Goal: Task Accomplishment & Management: Manage account settings

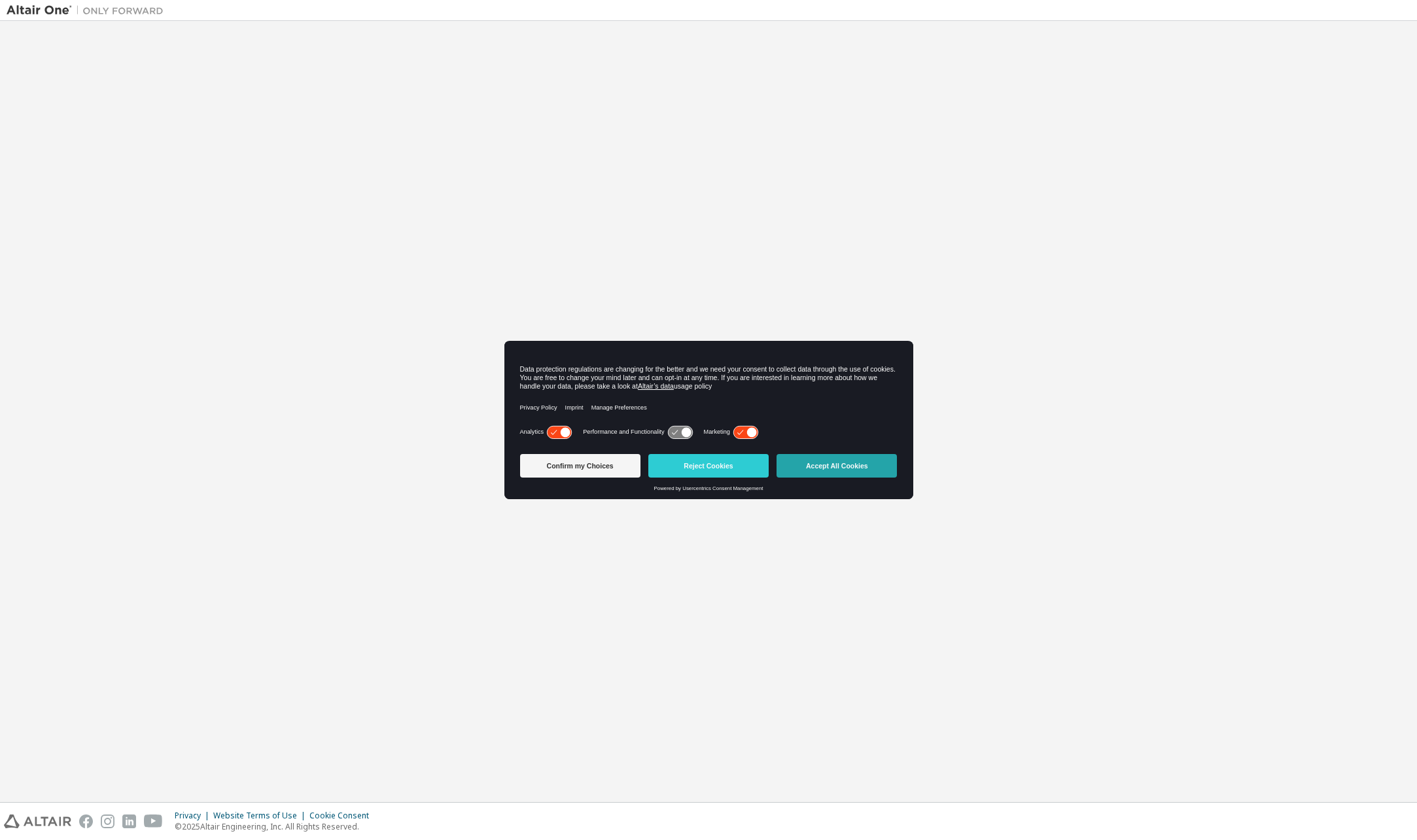
click at [836, 468] on button "Accept All Cookies" at bounding box center [836, 466] width 120 height 24
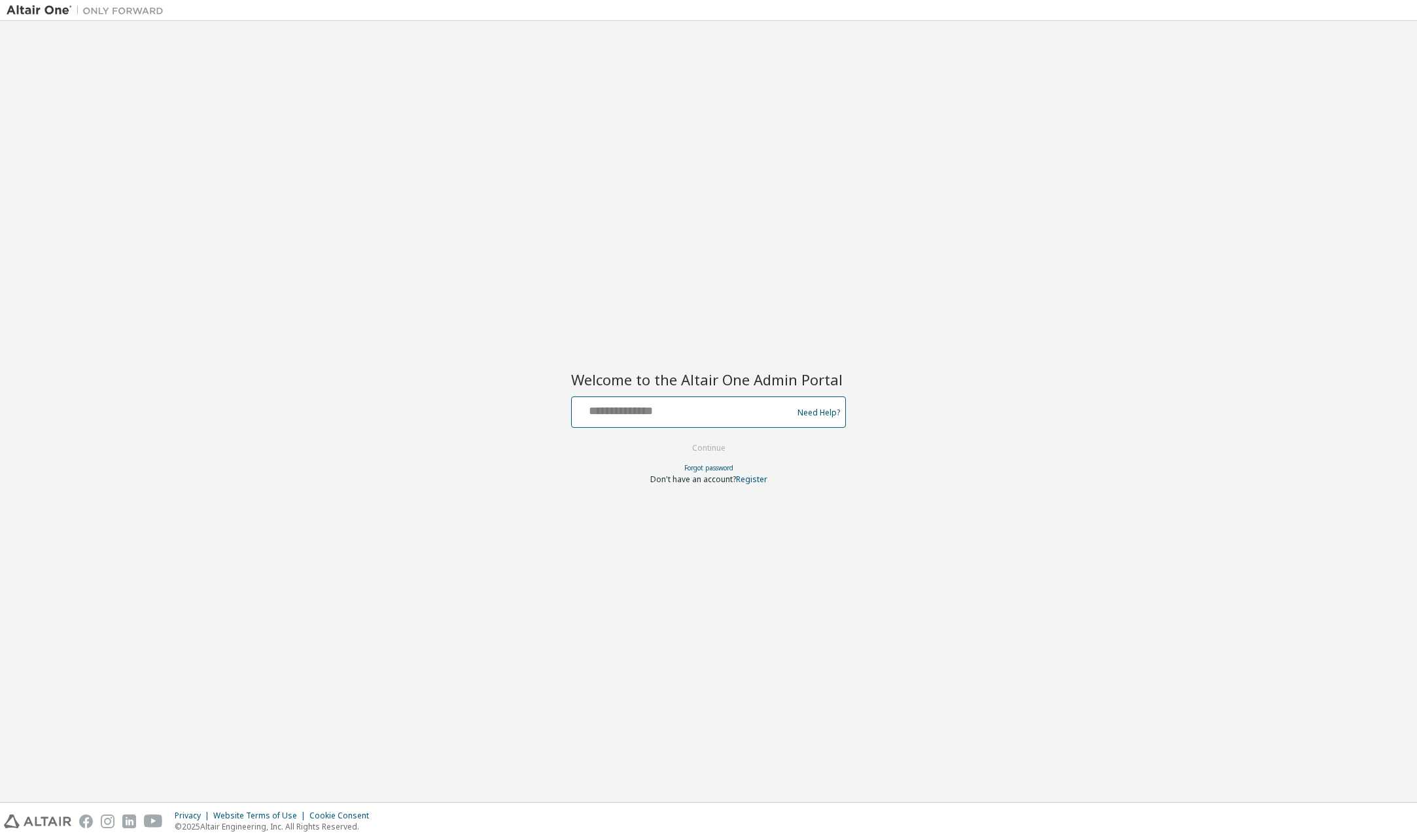
drag, startPoint x: 694, startPoint y: 410, endPoint x: 706, endPoint y: 409, distance: 12.0
click at [694, 410] on input "text" at bounding box center [684, 409] width 214 height 19
type input "**********"
click at [708, 453] on button "Continue" at bounding box center [709, 448] width 61 height 20
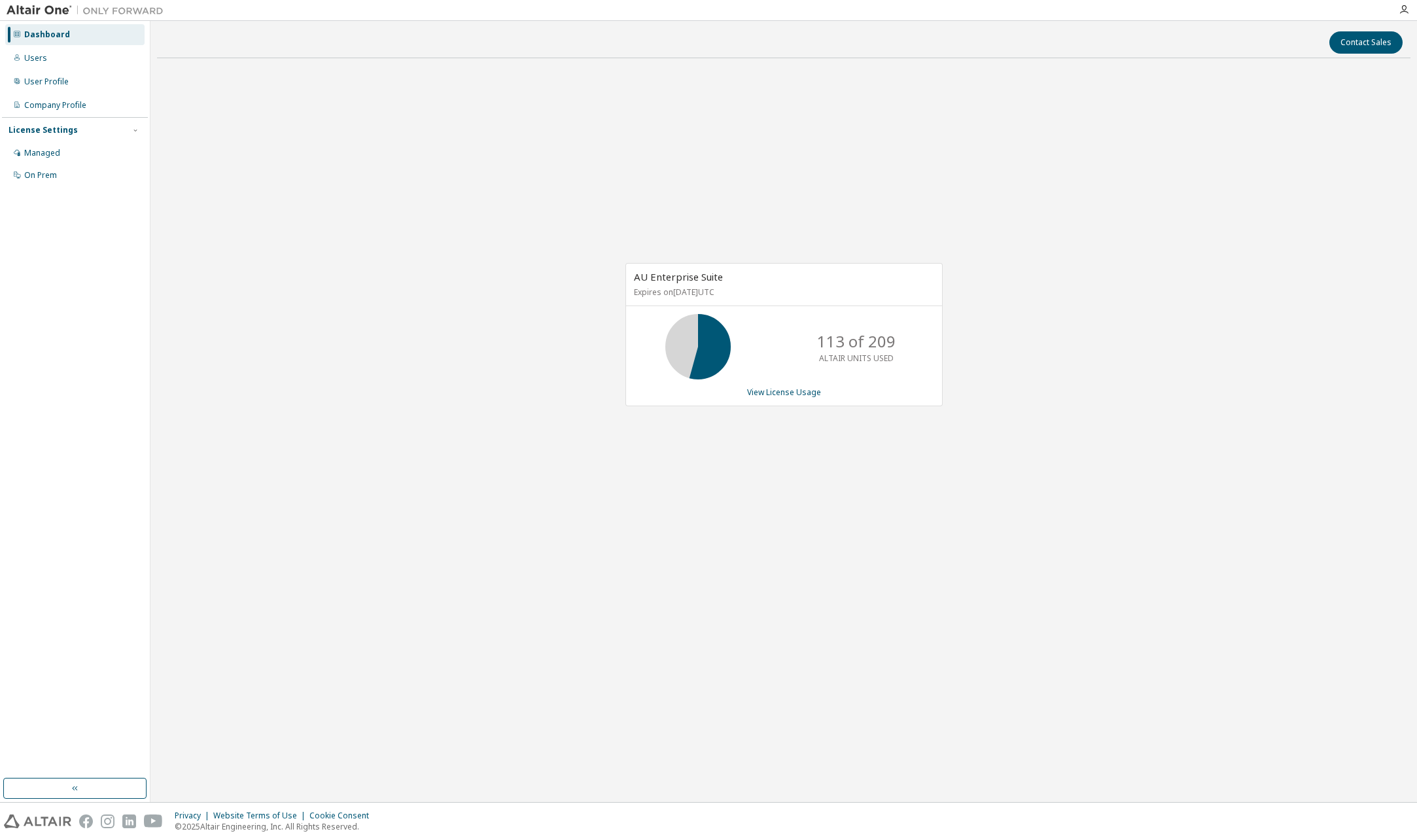
click at [52, 32] on div "Dashboard" at bounding box center [47, 35] width 46 height 11
click at [775, 393] on link "View License Usage" at bounding box center [784, 392] width 74 height 11
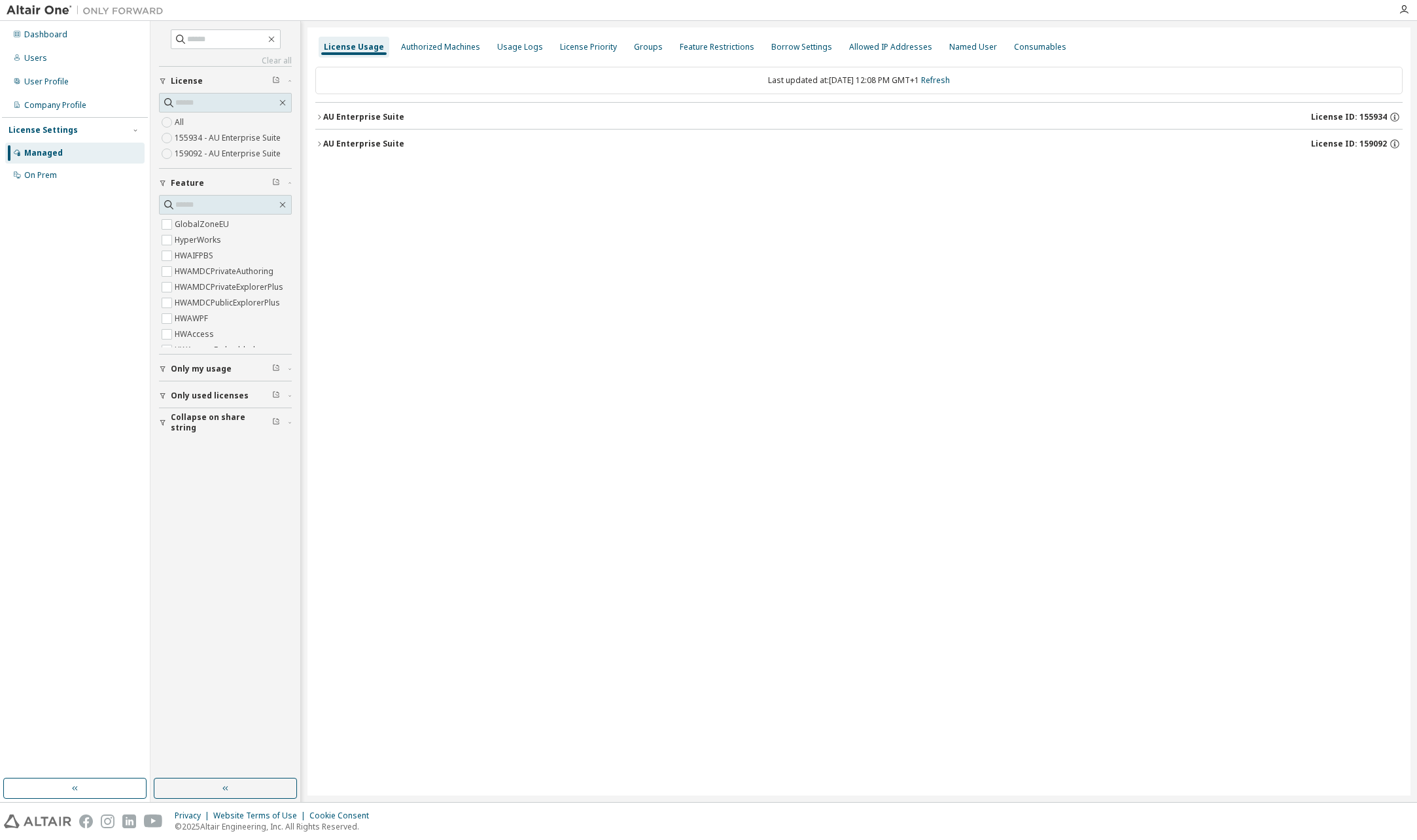
click at [317, 119] on icon "button" at bounding box center [319, 117] width 8 height 8
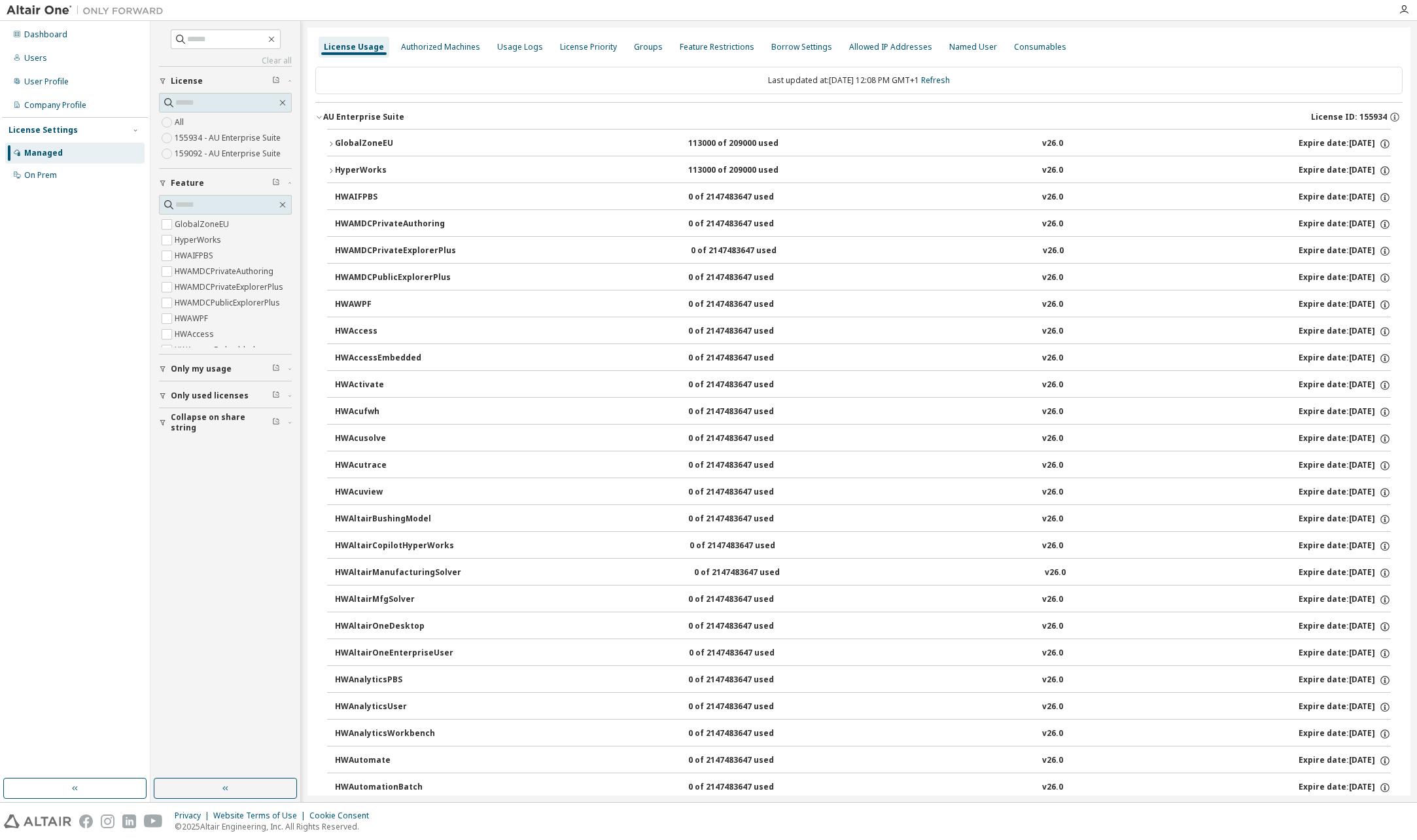
click at [325, 116] on div "AU Enterprise Suite" at bounding box center [364, 117] width 81 height 11
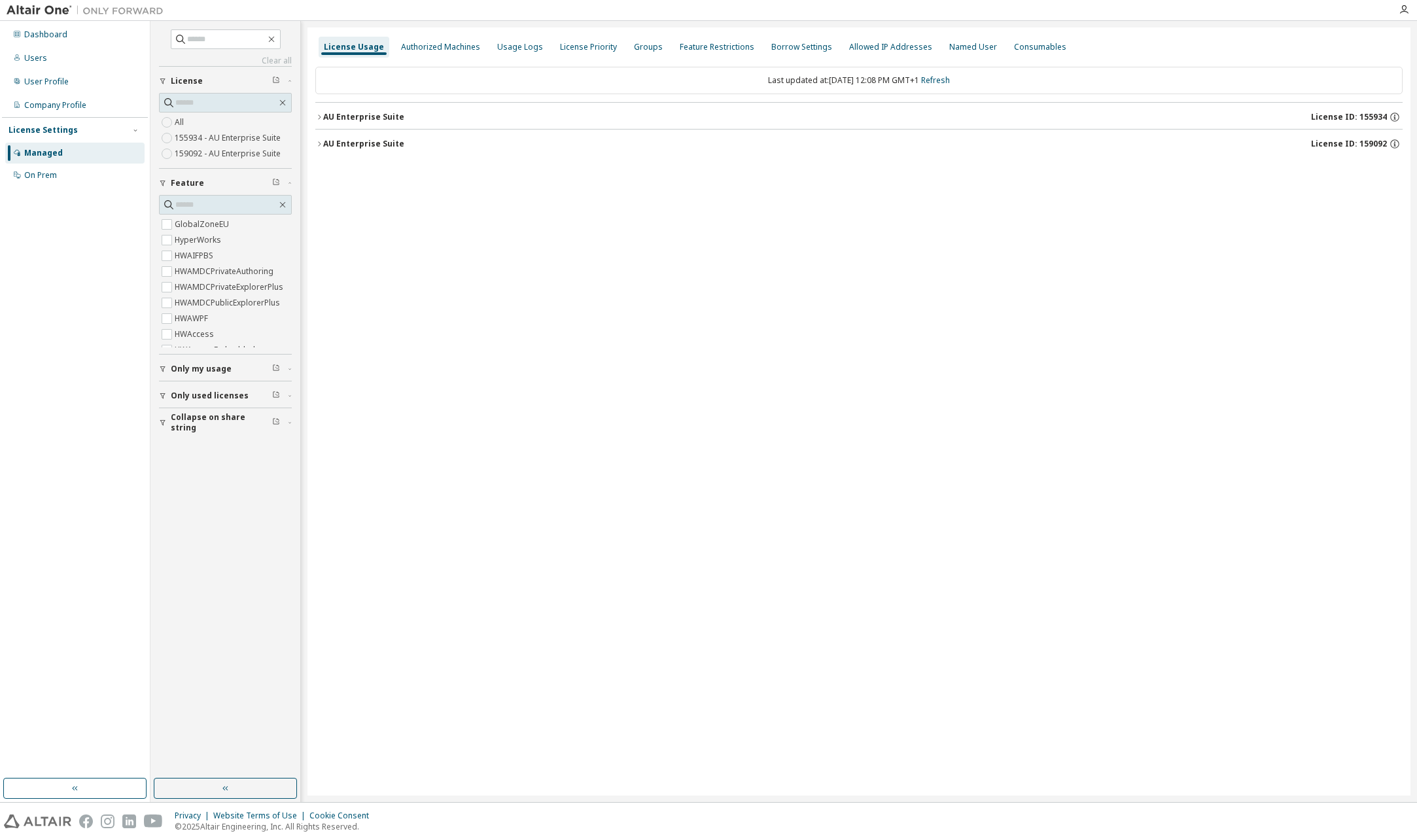
click at [230, 151] on label "159092 - AU Enterprise Suite" at bounding box center [229, 154] width 109 height 16
click at [321, 118] on icon "button" at bounding box center [319, 117] width 8 height 8
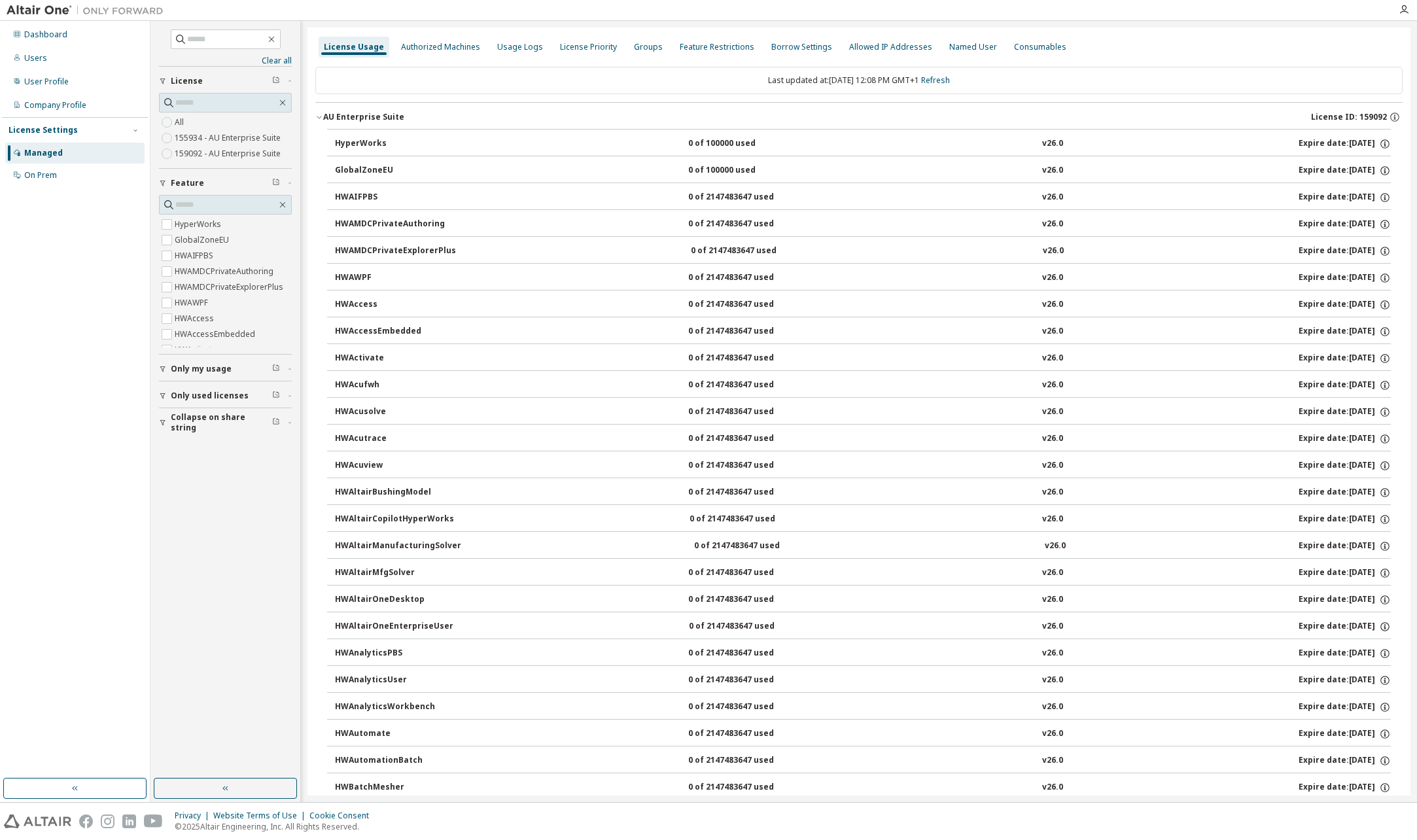
click at [221, 152] on label "159092 - AU Enterprise Suite" at bounding box center [229, 154] width 109 height 16
click at [197, 138] on label "155934 - AU Enterprise Suite" at bounding box center [229, 138] width 109 height 16
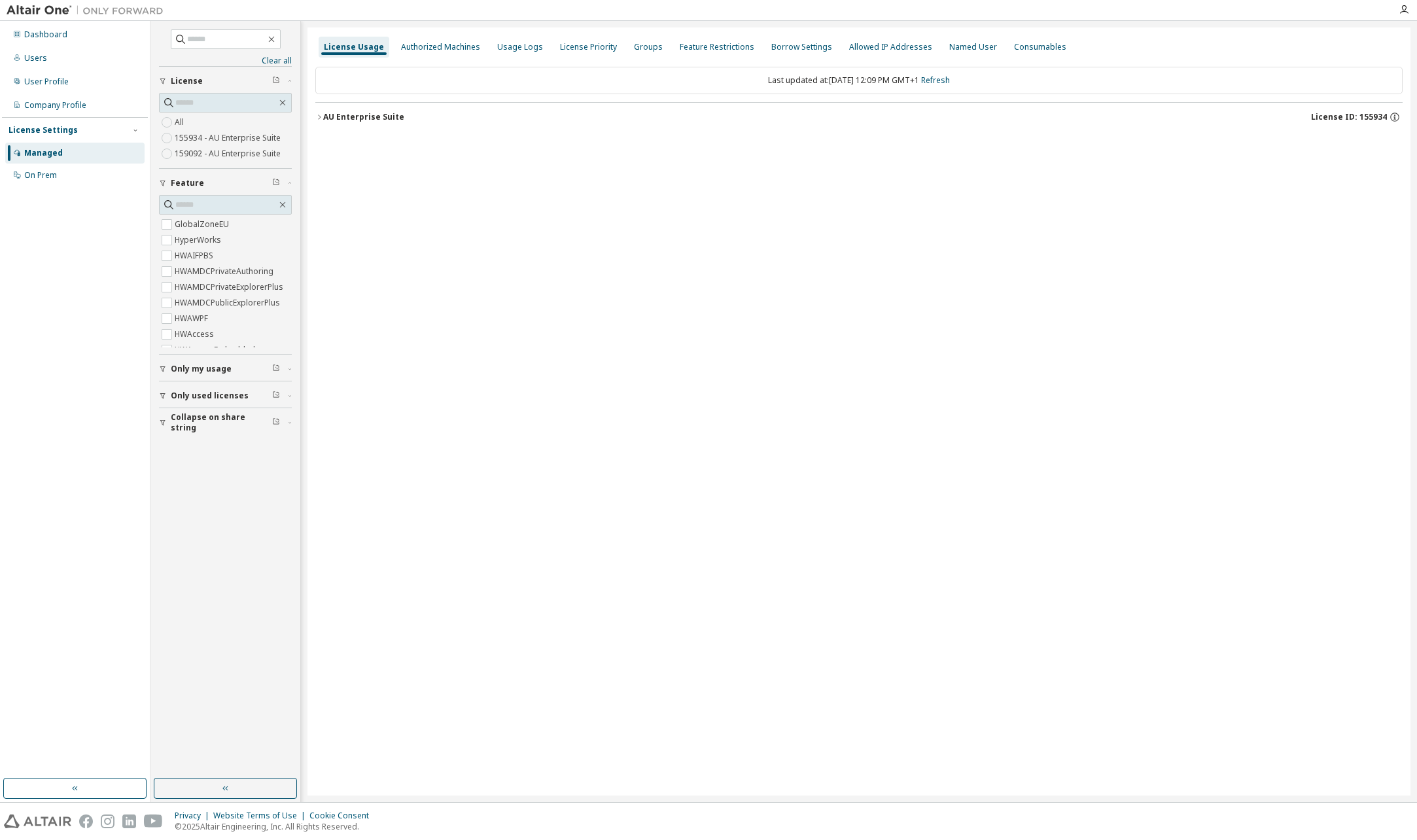
click at [317, 114] on icon "button" at bounding box center [319, 117] width 8 height 8
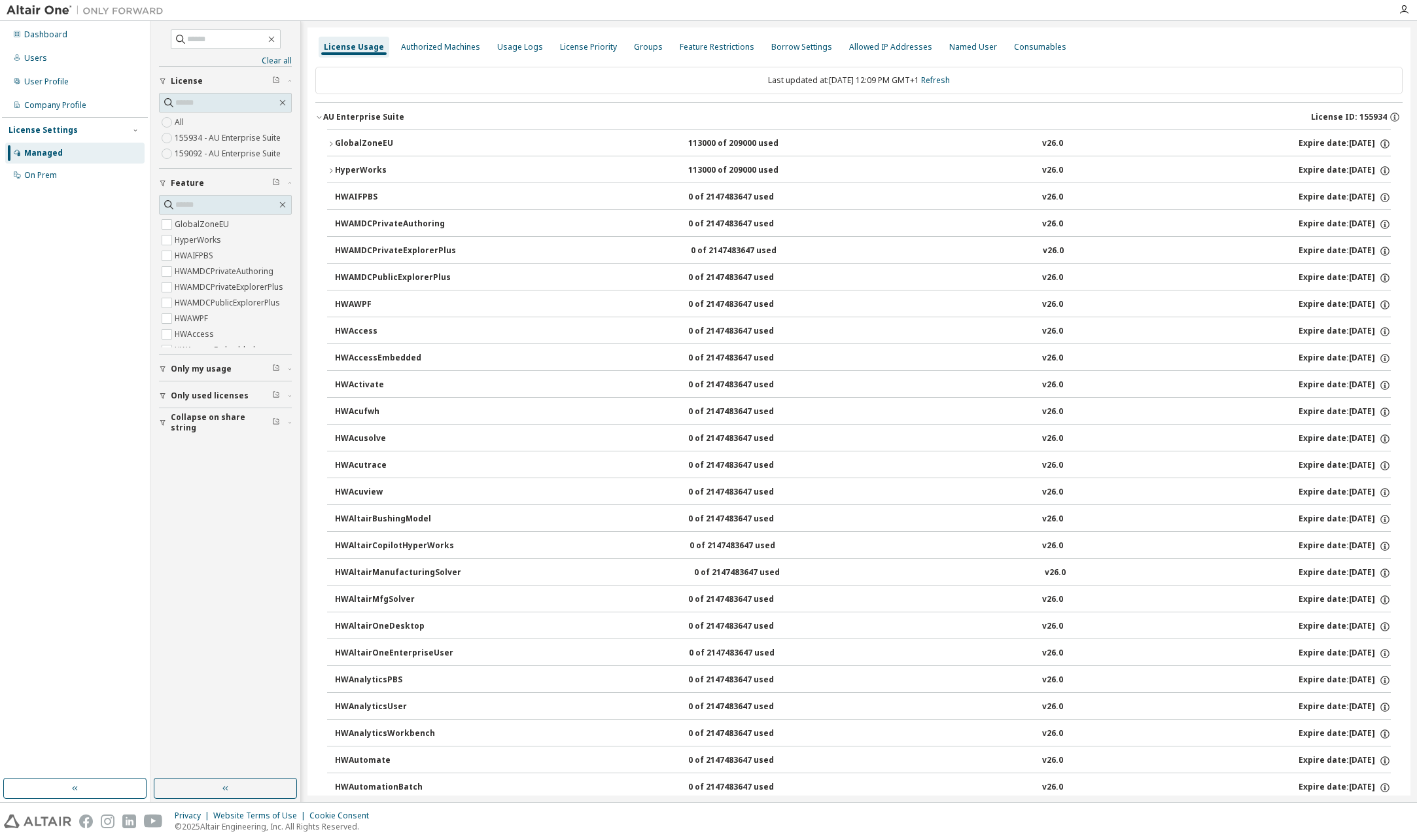
click at [193, 150] on label "159092 - AU Enterprise Suite" at bounding box center [229, 154] width 109 height 16
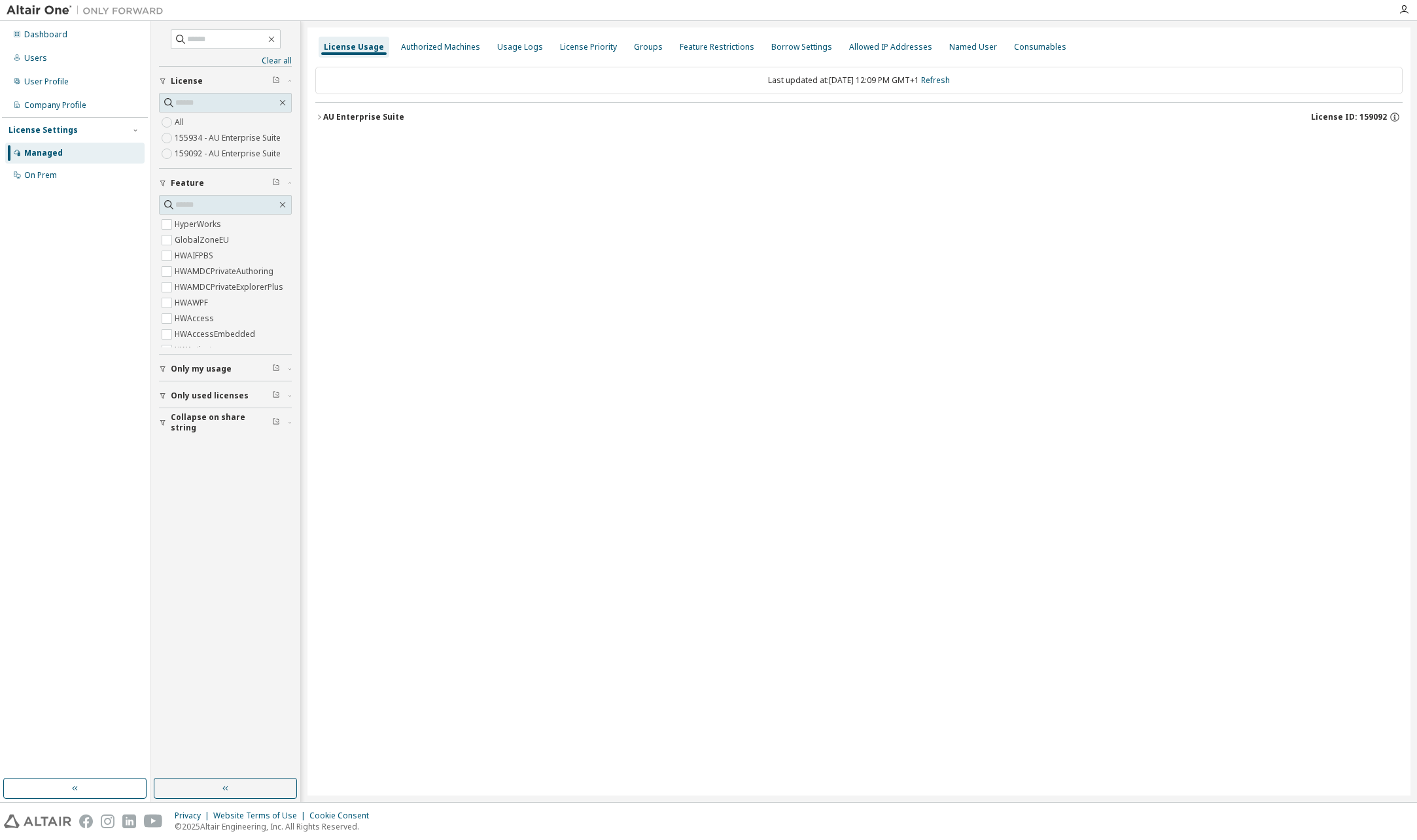
click at [317, 115] on icon "button" at bounding box center [319, 117] width 8 height 8
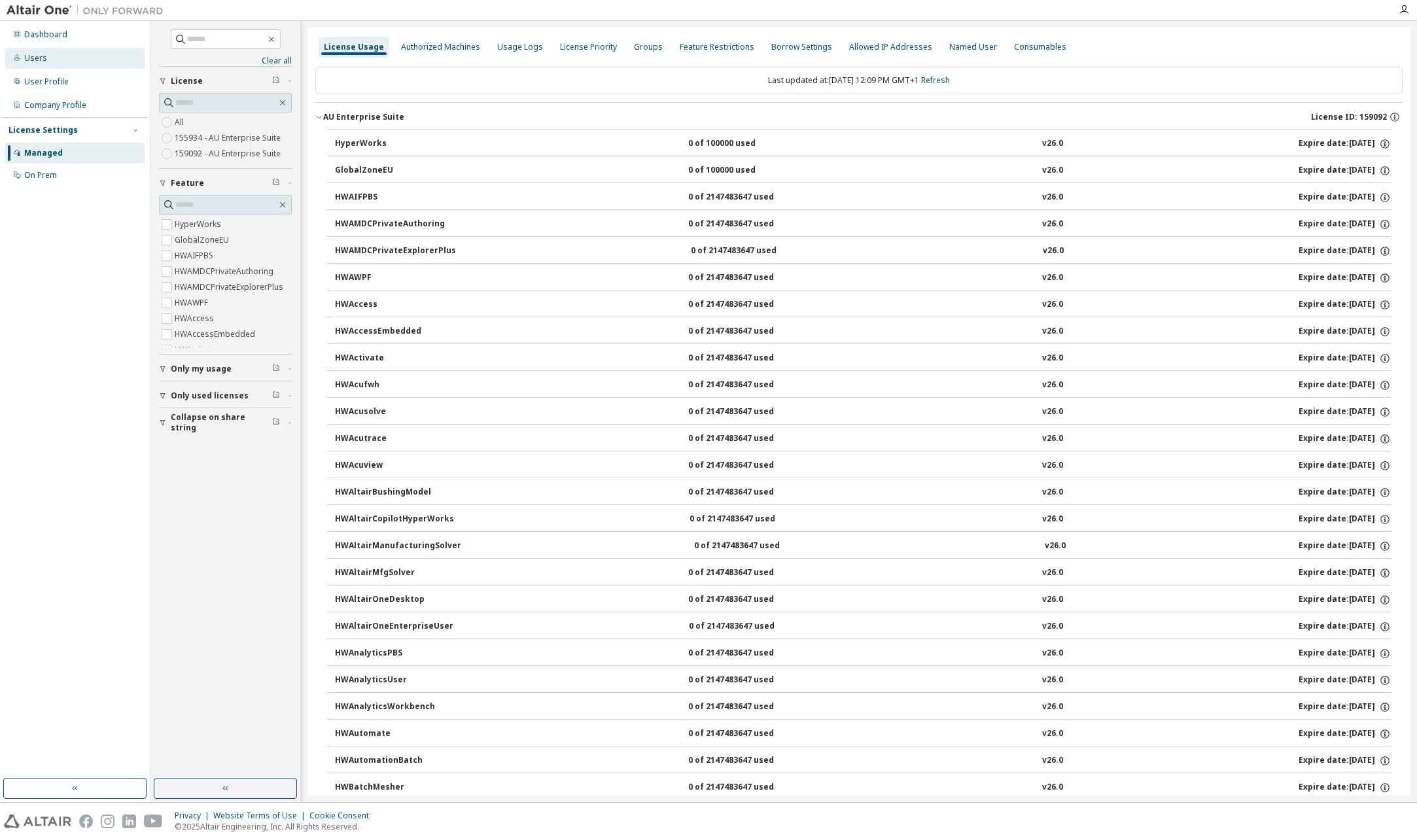
click at [37, 57] on div "Users" at bounding box center [36, 58] width 23 height 11
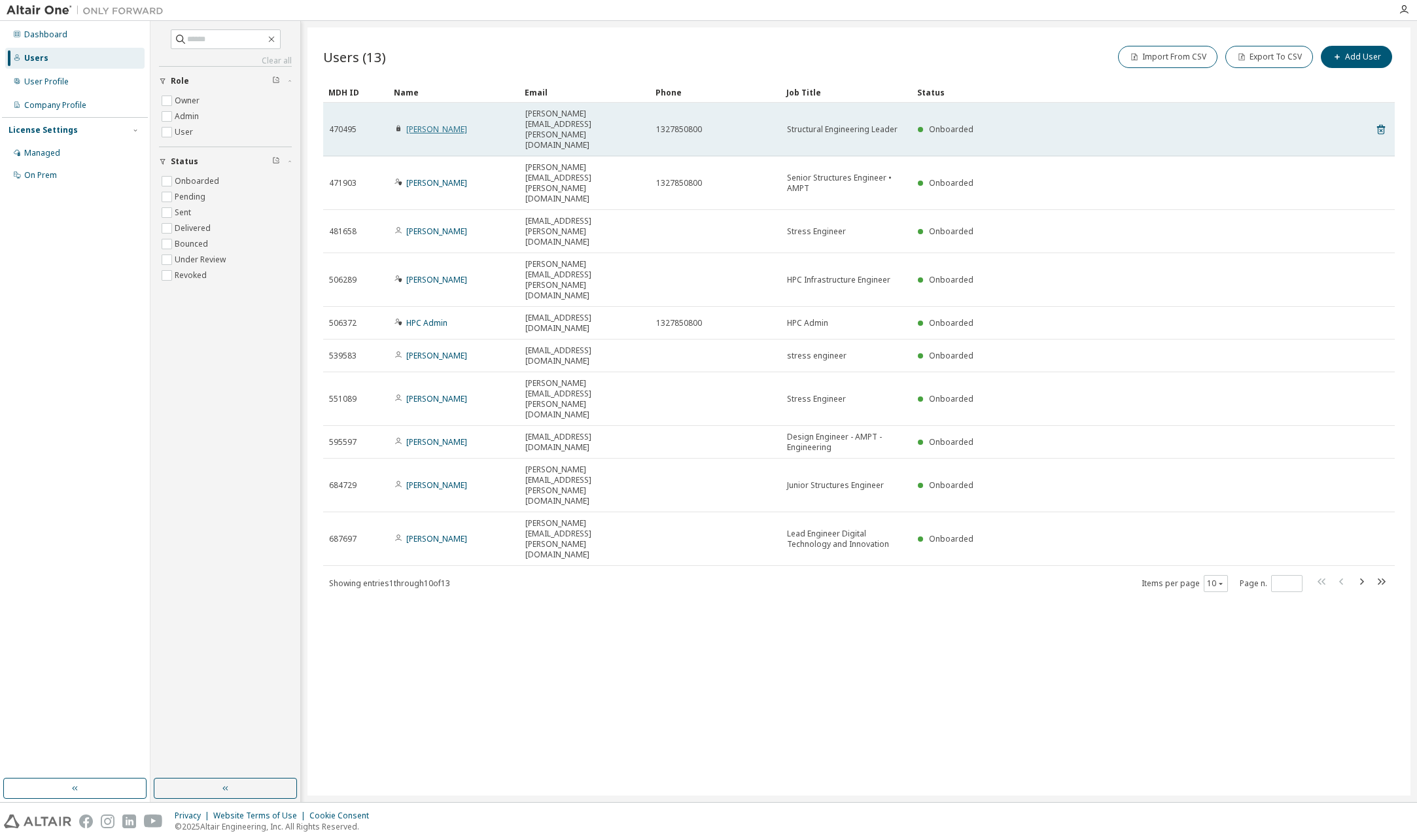
click at [438, 123] on link "Dave Mylett" at bounding box center [436, 129] width 61 height 11
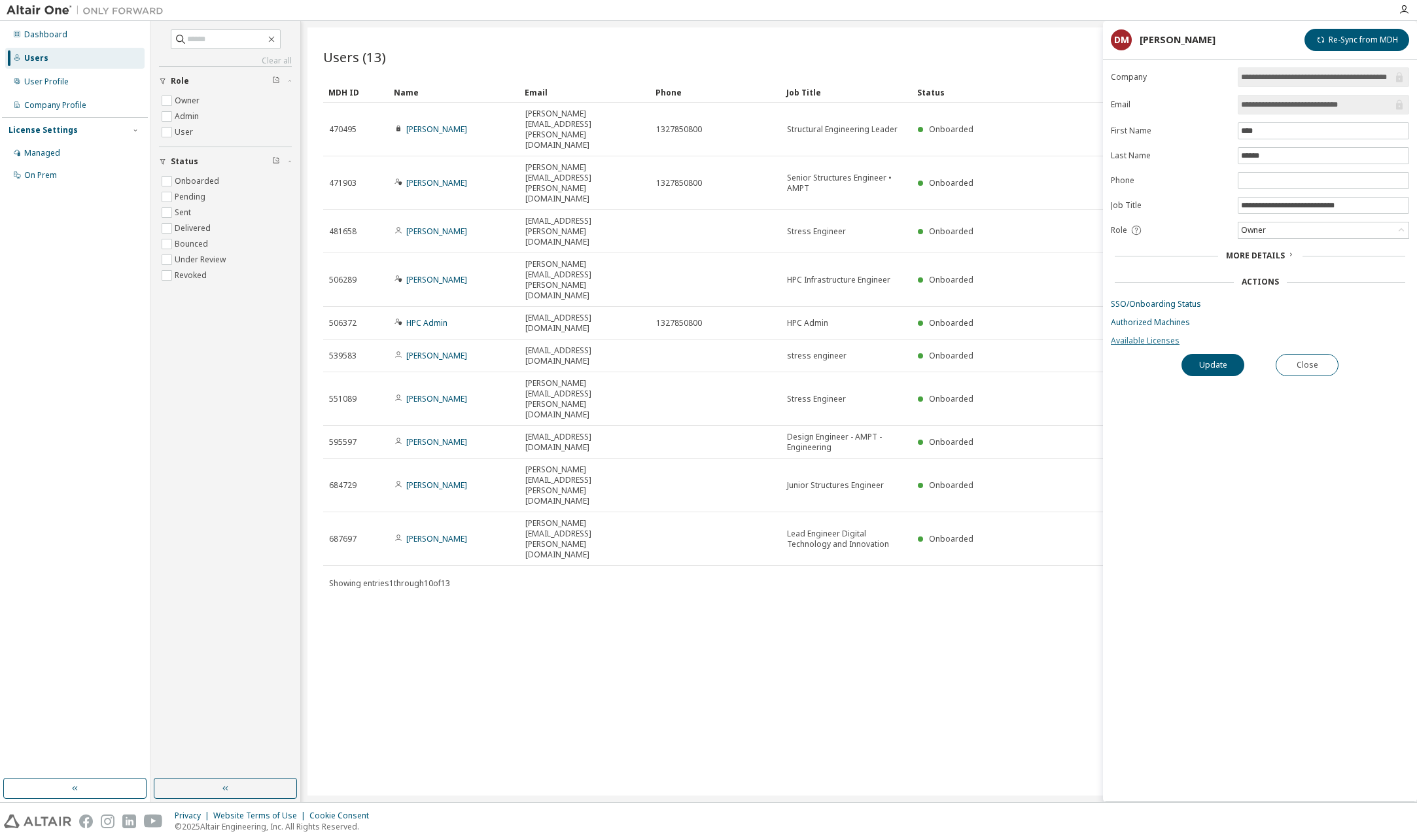
click at [1133, 339] on link "Available Licenses" at bounding box center [1260, 340] width 298 height 11
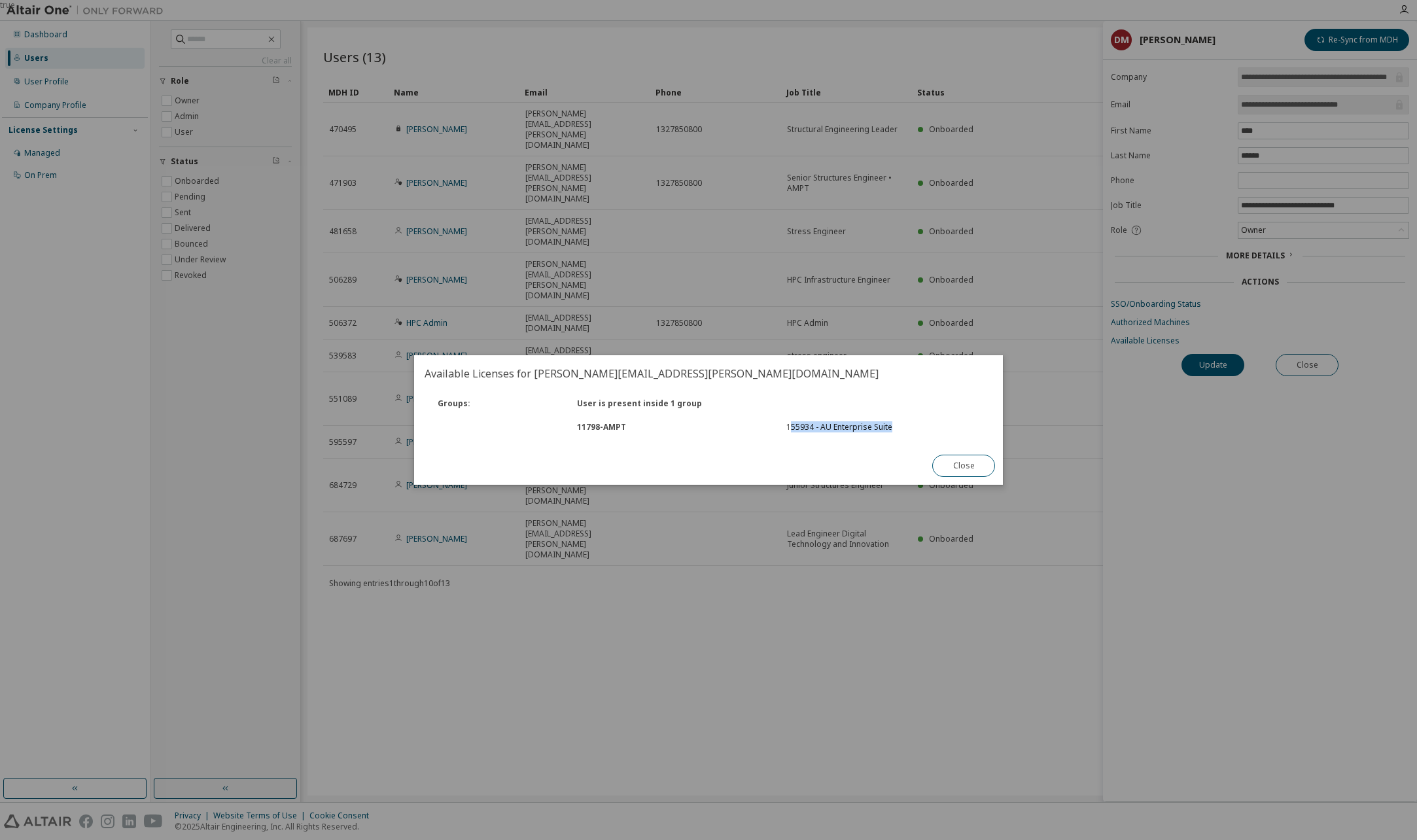
drag, startPoint x: 788, startPoint y: 426, endPoint x: 892, endPoint y: 424, distance: 104.0
click at [892, 424] on div "155934 - AU Enterprise Suite" at bounding box center [882, 427] width 193 height 11
drag, startPoint x: 892, startPoint y: 424, endPoint x: 942, endPoint y: 464, distance: 64.0
click at [942, 464] on button "Close" at bounding box center [963, 466] width 63 height 22
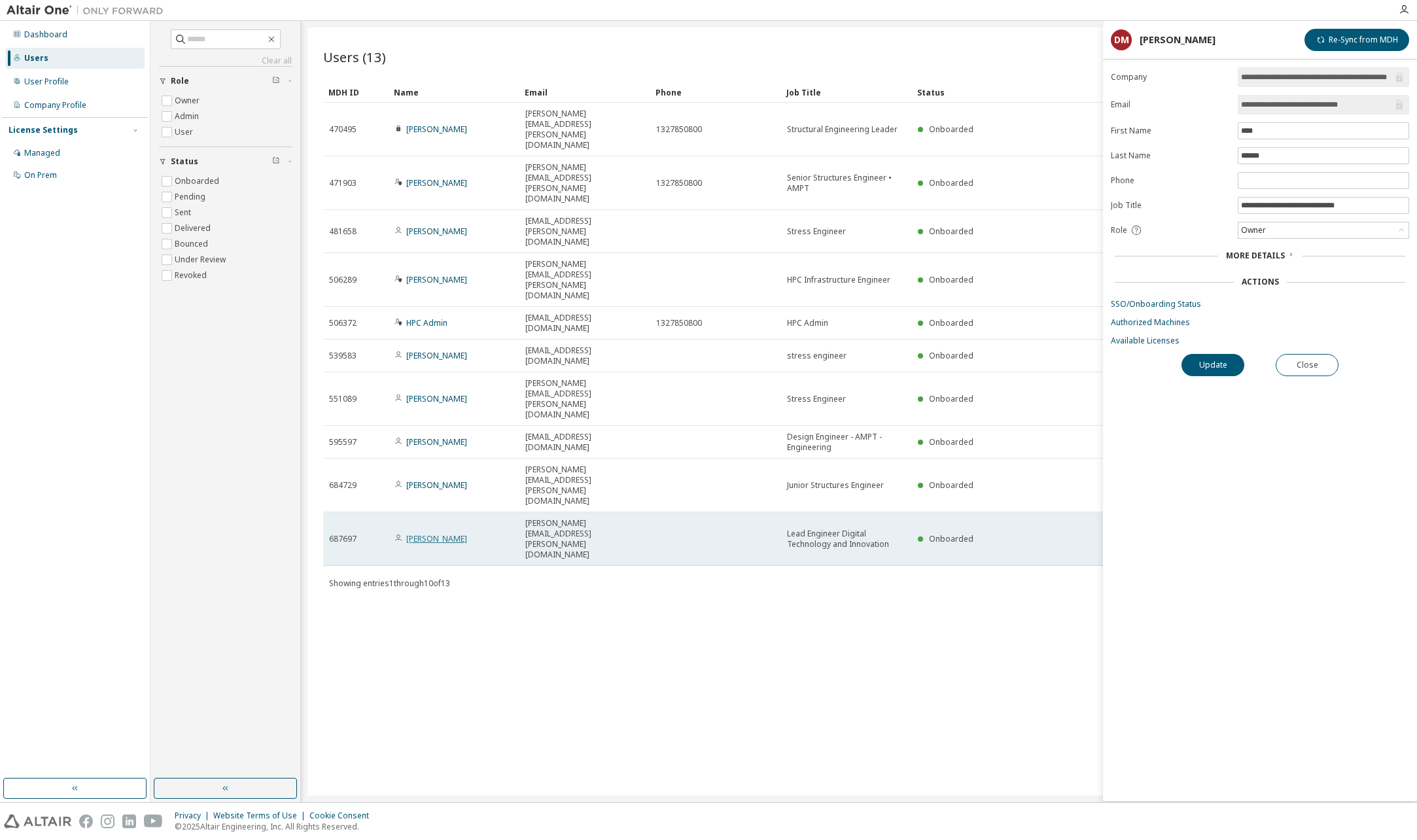
click at [442, 533] on link "Laurence Griffiths" at bounding box center [436, 538] width 61 height 11
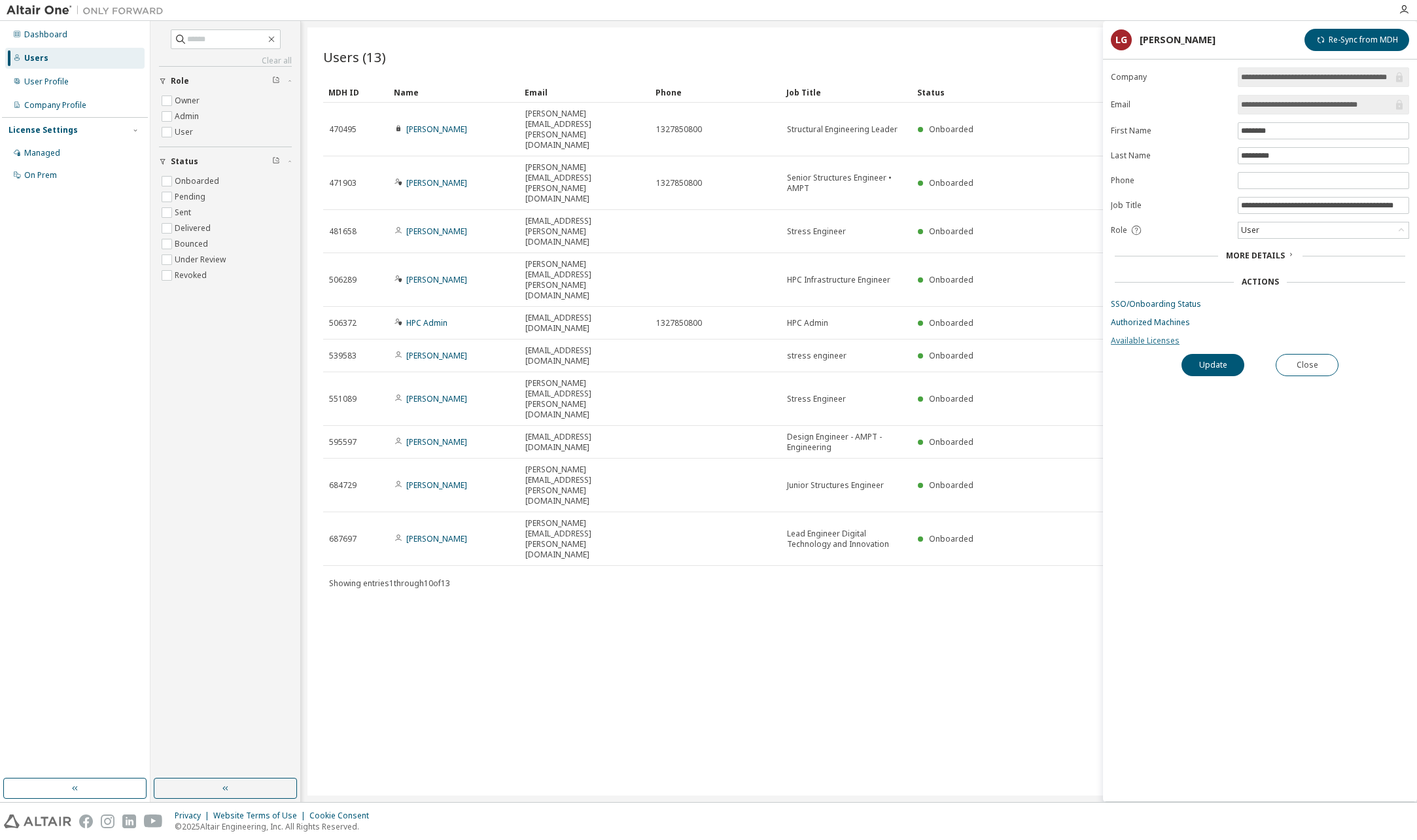
click at [1146, 335] on link "Available Licenses" at bounding box center [1260, 340] width 298 height 11
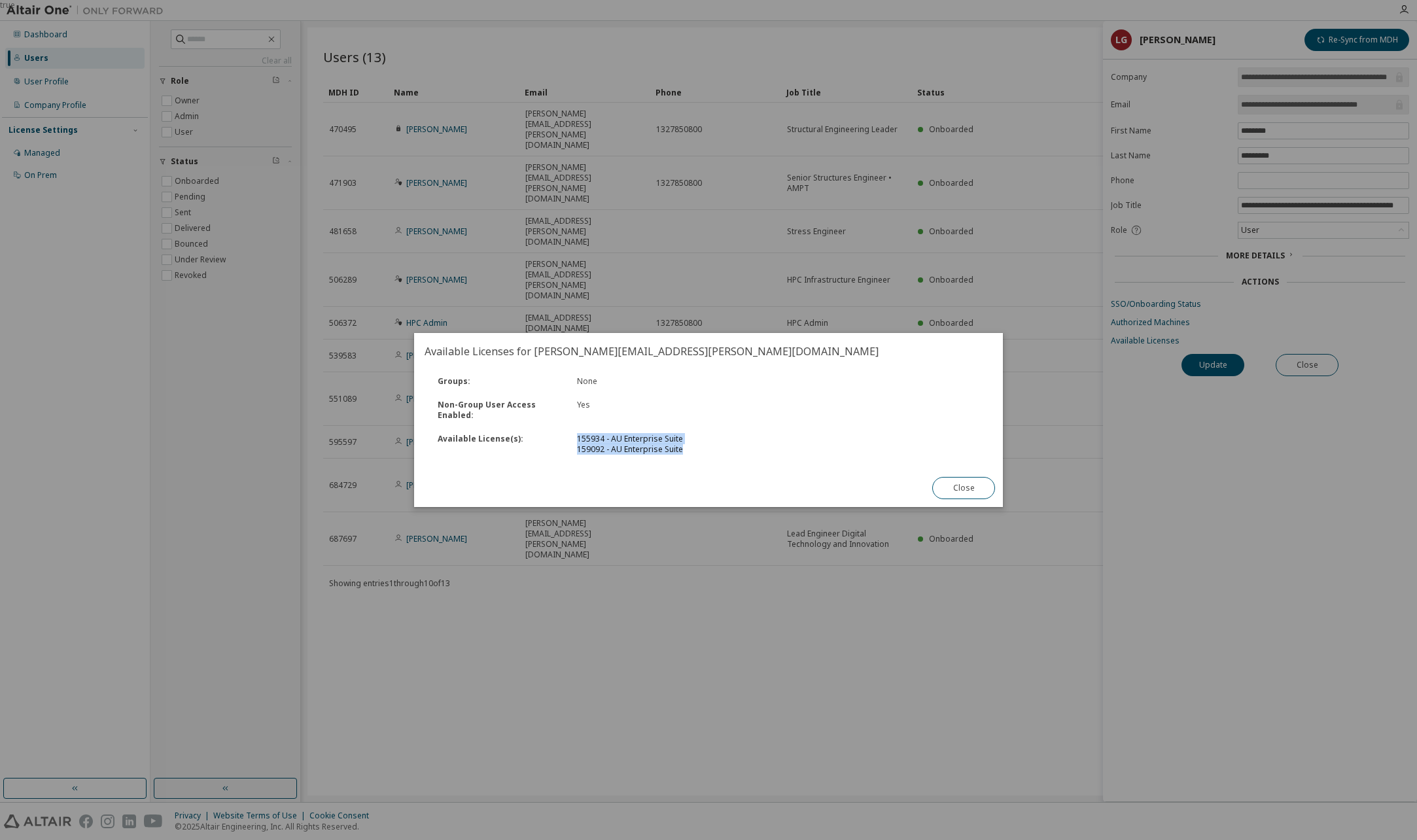
drag, startPoint x: 578, startPoint y: 440, endPoint x: 682, endPoint y: 447, distance: 104.2
click at [682, 447] on div "155934 - AU Enterprise Suite 159092 - AU Enterprise Suite" at bounding box center [673, 444] width 209 height 21
click at [991, 488] on button "Close" at bounding box center [963, 488] width 63 height 22
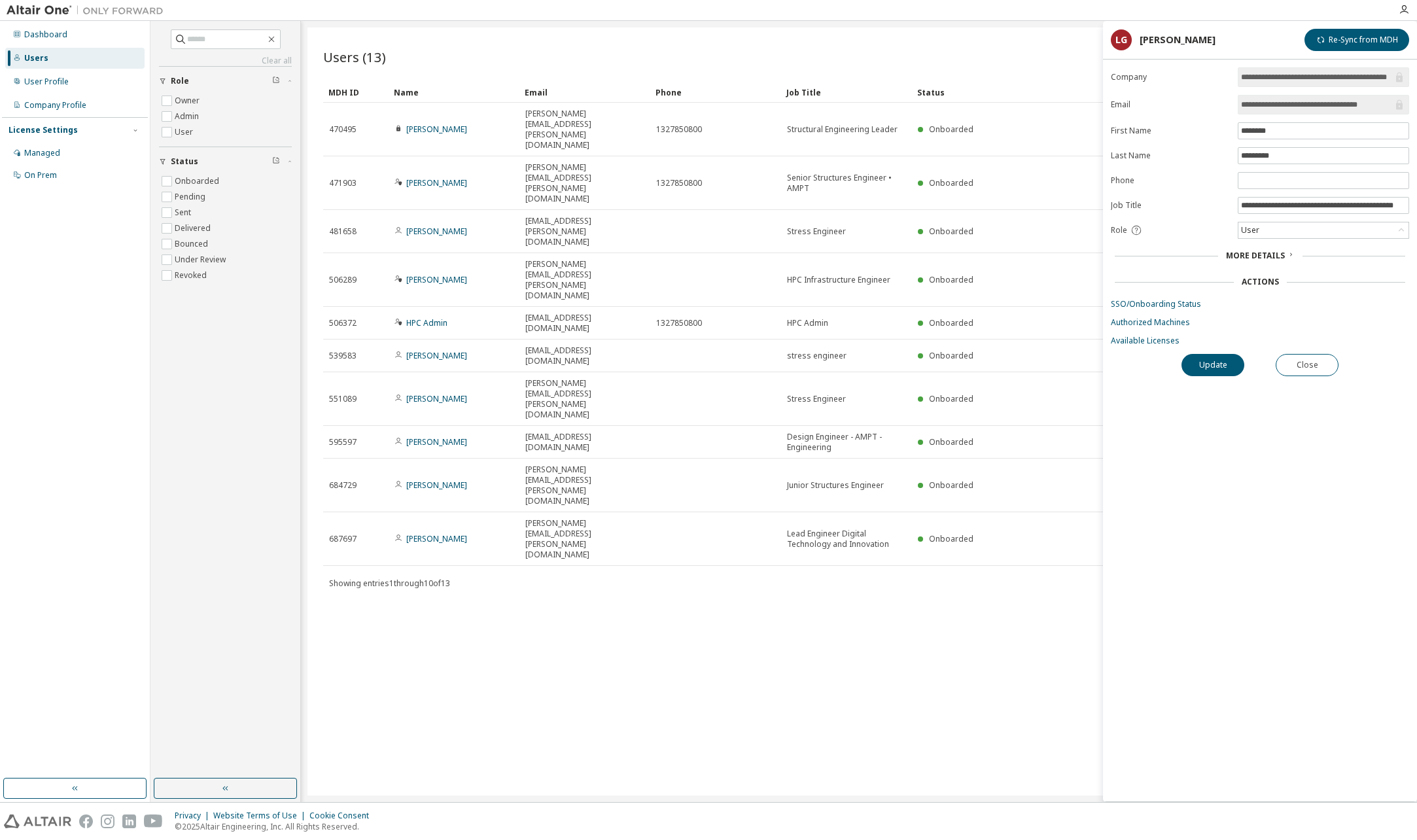
click at [1274, 256] on span "More Details" at bounding box center [1255, 255] width 59 height 11
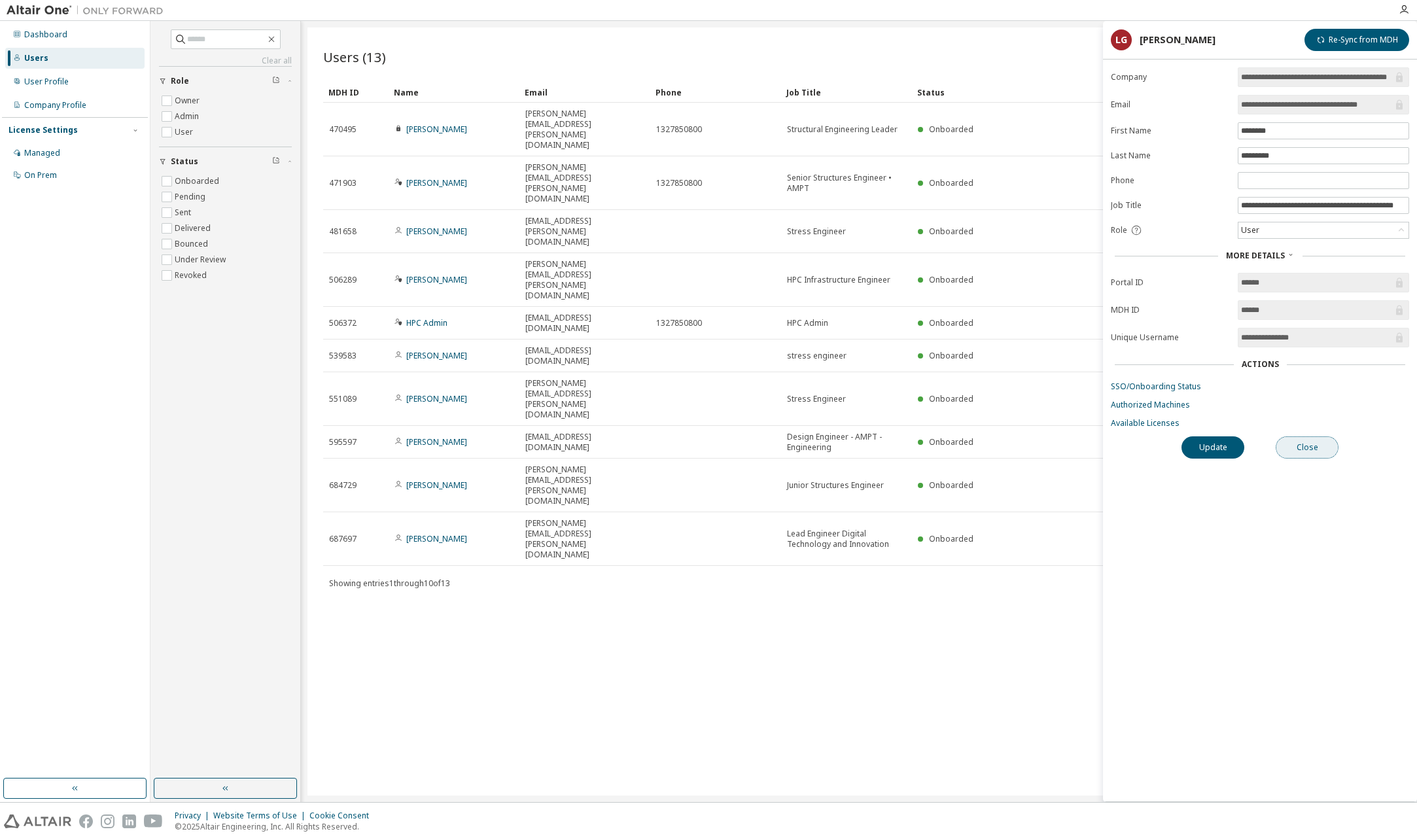
click at [1299, 451] on button "Close" at bounding box center [1307, 447] width 63 height 22
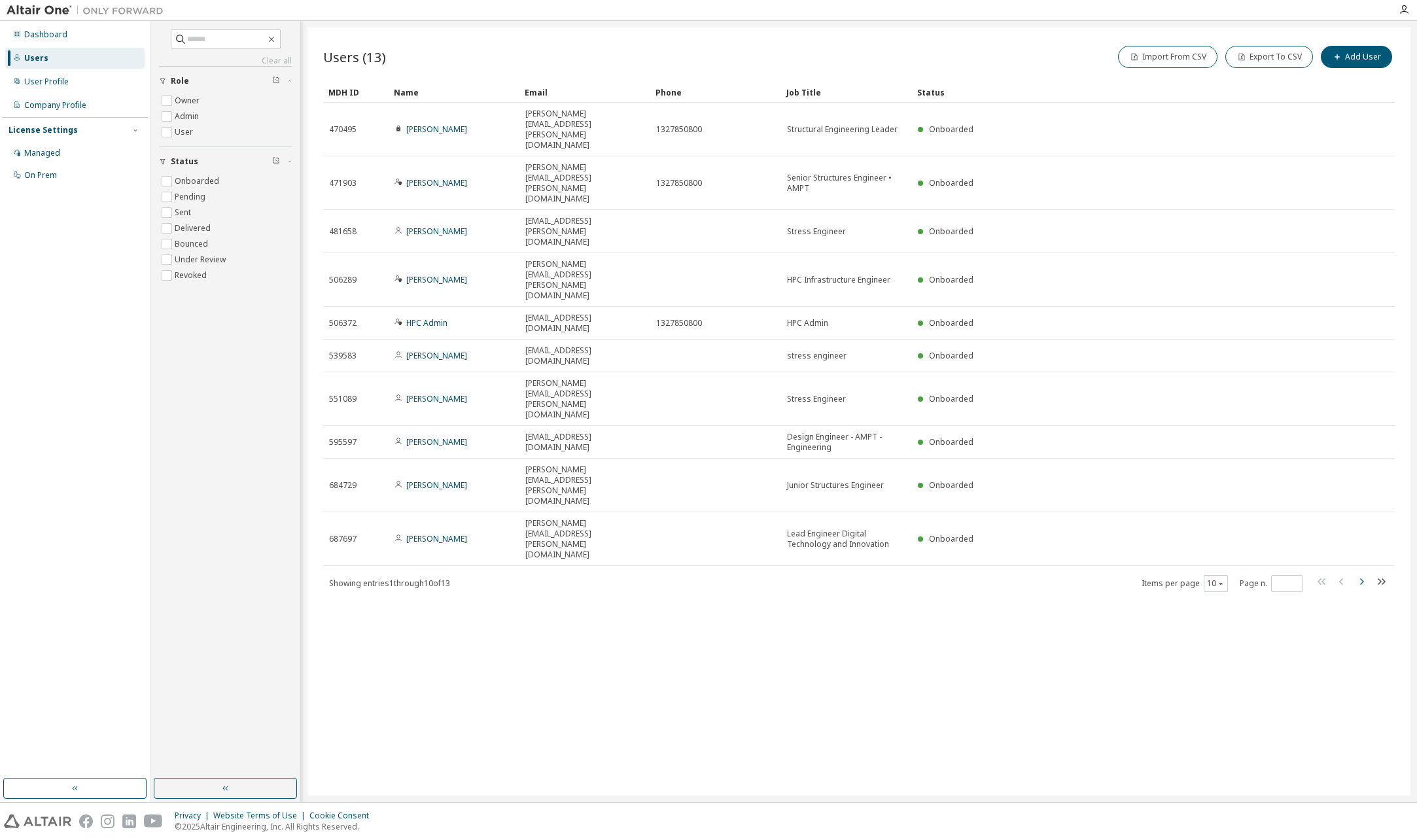
click at [1365, 573] on icon "button" at bounding box center [1362, 581] width 16 height 16
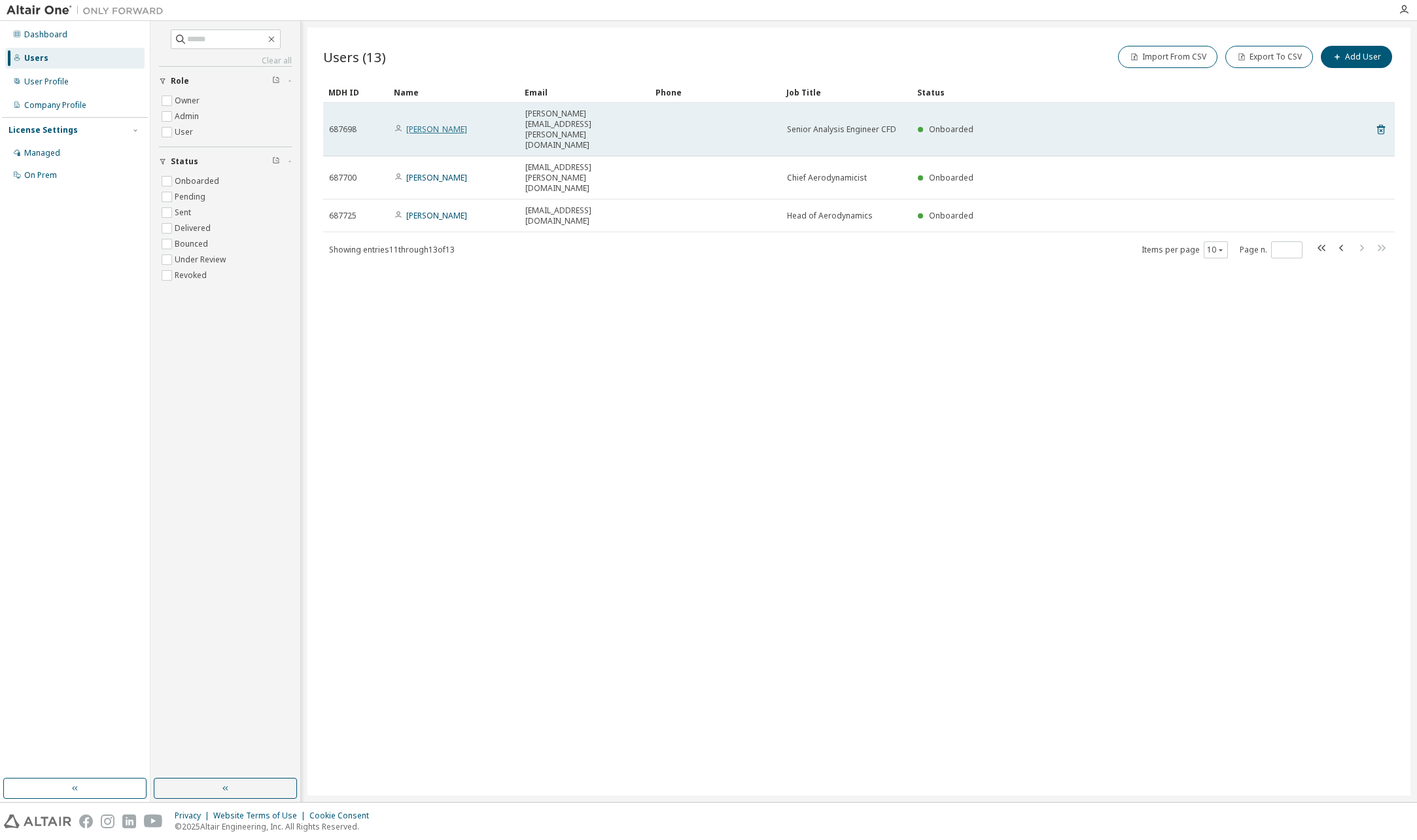
click at [434, 123] on link "Pedro Neto" at bounding box center [436, 129] width 61 height 11
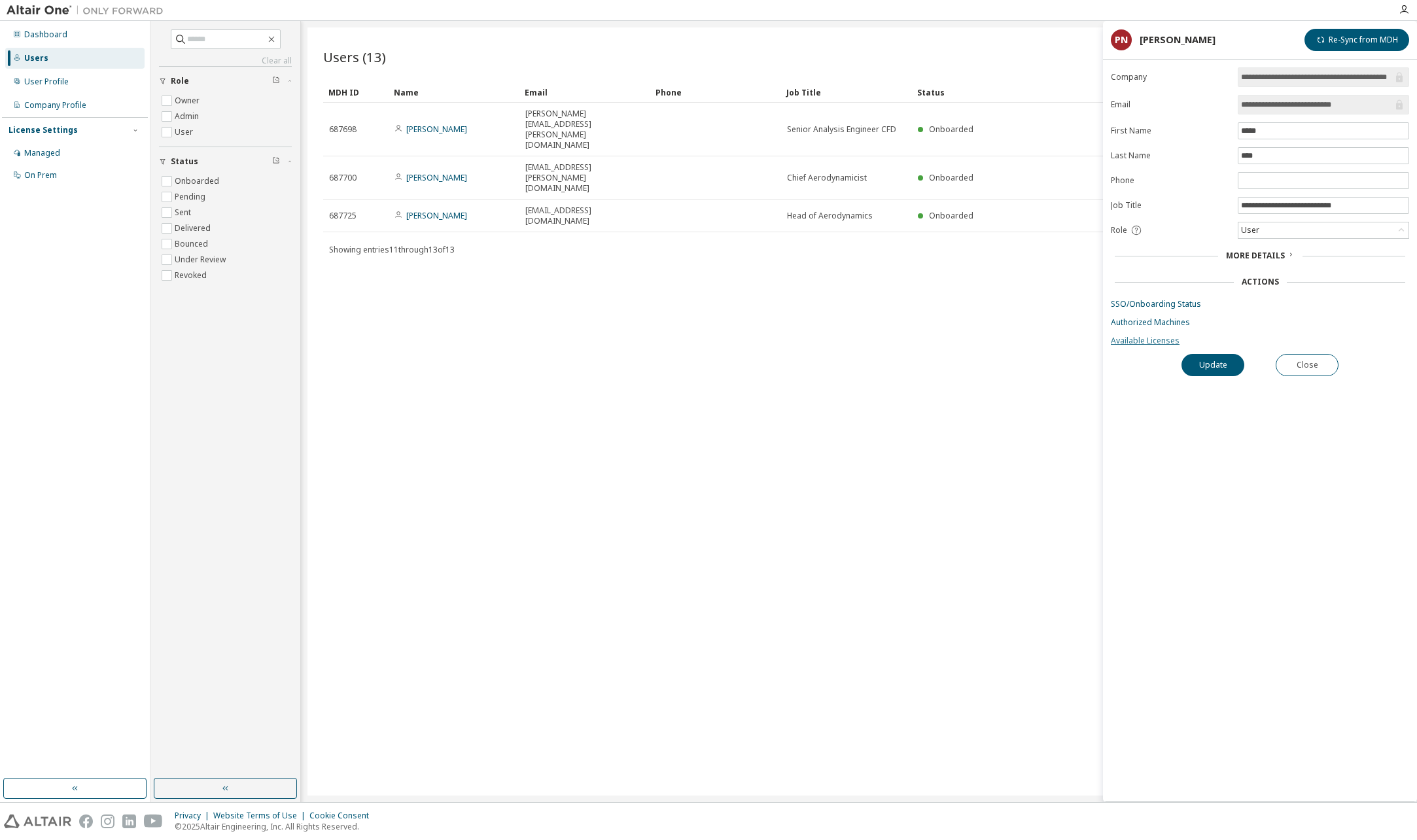
click at [1143, 338] on link "Available Licenses" at bounding box center [1260, 340] width 298 height 11
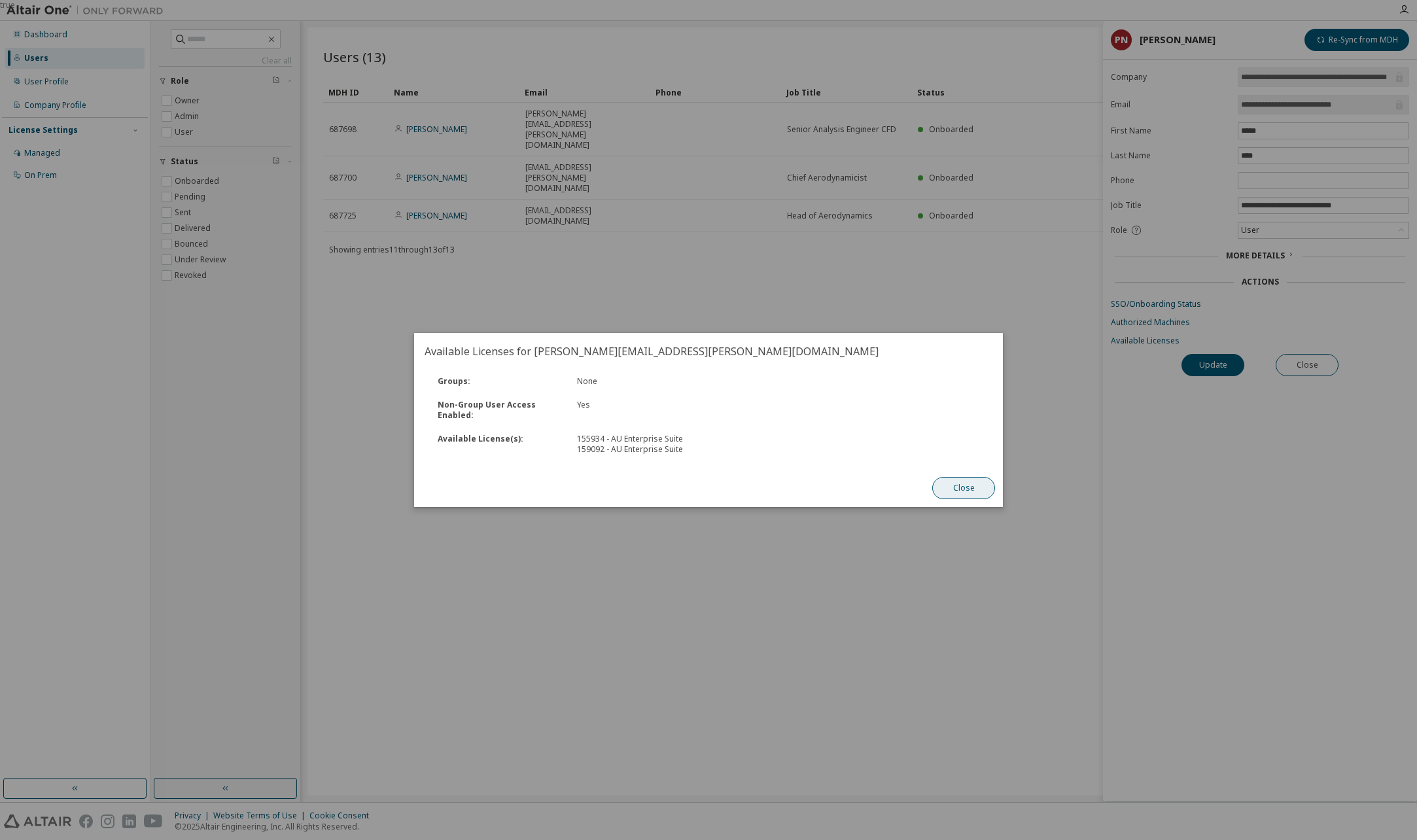
click at [977, 484] on button "Close" at bounding box center [963, 488] width 63 height 22
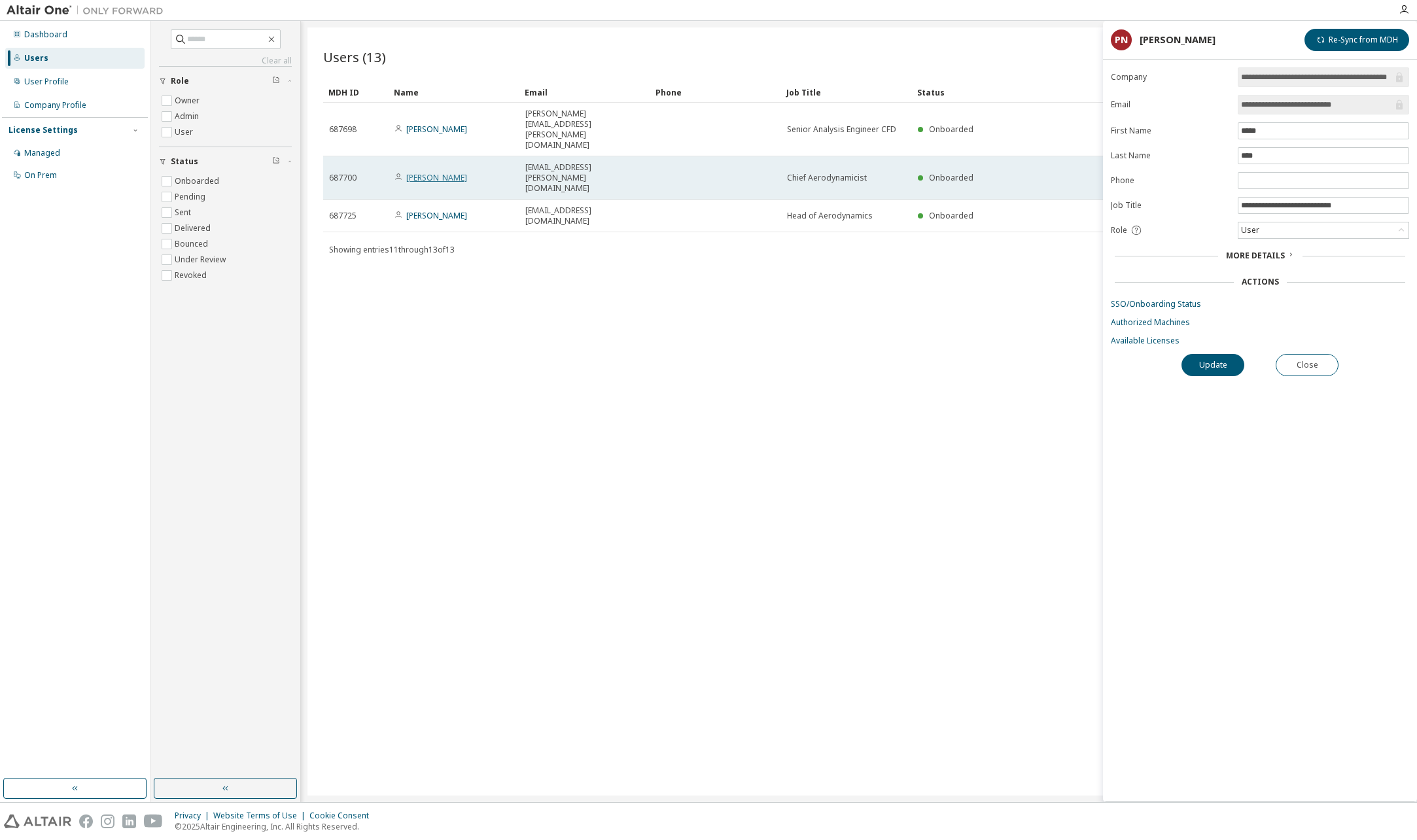
click at [446, 172] on link "Mark Robinson" at bounding box center [436, 178] width 61 height 11
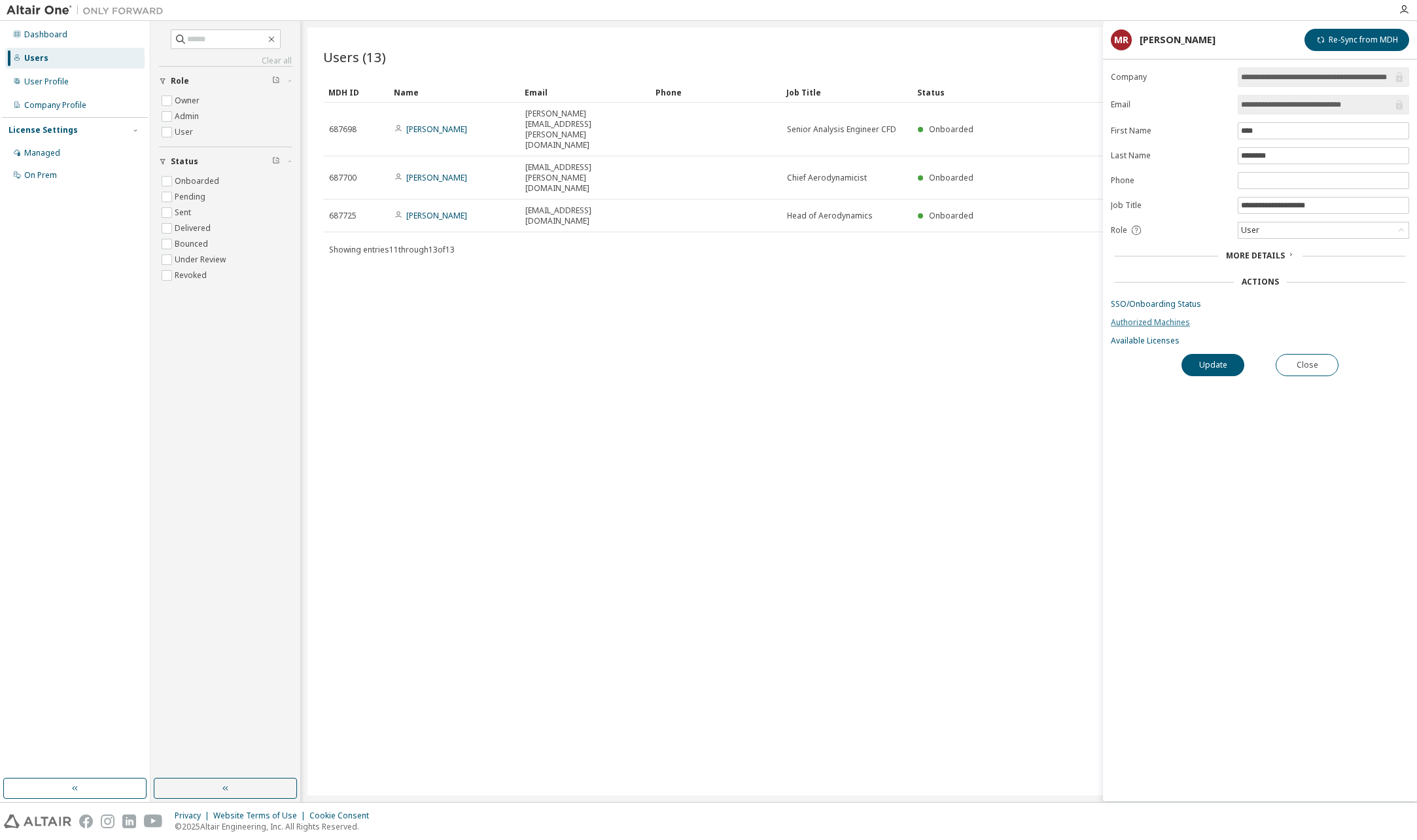
click at [1154, 319] on link "Authorized Machines" at bounding box center [1260, 323] width 298 height 11
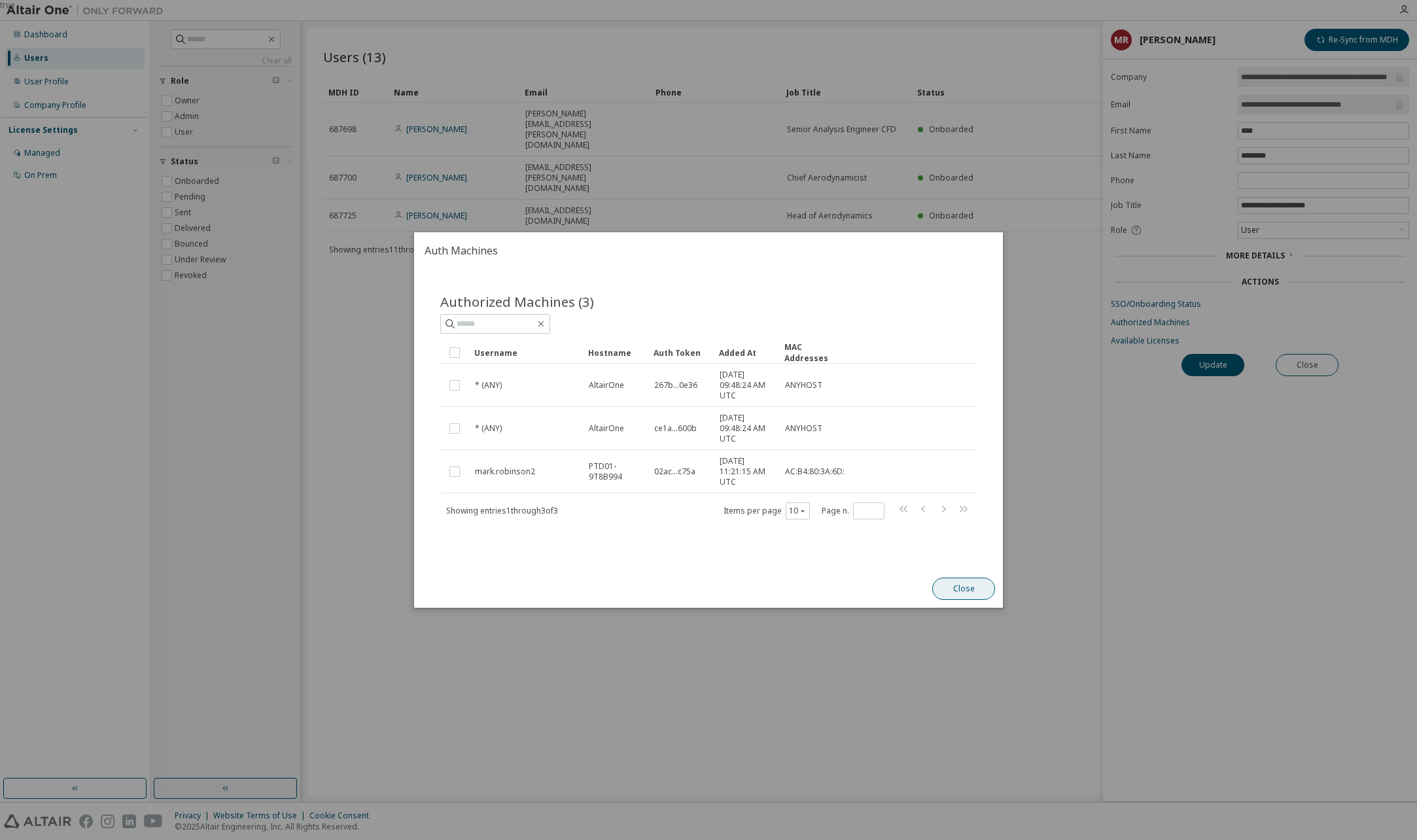
click at [989, 591] on button "Close" at bounding box center [963, 589] width 63 height 22
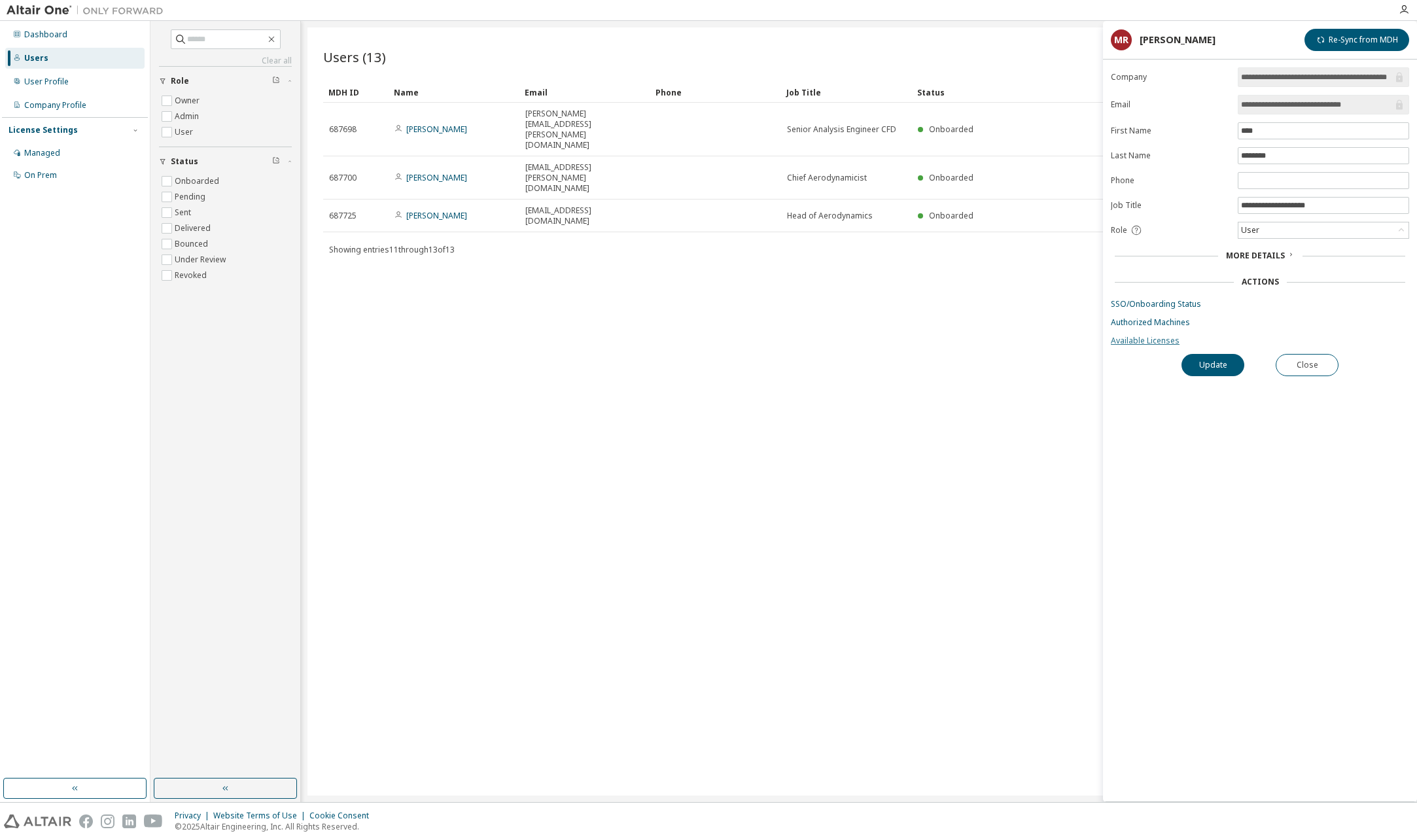
click at [1141, 340] on link "Available Licenses" at bounding box center [1260, 340] width 298 height 11
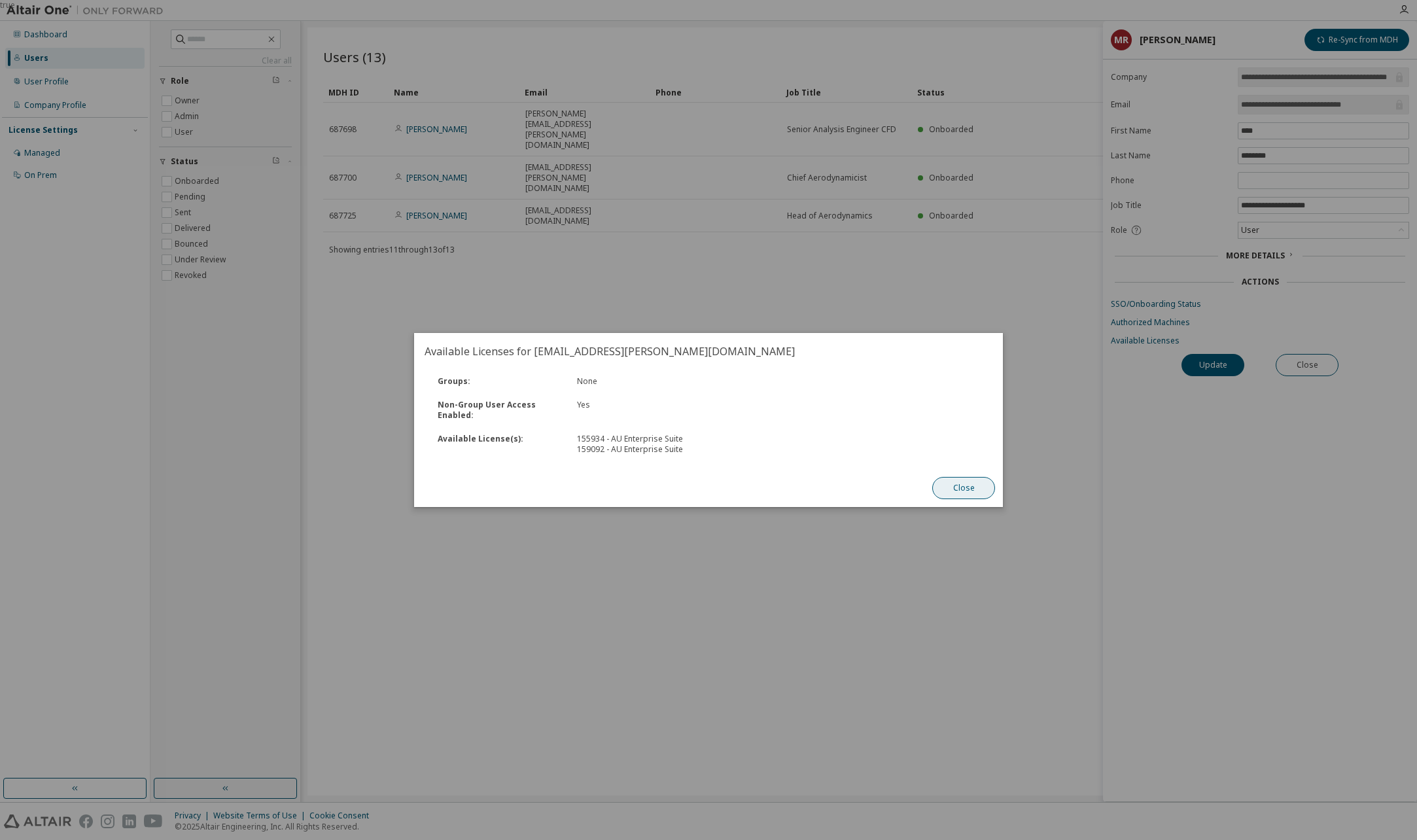
click at [958, 486] on button "Close" at bounding box center [963, 488] width 63 height 22
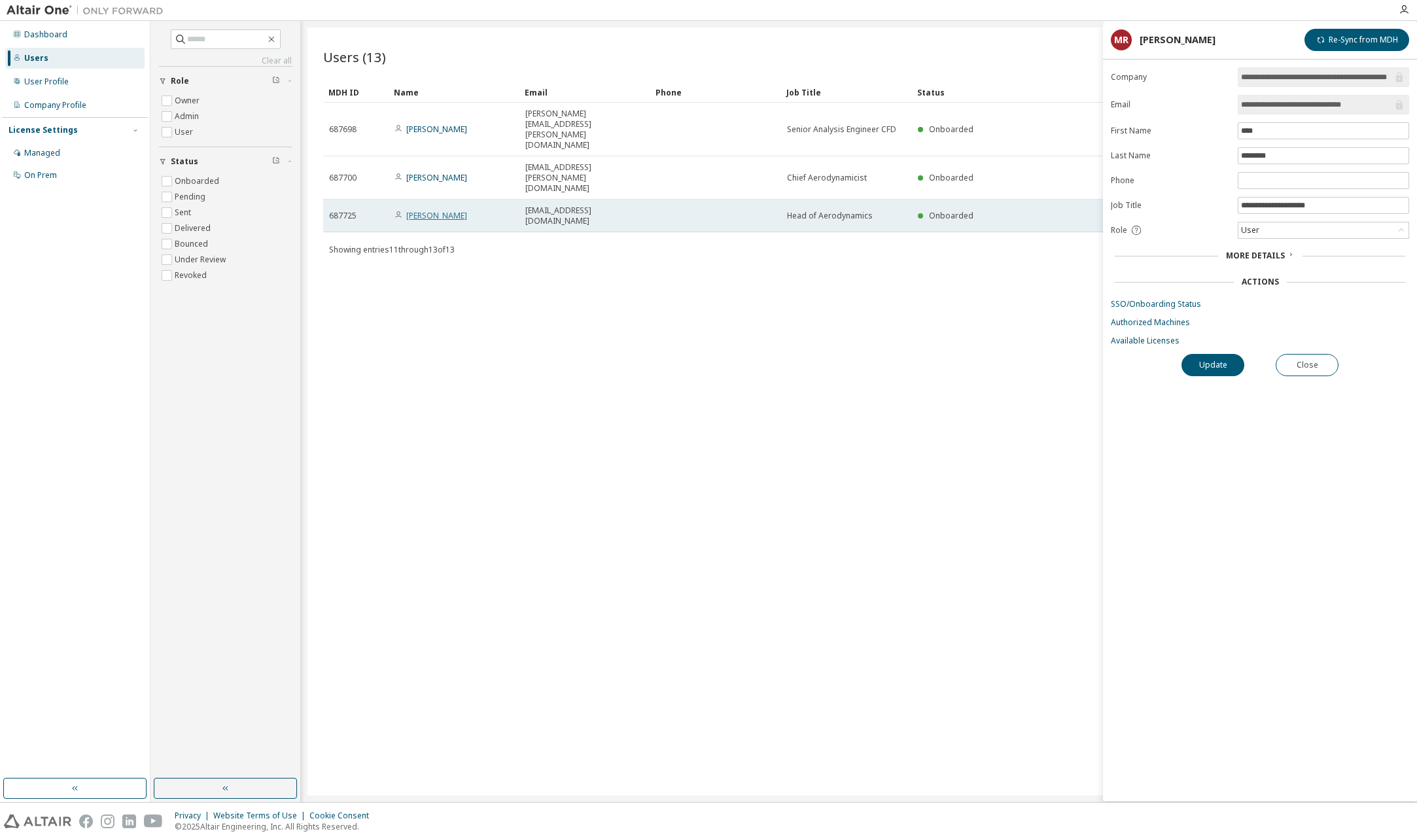
click at [428, 210] on link "Ian Greig" at bounding box center [436, 215] width 61 height 11
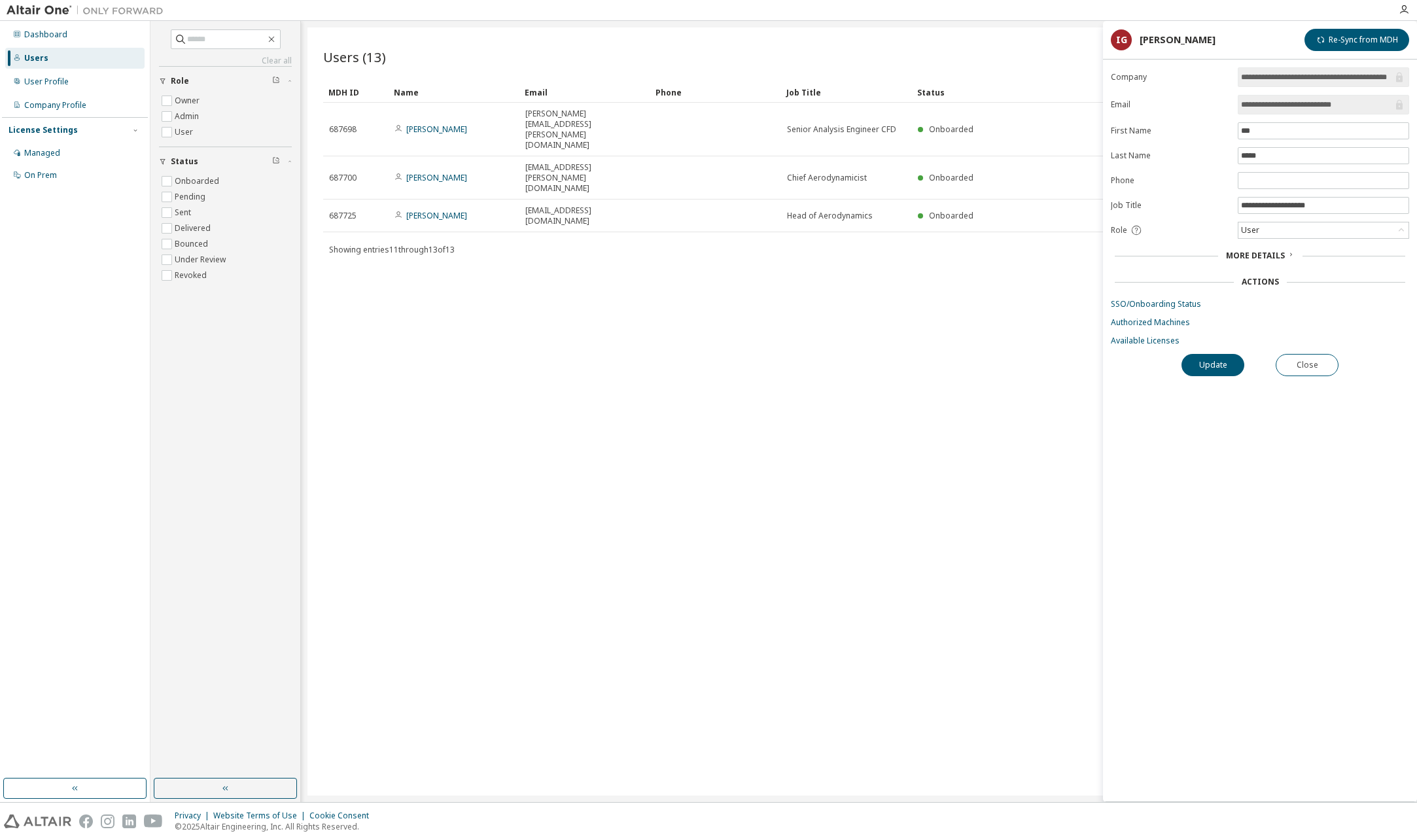
click at [38, 56] on div "Users" at bounding box center [36, 58] width 24 height 11
click at [1325, 362] on button "Close" at bounding box center [1307, 365] width 63 height 22
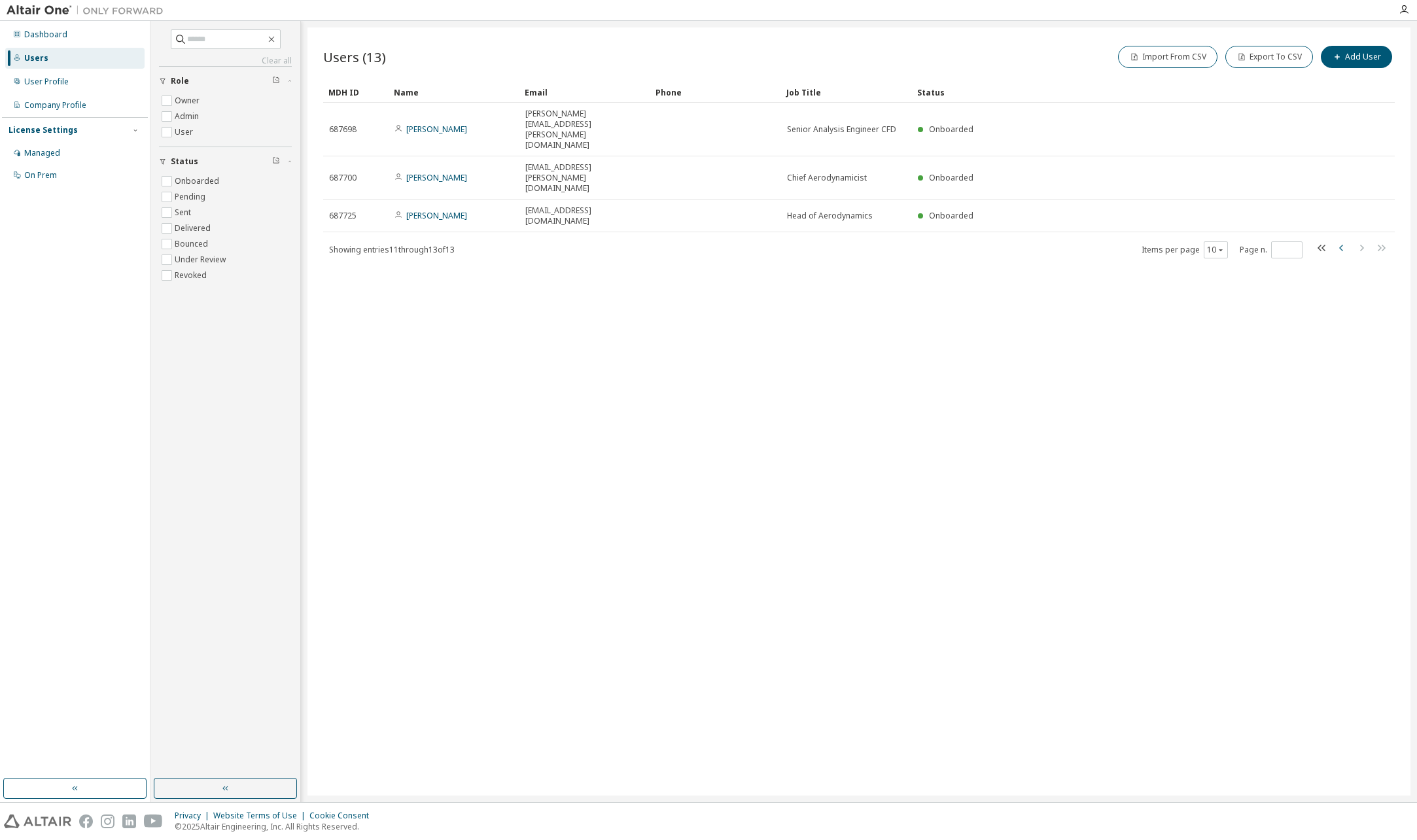
click at [1342, 245] on icon "button" at bounding box center [1341, 248] width 4 height 7
type input "*"
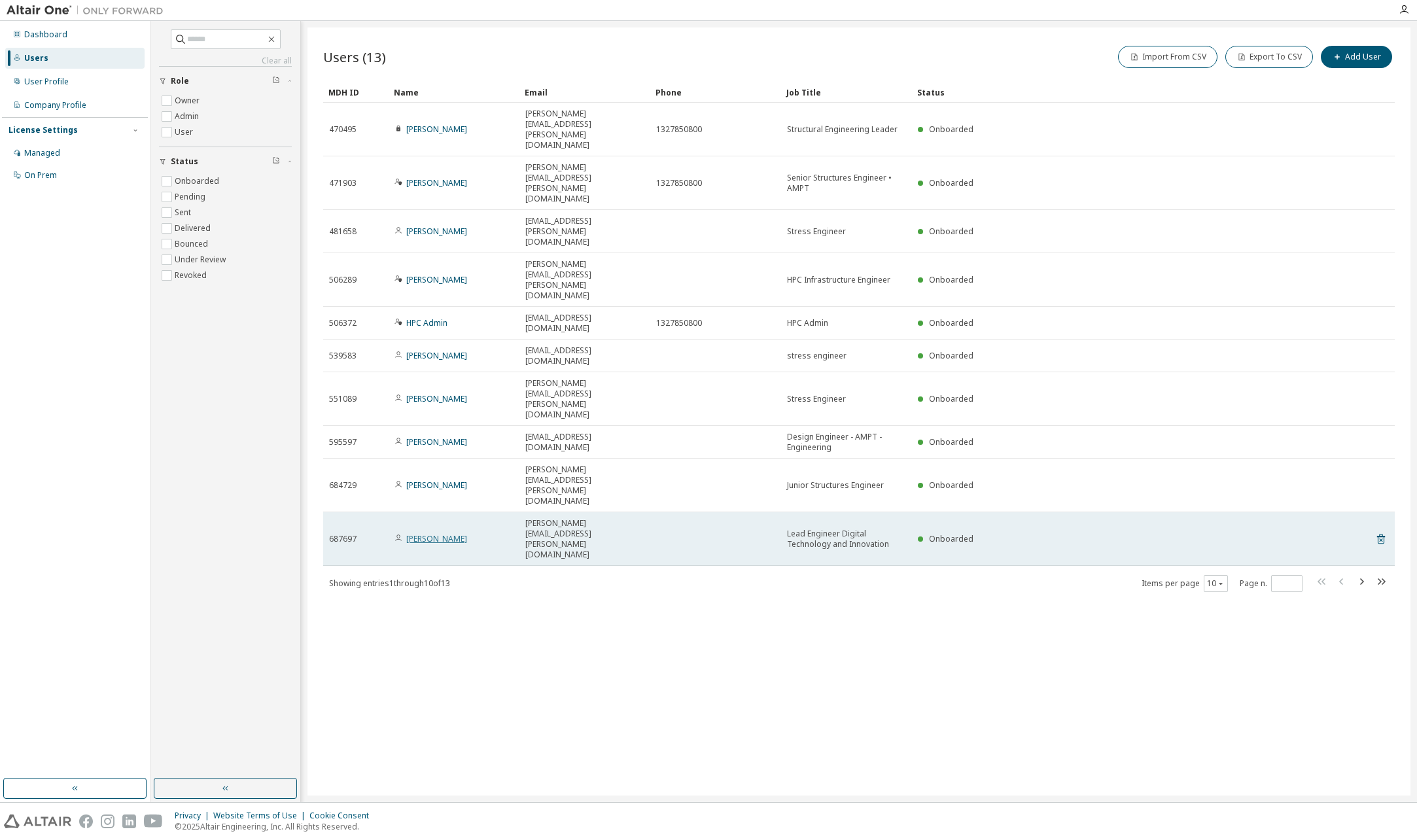
click at [423, 533] on link "Laurence Griffiths" at bounding box center [436, 538] width 61 height 11
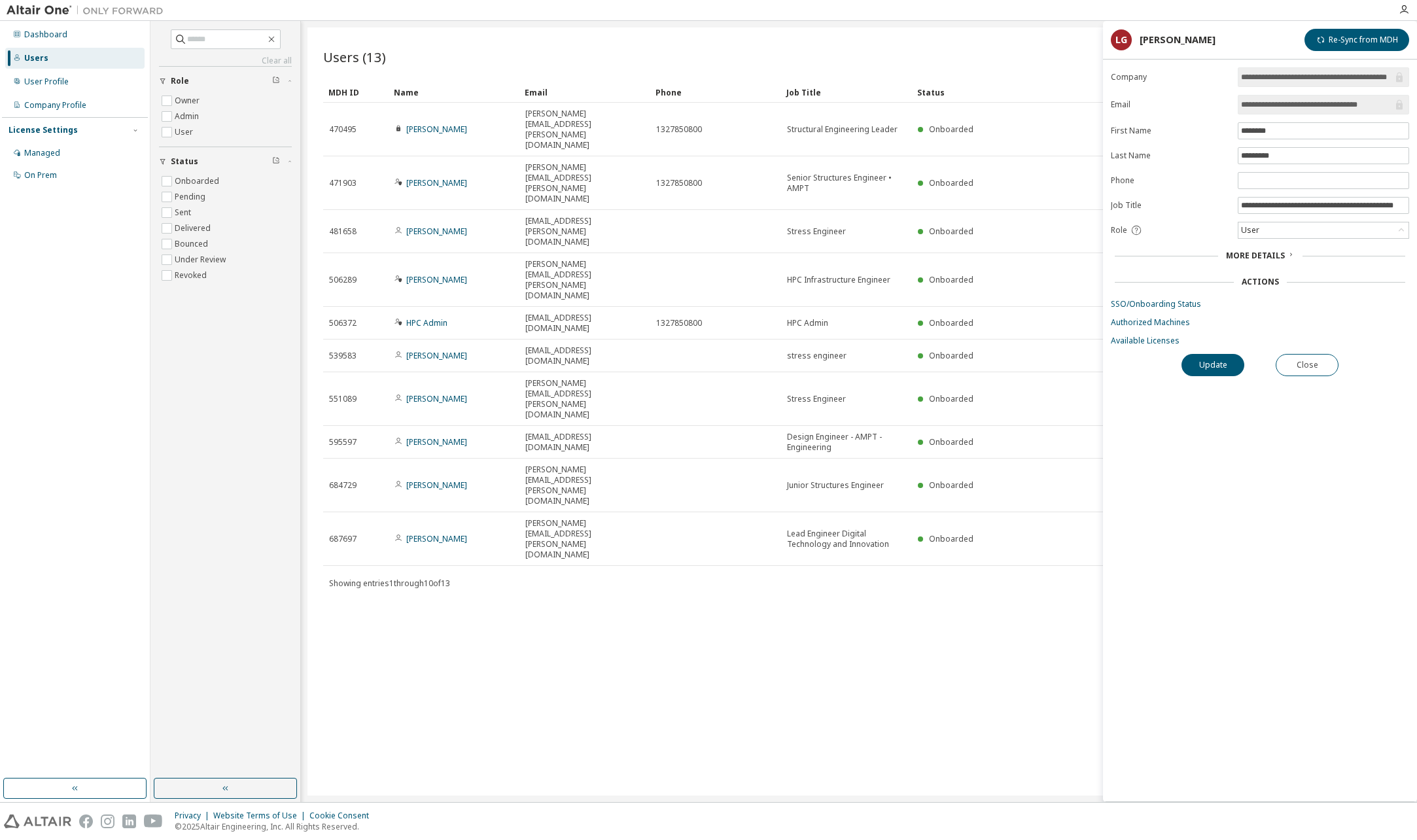
click at [1280, 257] on span "More Details" at bounding box center [1255, 255] width 59 height 11
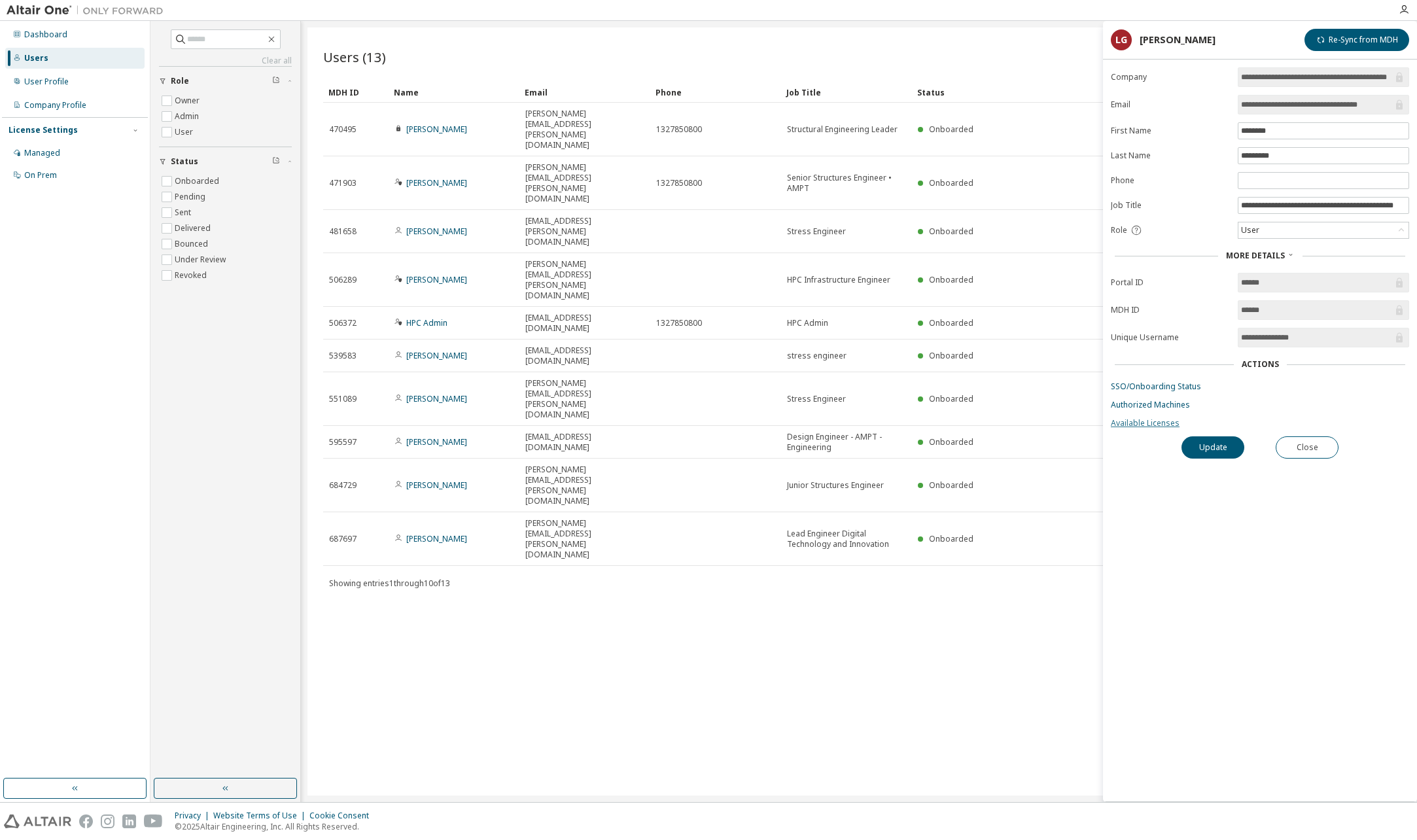
click at [1145, 423] on link "Available Licenses" at bounding box center [1260, 423] width 298 height 11
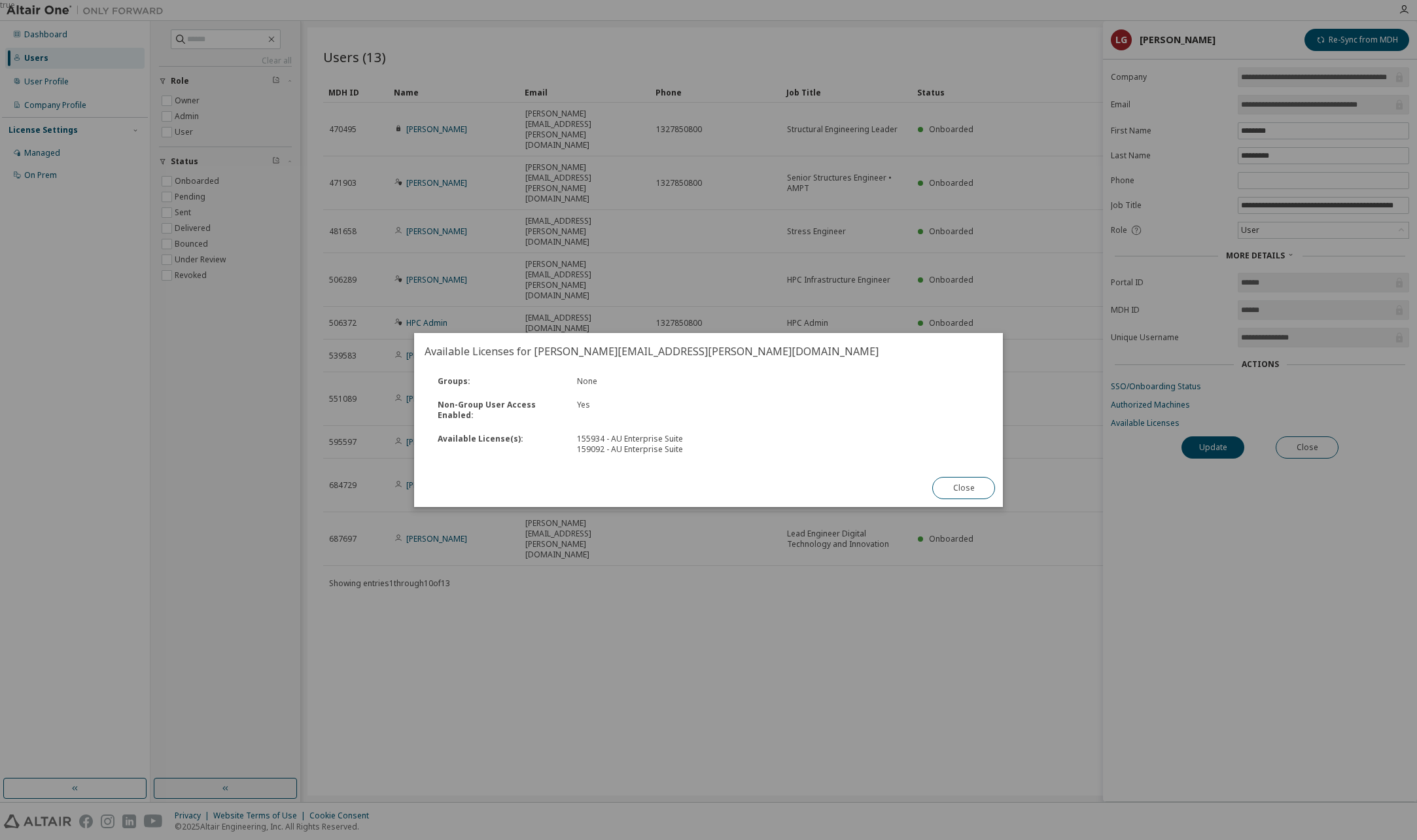
drag, startPoint x: 966, startPoint y: 487, endPoint x: 916, endPoint y: 474, distance: 51.7
click at [967, 488] on button "Close" at bounding box center [963, 488] width 63 height 22
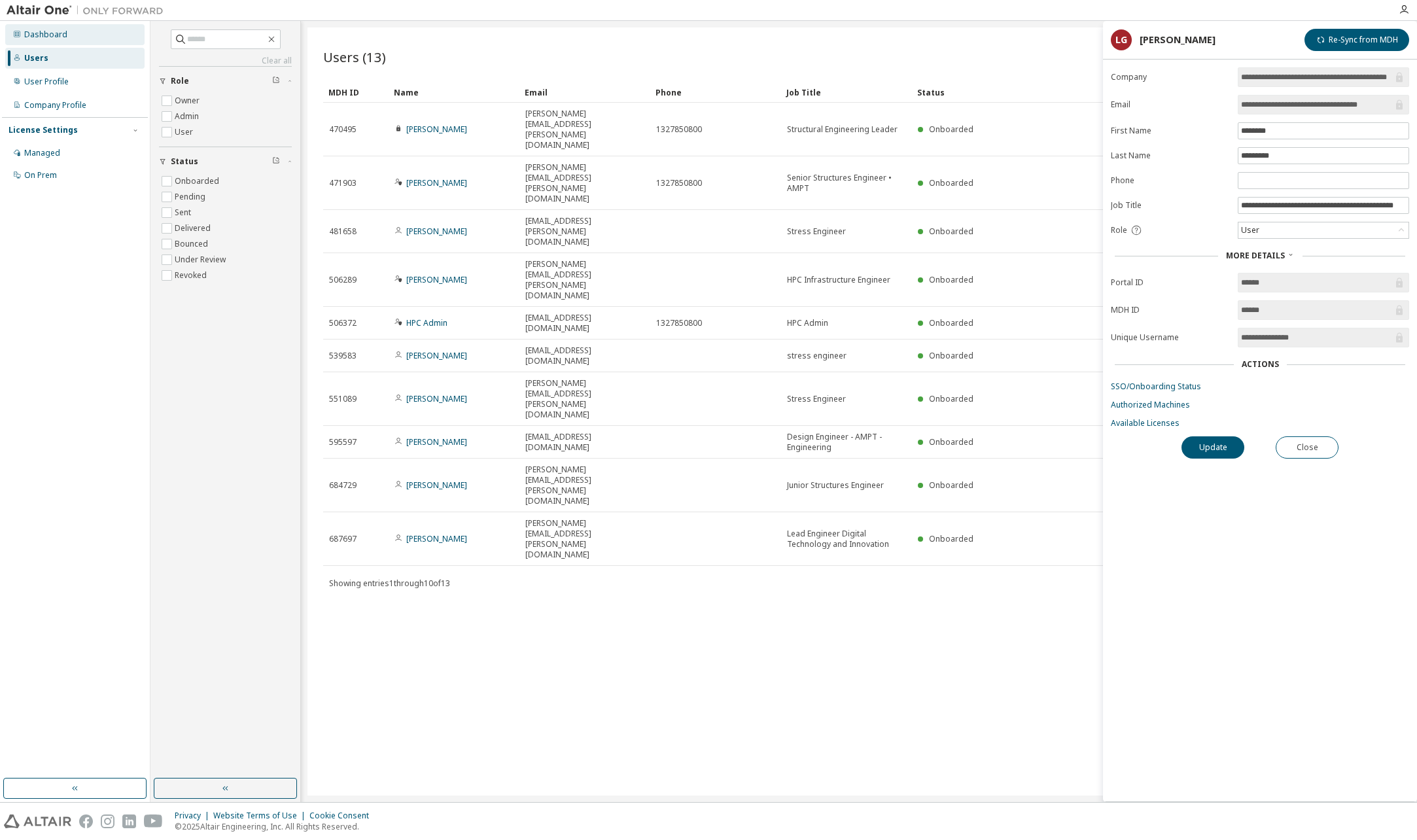
click at [40, 30] on div "Dashboard" at bounding box center [46, 35] width 43 height 11
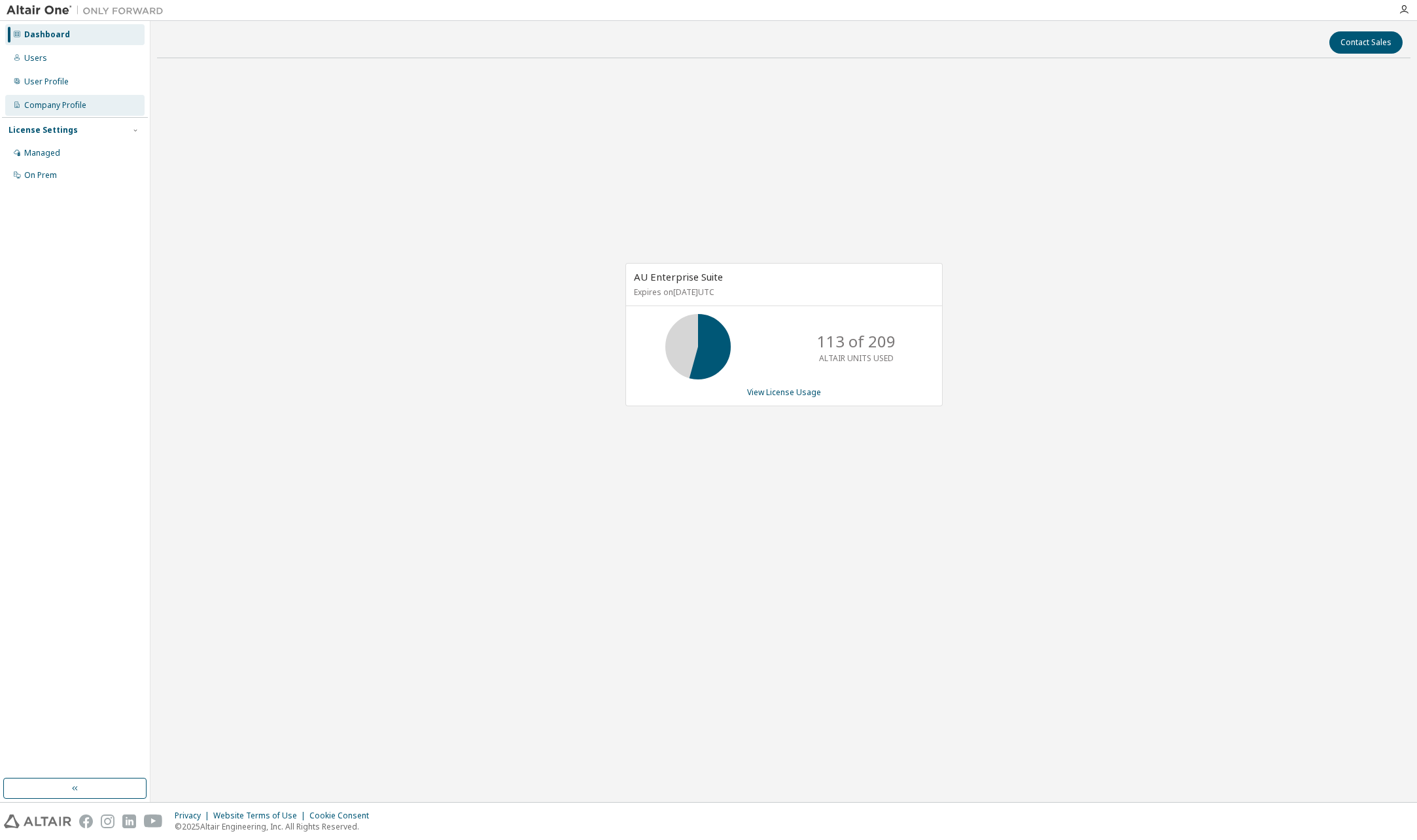
click at [48, 106] on div "Company Profile" at bounding box center [55, 106] width 62 height 11
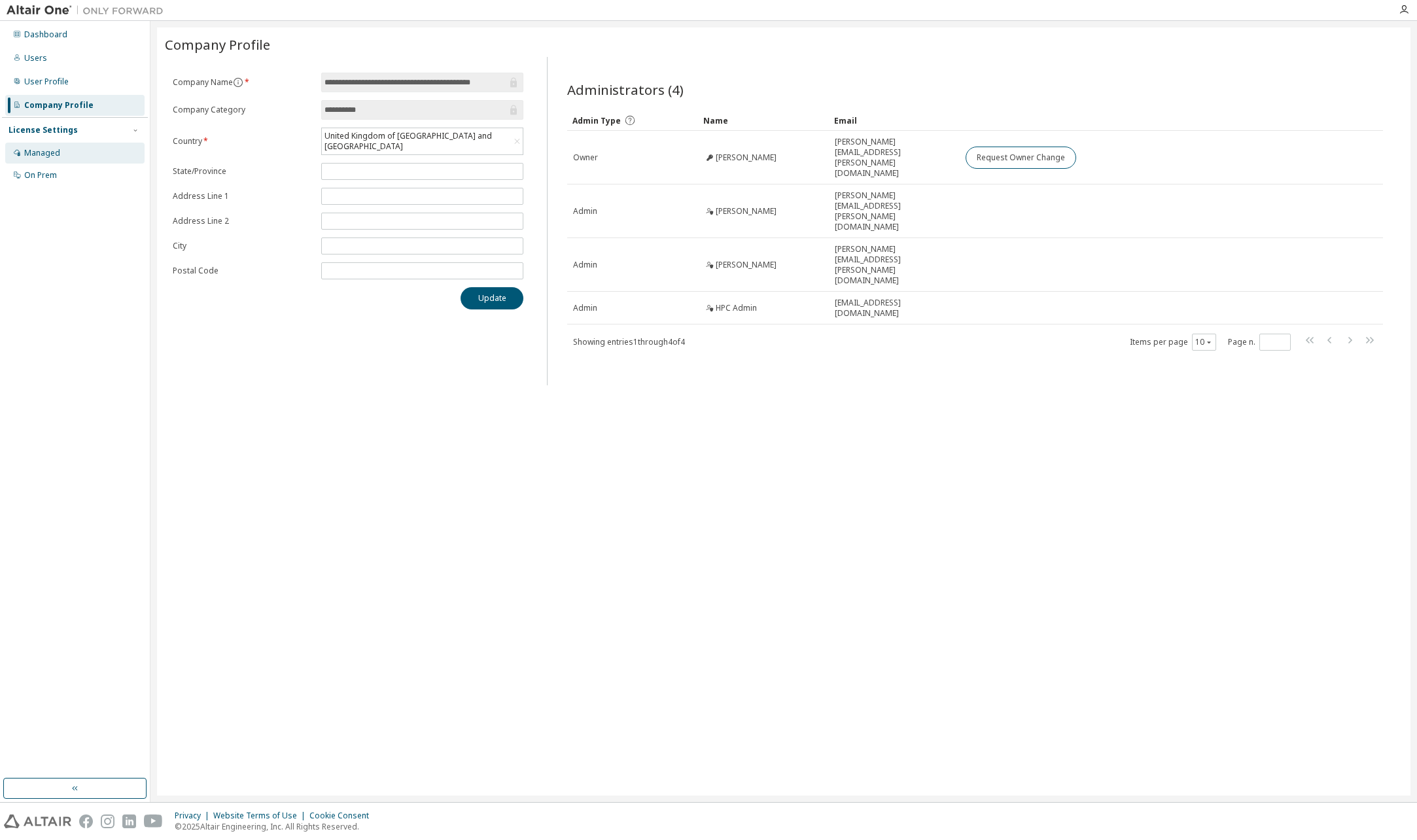
click at [47, 148] on div "Managed" at bounding box center [42, 153] width 36 height 11
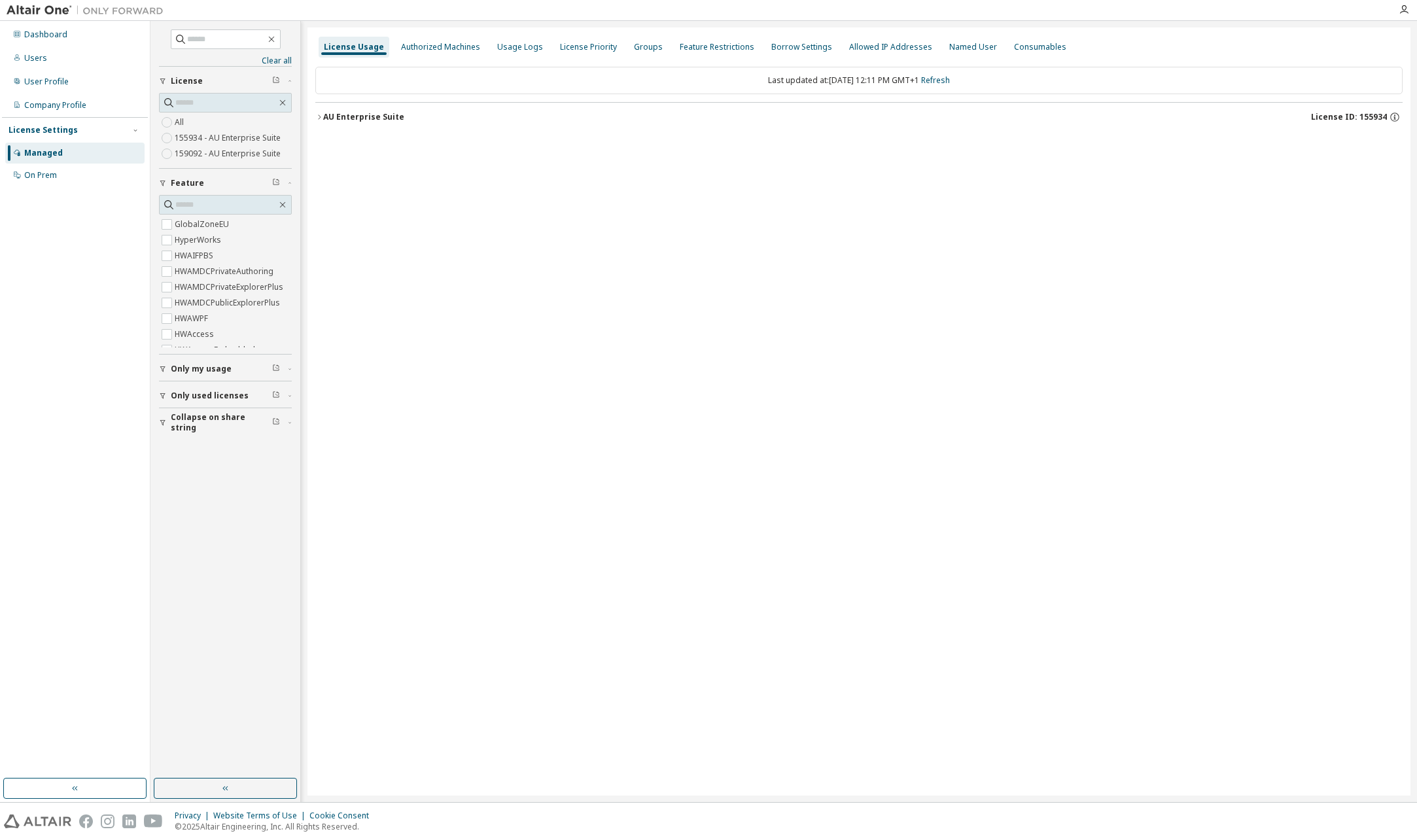
click at [317, 113] on icon "button" at bounding box center [319, 117] width 8 height 8
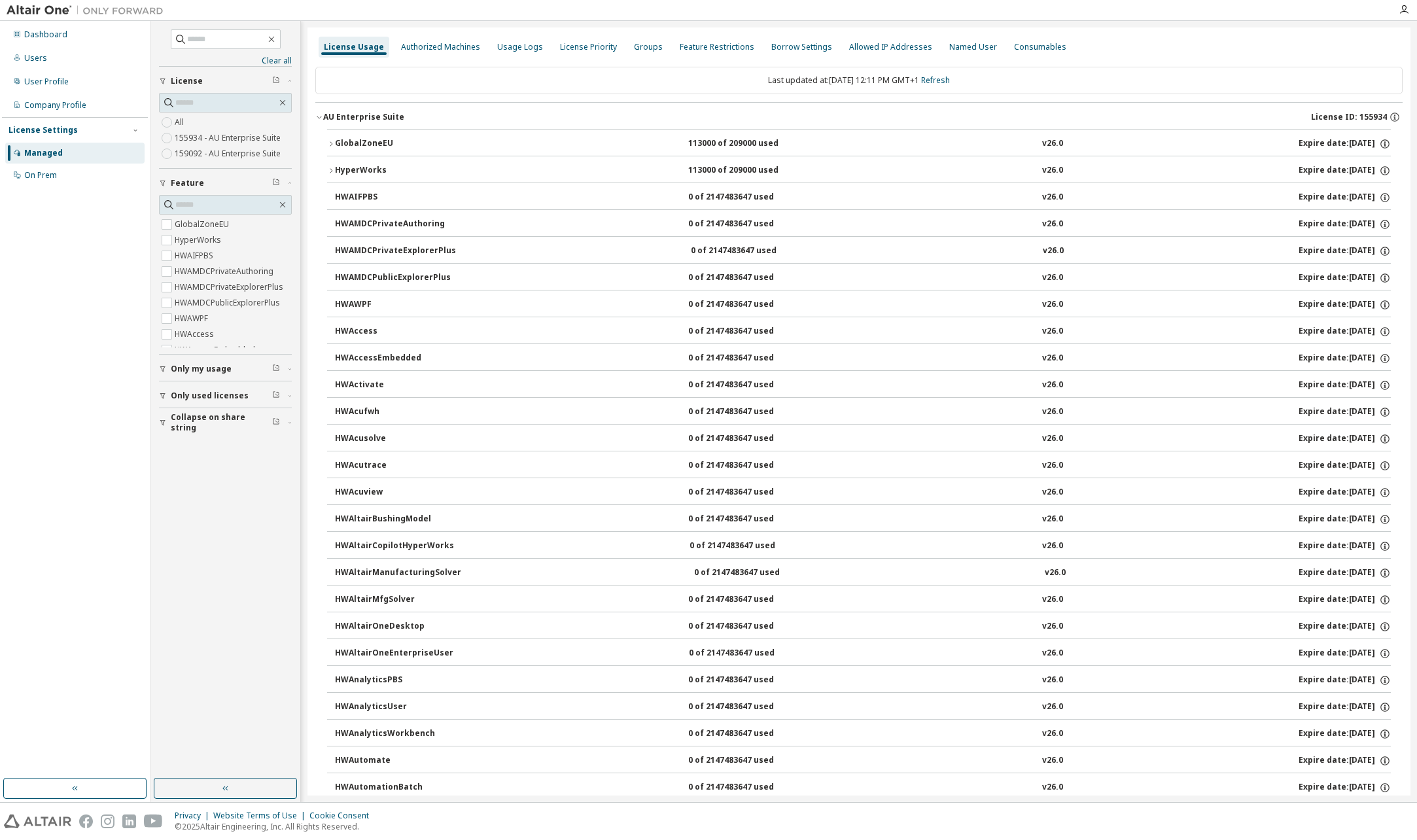
click at [160, 397] on div "Clear all Collapse on share string Only used licenses Only my usage Feature Glo…" at bounding box center [225, 400] width 146 height 754
click at [164, 424] on icon "button" at bounding box center [163, 422] width 8 height 8
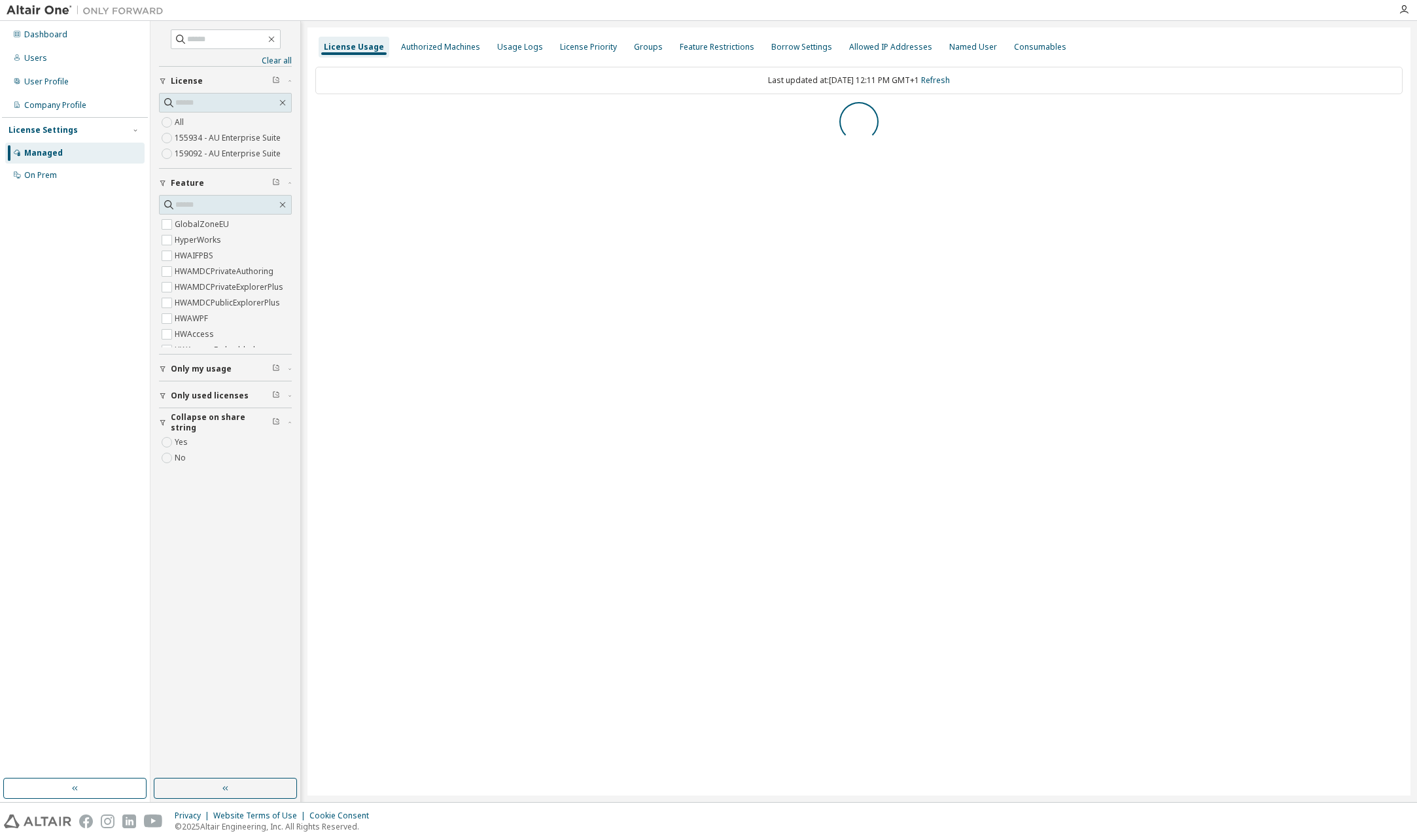
click at [162, 391] on button "Only used licenses" at bounding box center [225, 396] width 133 height 29
click at [319, 116] on icon "button" at bounding box center [319, 117] width 8 height 8
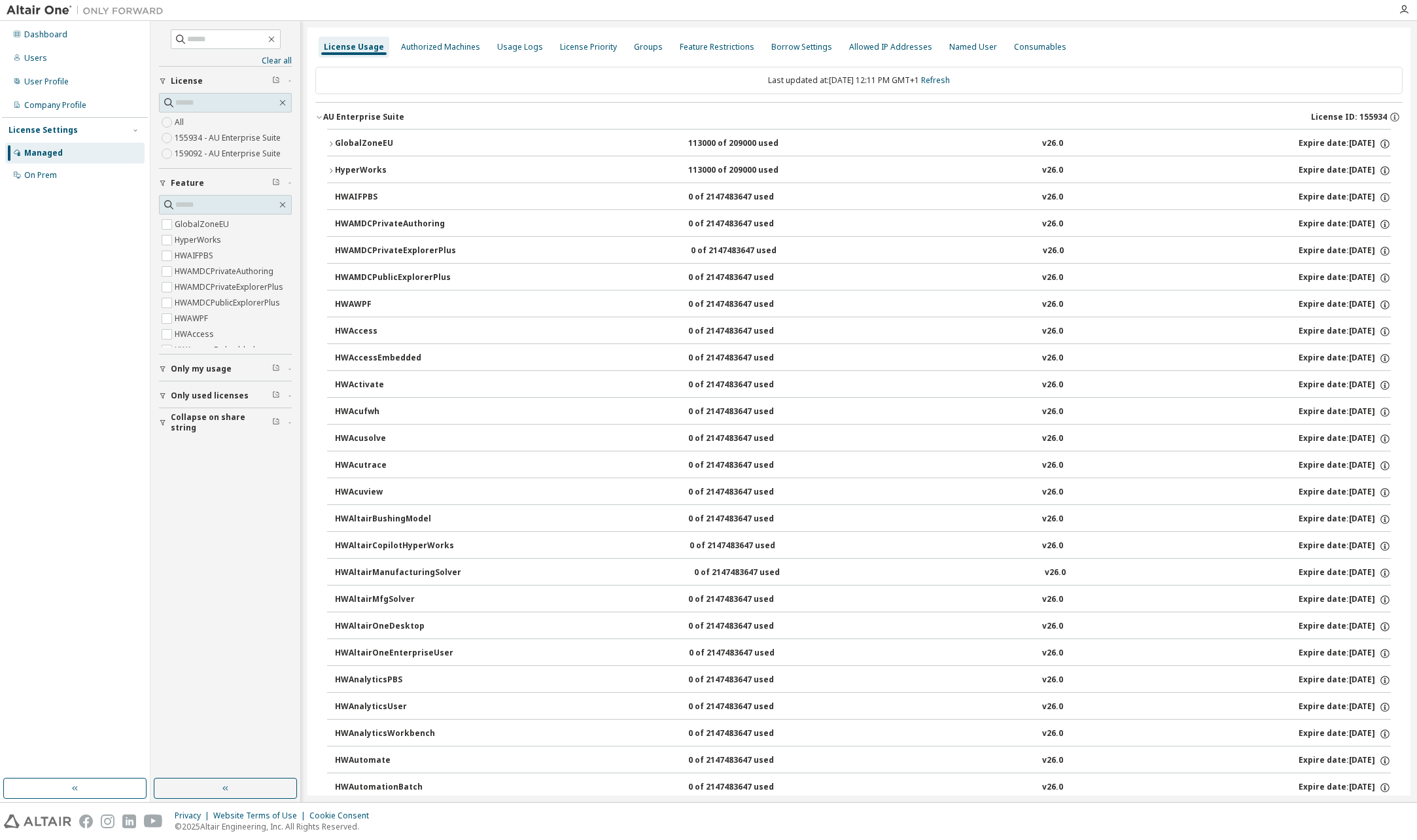
click at [329, 143] on icon "button" at bounding box center [331, 144] width 8 height 8
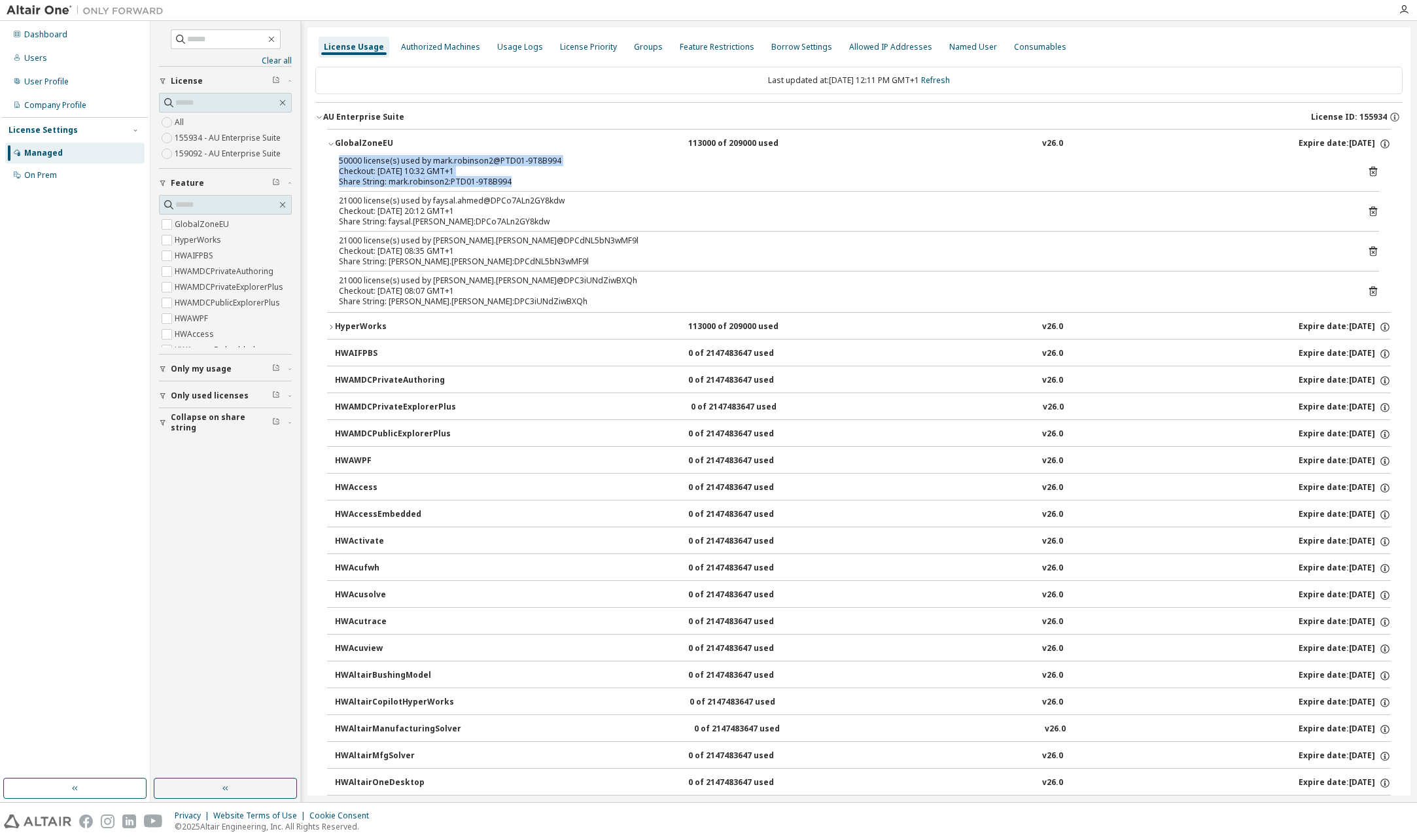
drag, startPoint x: 347, startPoint y: 162, endPoint x: 570, endPoint y: 178, distance: 223.6
click at [570, 178] on div "50000 license(s) used by mark.robinson2@PTD01-9T8B994 Checkout: 2025-10-06 10:3…" at bounding box center [843, 172] width 1008 height 32
click at [331, 143] on icon "button" at bounding box center [331, 144] width 8 height 8
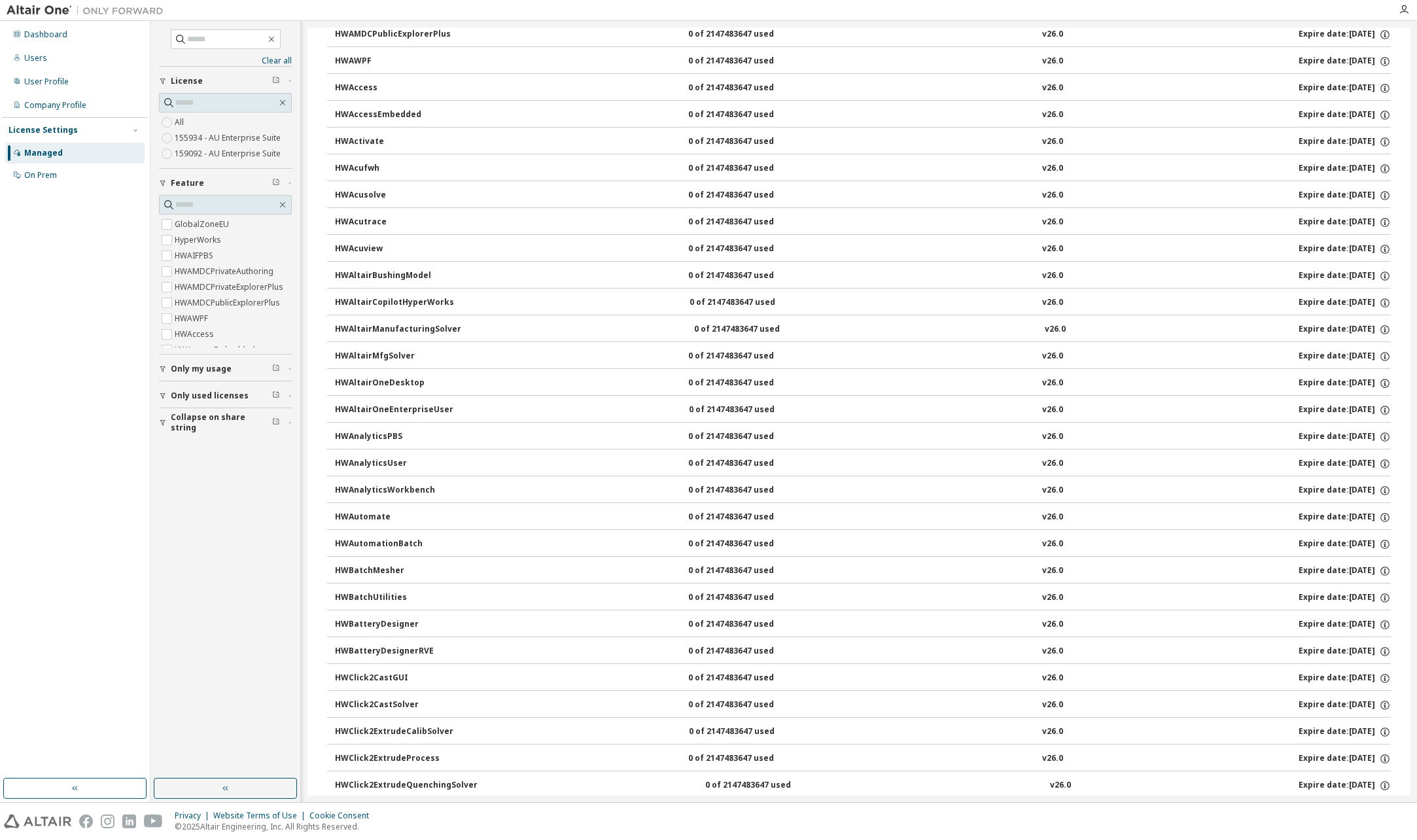
scroll to position [327, 0]
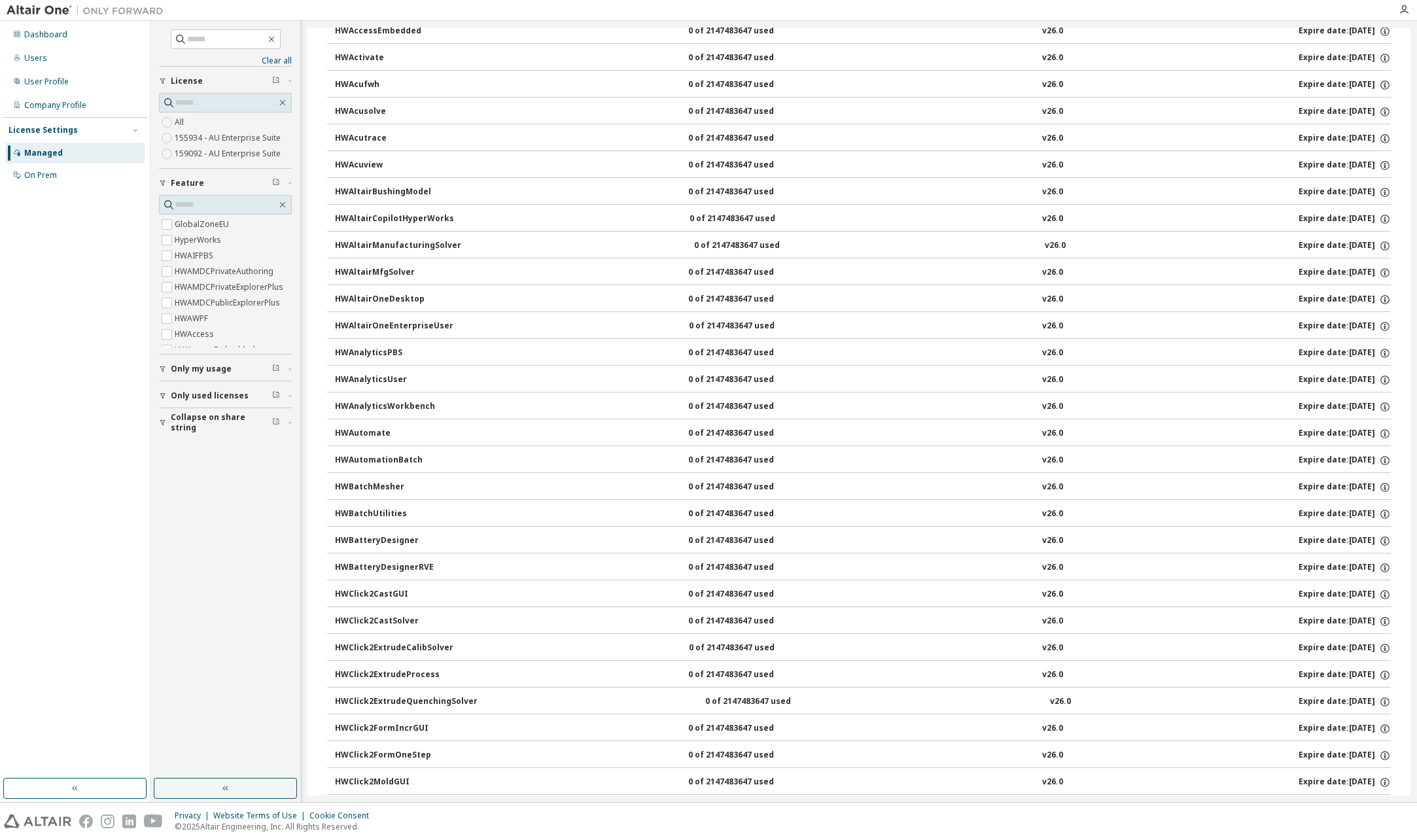
click at [163, 395] on icon "button" at bounding box center [163, 396] width 8 height 8
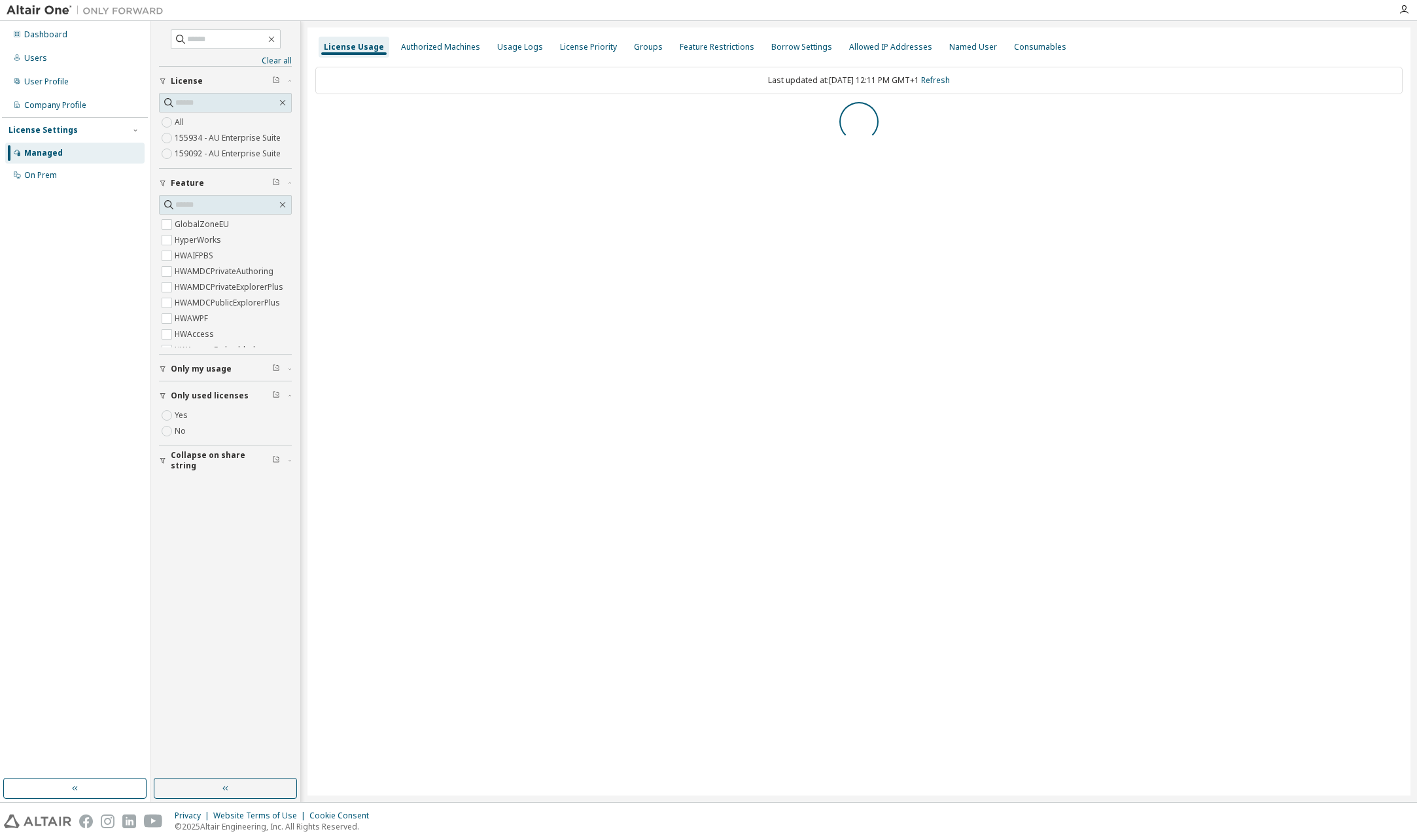
scroll to position [0, 0]
click at [317, 112] on button "AU Enterprise Suite License ID: 155934" at bounding box center [859, 117] width 1087 height 29
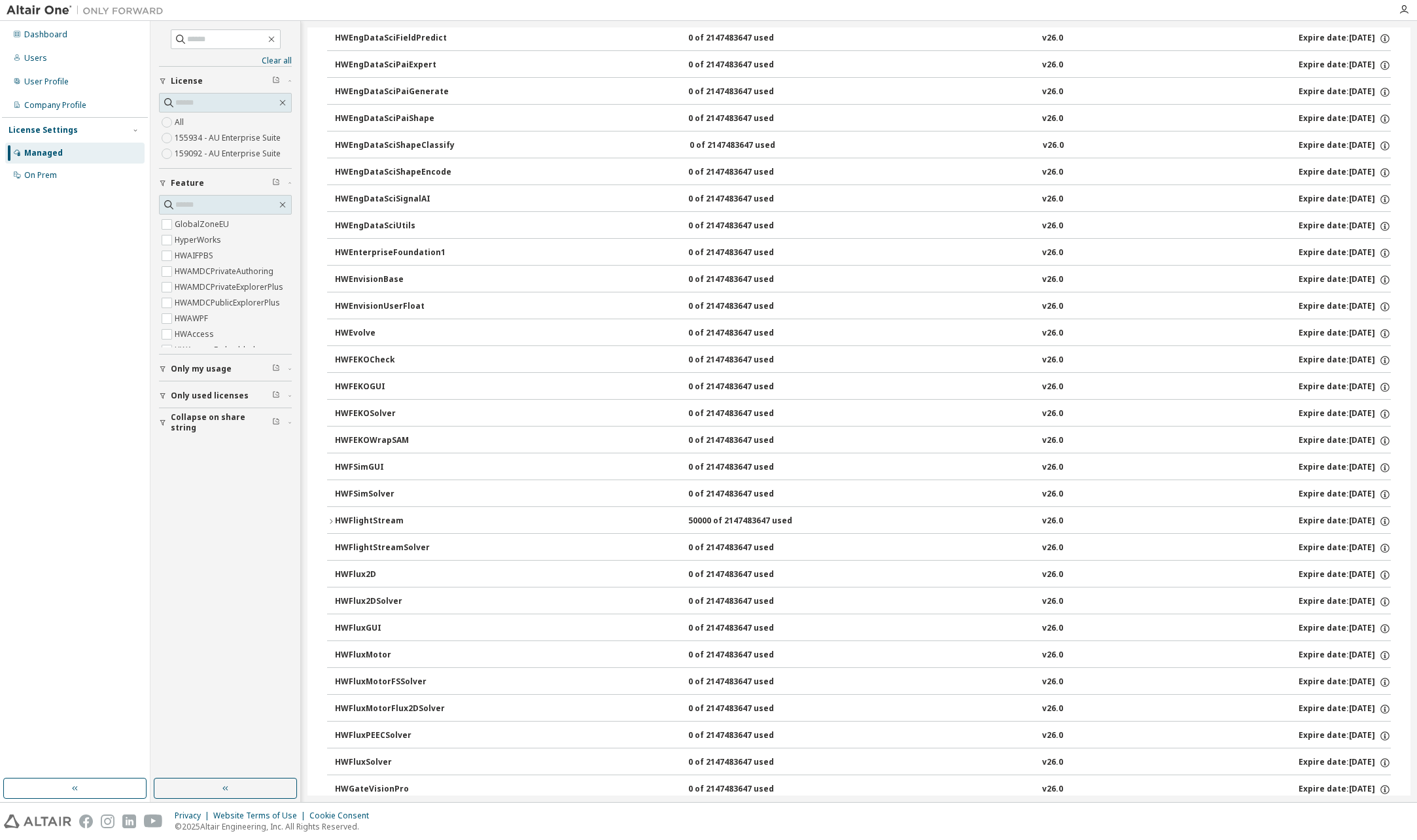
scroll to position [1962, 0]
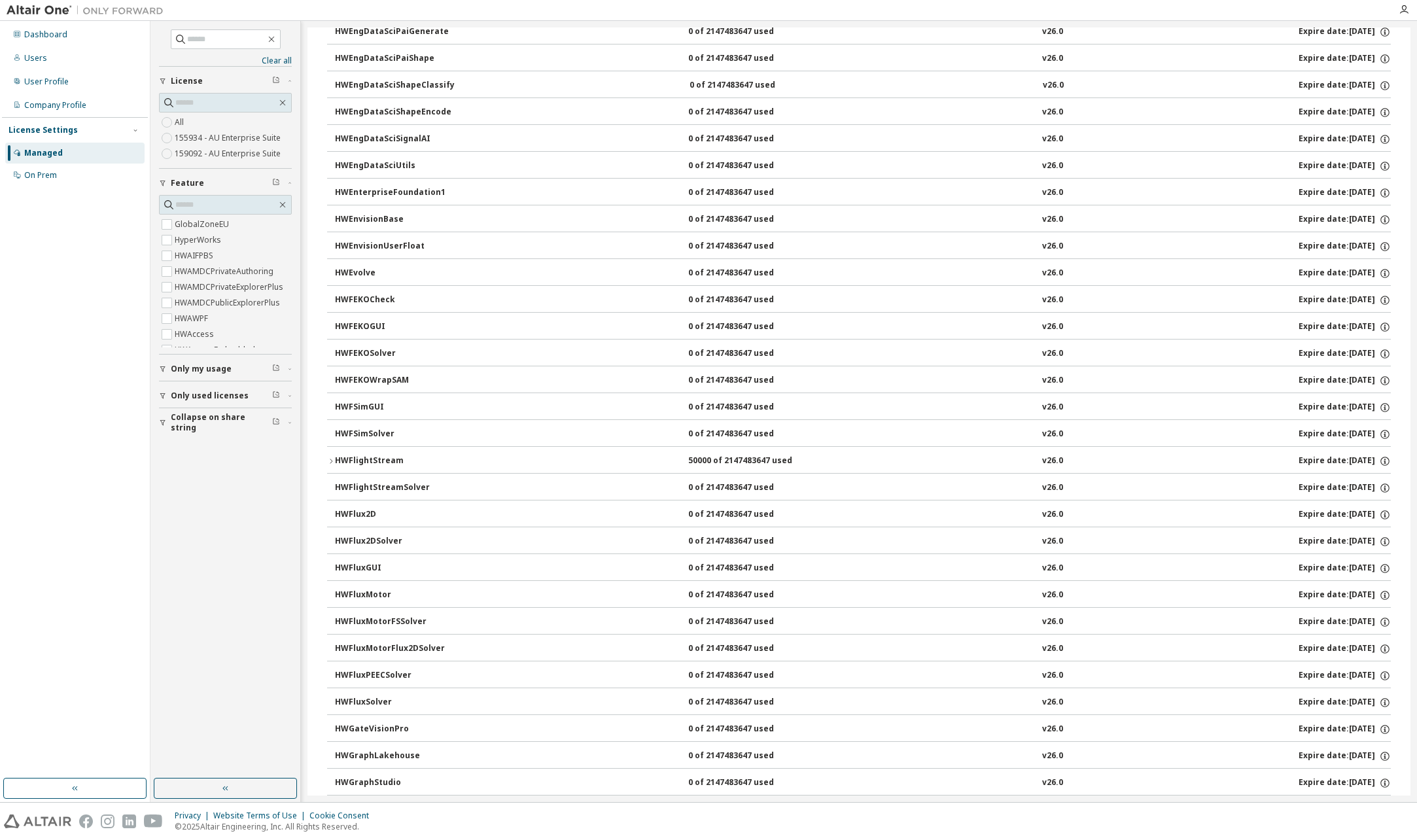
click at [333, 462] on icon "button" at bounding box center [331, 461] width 8 height 8
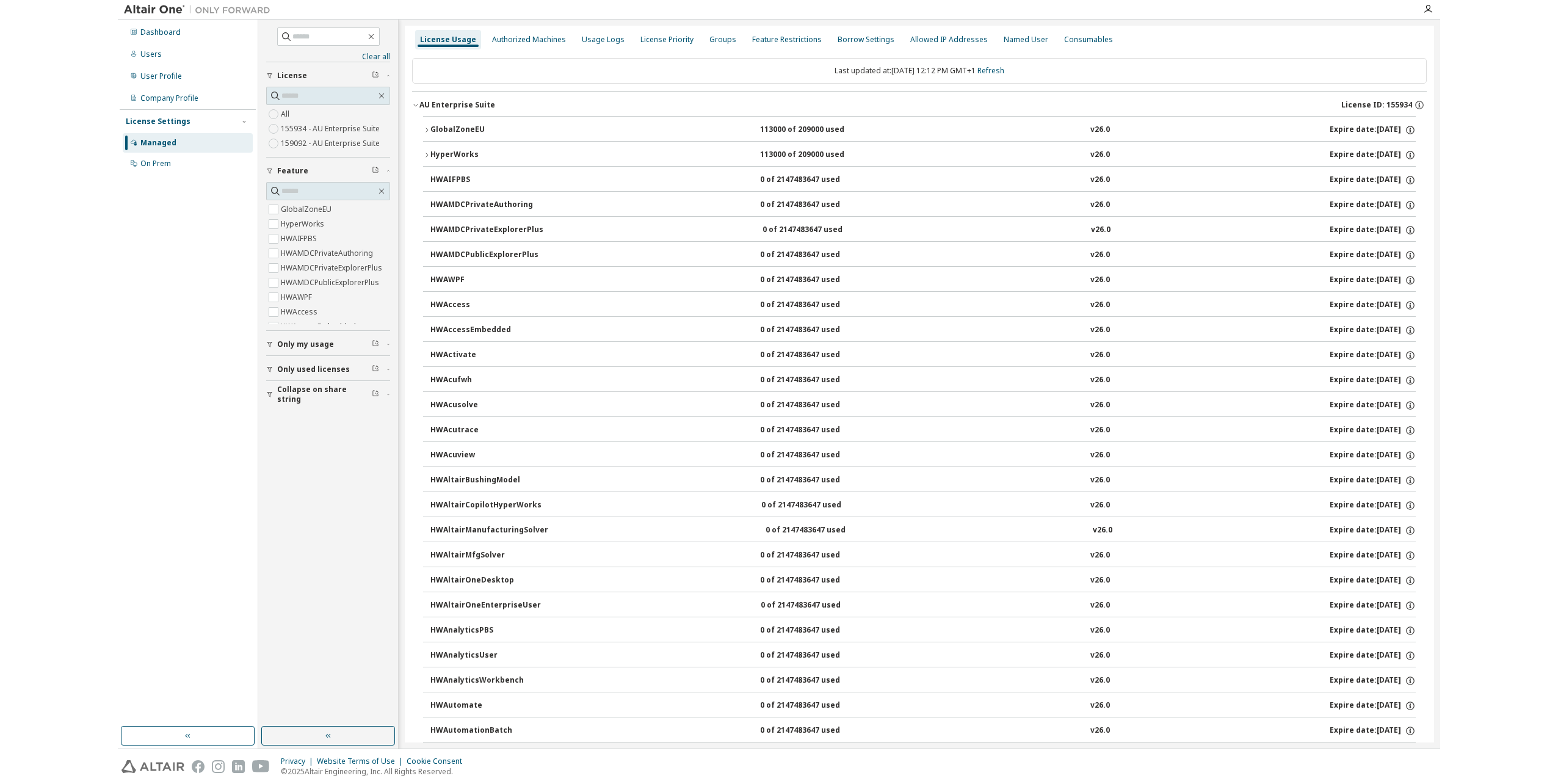
scroll to position [0, 0]
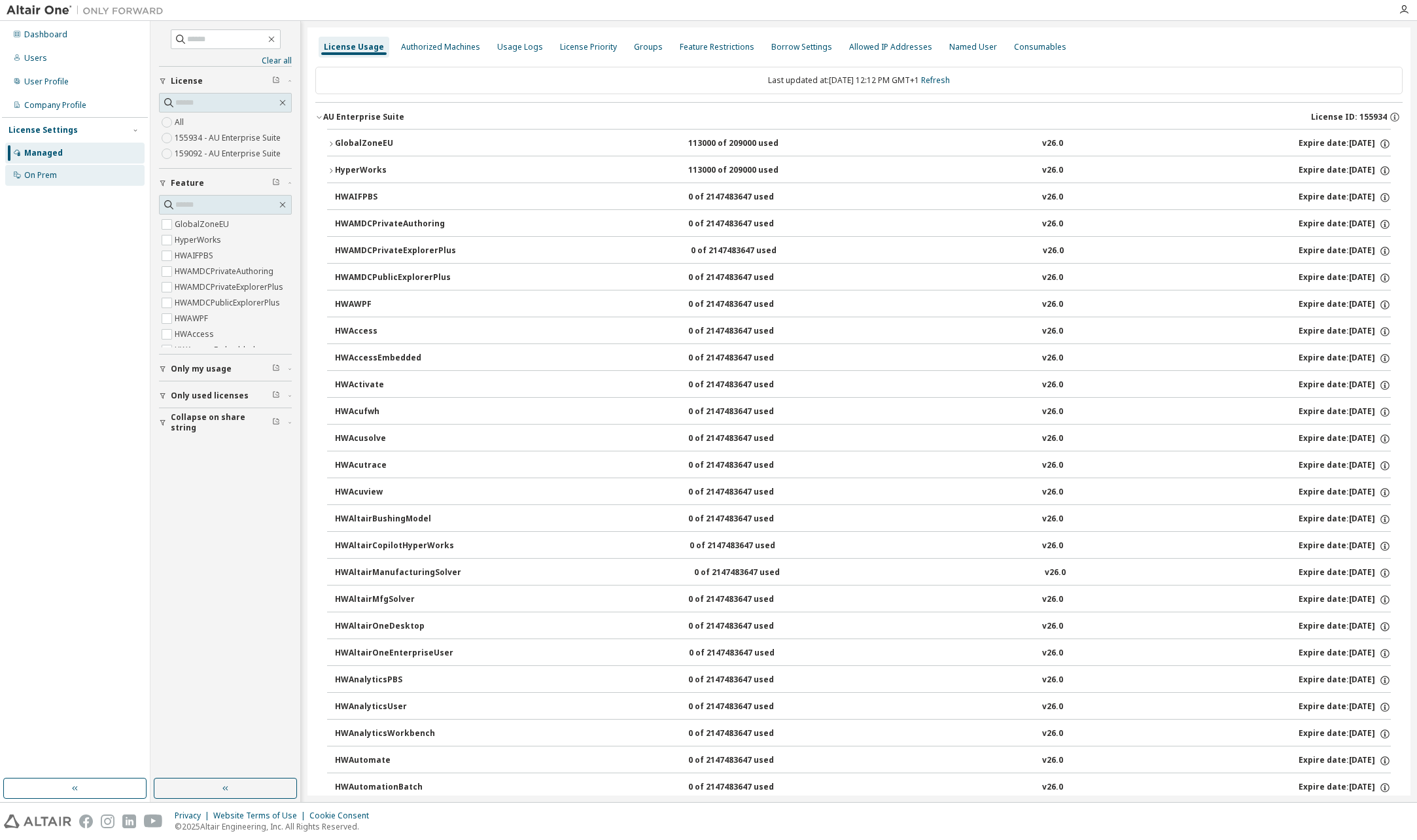
drag, startPoint x: 36, startPoint y: 179, endPoint x: 54, endPoint y: 182, distance: 18.2
click at [37, 179] on div "On Prem" at bounding box center [41, 176] width 33 height 11
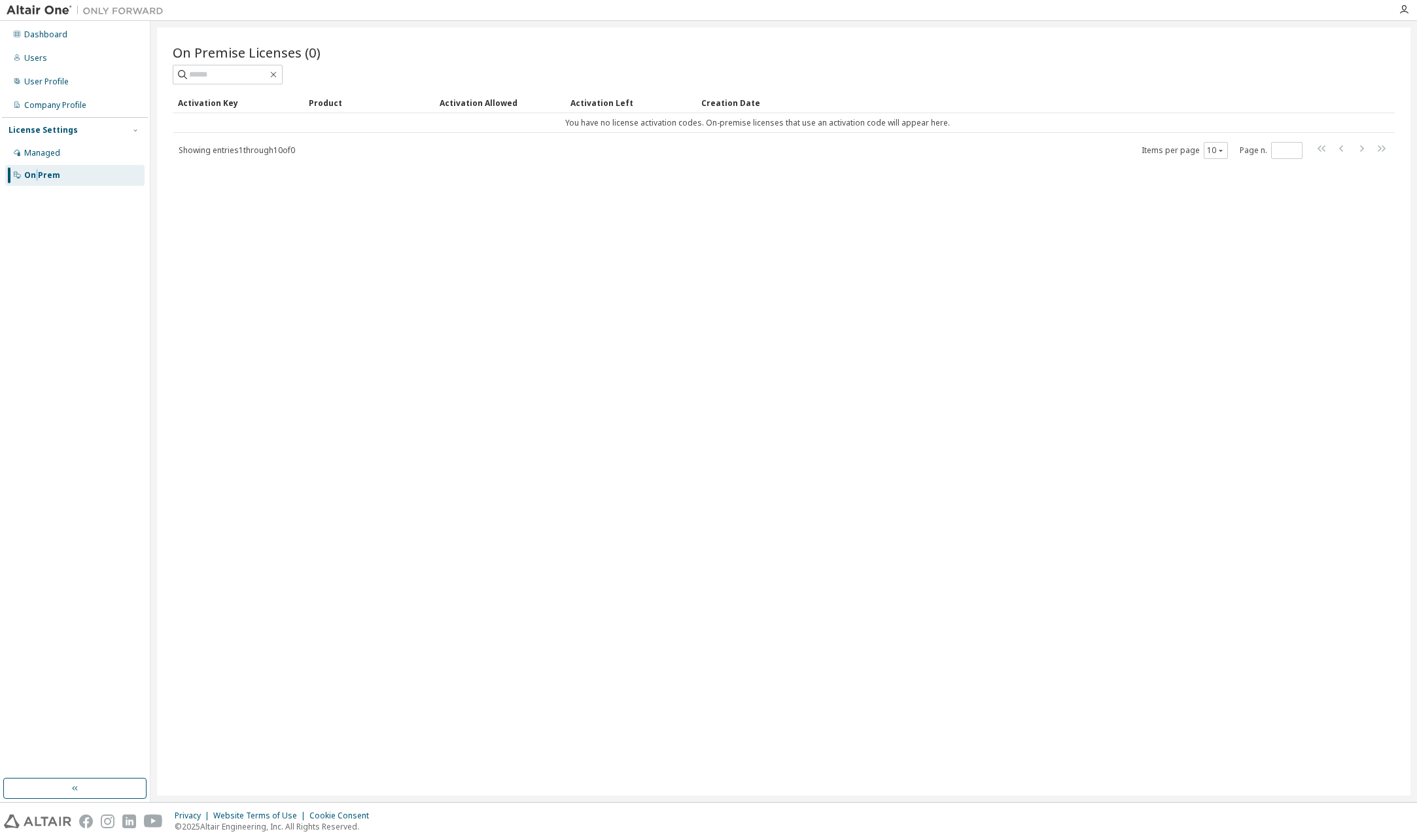
click at [37, 171] on div "On Prem" at bounding box center [42, 176] width 36 height 11
click at [57, 155] on div "Managed" at bounding box center [42, 153] width 36 height 11
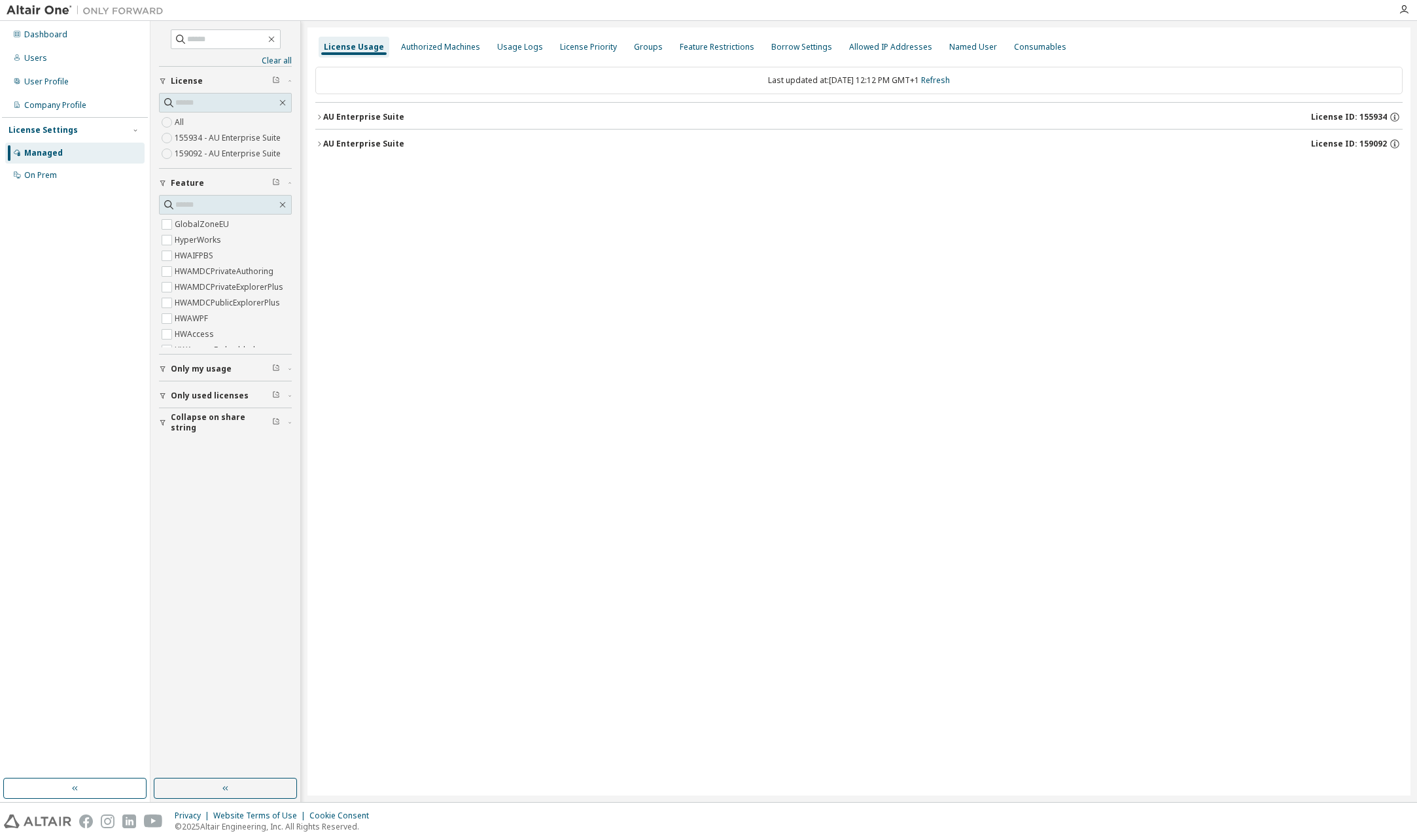
click at [317, 144] on icon "button" at bounding box center [319, 144] width 8 height 8
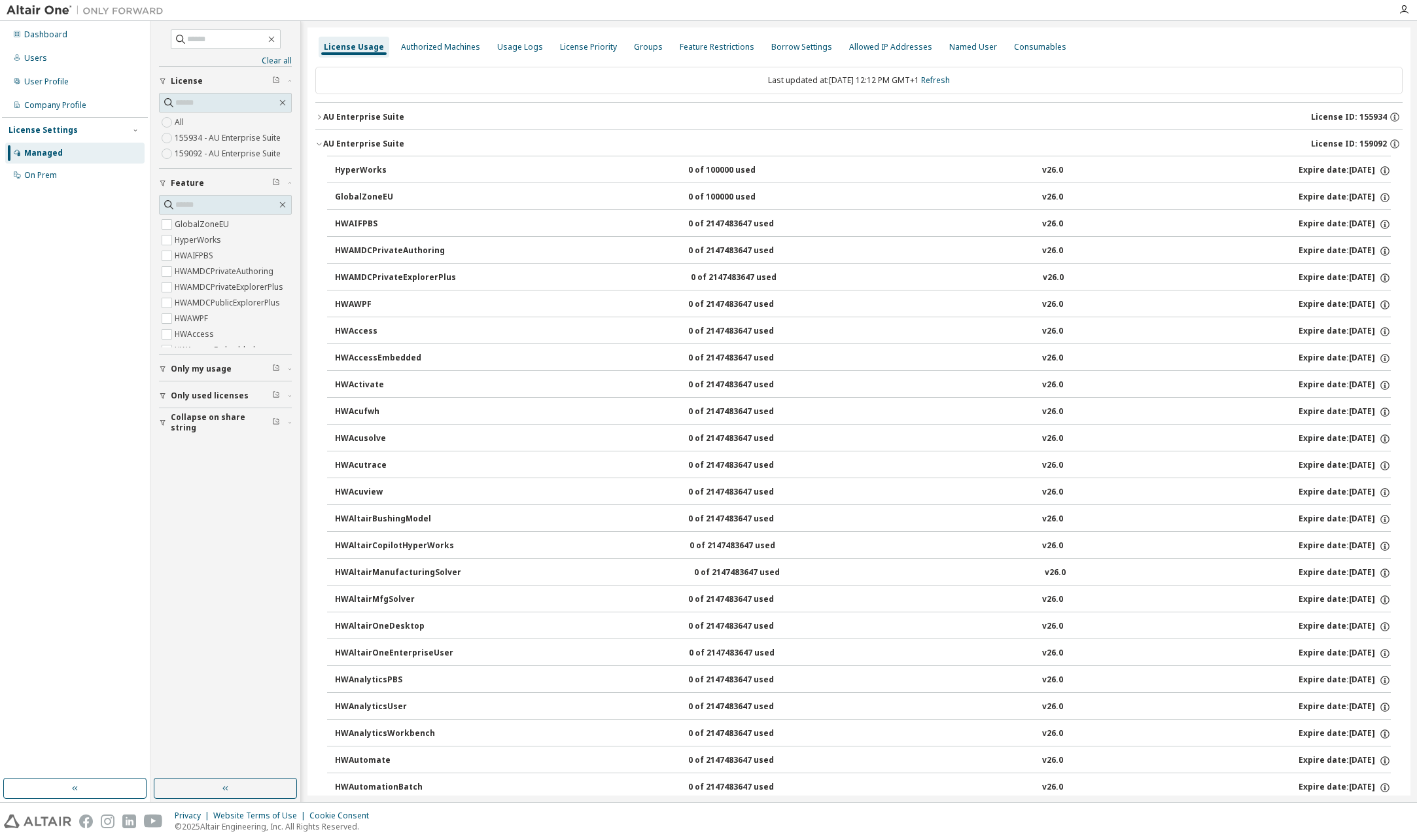
click at [317, 144] on icon "button" at bounding box center [319, 144] width 8 height 8
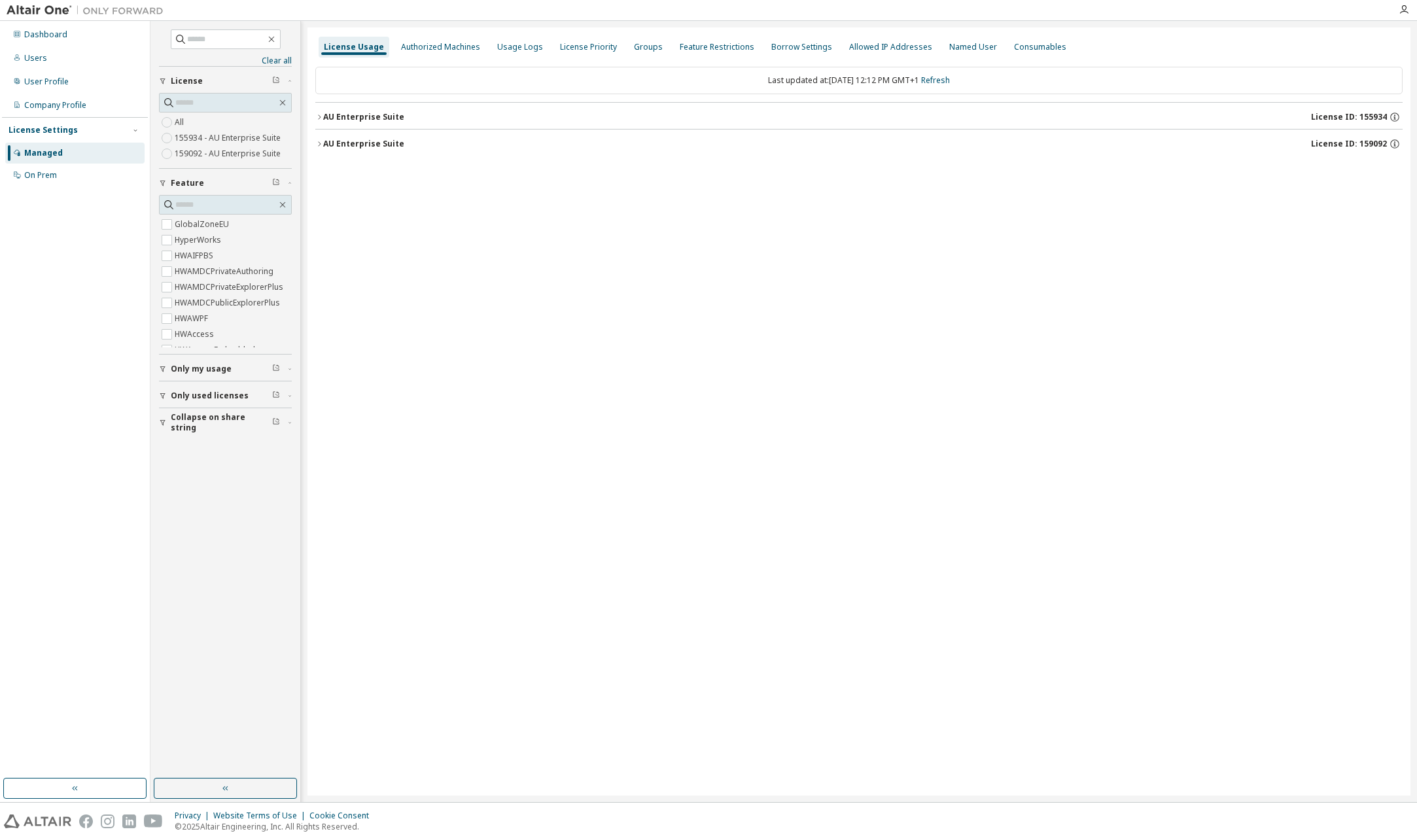
click at [320, 115] on icon "button" at bounding box center [319, 117] width 8 height 8
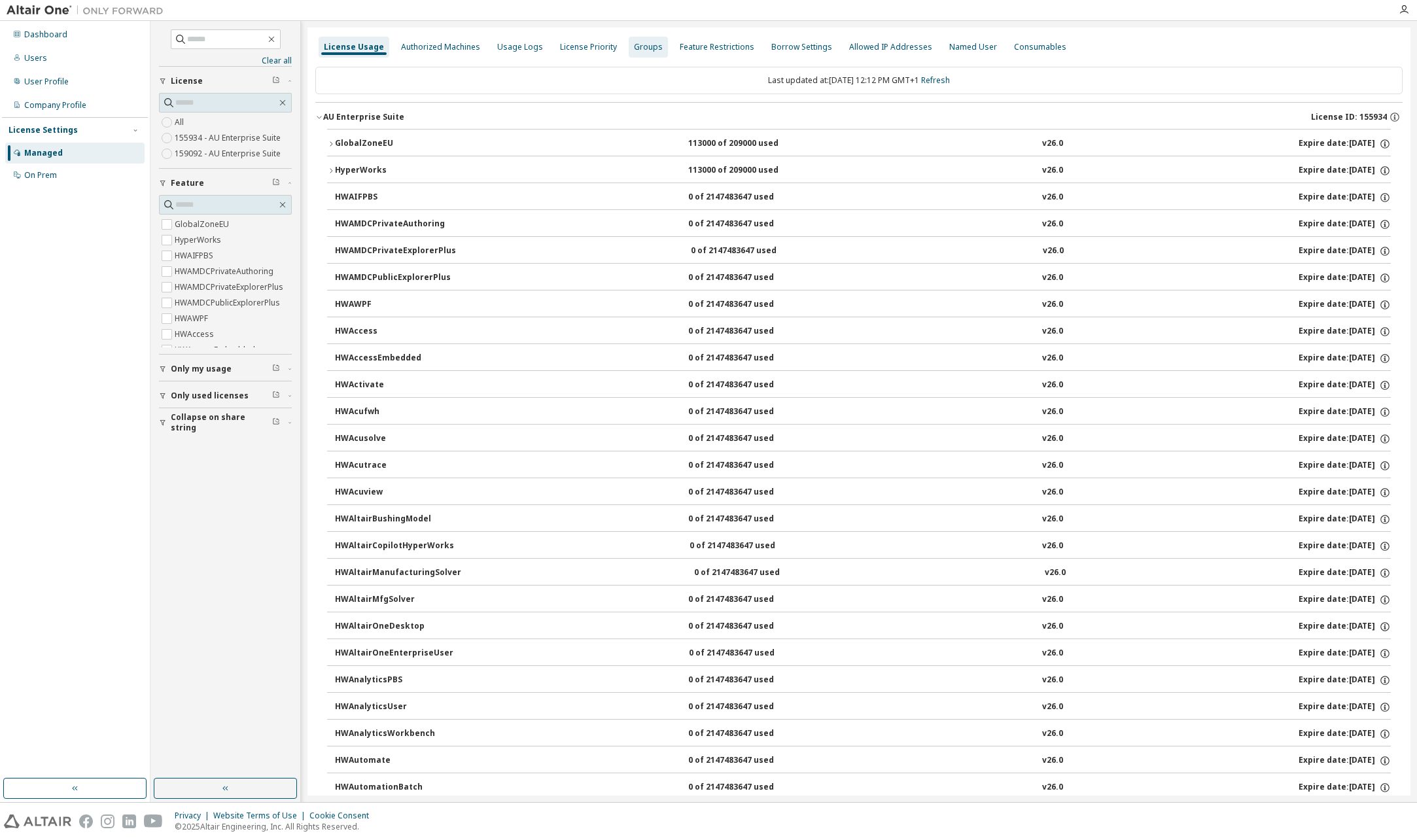
click at [642, 49] on div "Groups" at bounding box center [648, 47] width 29 height 11
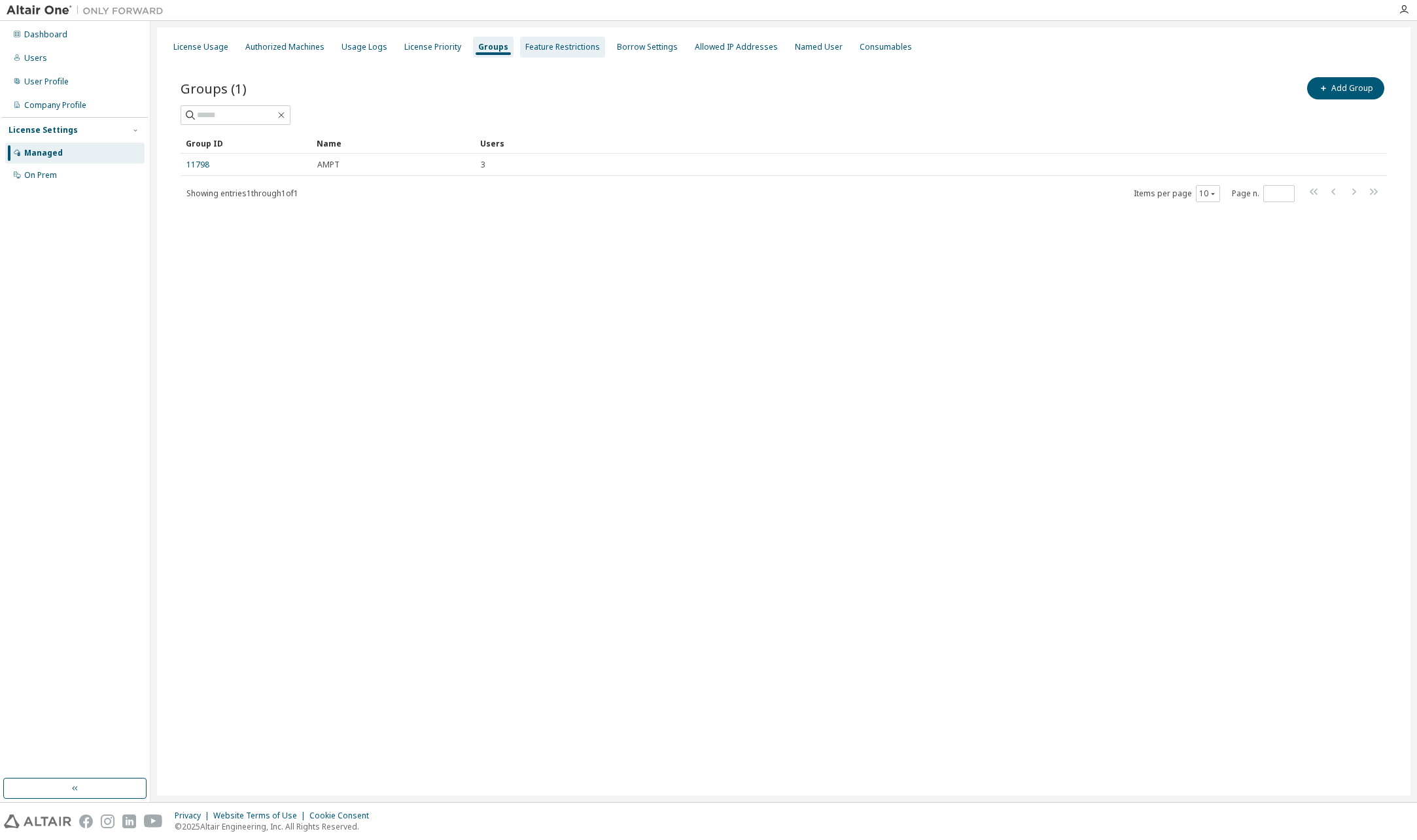
click at [569, 49] on div "Feature Restrictions" at bounding box center [562, 47] width 75 height 11
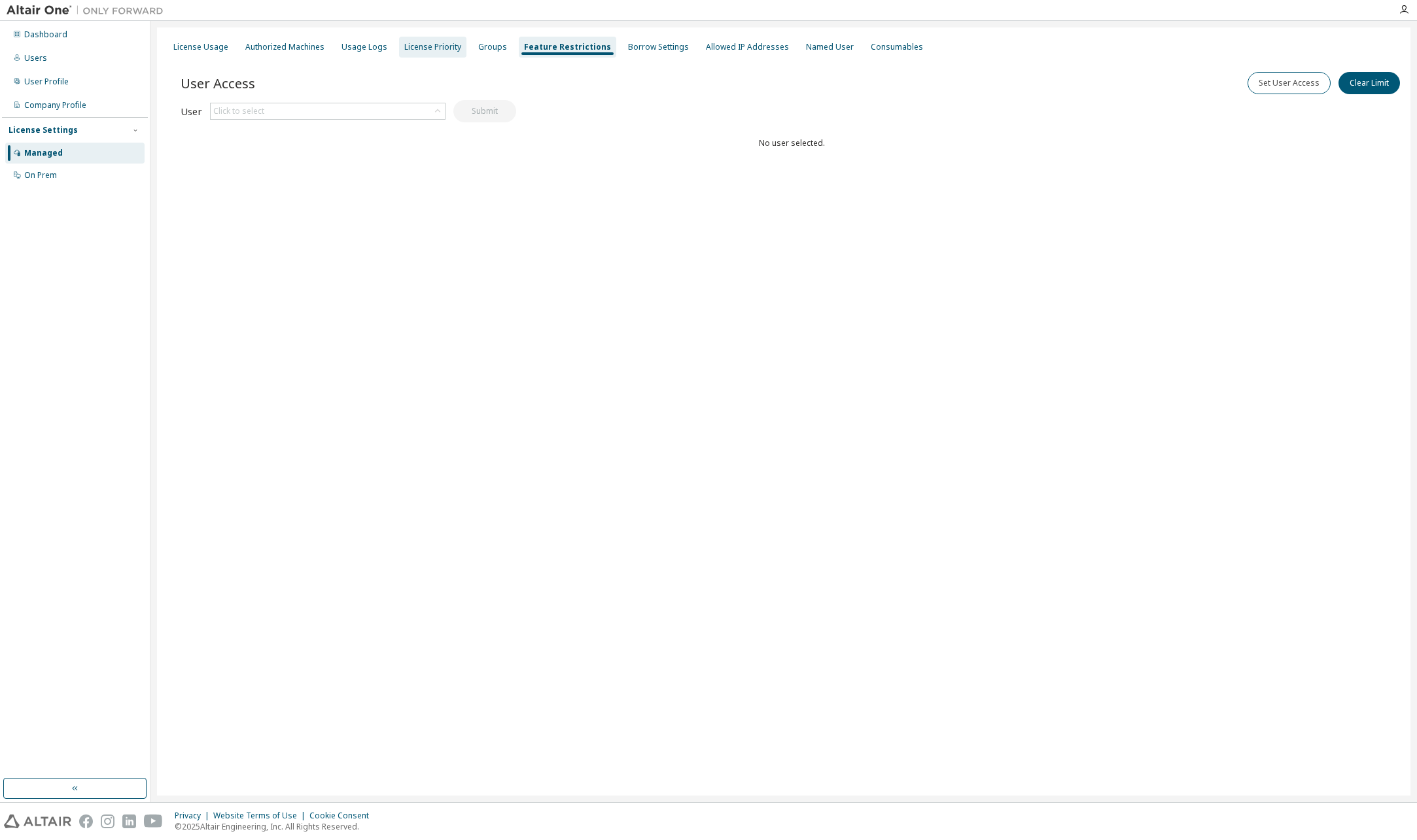
click at [423, 46] on div "License Priority" at bounding box center [433, 47] width 57 height 11
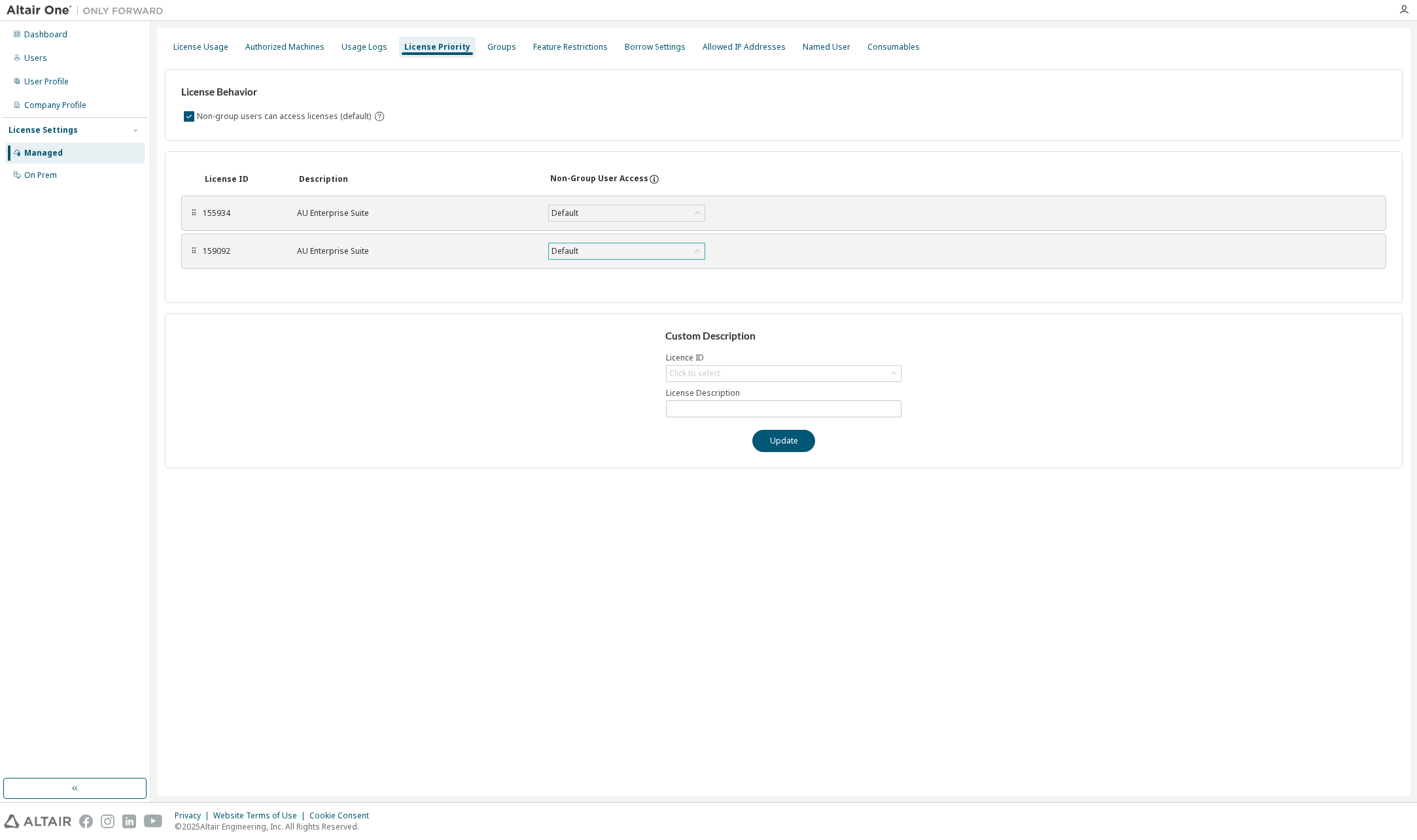
click at [620, 249] on div "Default" at bounding box center [627, 251] width 156 height 16
click at [647, 248] on div "Default" at bounding box center [627, 251] width 156 height 16
click at [759, 375] on div "Click to select" at bounding box center [783, 373] width 234 height 16
click at [717, 424] on li "159092 - AU Enterprise Suite" at bounding box center [783, 427] width 232 height 17
type input "**********"
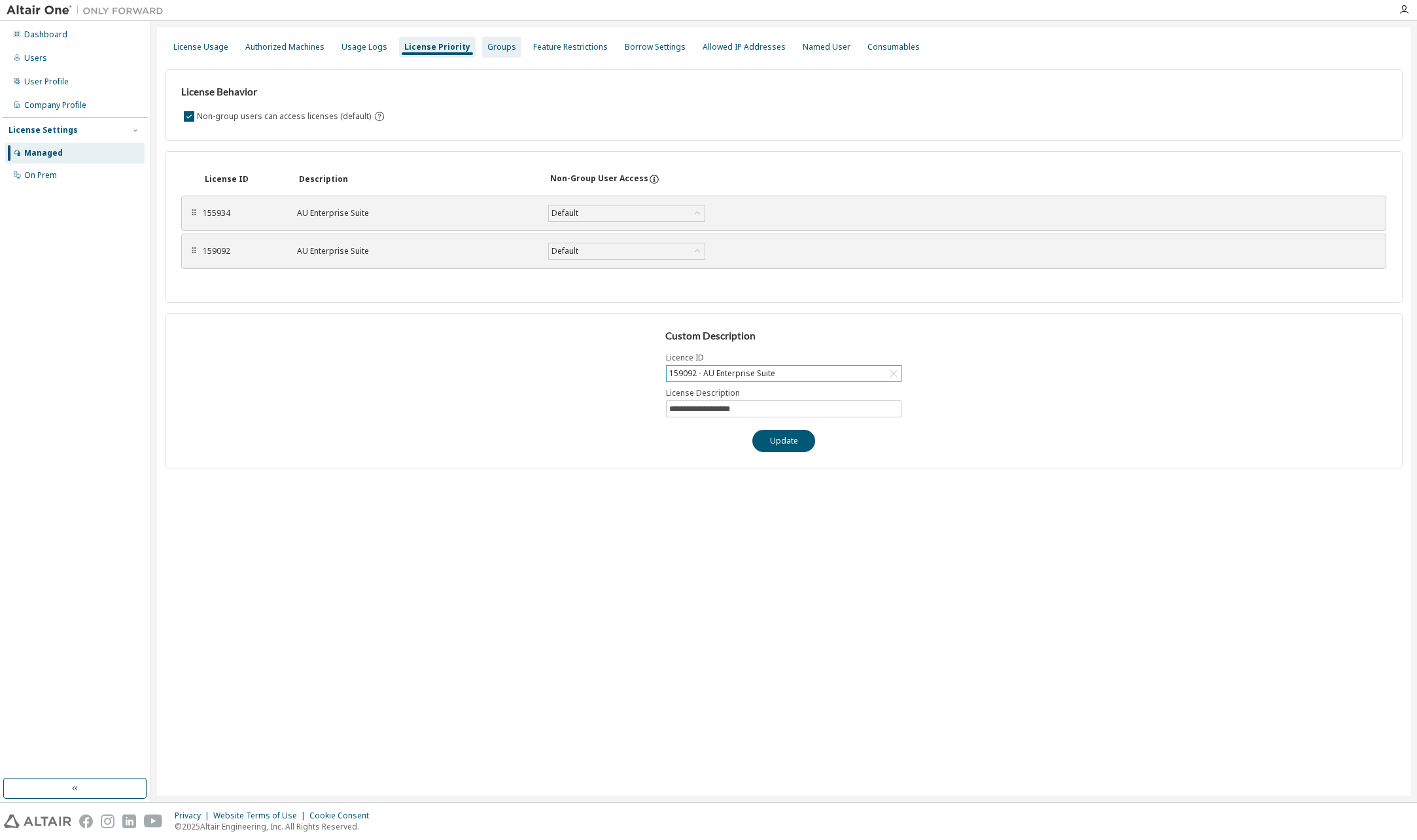
click at [487, 42] on div "Groups" at bounding box center [502, 47] width 29 height 11
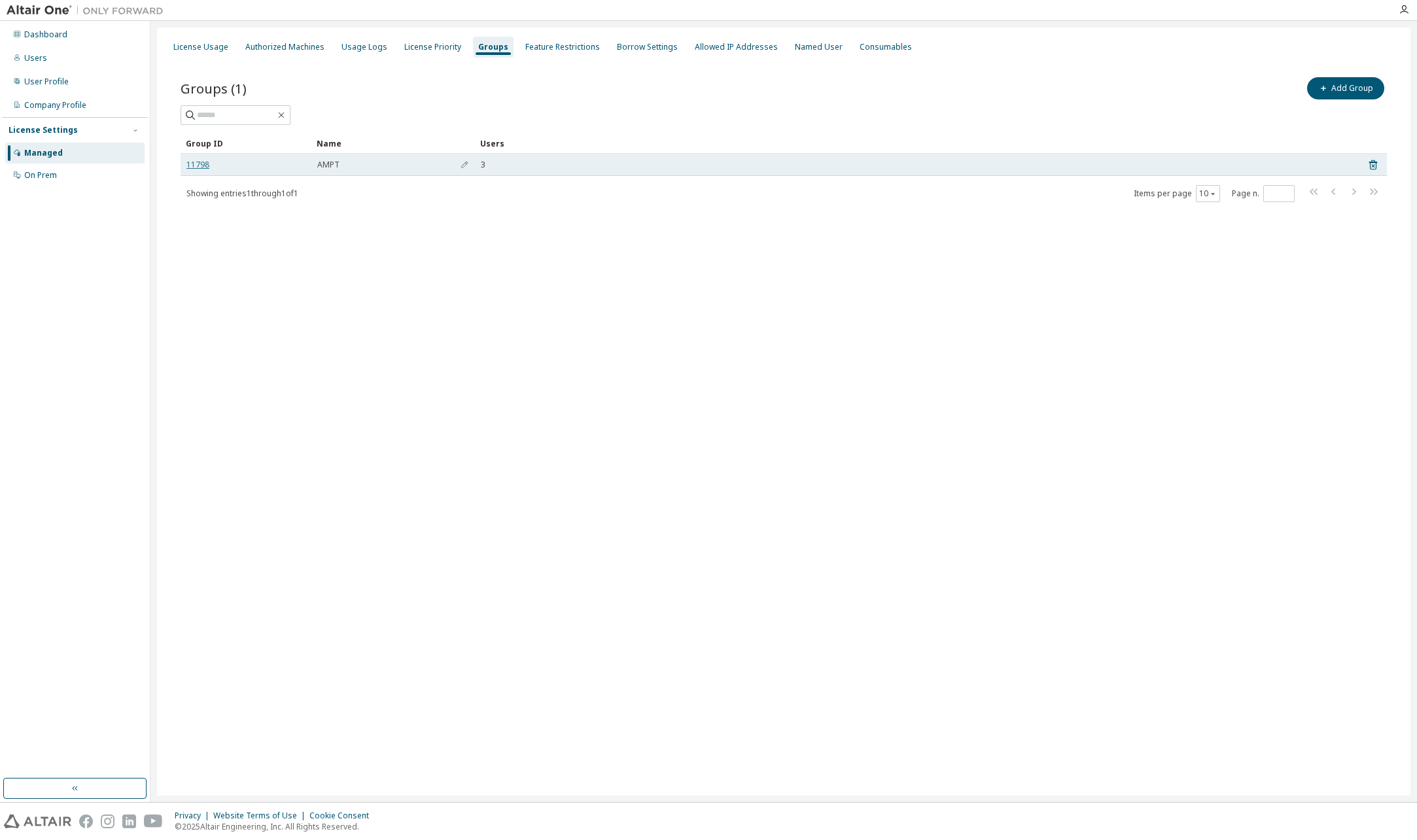
click at [197, 168] on link "11798" at bounding box center [197, 165] width 23 height 11
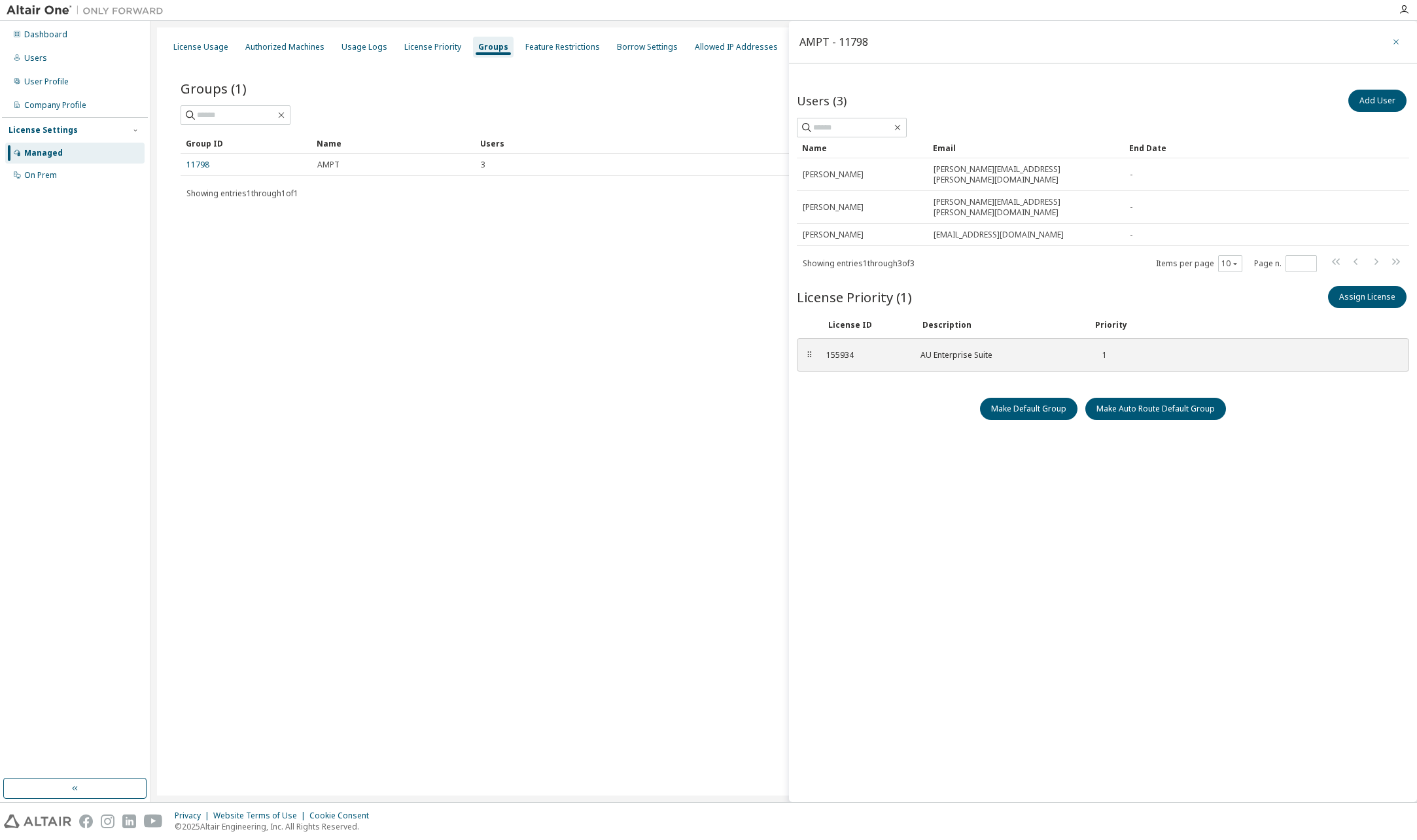
click at [1397, 37] on icon "button" at bounding box center [1396, 42] width 9 height 11
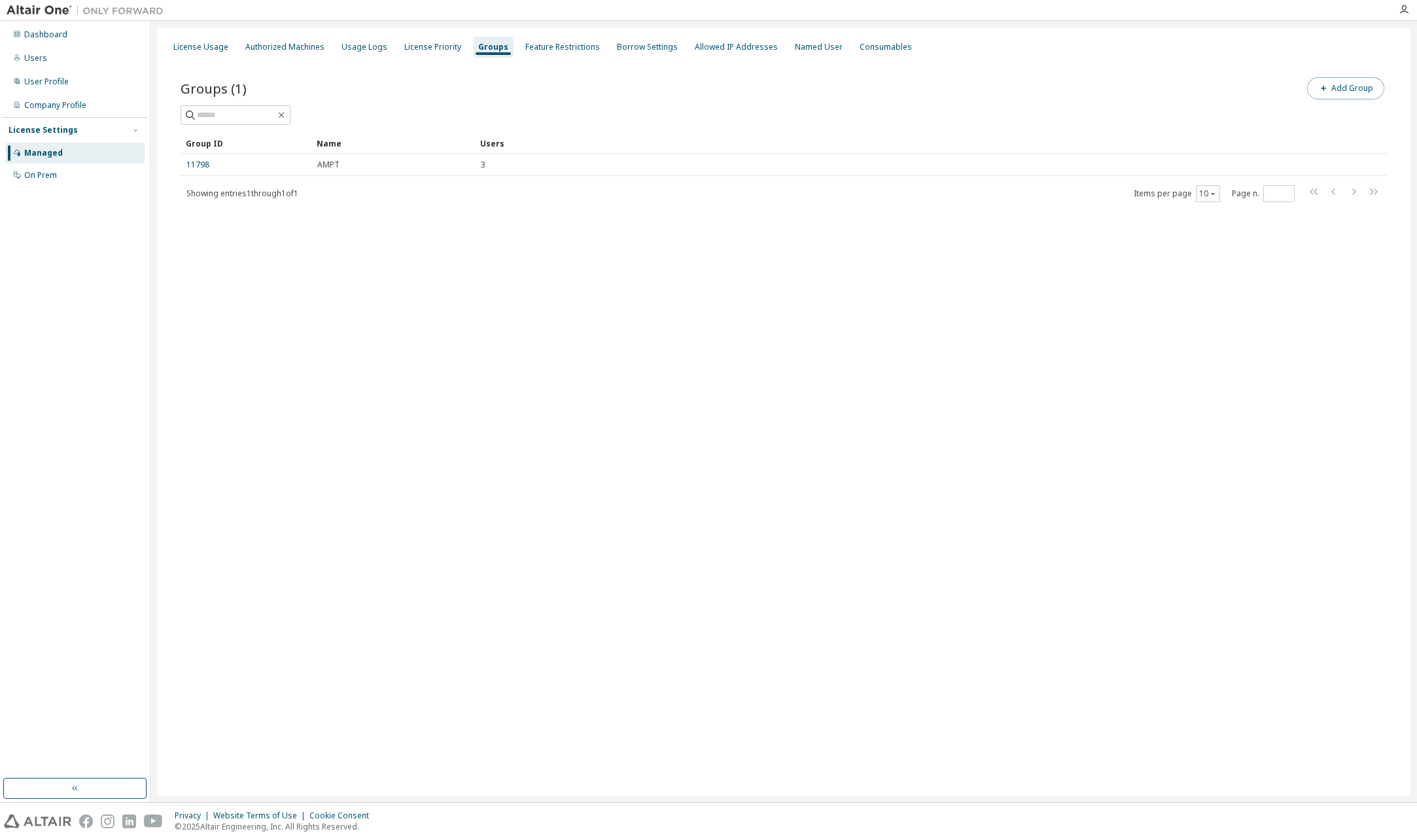
click at [1346, 86] on button "Add Group" at bounding box center [1345, 88] width 77 height 22
click at [1171, 97] on input "text" at bounding box center [1260, 100] width 292 height 11
type input "**********"
click at [1392, 130] on button "Add" at bounding box center [1377, 127] width 63 height 22
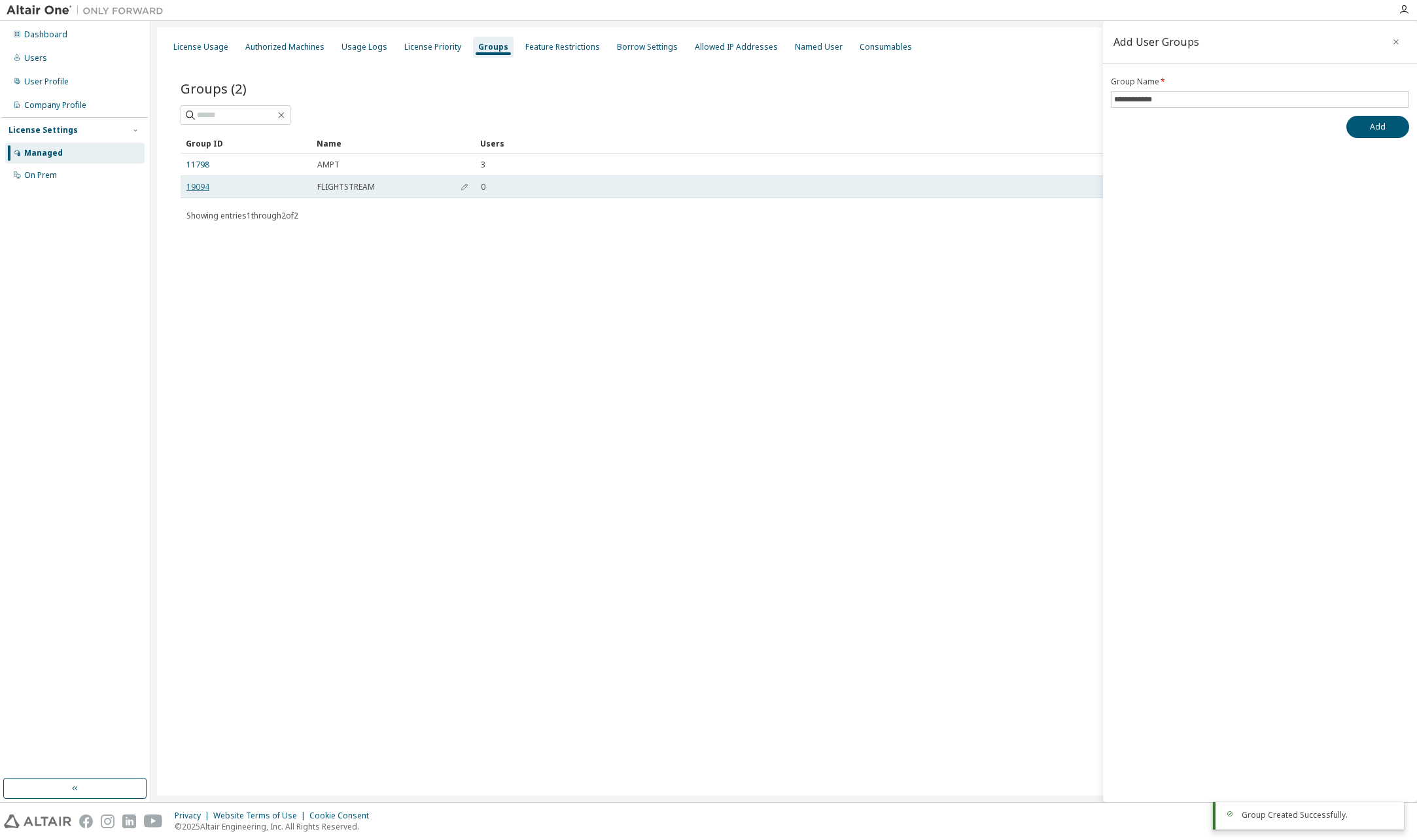
click at [191, 184] on link "19094" at bounding box center [197, 187] width 23 height 11
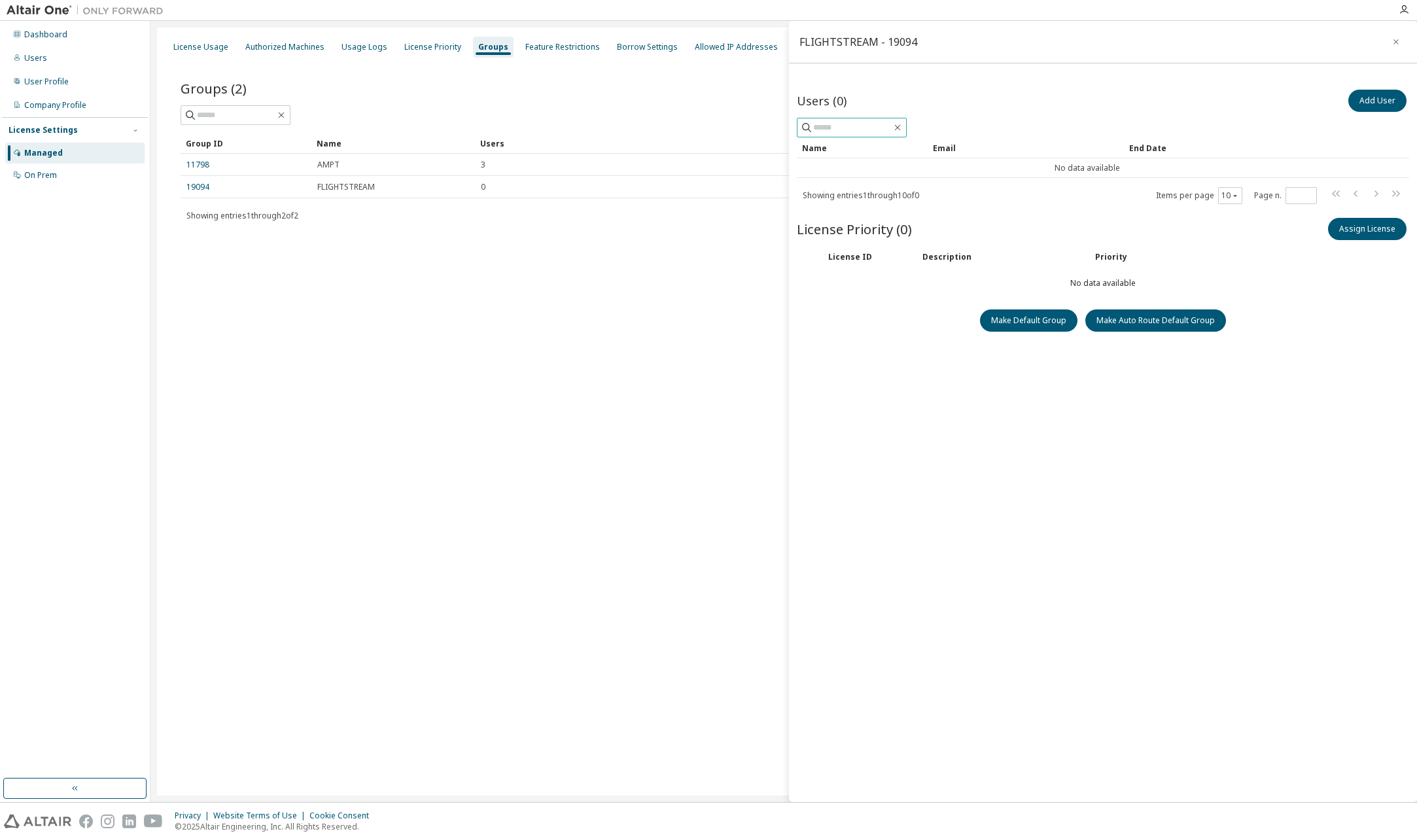
click at [882, 122] on input "text" at bounding box center [852, 127] width 79 height 13
type input "*****"
click at [1377, 104] on button "Add User" at bounding box center [1377, 101] width 58 height 22
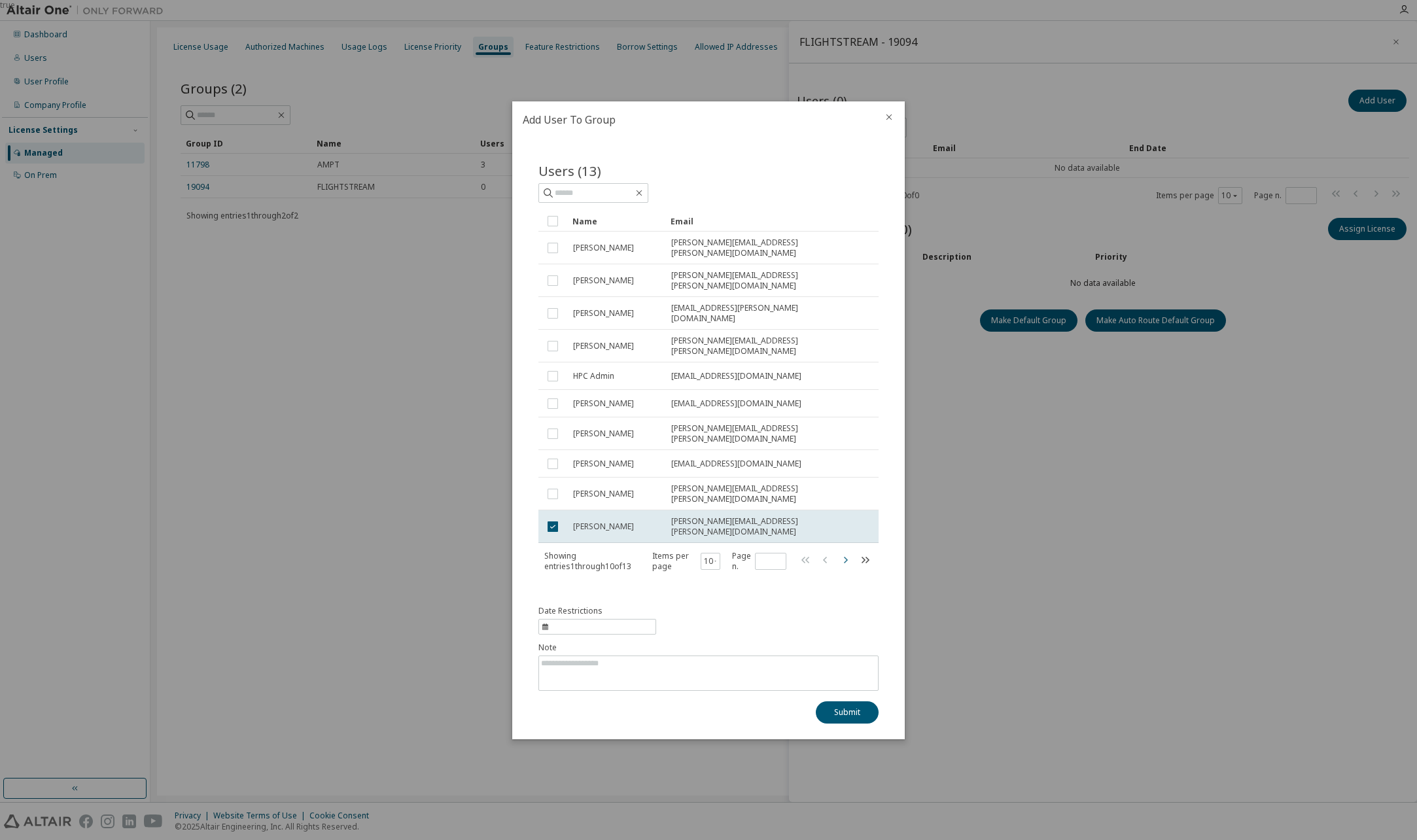
click at [844, 552] on icon "button" at bounding box center [845, 560] width 16 height 16
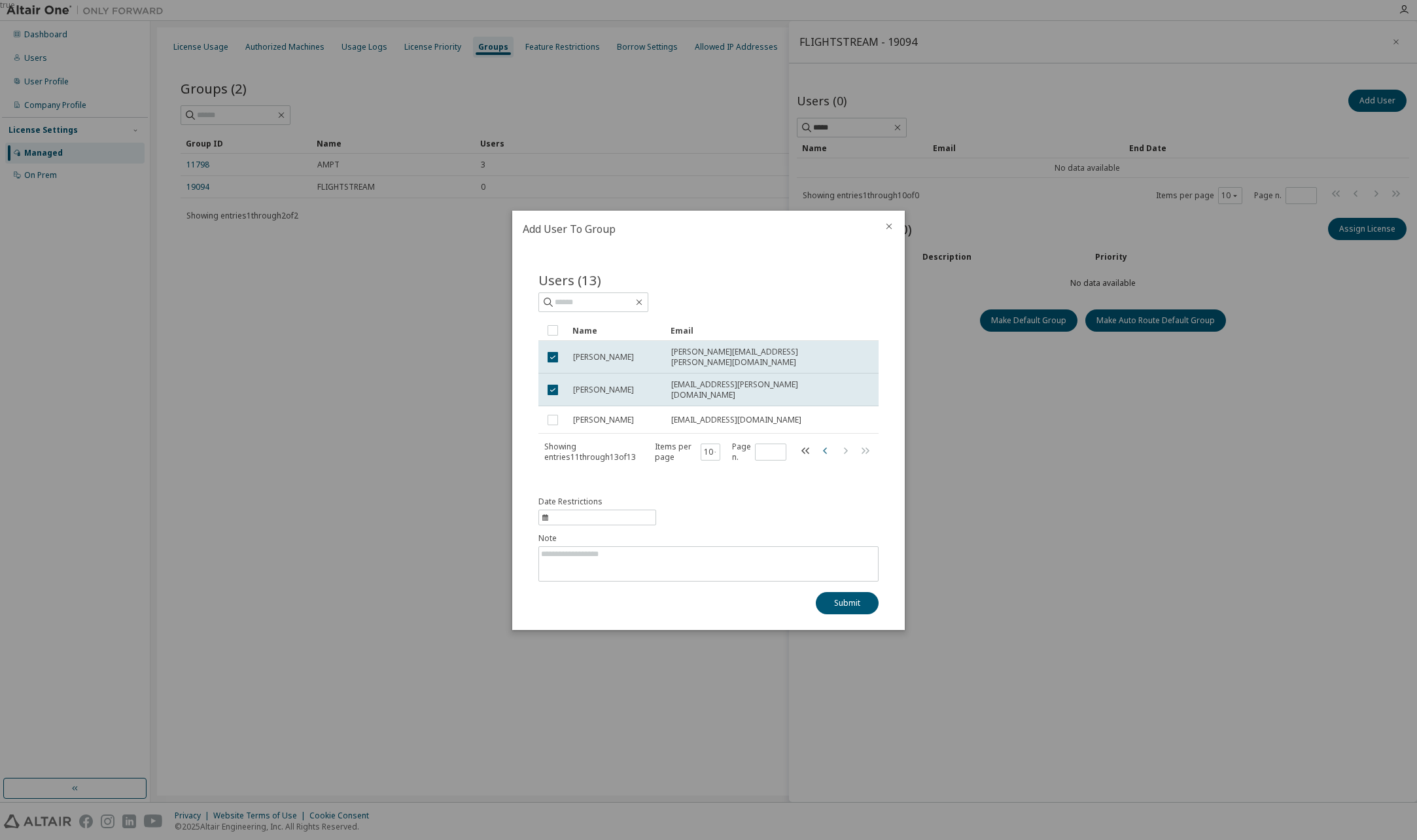
click at [826, 446] on icon "button" at bounding box center [826, 450] width 16 height 16
type input "*"
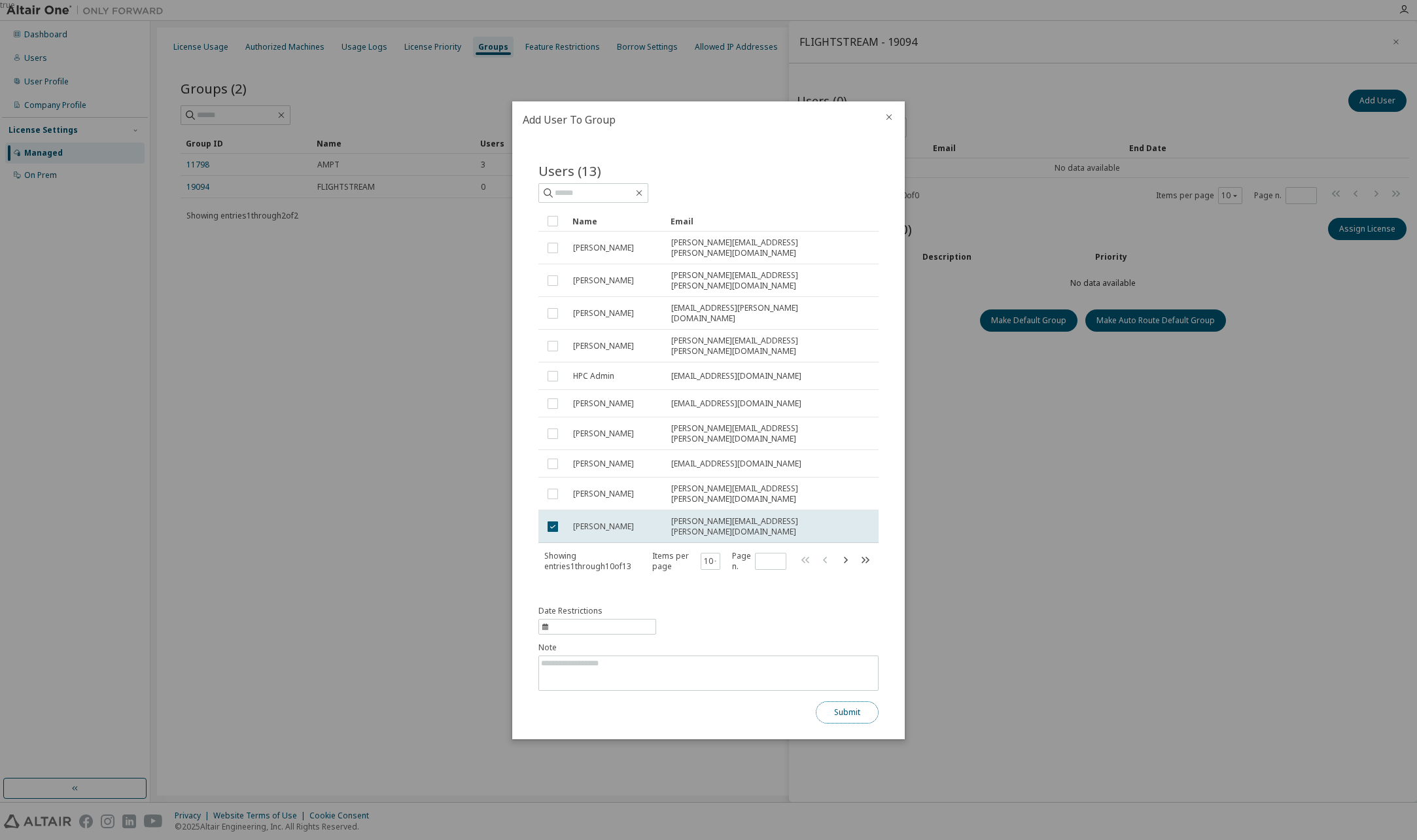
click at [871, 701] on button "Submit" at bounding box center [847, 712] width 63 height 22
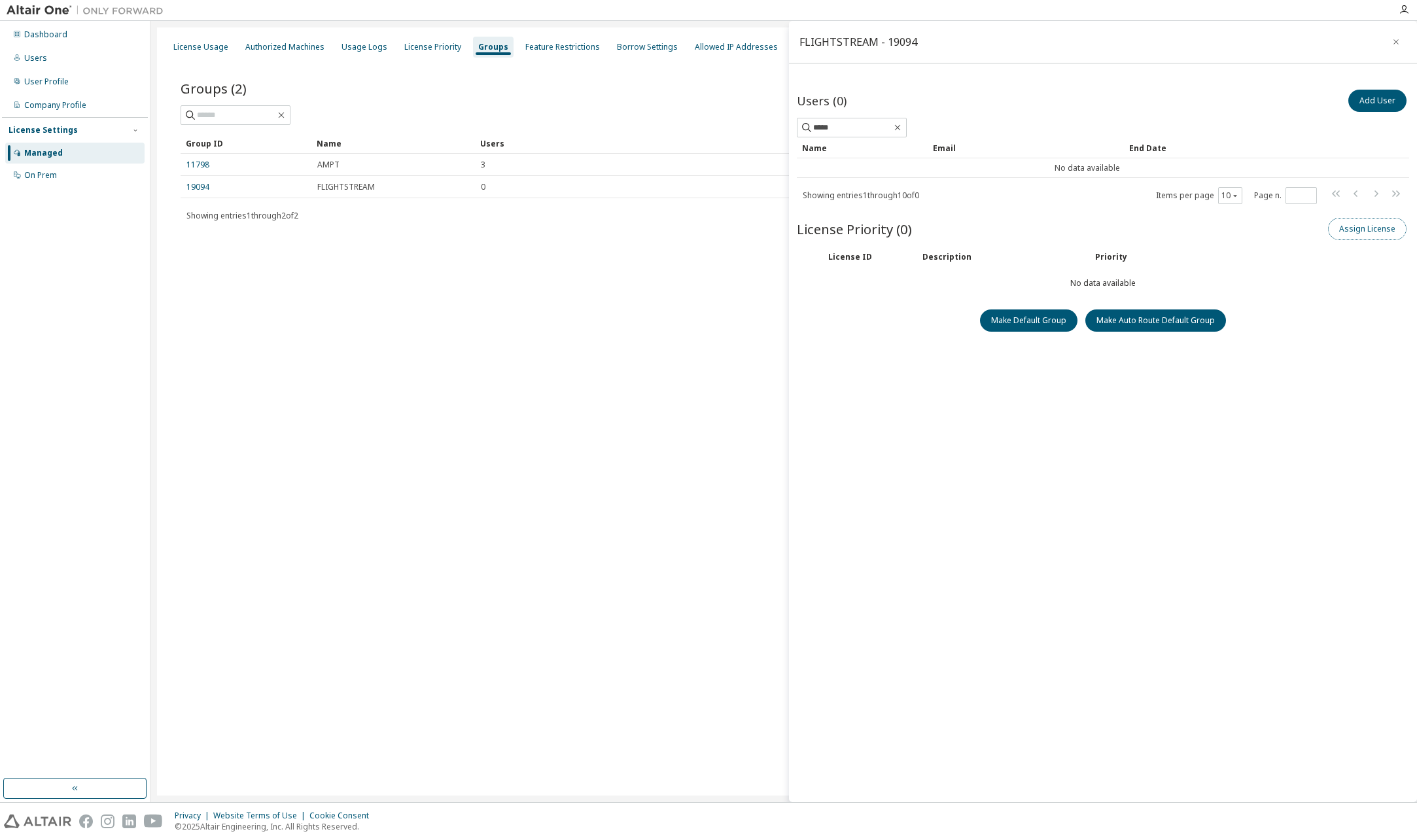
click at [1358, 228] on button "Assign License" at bounding box center [1367, 229] width 79 height 22
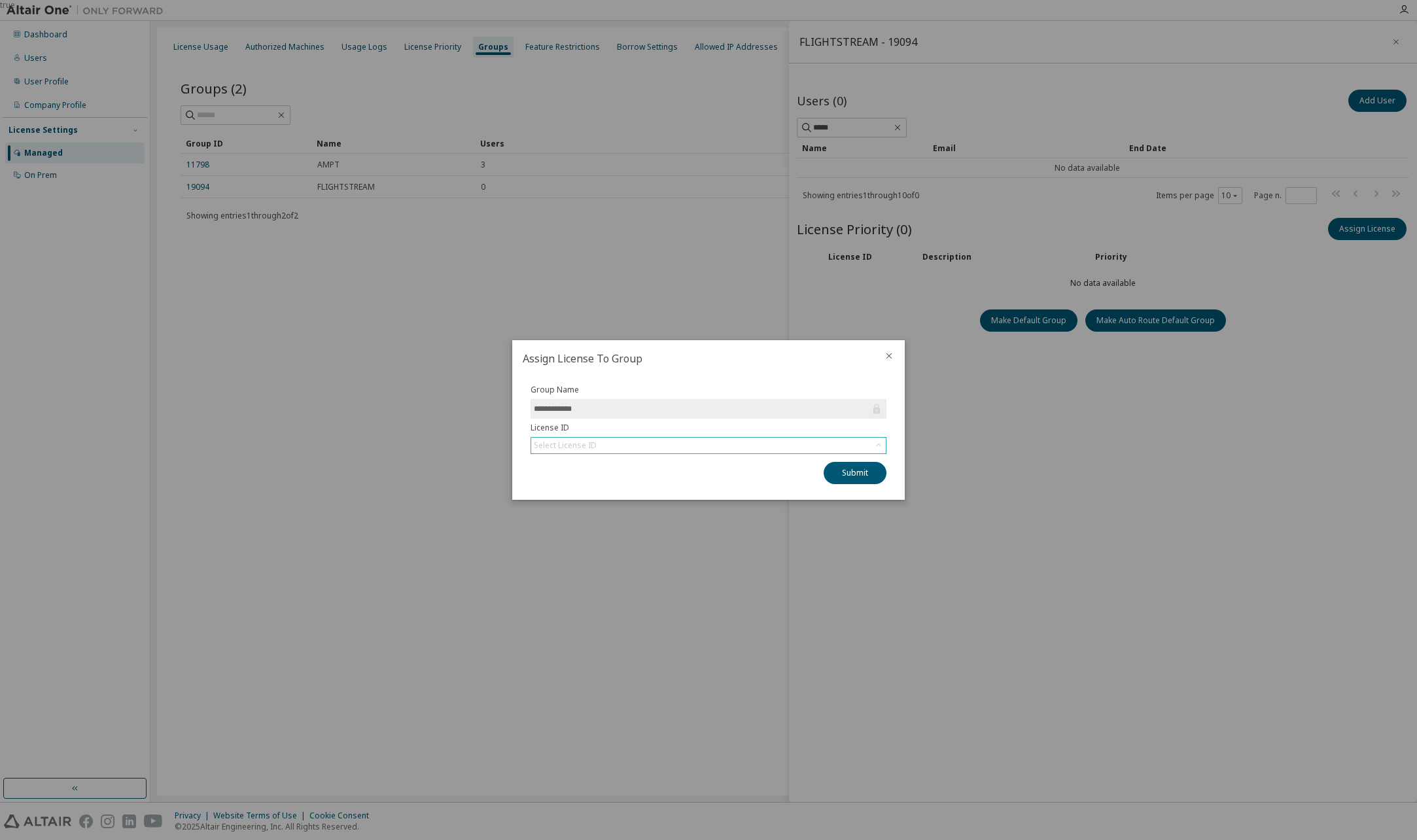
click at [785, 443] on div "Select License ID" at bounding box center [708, 445] width 354 height 16
click at [587, 498] on li "159092 - AU Enterprise Suite" at bounding box center [708, 499] width 352 height 17
click at [864, 477] on button "Submit" at bounding box center [855, 473] width 63 height 22
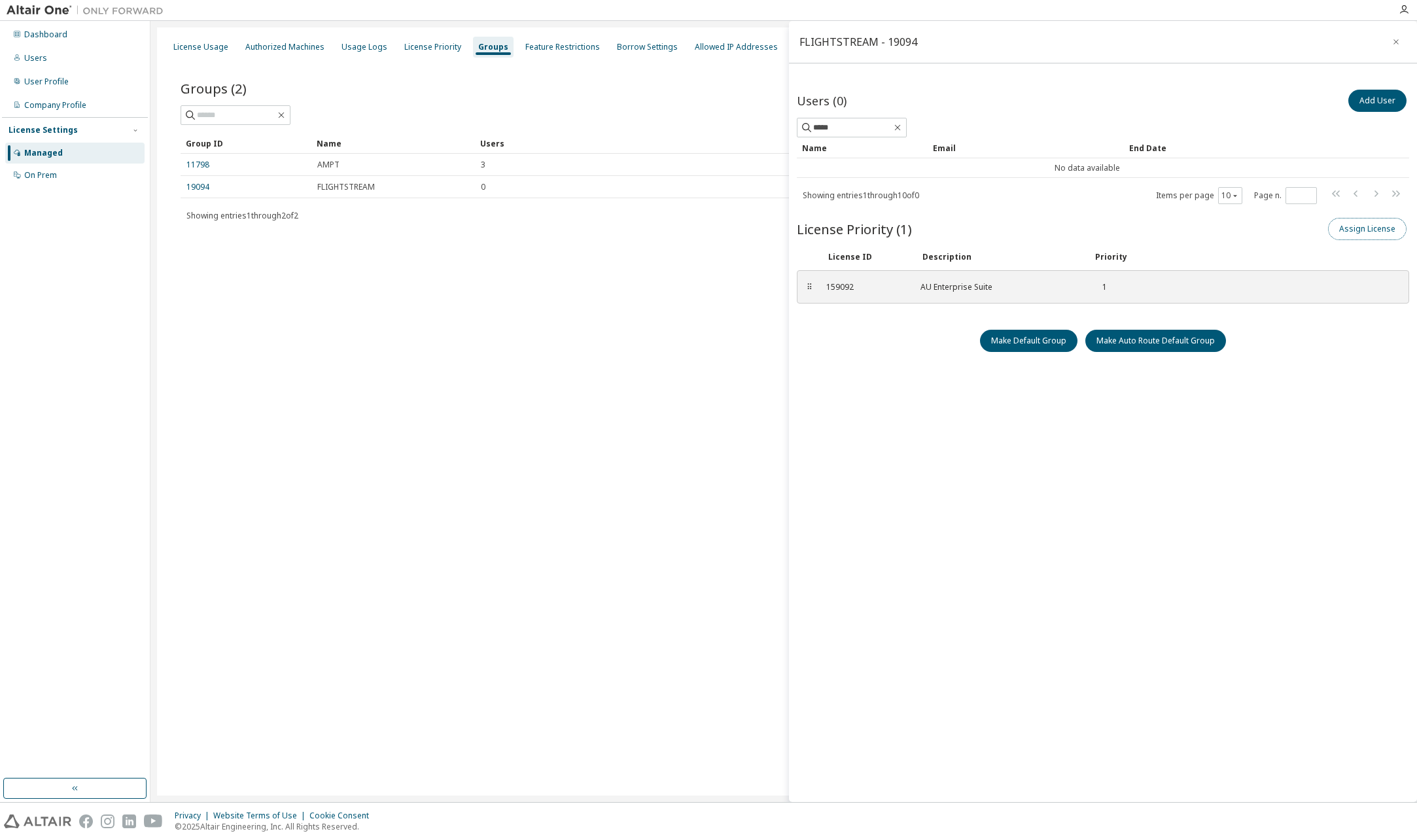
click at [1377, 234] on button "Assign License" at bounding box center [1367, 229] width 79 height 22
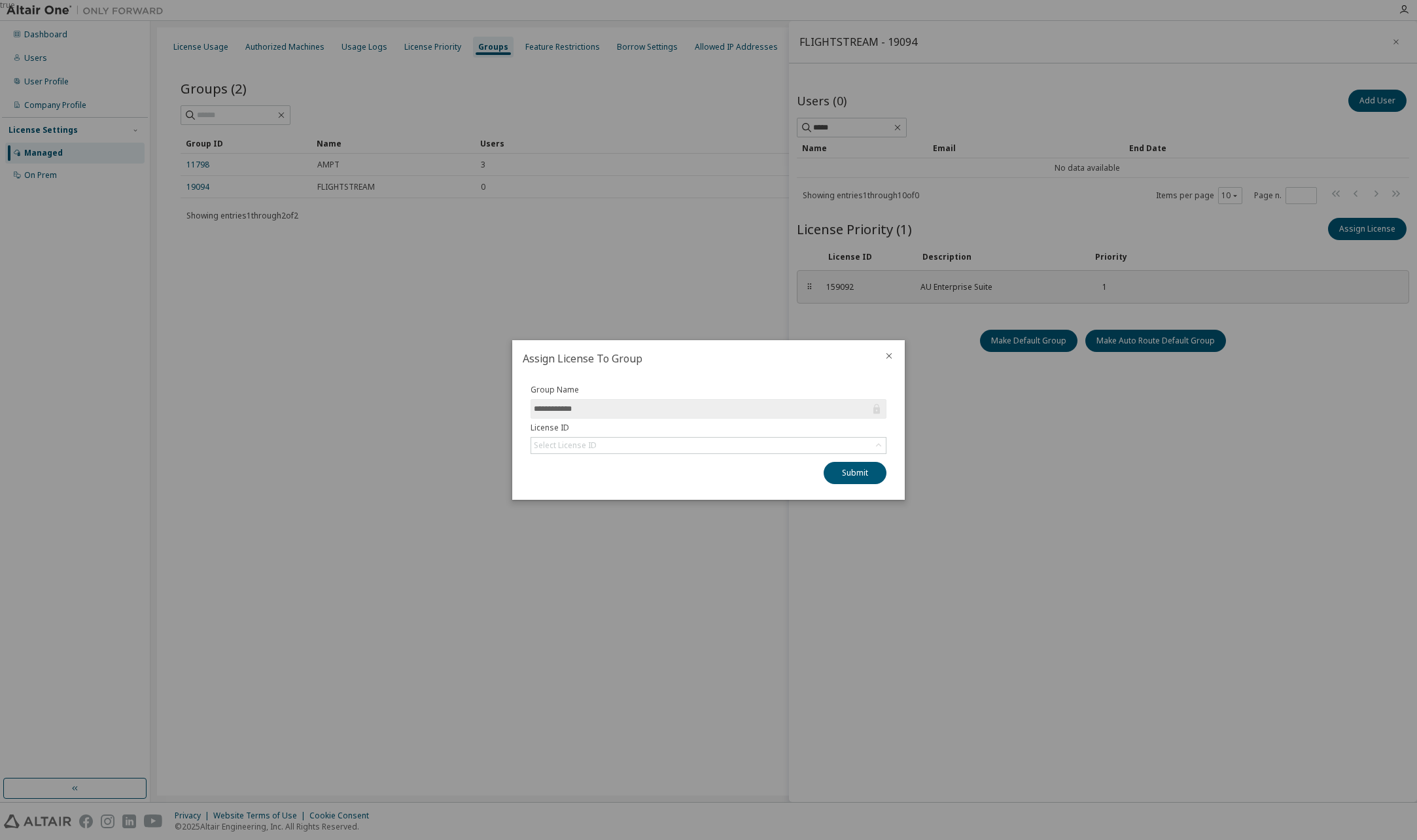
click at [891, 354] on icon "close" at bounding box center [889, 356] width 6 height 6
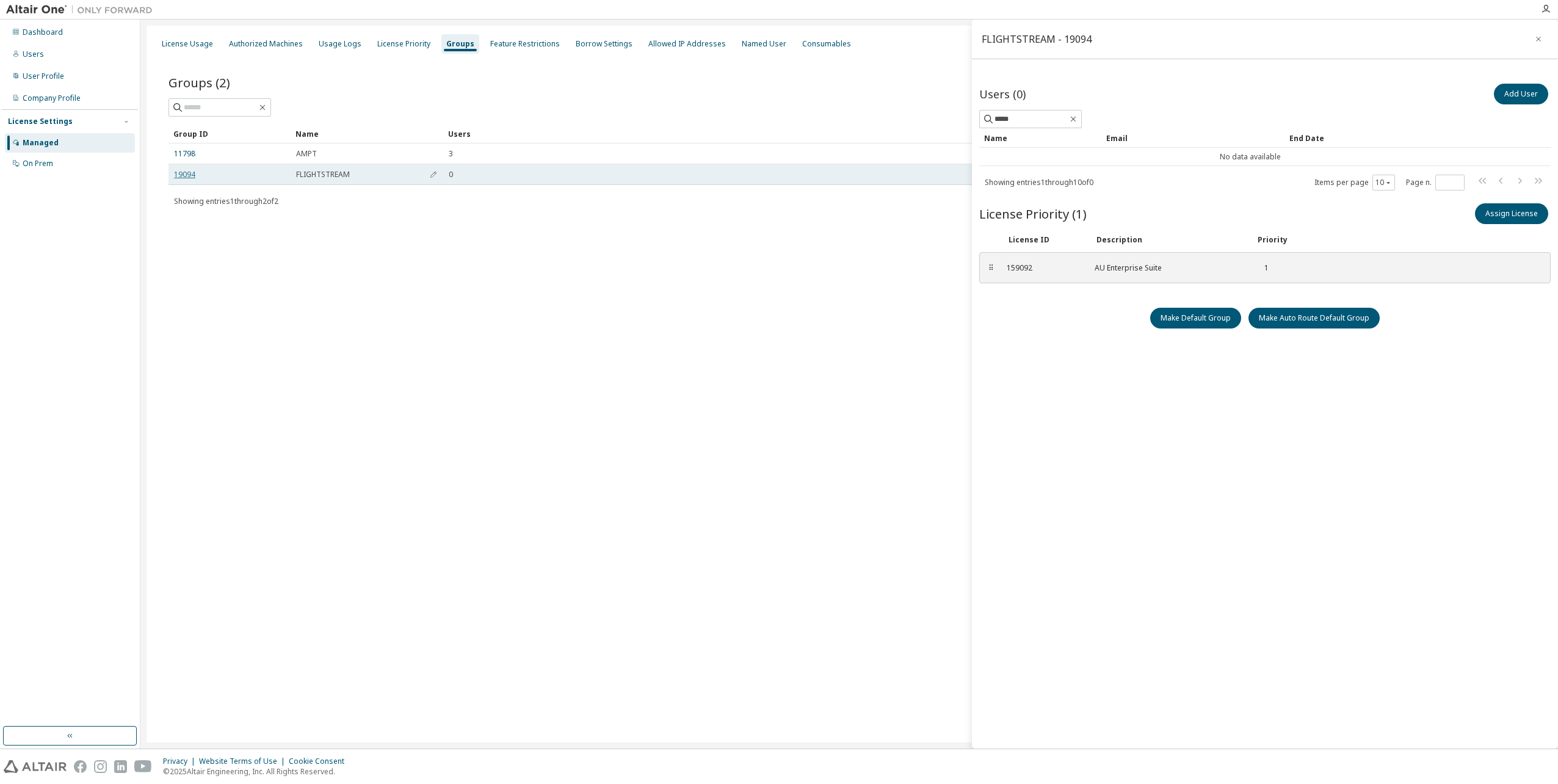
click at [179, 174] on link "19094" at bounding box center [184, 175] width 22 height 10
click at [1322, 38] on button "button" at bounding box center [1539, 39] width 20 height 20
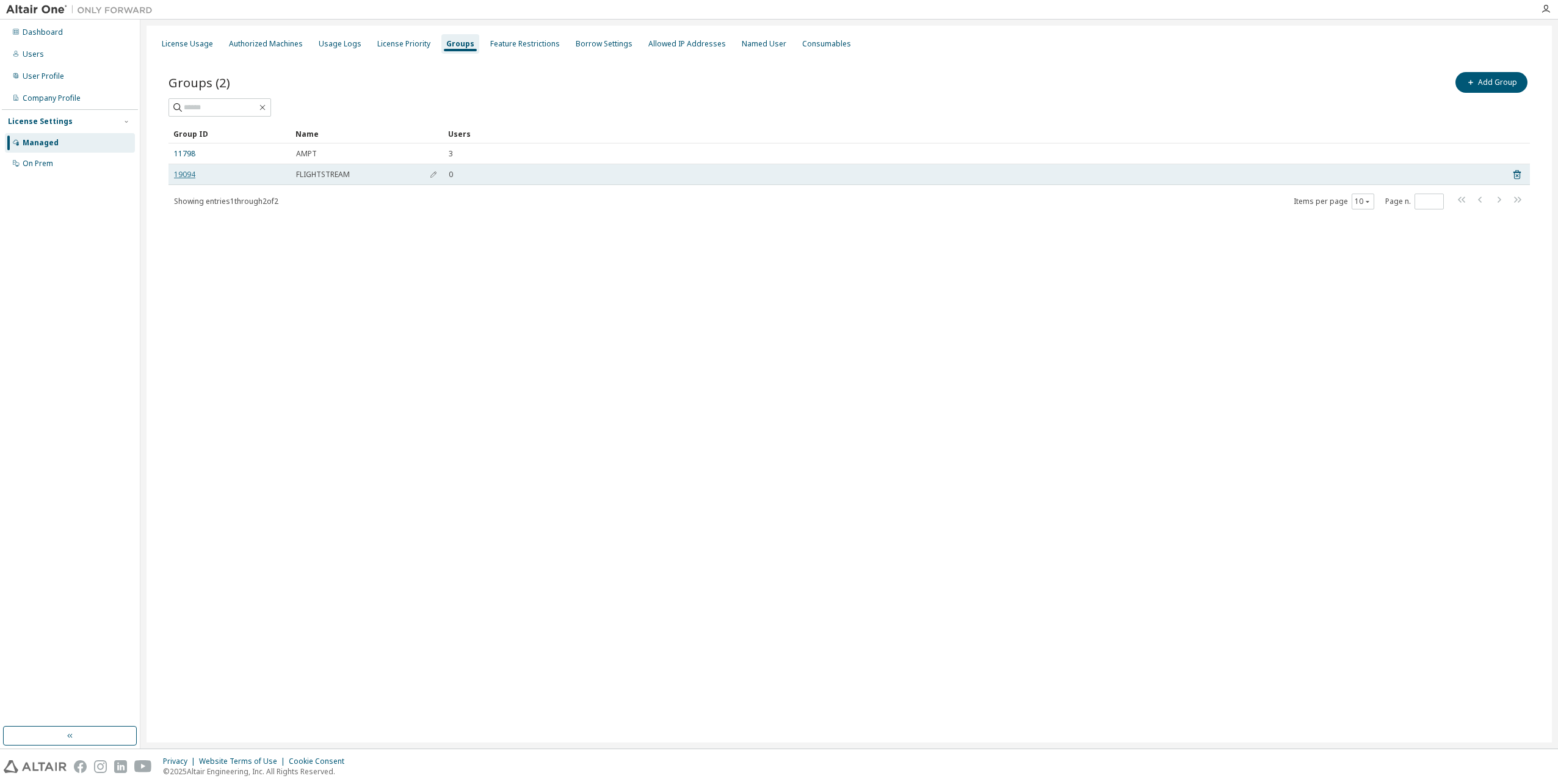
click at [189, 170] on link "19094" at bounding box center [184, 175] width 22 height 10
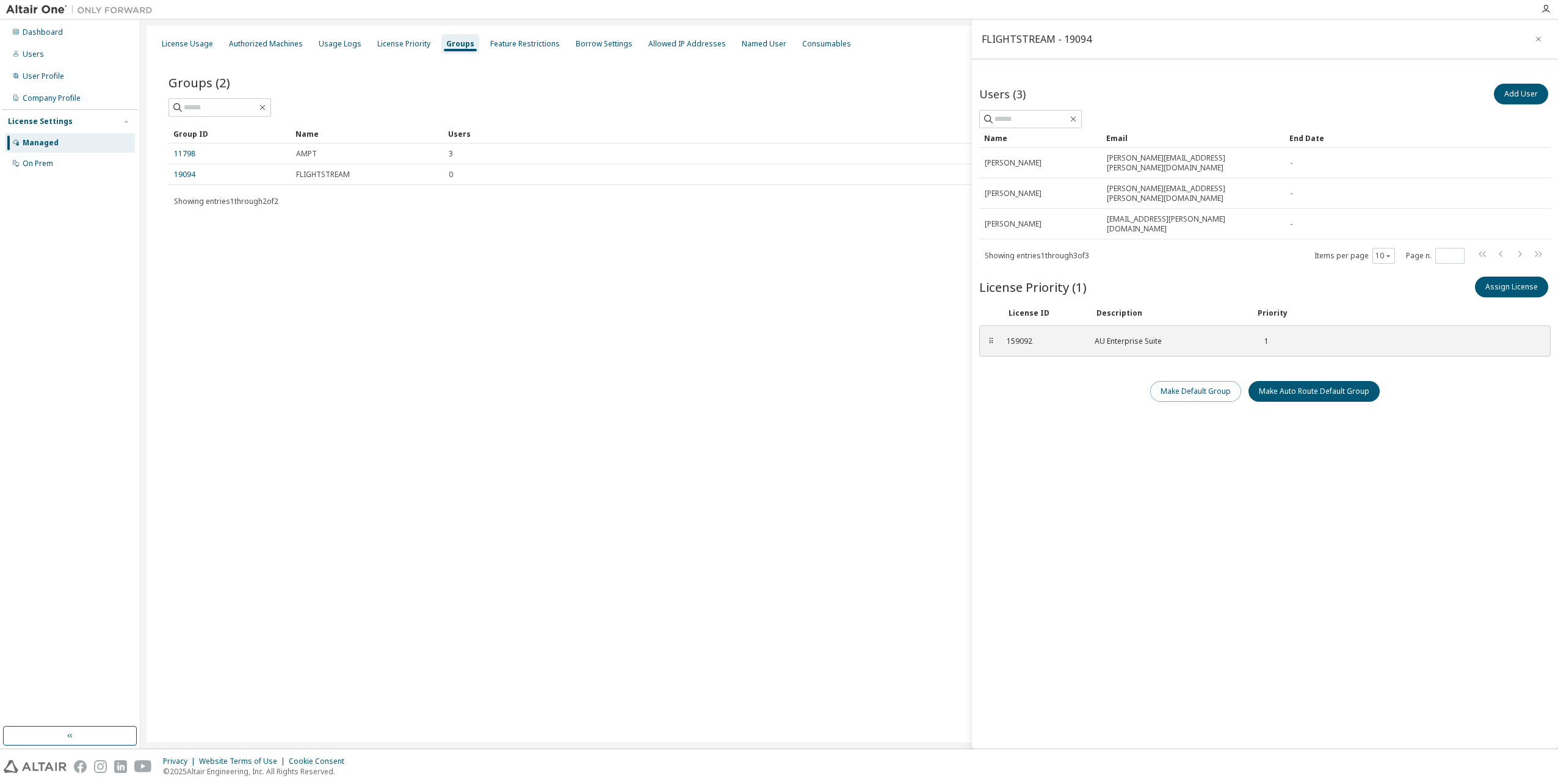
click at [1212, 381] on button "Make Default Group" at bounding box center [1196, 391] width 91 height 21
click at [186, 156] on link "11798" at bounding box center [184, 154] width 22 height 10
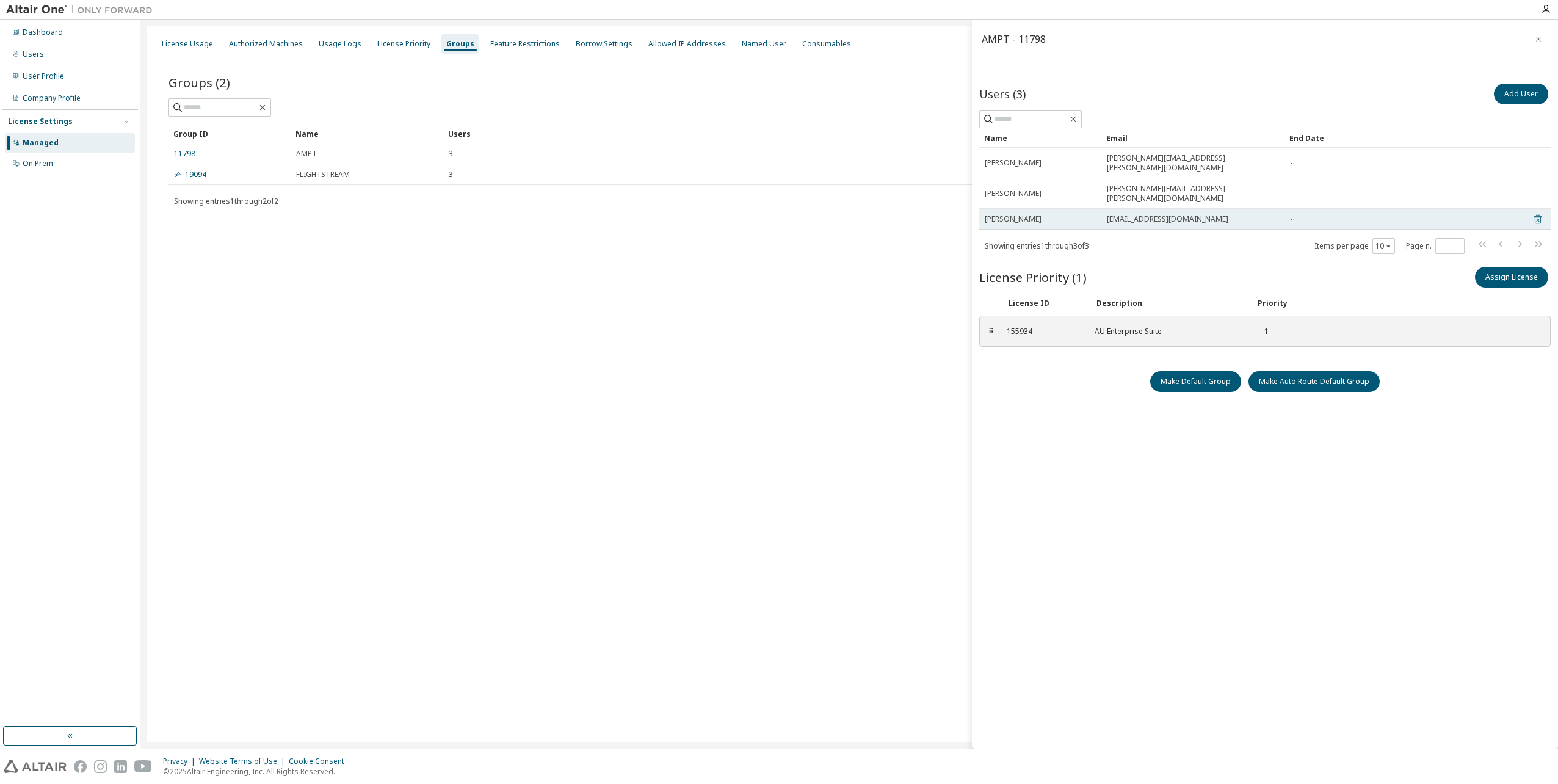
click at [1322, 215] on icon at bounding box center [1538, 219] width 7 height 9
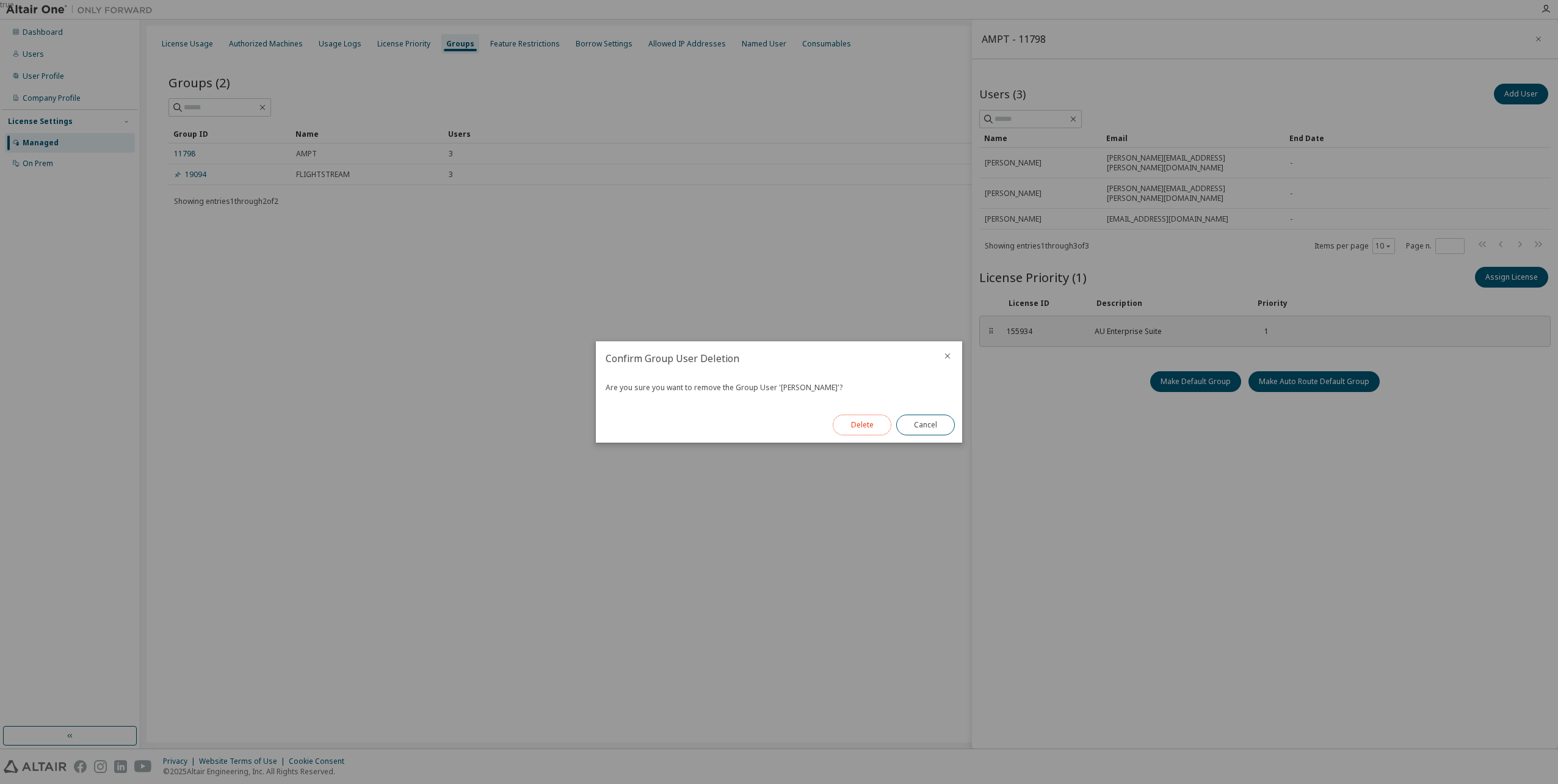
click at [864, 427] on button "Delete" at bounding box center [862, 425] width 59 height 21
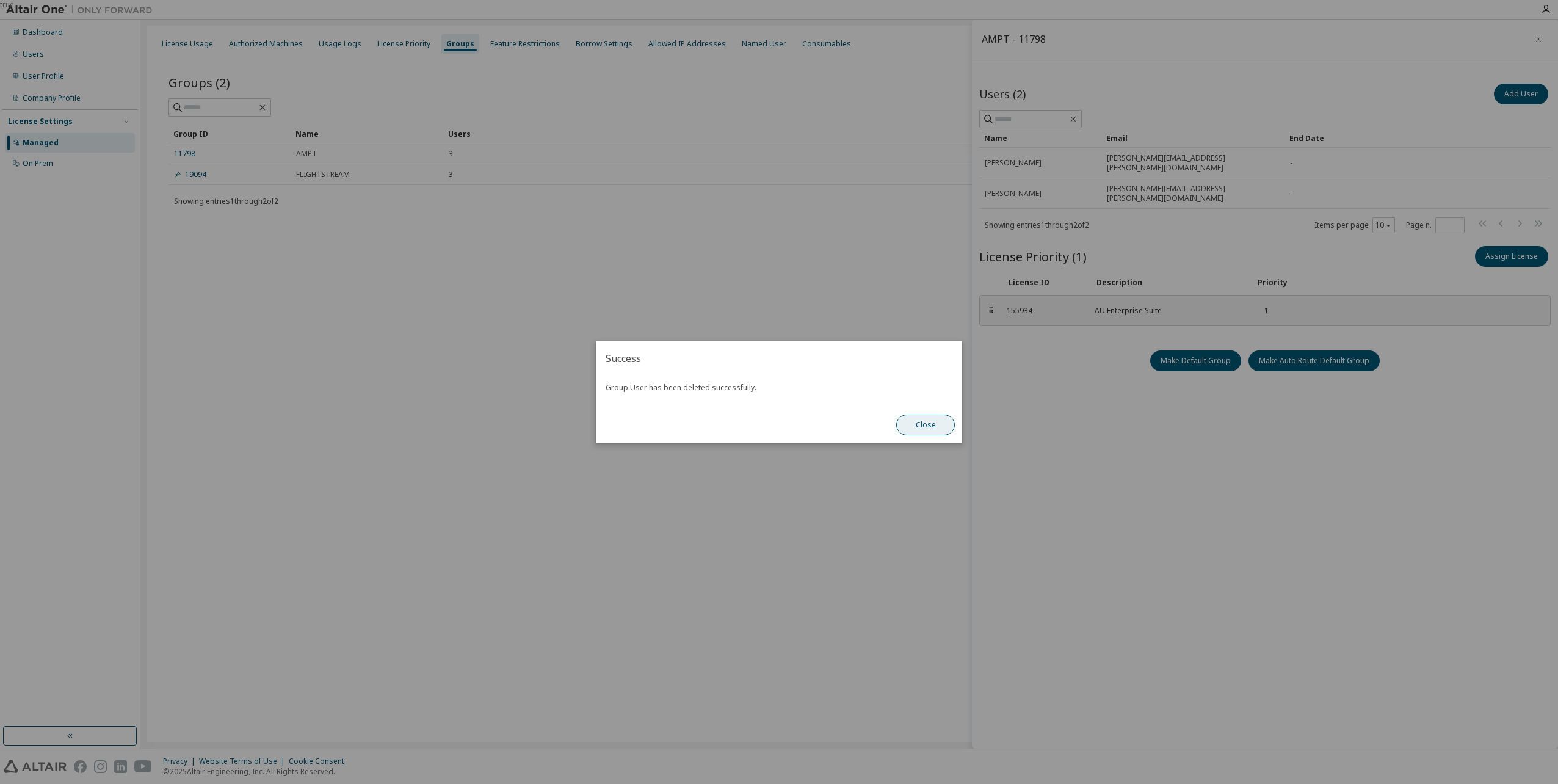
click at [922, 421] on button "Close" at bounding box center [925, 425] width 59 height 21
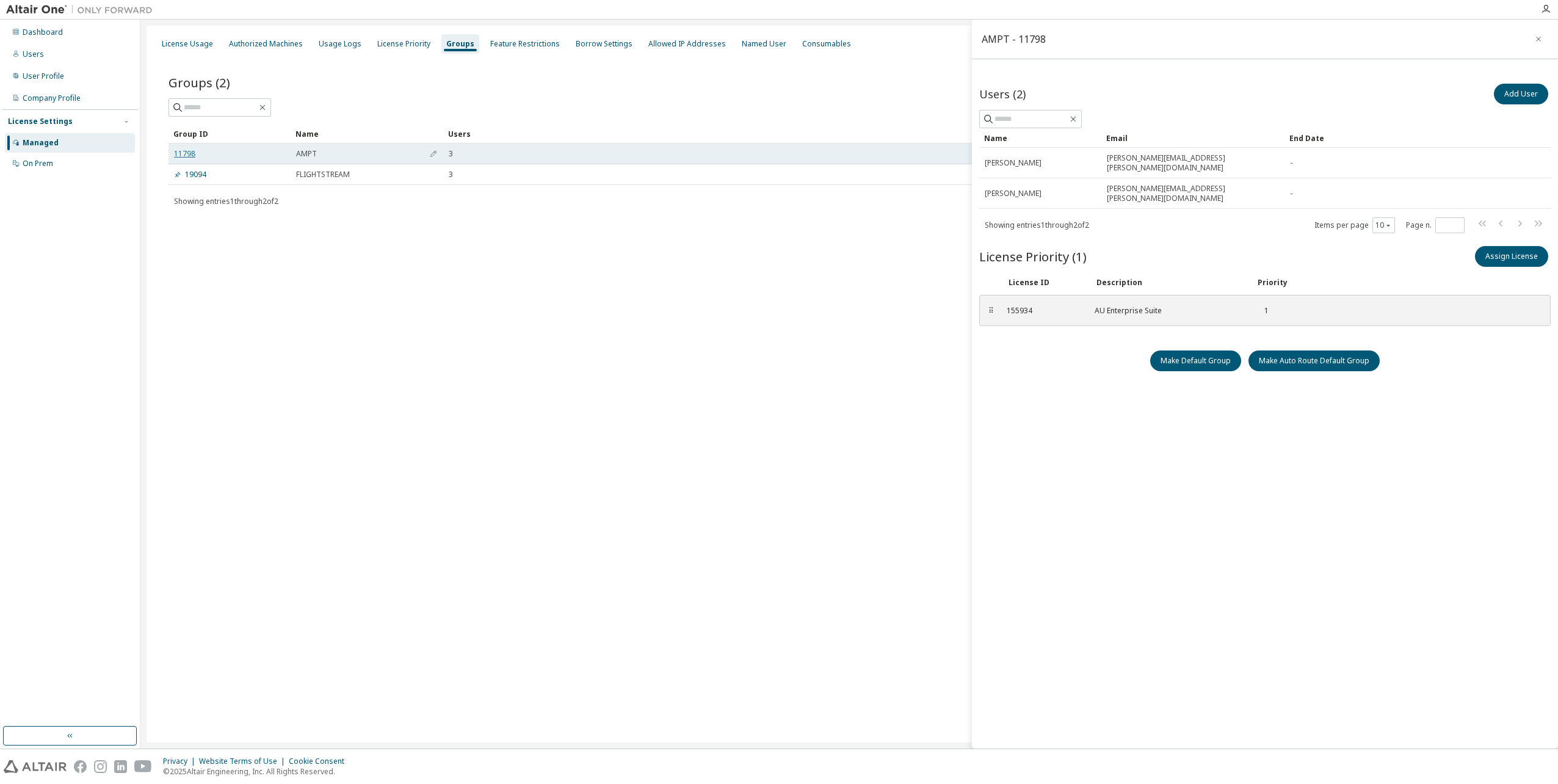
click at [189, 153] on link "11798" at bounding box center [184, 154] width 22 height 10
click at [34, 31] on div "Dashboard" at bounding box center [43, 33] width 40 height 10
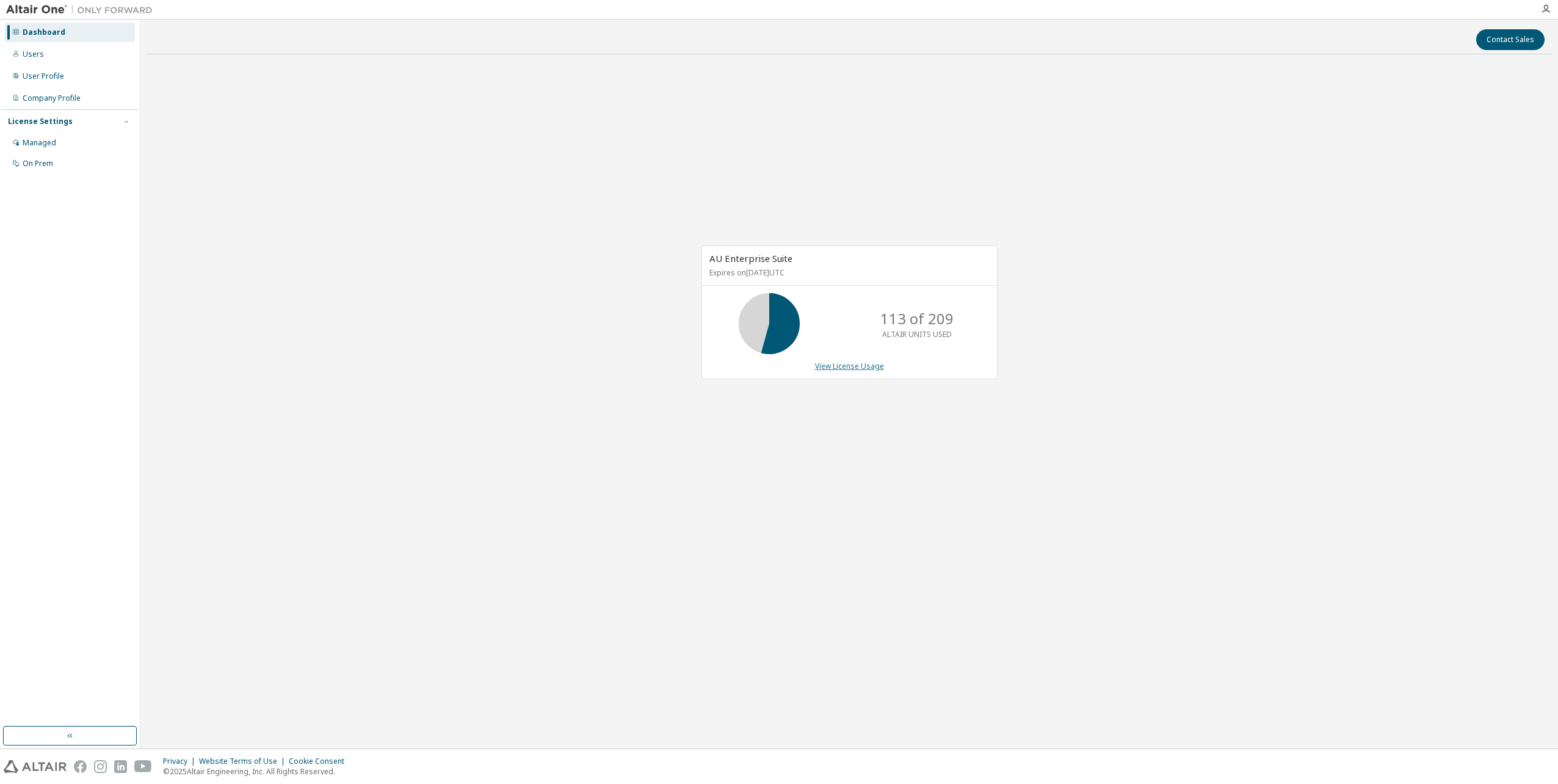
click at [859, 366] on link "View License Usage" at bounding box center [850, 366] width 69 height 10
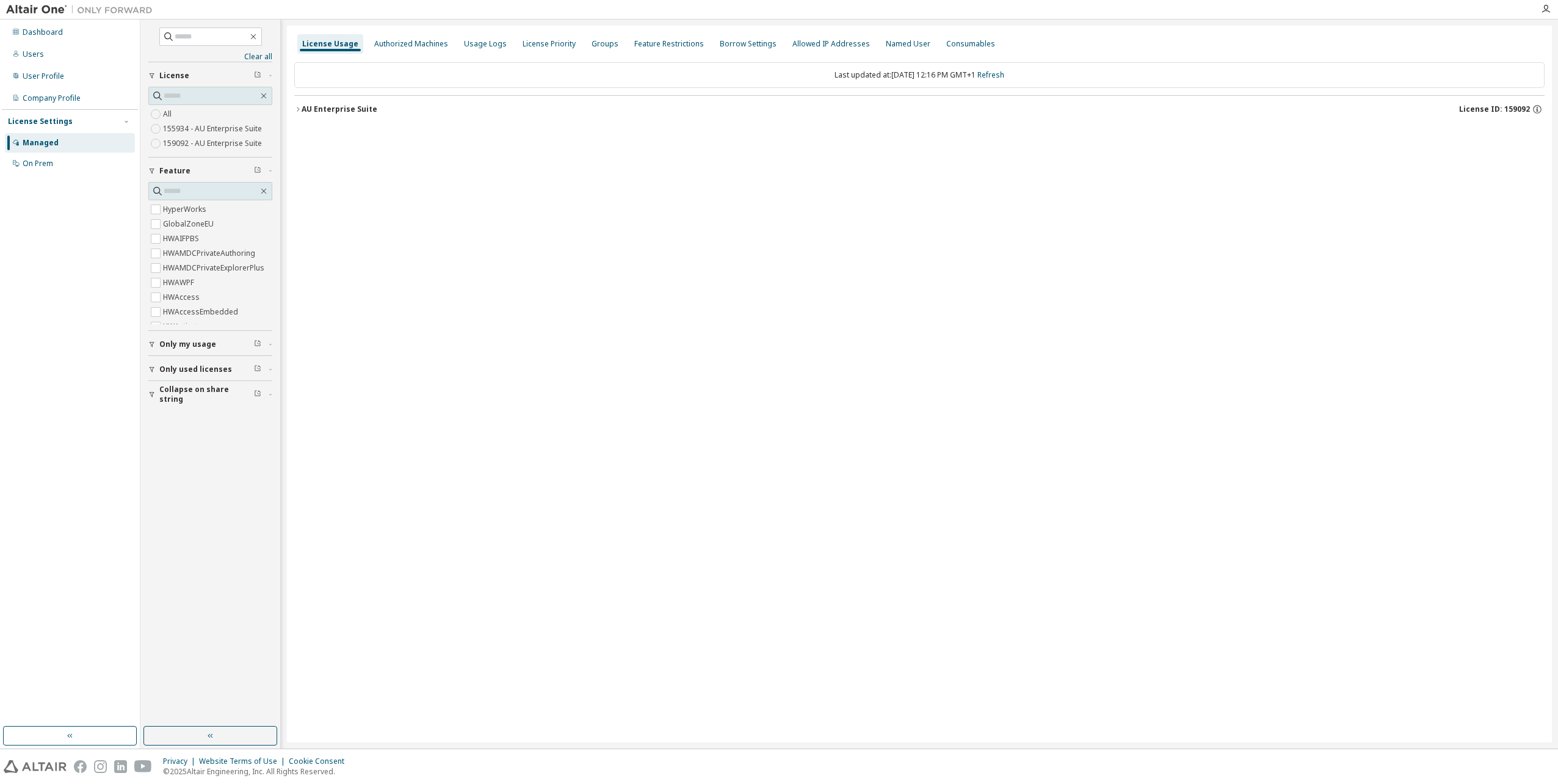
click at [304, 105] on div "AU Enterprise Suite" at bounding box center [339, 109] width 76 height 10
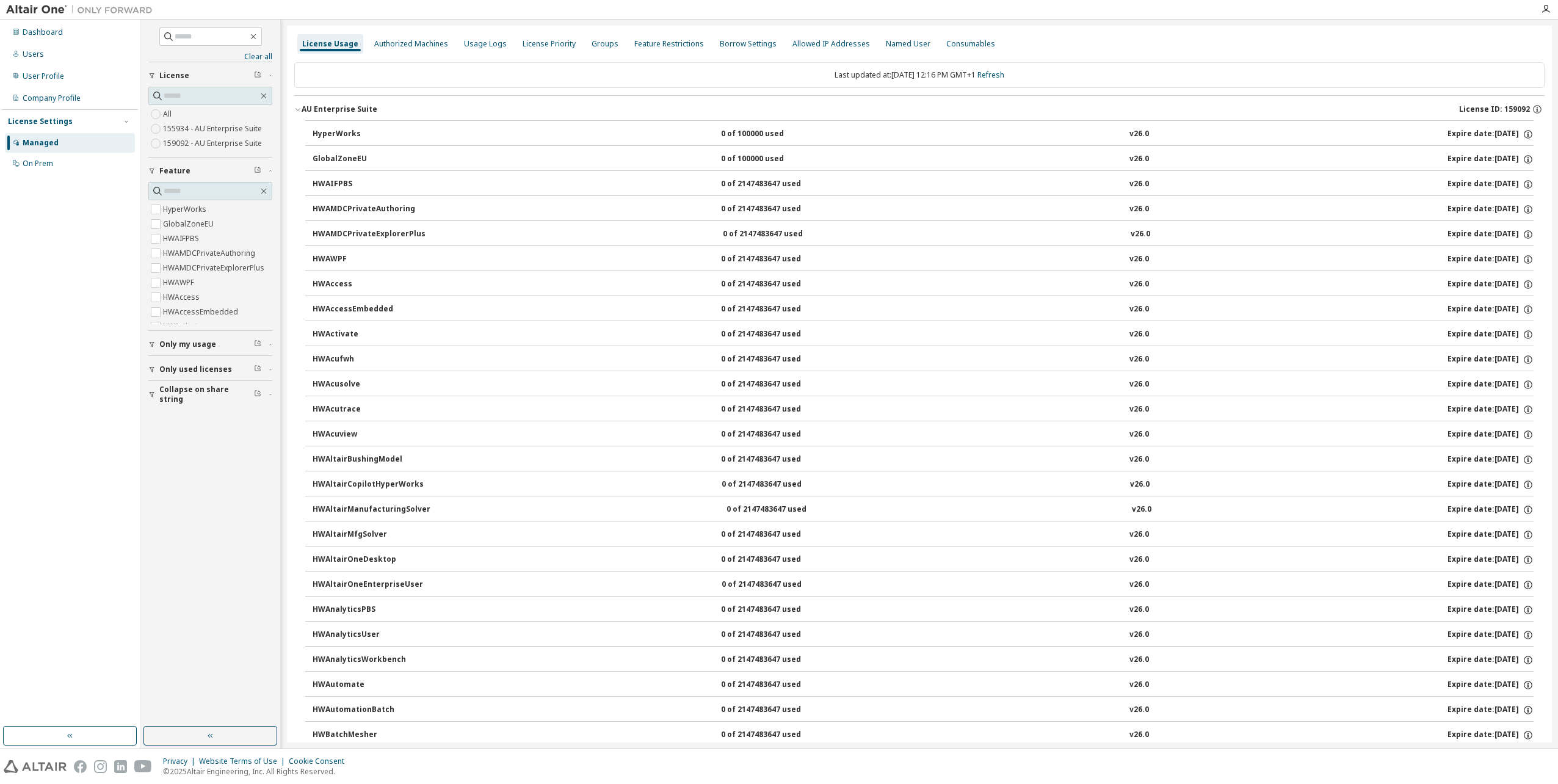
click at [298, 108] on icon "button" at bounding box center [298, 109] width 7 height 7
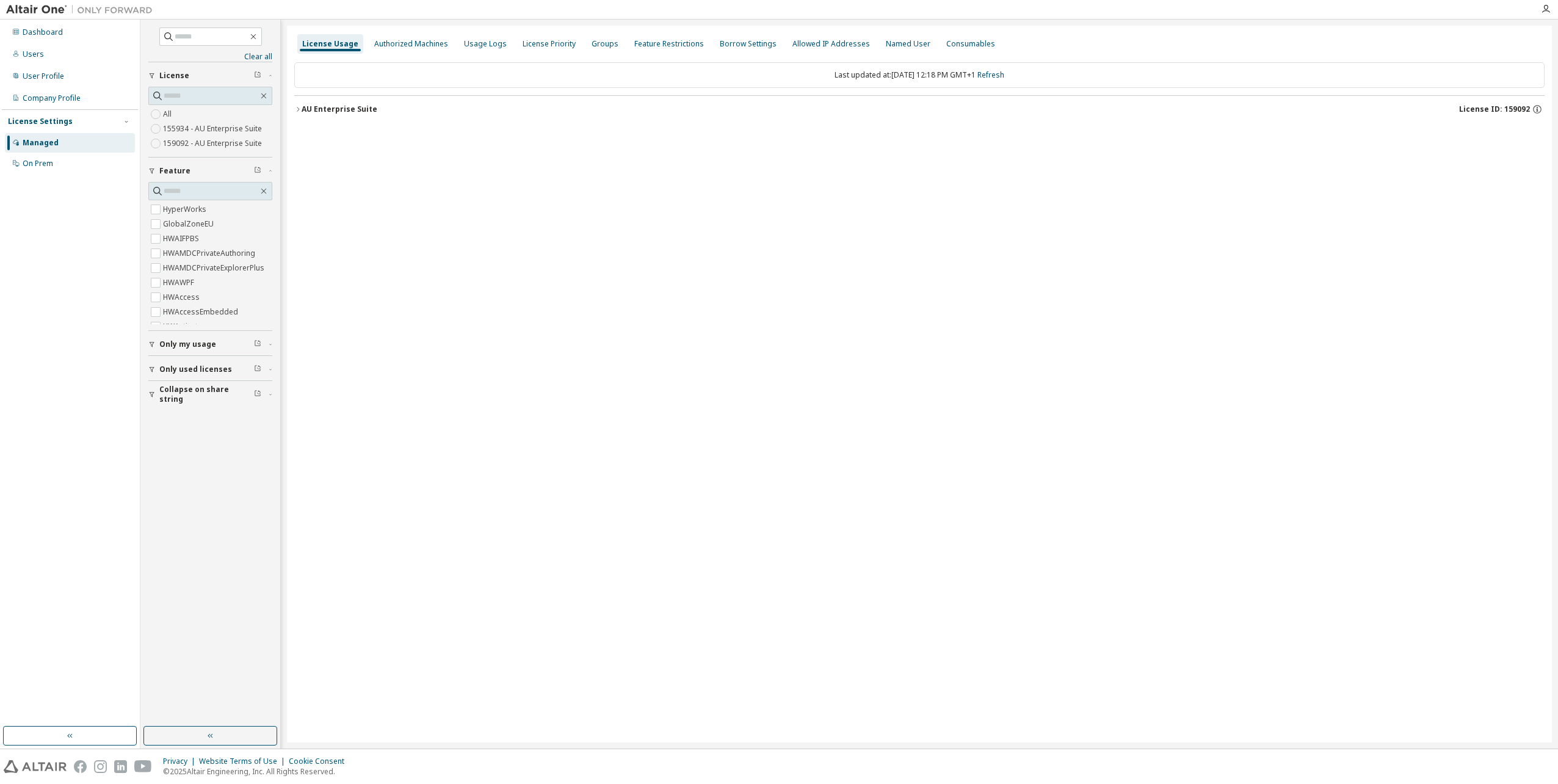
click at [295, 107] on icon "button" at bounding box center [298, 109] width 7 height 7
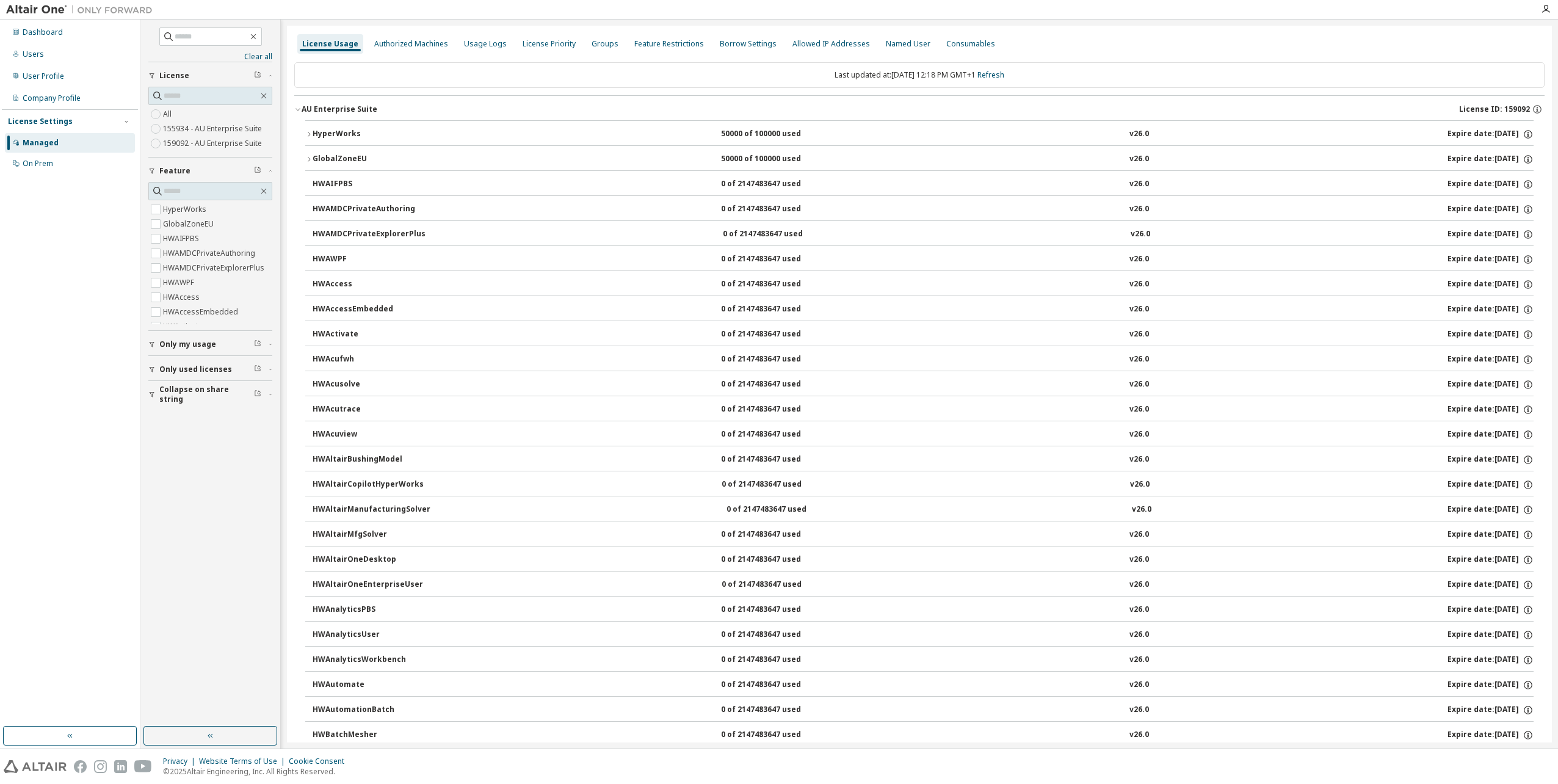
click at [296, 106] on icon "button" at bounding box center [298, 109] width 7 height 7
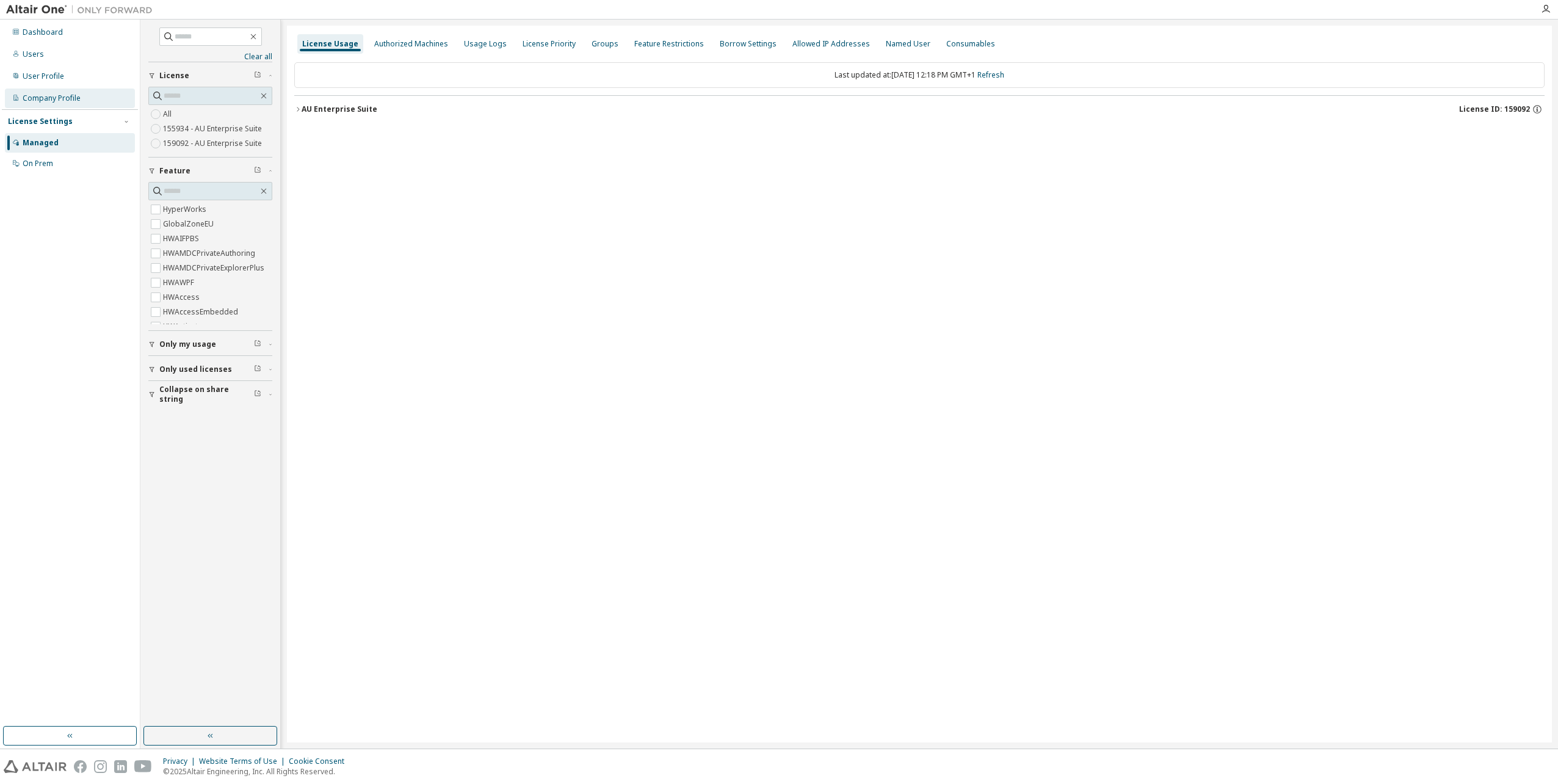
click at [42, 92] on div "Company Profile" at bounding box center [70, 99] width 130 height 20
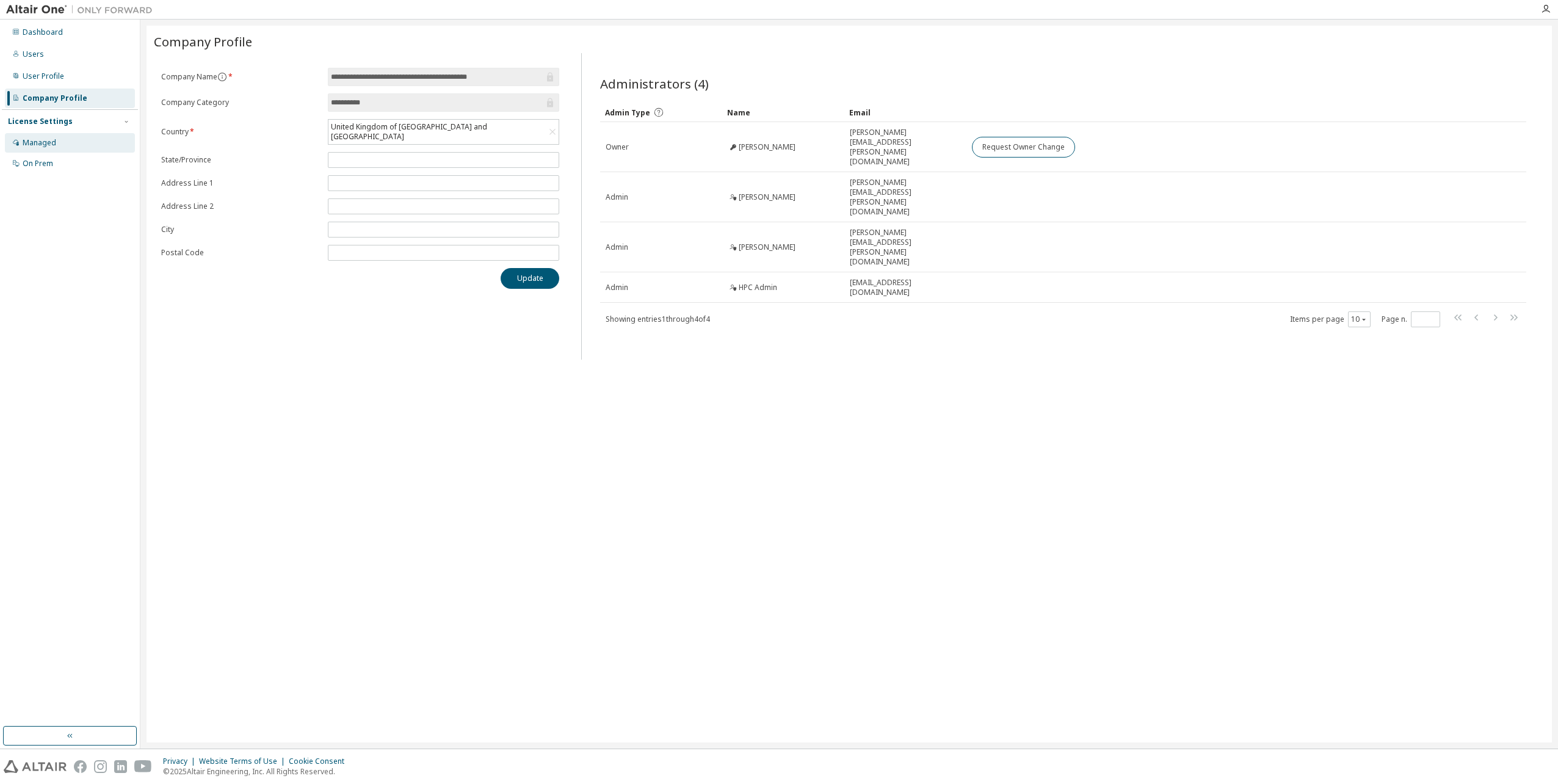
click at [35, 142] on div "Managed" at bounding box center [39, 143] width 34 height 10
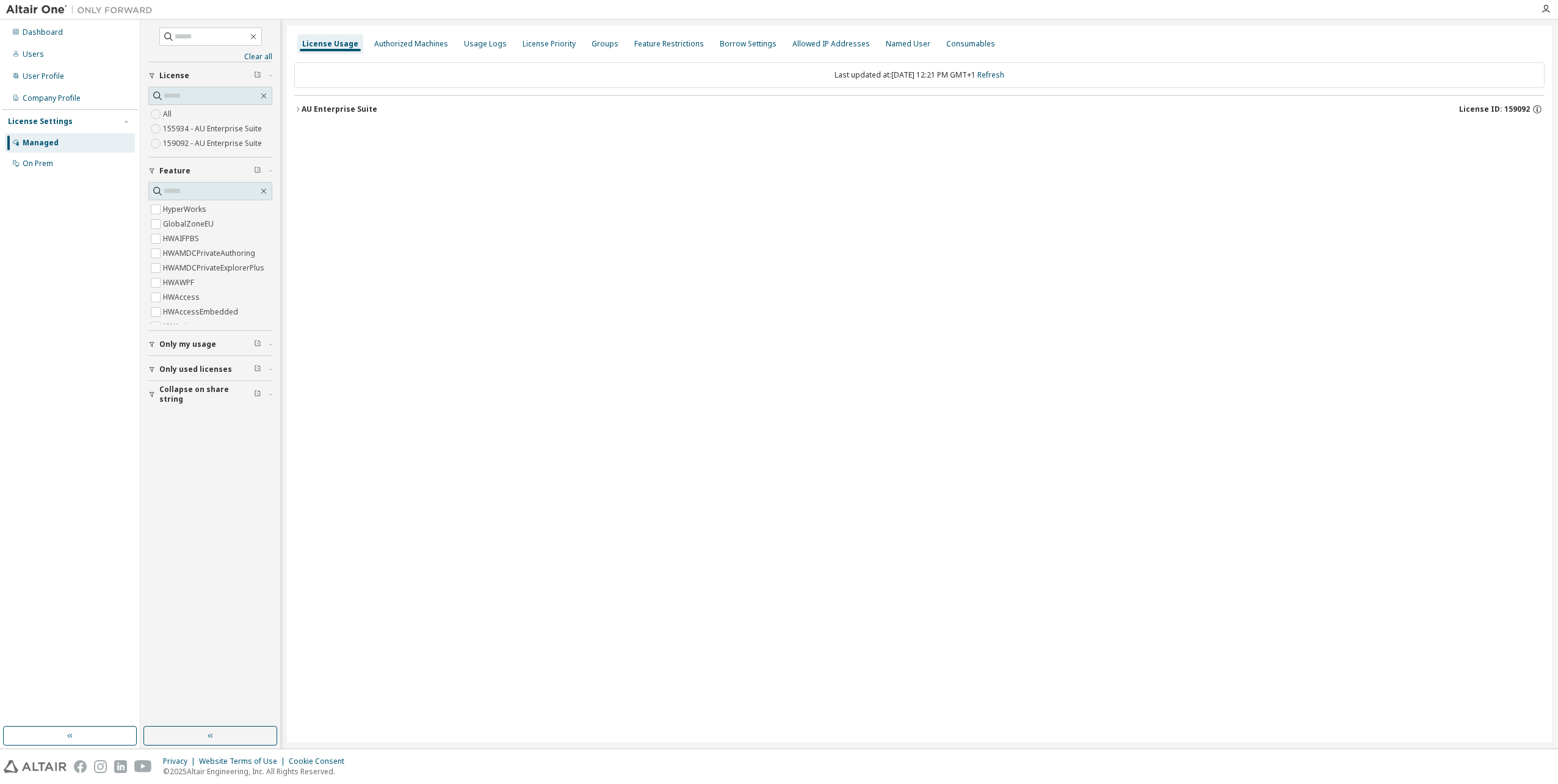
click at [296, 110] on icon "button" at bounding box center [298, 109] width 7 height 7
click at [149, 398] on button "Collapse on share string" at bounding box center [210, 394] width 124 height 27
click at [150, 369] on icon "button" at bounding box center [152, 370] width 7 height 7
click at [151, 371] on icon "button" at bounding box center [152, 370] width 7 height 7
click at [150, 427] on icon "button" at bounding box center [152, 430] width 7 height 7
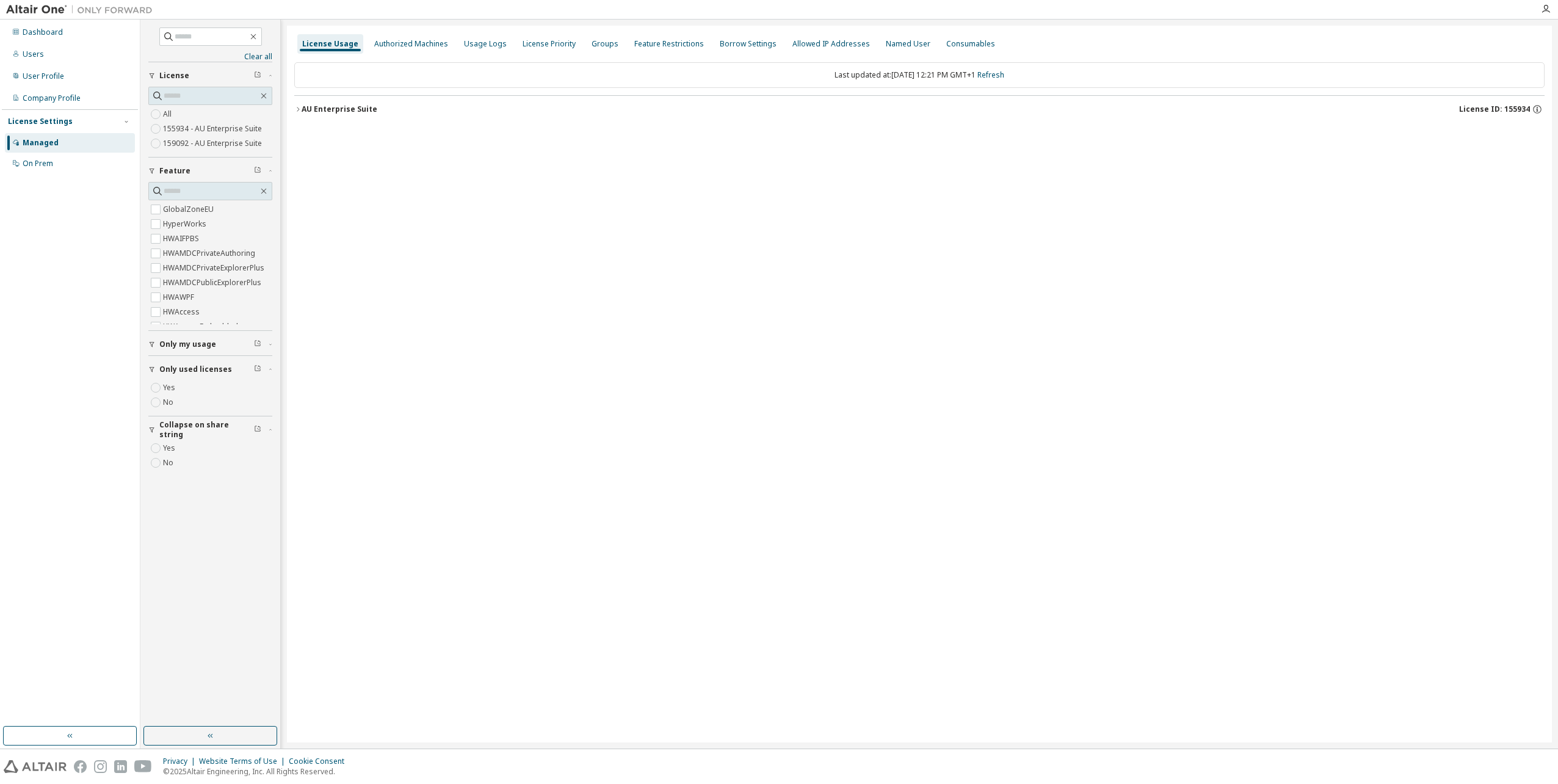
click at [300, 105] on button "AU Enterprise Suite License ID: 155934" at bounding box center [920, 110] width 1251 height 27
click at [304, 107] on div "AU Enterprise Suite" at bounding box center [339, 109] width 76 height 10
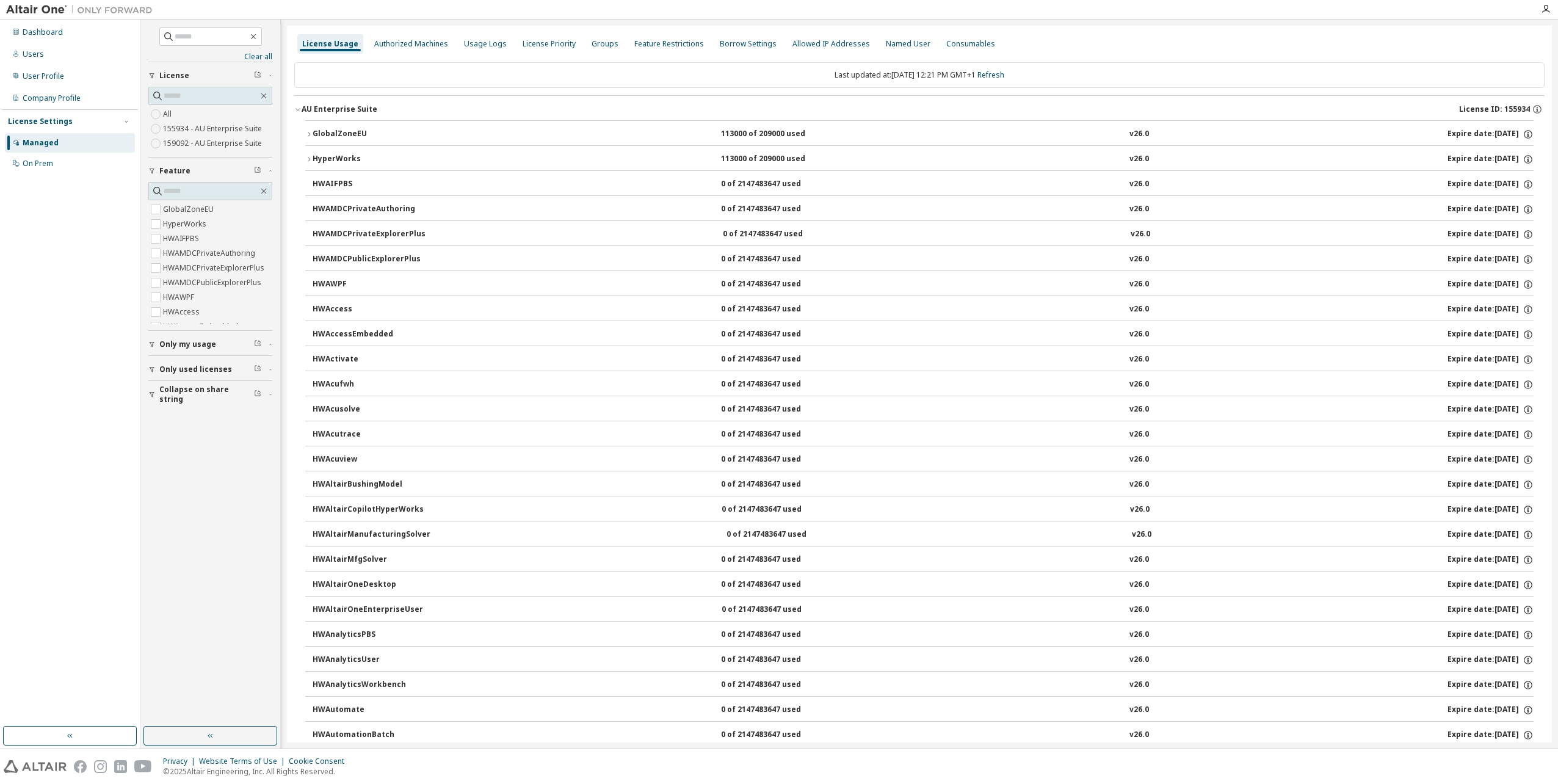
click at [306, 135] on icon "button" at bounding box center [309, 134] width 7 height 7
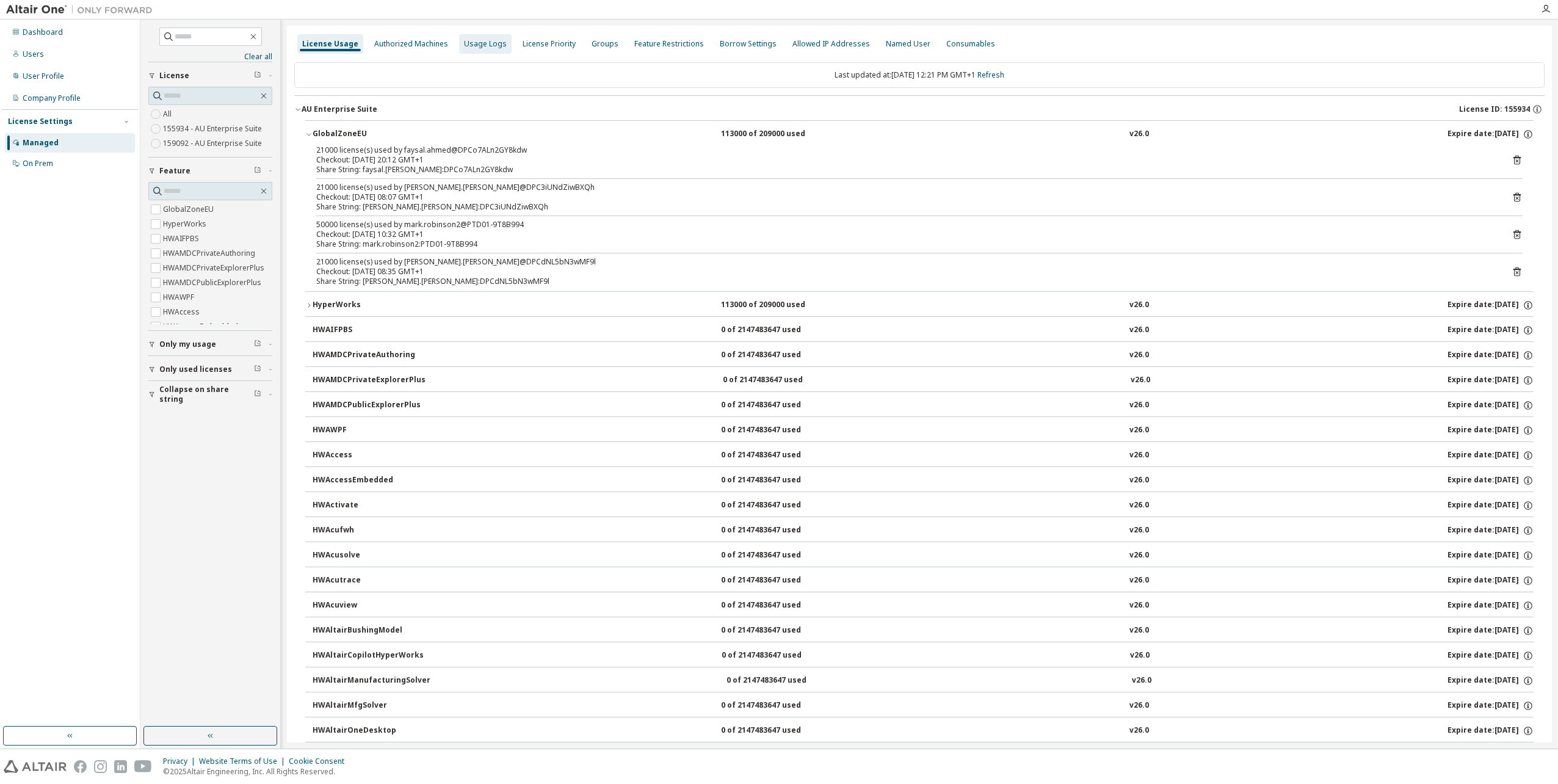
click at [465, 46] on div "Usage Logs" at bounding box center [485, 44] width 43 height 10
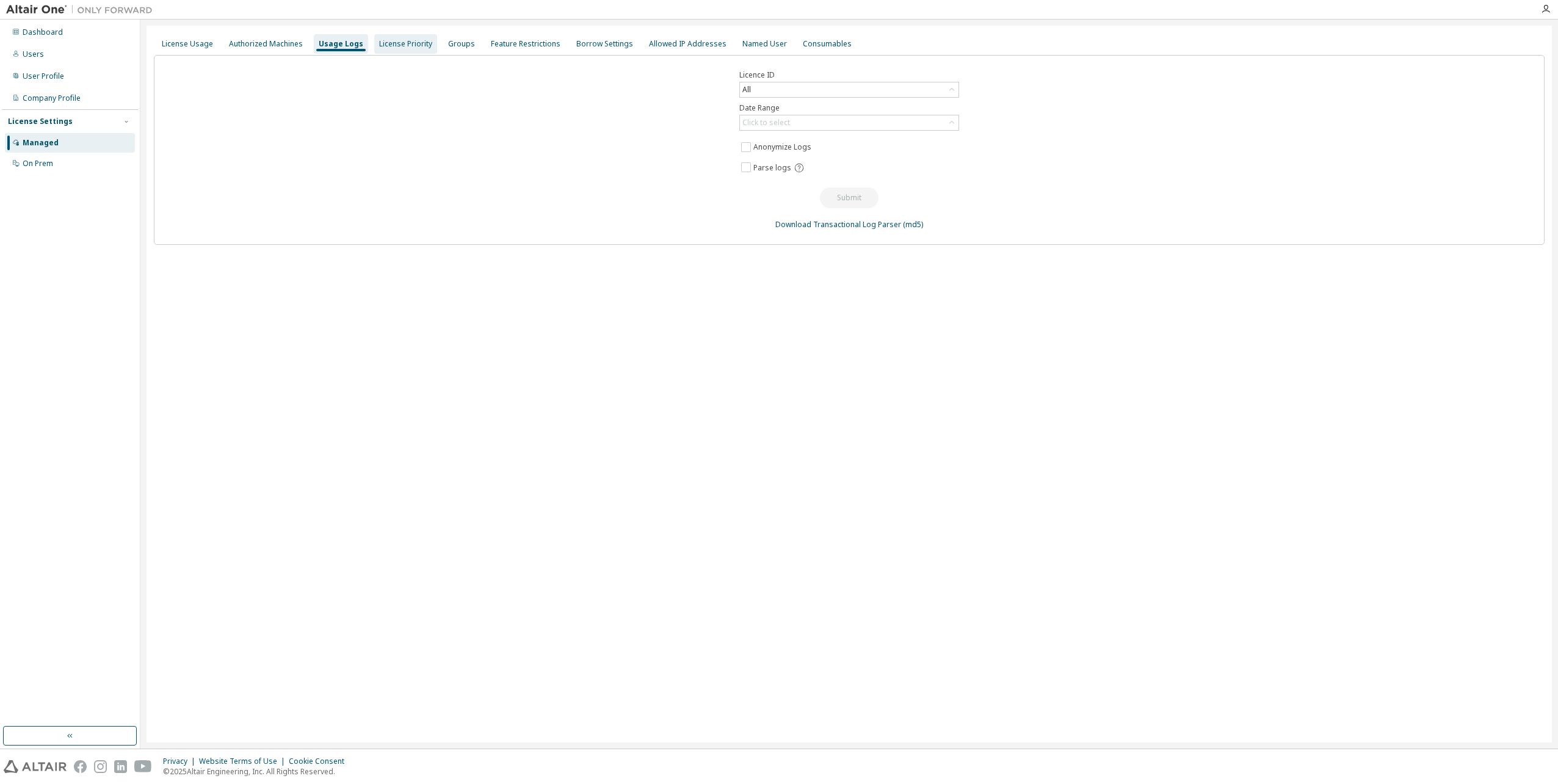
click at [402, 46] on div "License Priority" at bounding box center [405, 44] width 53 height 10
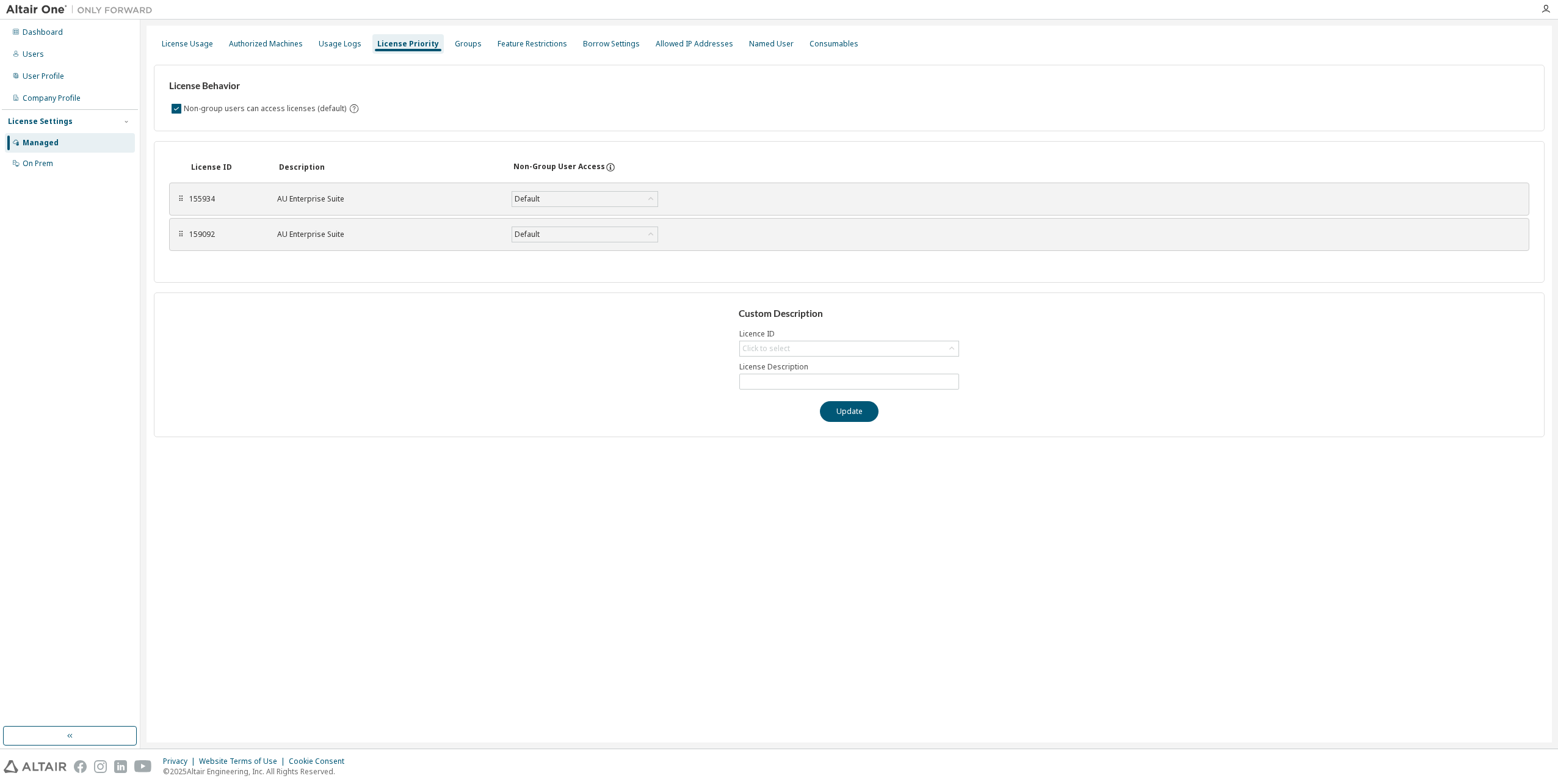
click at [605, 169] on icon at bounding box center [611, 168] width 11 height 11
click at [352, 110] on icon "By default any user not assigned to any group can access any license. Turn this…" at bounding box center [354, 108] width 11 height 11
click at [608, 233] on div "Default" at bounding box center [585, 235] width 145 height 15
click at [868, 349] on div "Click to select" at bounding box center [849, 349] width 219 height 15
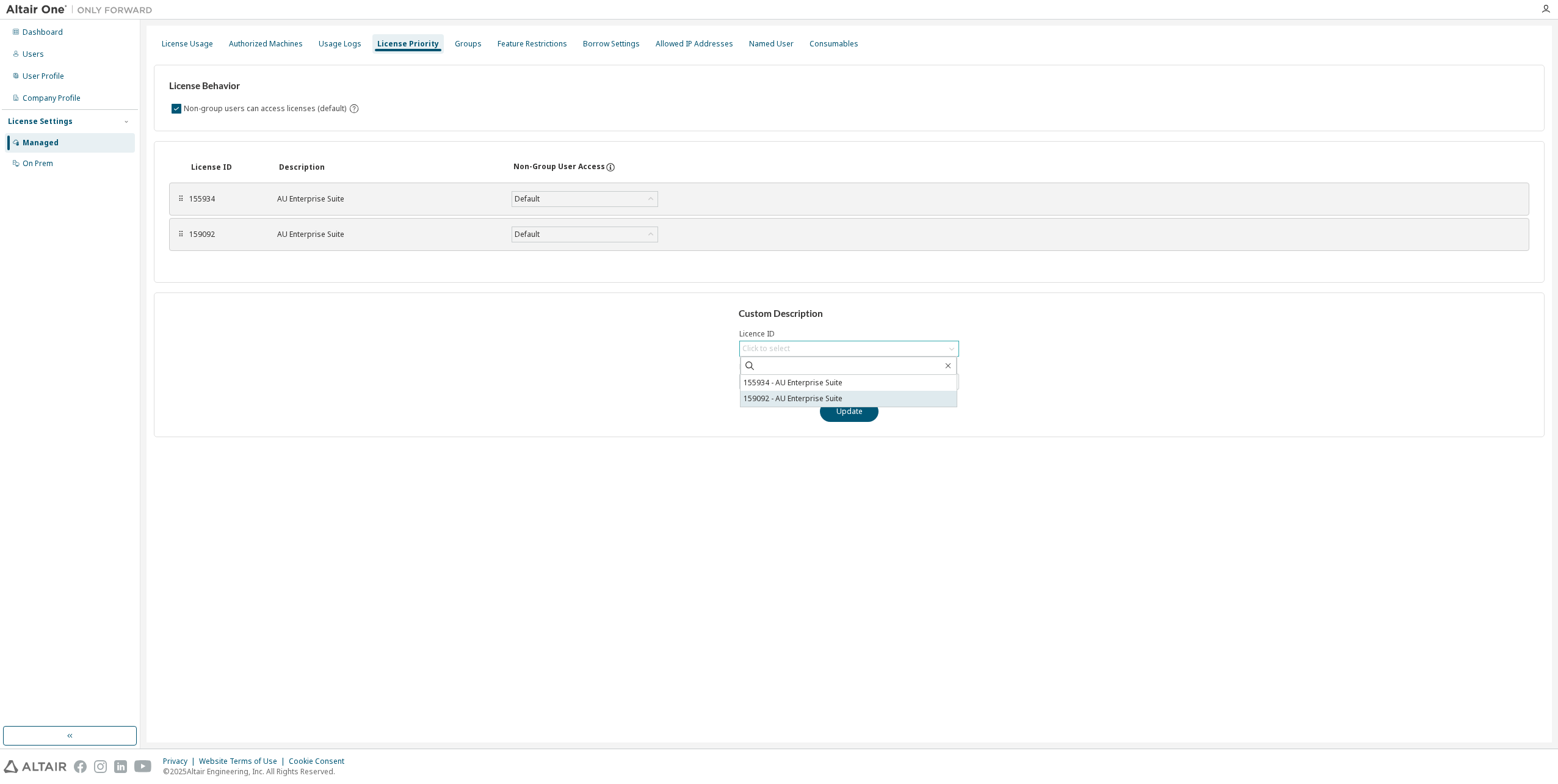
click at [777, 398] on li "159092 - AU Enterprise Suite" at bounding box center [848, 398] width 216 height 16
type input "**********"
click at [933, 381] on input "**********" at bounding box center [849, 382] width 214 height 10
click at [455, 46] on div "Groups" at bounding box center [468, 44] width 27 height 10
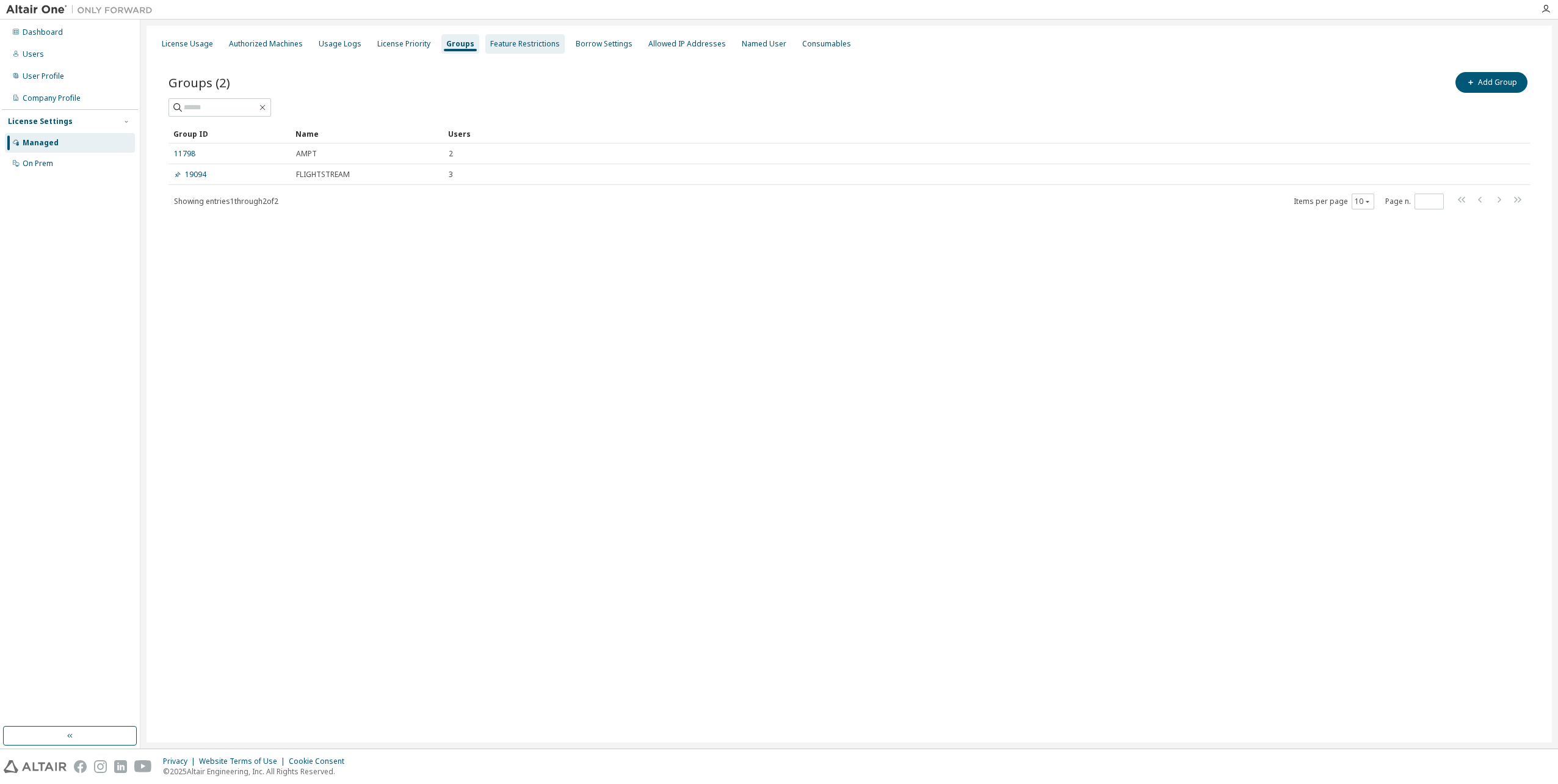
click at [513, 50] on div "Feature Restrictions" at bounding box center [525, 44] width 79 height 20
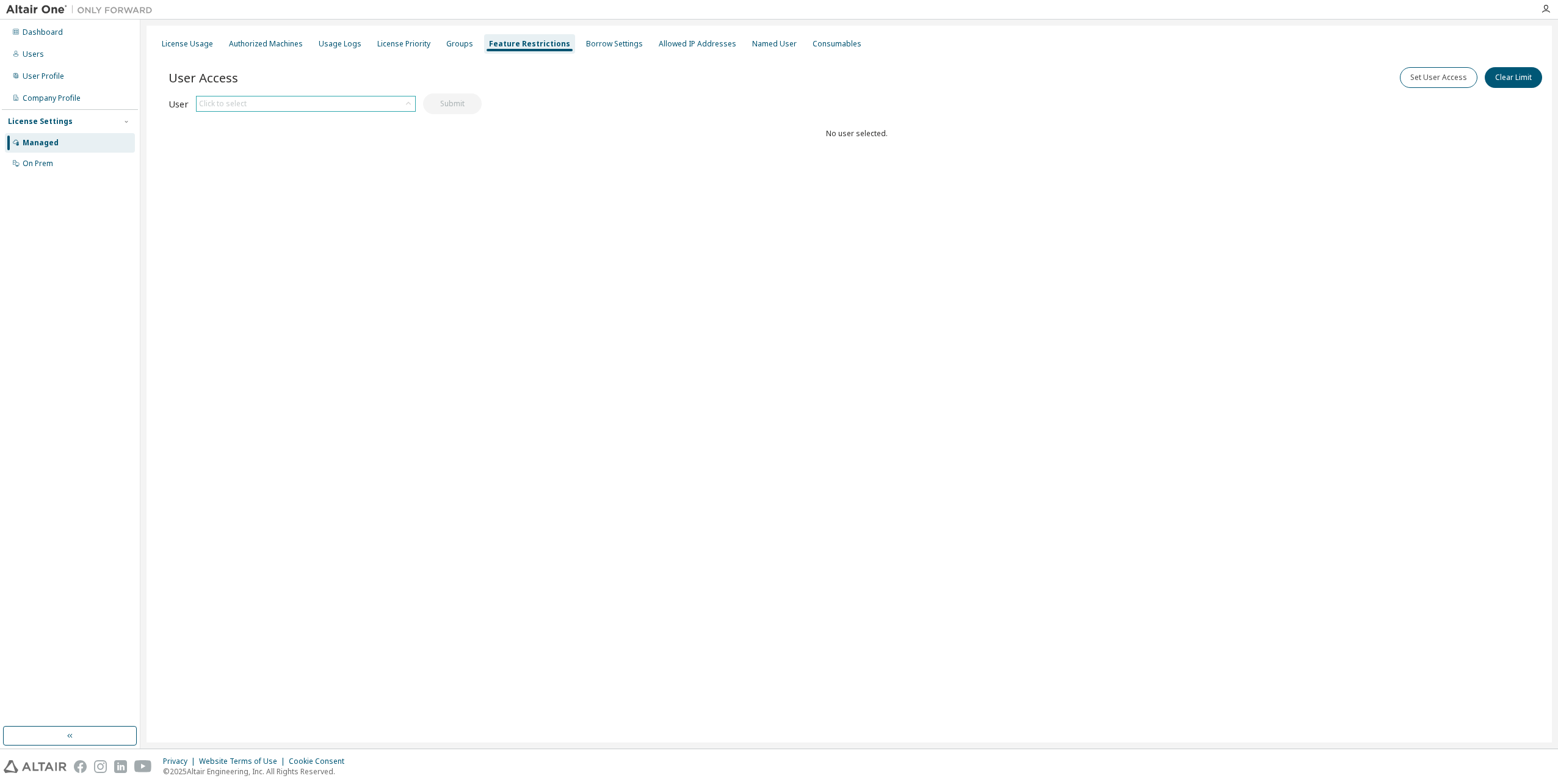
click at [405, 106] on icon at bounding box center [408, 104] width 12 height 12
click at [298, 140] on li "david.mylett@astonmartinpt.com" at bounding box center [305, 143] width 216 height 26
click at [604, 42] on div "Borrow Settings" at bounding box center [614, 44] width 57 height 10
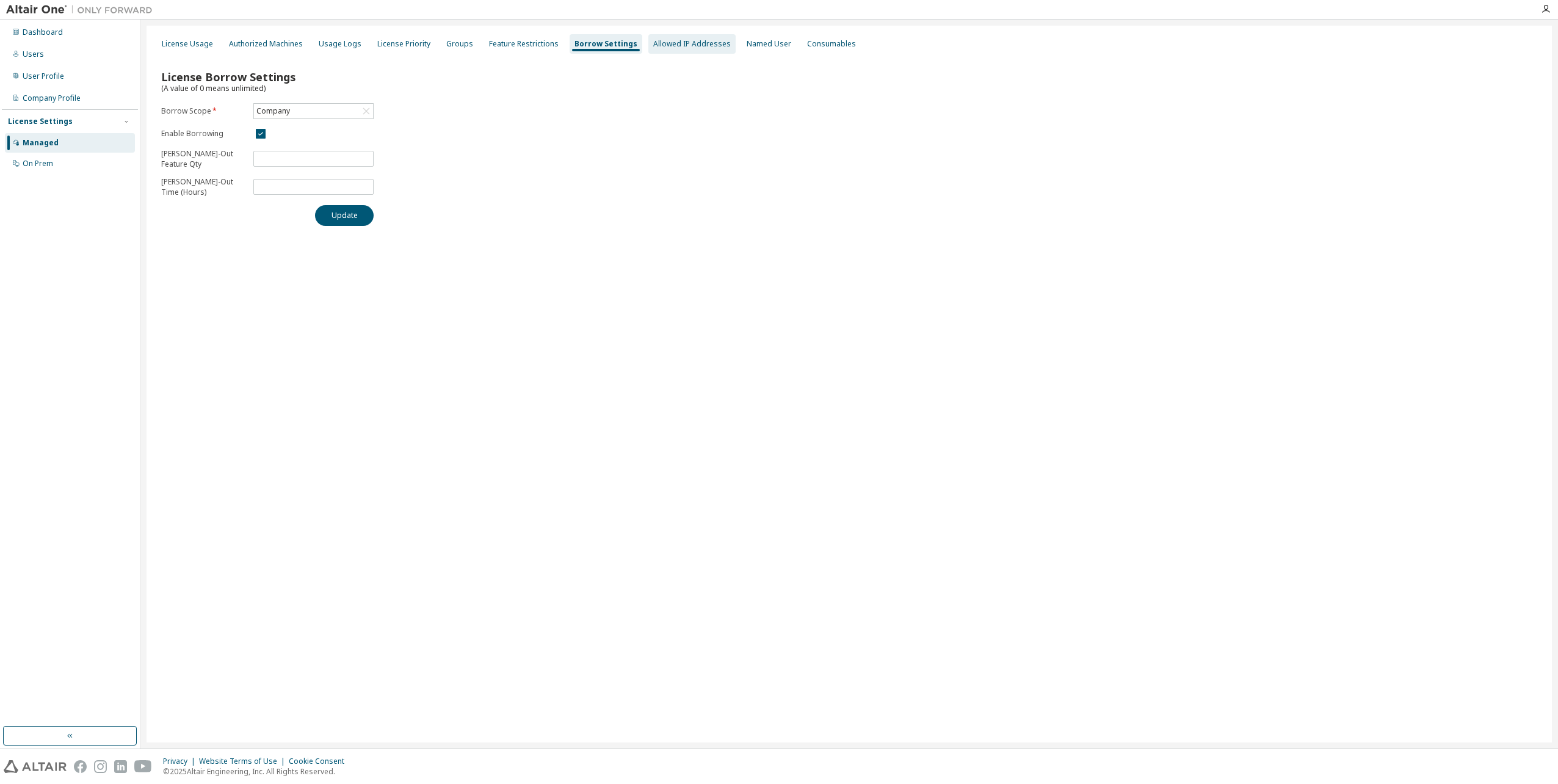
click at [676, 45] on div "Allowed IP Addresses" at bounding box center [692, 44] width 78 height 10
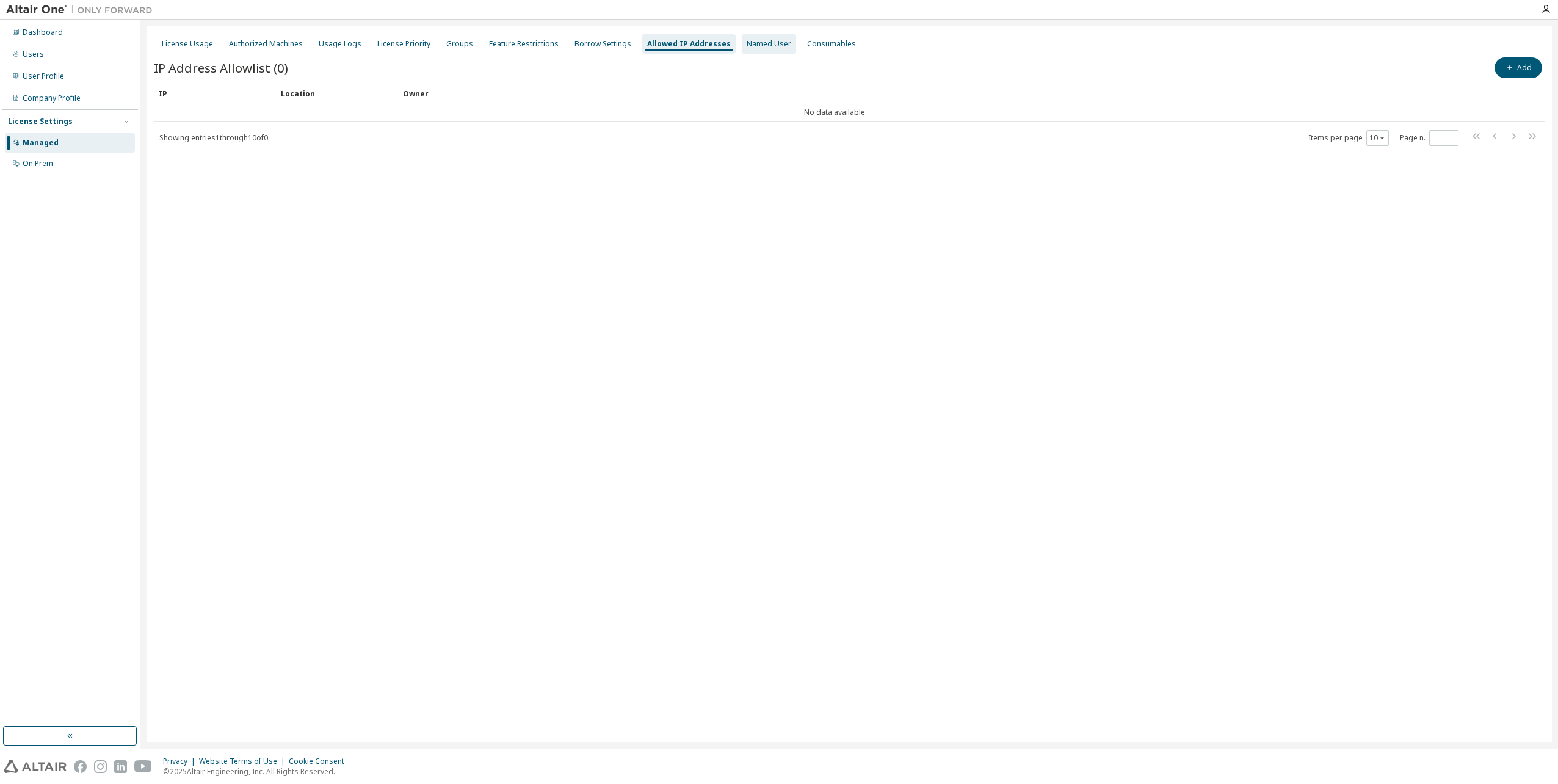
click at [754, 44] on div "Named User" at bounding box center [769, 44] width 44 height 10
click at [275, 50] on div "Authorized Machines" at bounding box center [266, 44] width 84 height 20
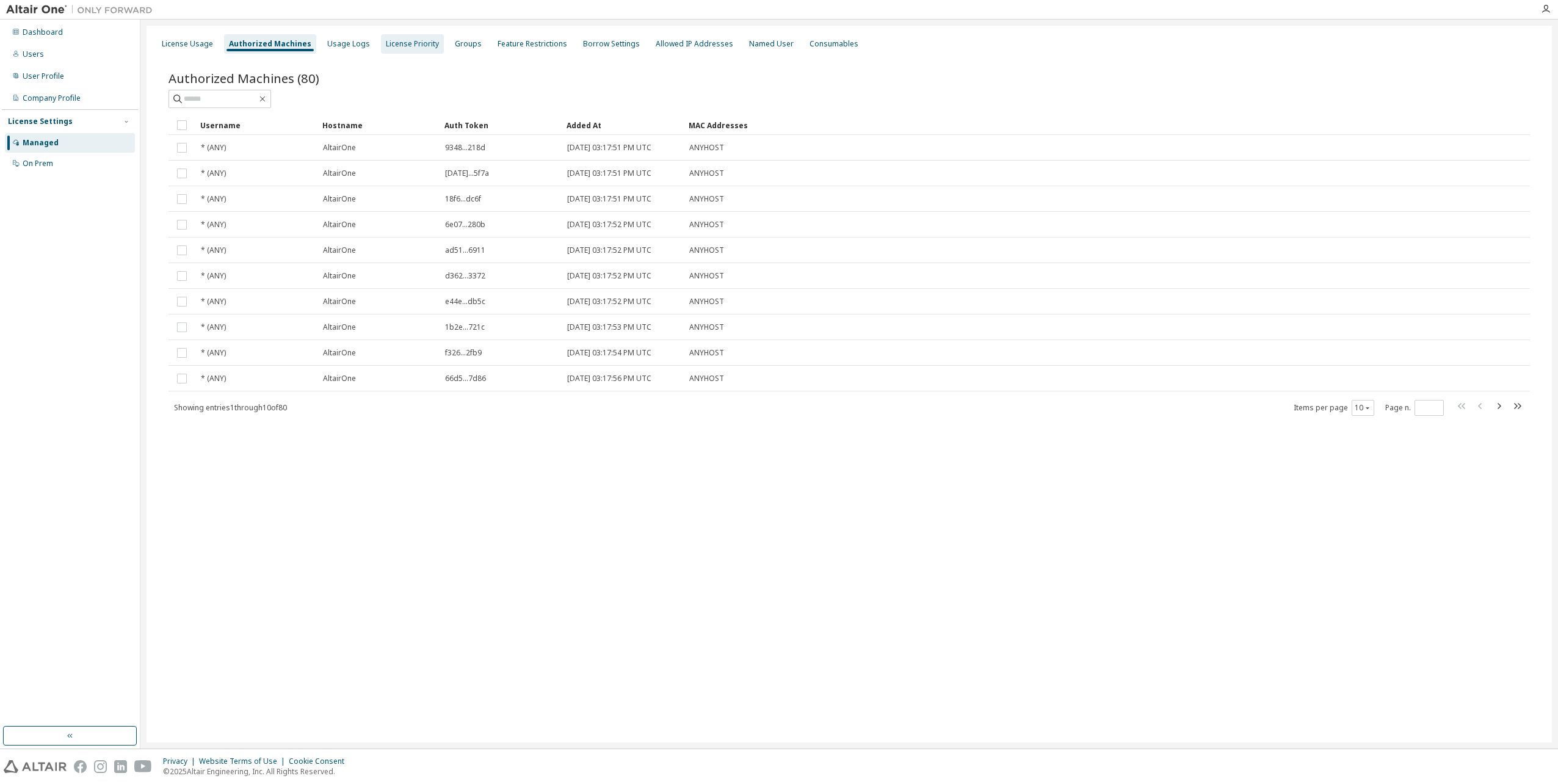
click at [390, 39] on div "License Priority" at bounding box center [412, 44] width 53 height 10
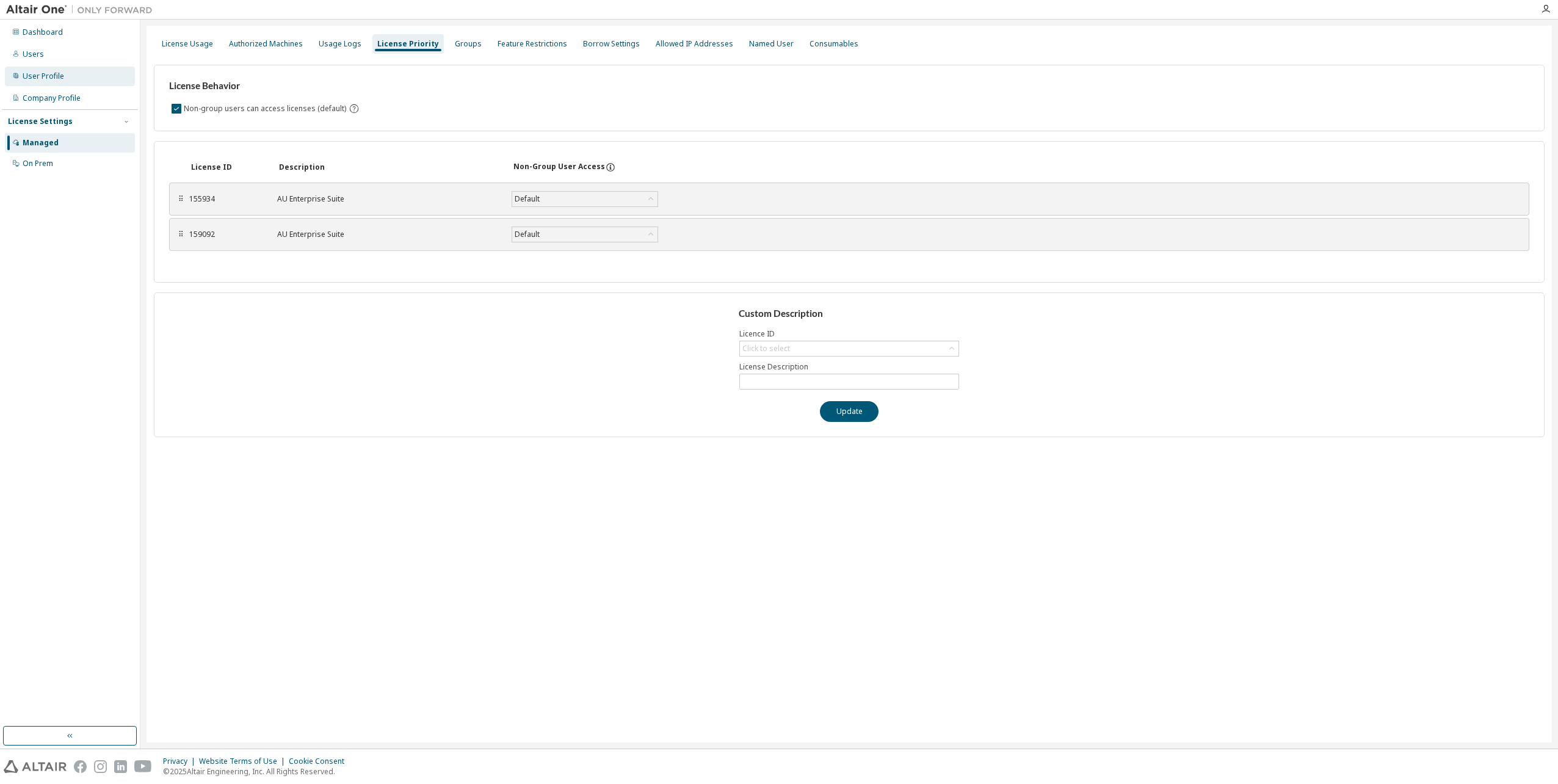
click at [50, 74] on div "User Profile" at bounding box center [43, 76] width 41 height 10
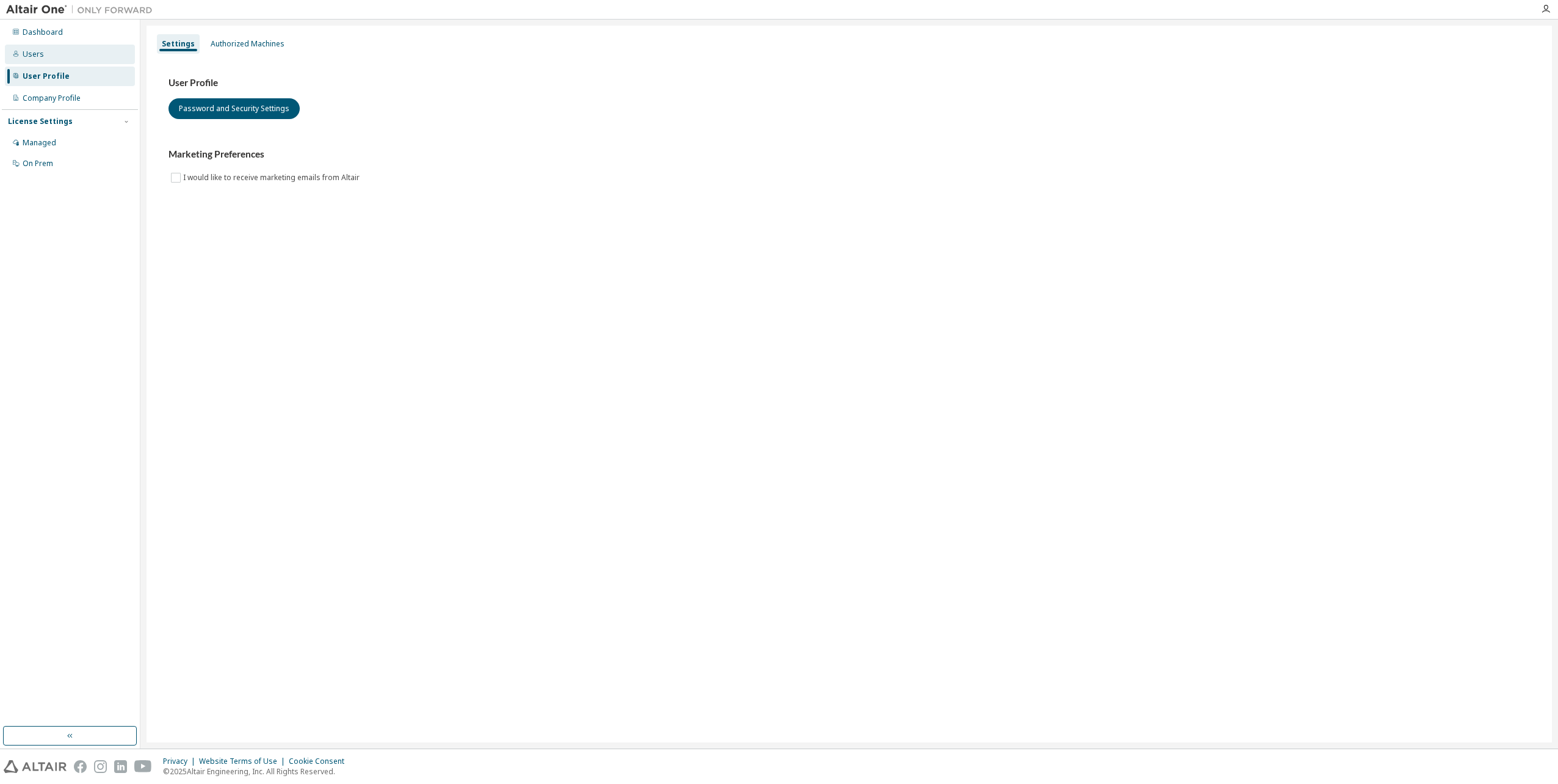
click at [29, 52] on div "Users" at bounding box center [33, 54] width 22 height 10
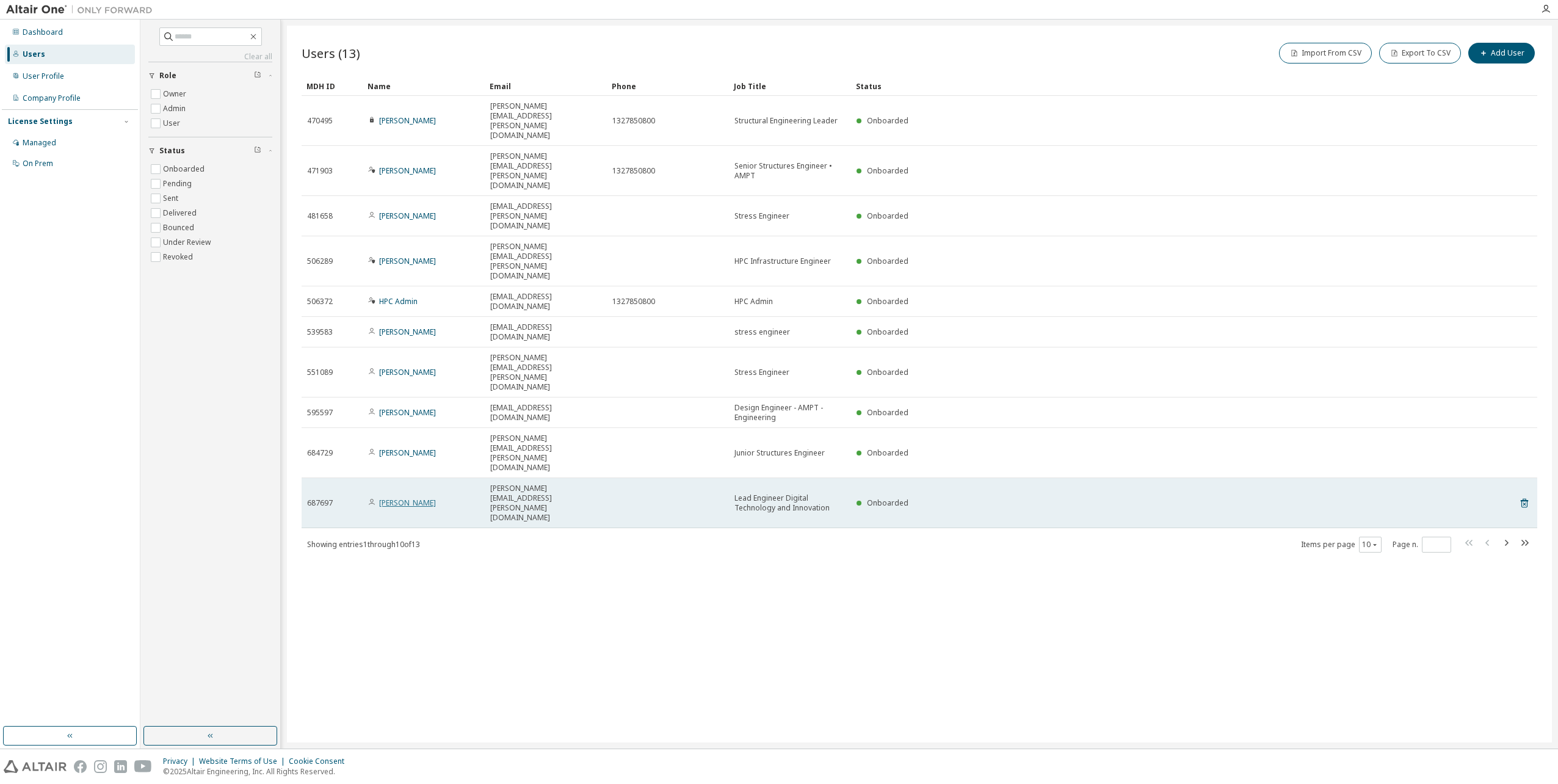
click at [404, 498] on link "Laurence Griffiths" at bounding box center [407, 503] width 57 height 10
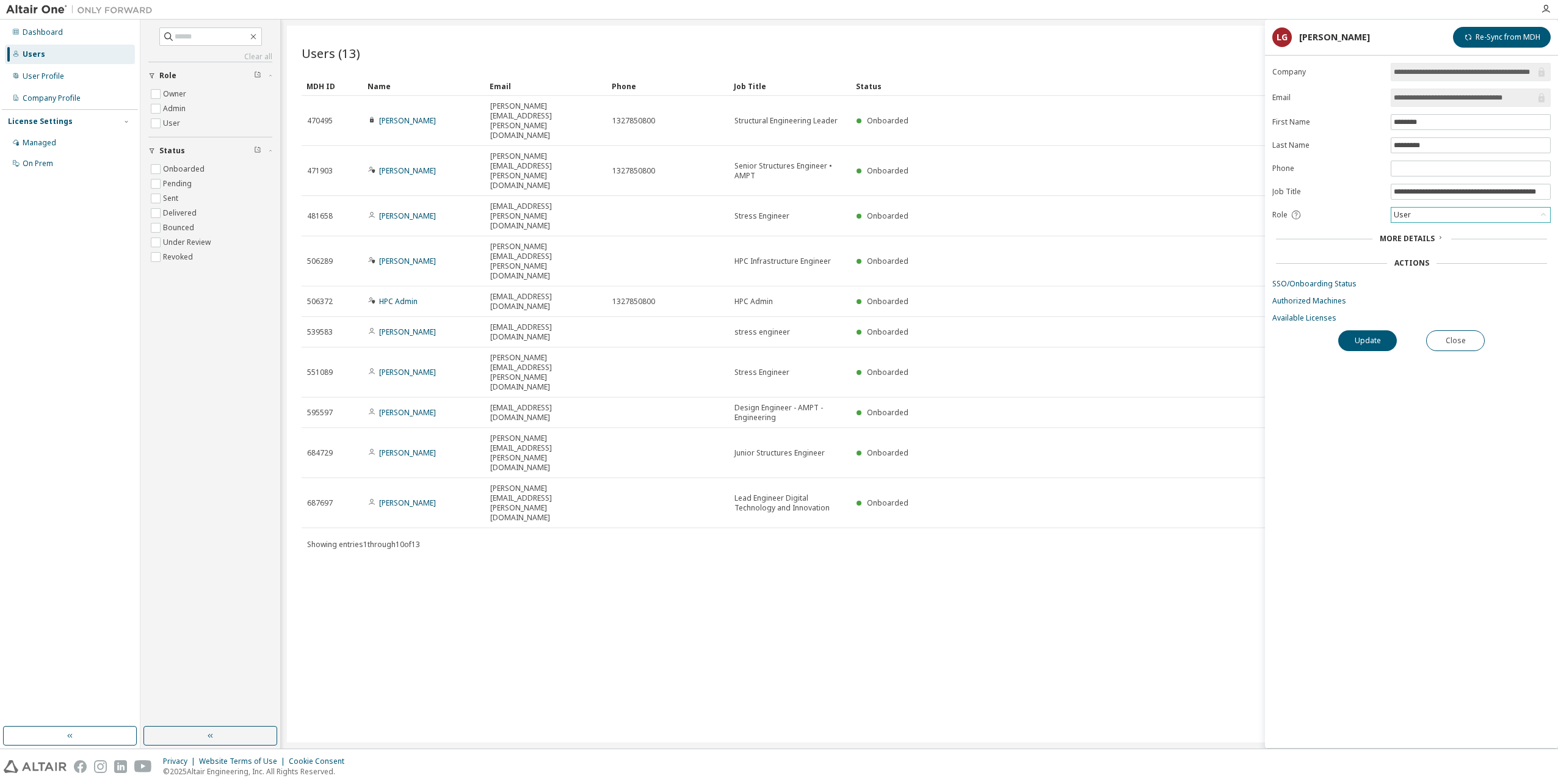
click at [1446, 215] on div "User" at bounding box center [1471, 215] width 159 height 15
click at [1428, 240] on span "More Details" at bounding box center [1407, 238] width 55 height 10
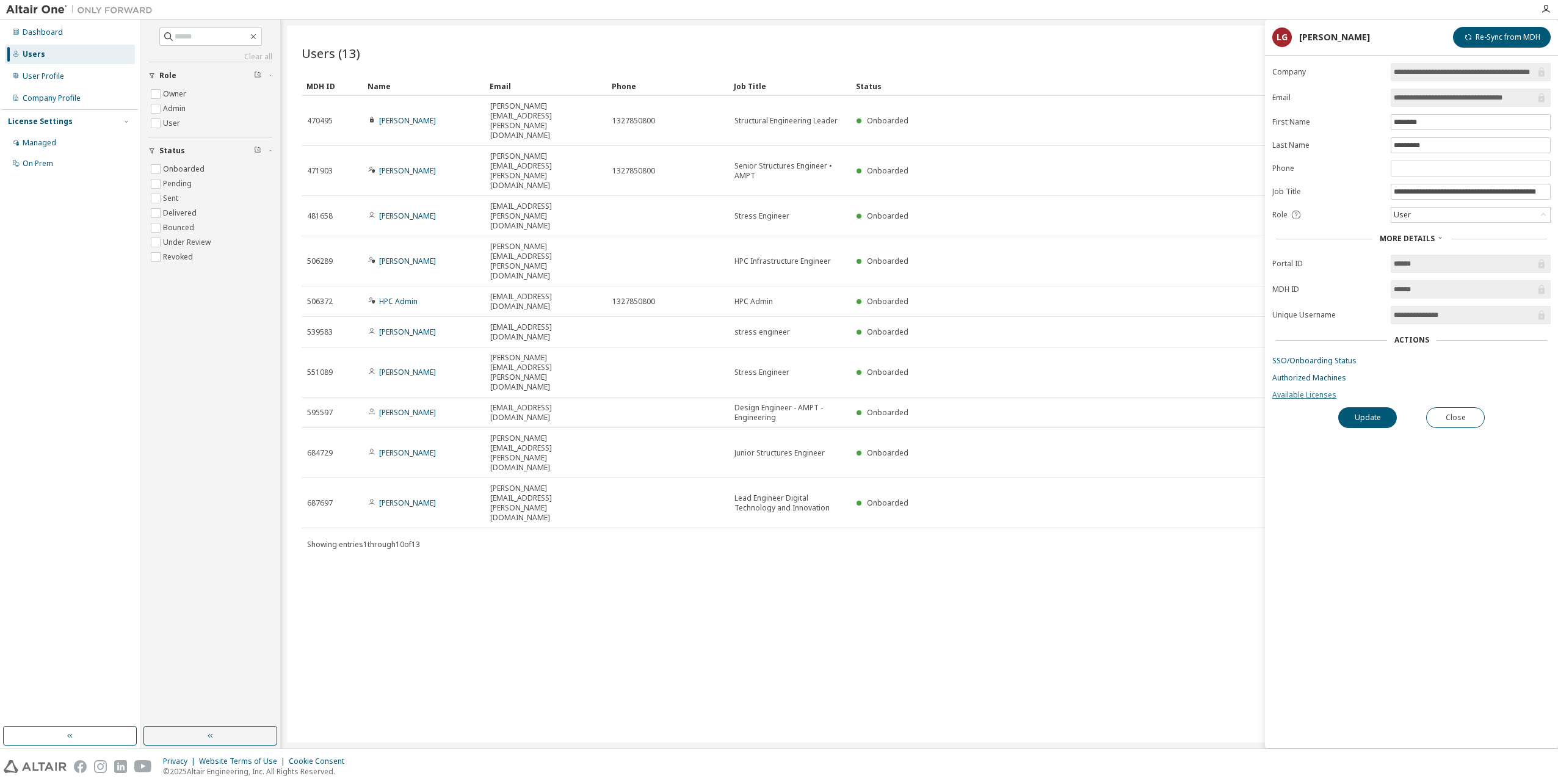
click at [1303, 395] on link "Available Licenses" at bounding box center [1411, 395] width 278 height 10
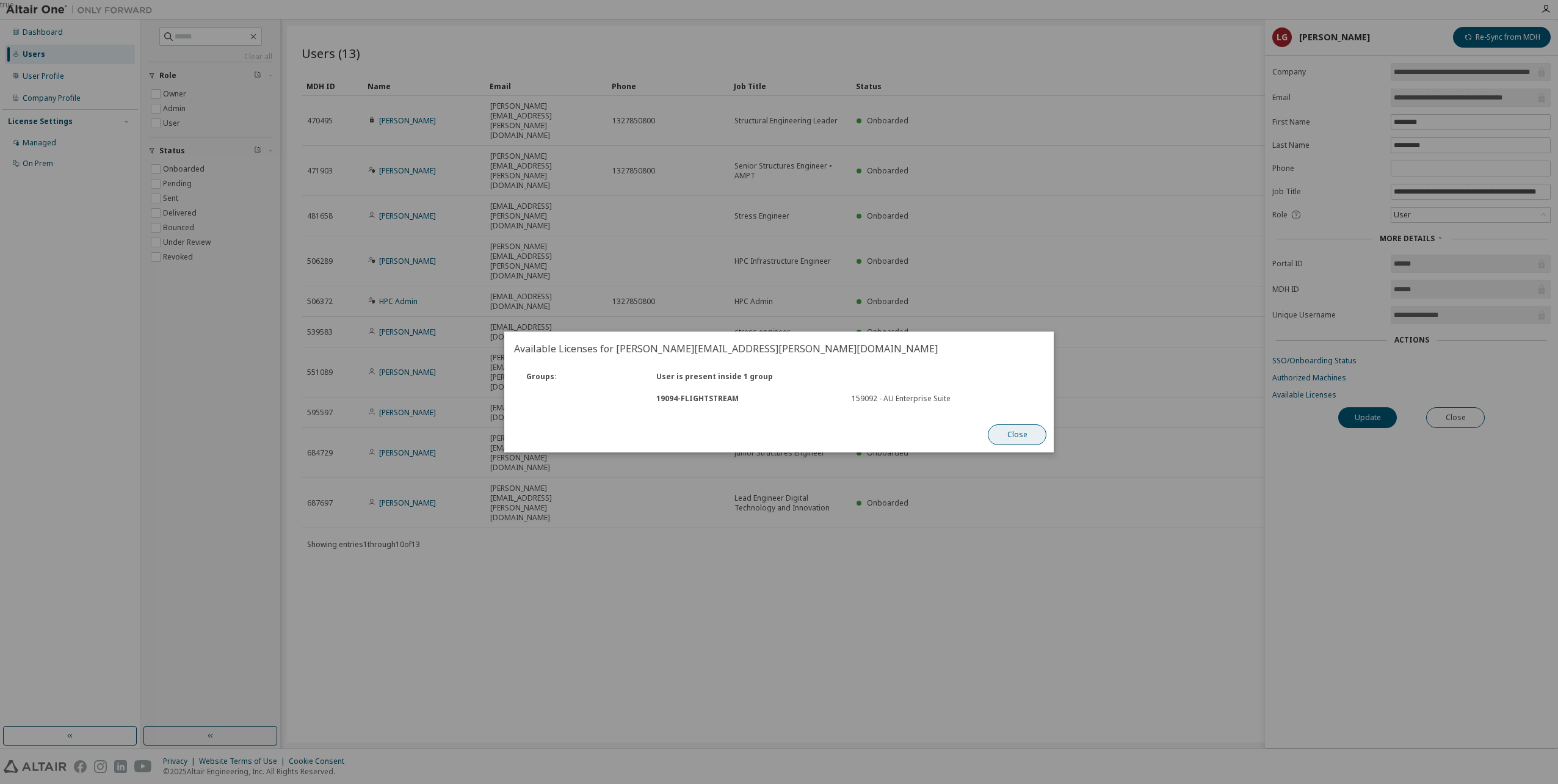
click at [1027, 434] on button "Close" at bounding box center [1017, 435] width 59 height 21
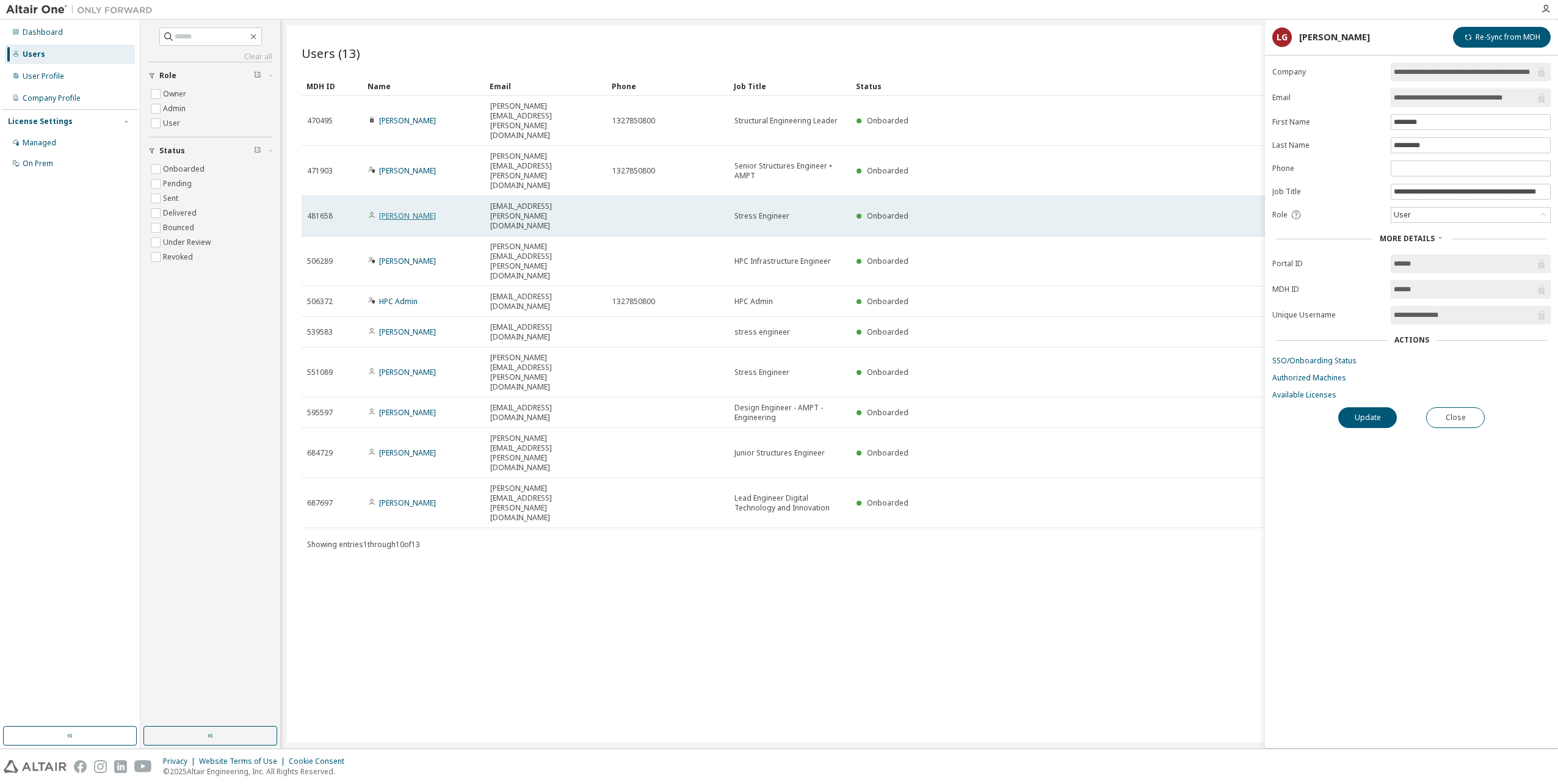
click at [404, 211] on link "Matthew Tomlin" at bounding box center [407, 216] width 57 height 10
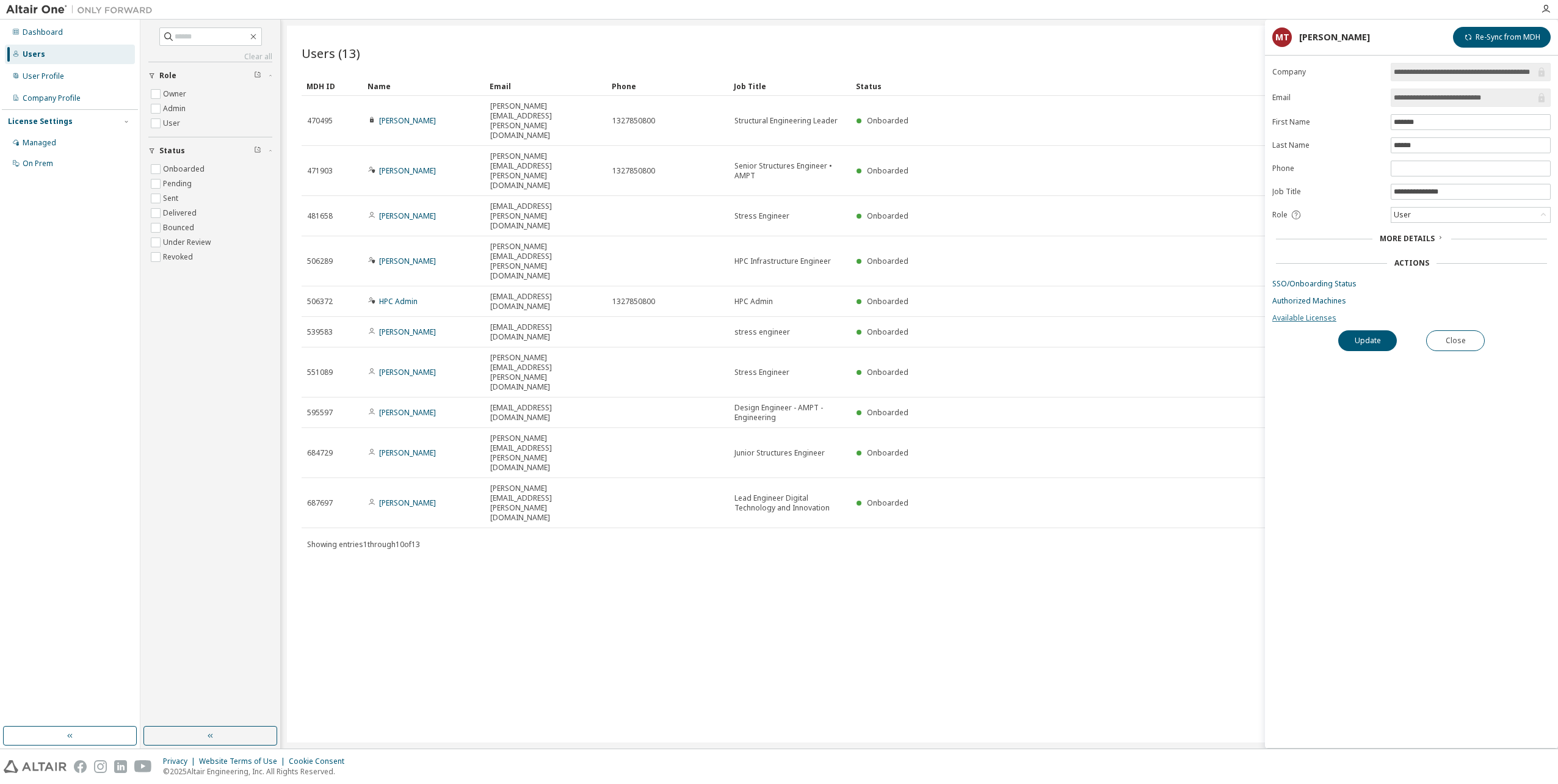
click at [1297, 318] on link "Available Licenses" at bounding box center [1411, 318] width 278 height 10
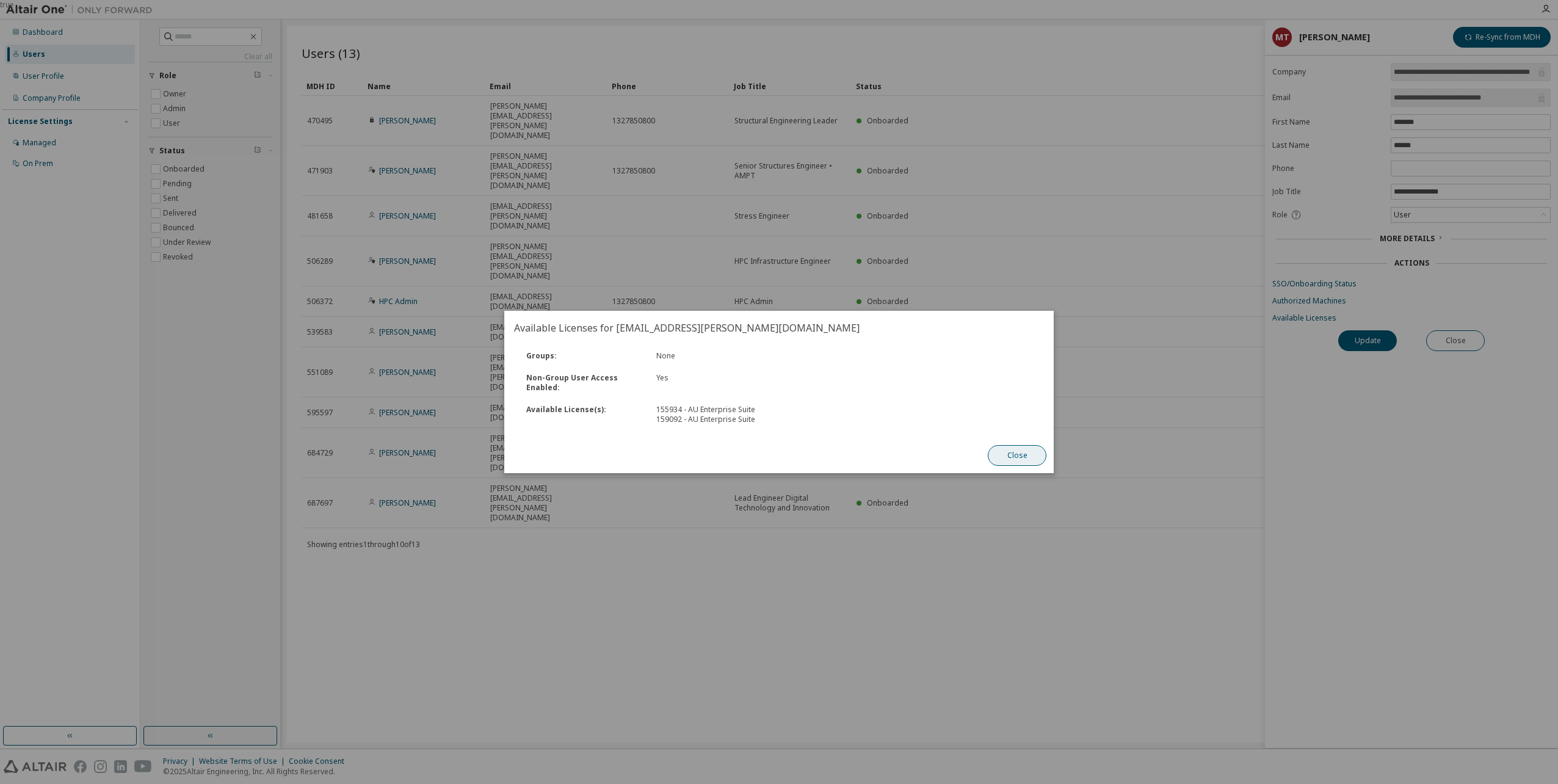
click at [1004, 453] on button "Close" at bounding box center [1017, 456] width 59 height 21
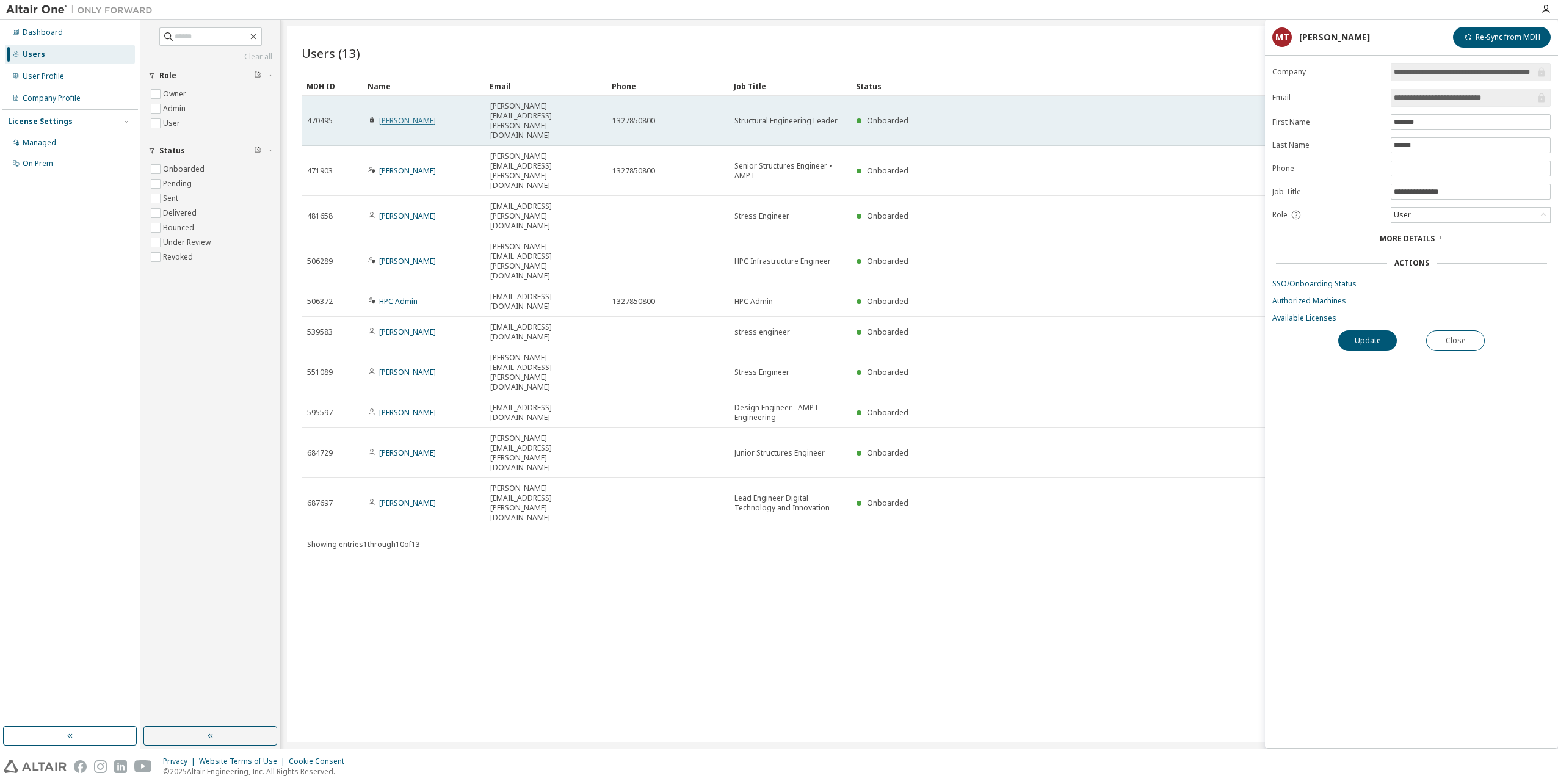
click at [409, 115] on link "Dave Mylett" at bounding box center [407, 120] width 57 height 10
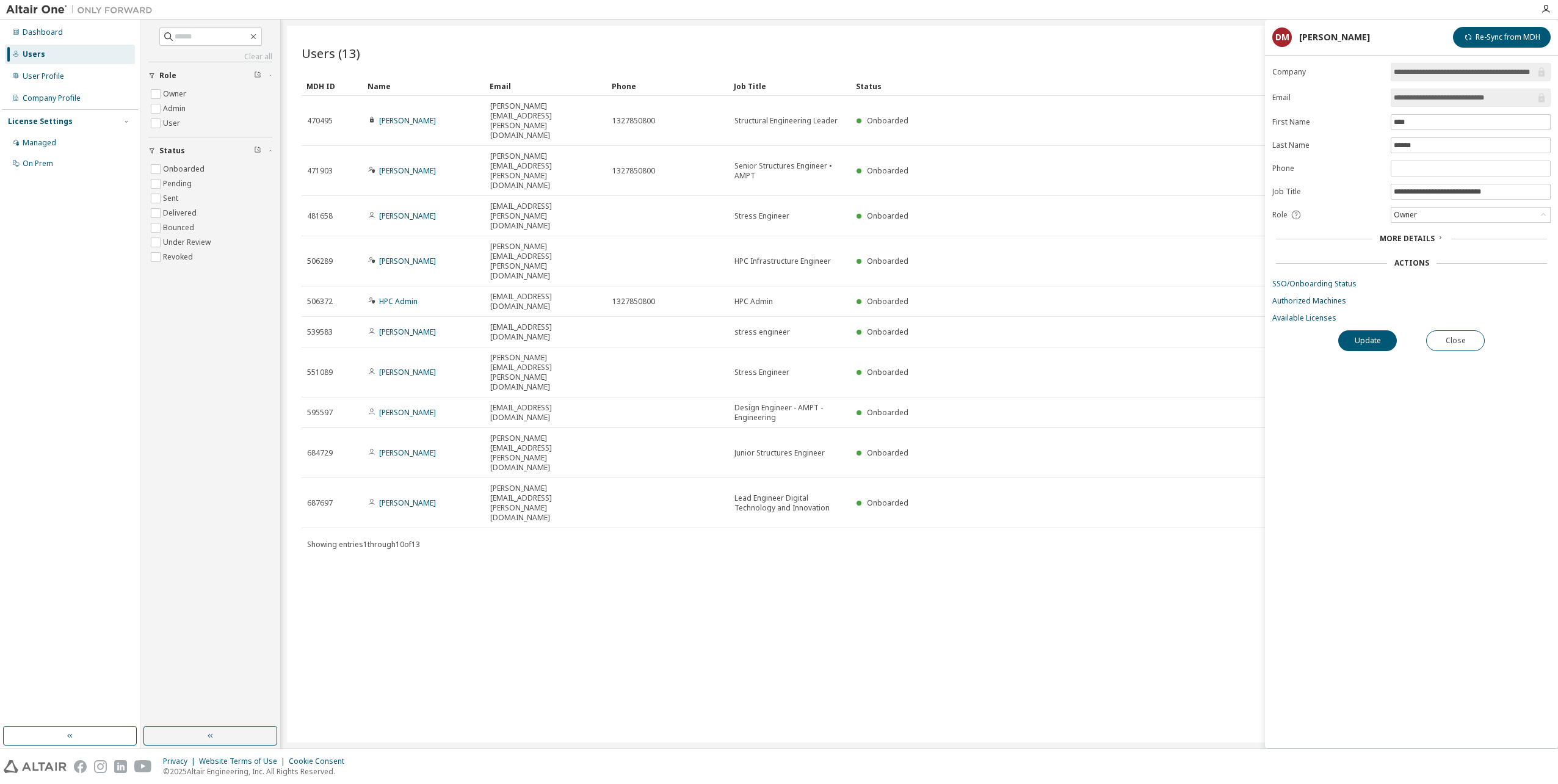
click at [1315, 312] on form "**********" at bounding box center [1411, 193] width 278 height 260
click at [1305, 319] on link "Available Licenses" at bounding box center [1411, 318] width 278 height 10
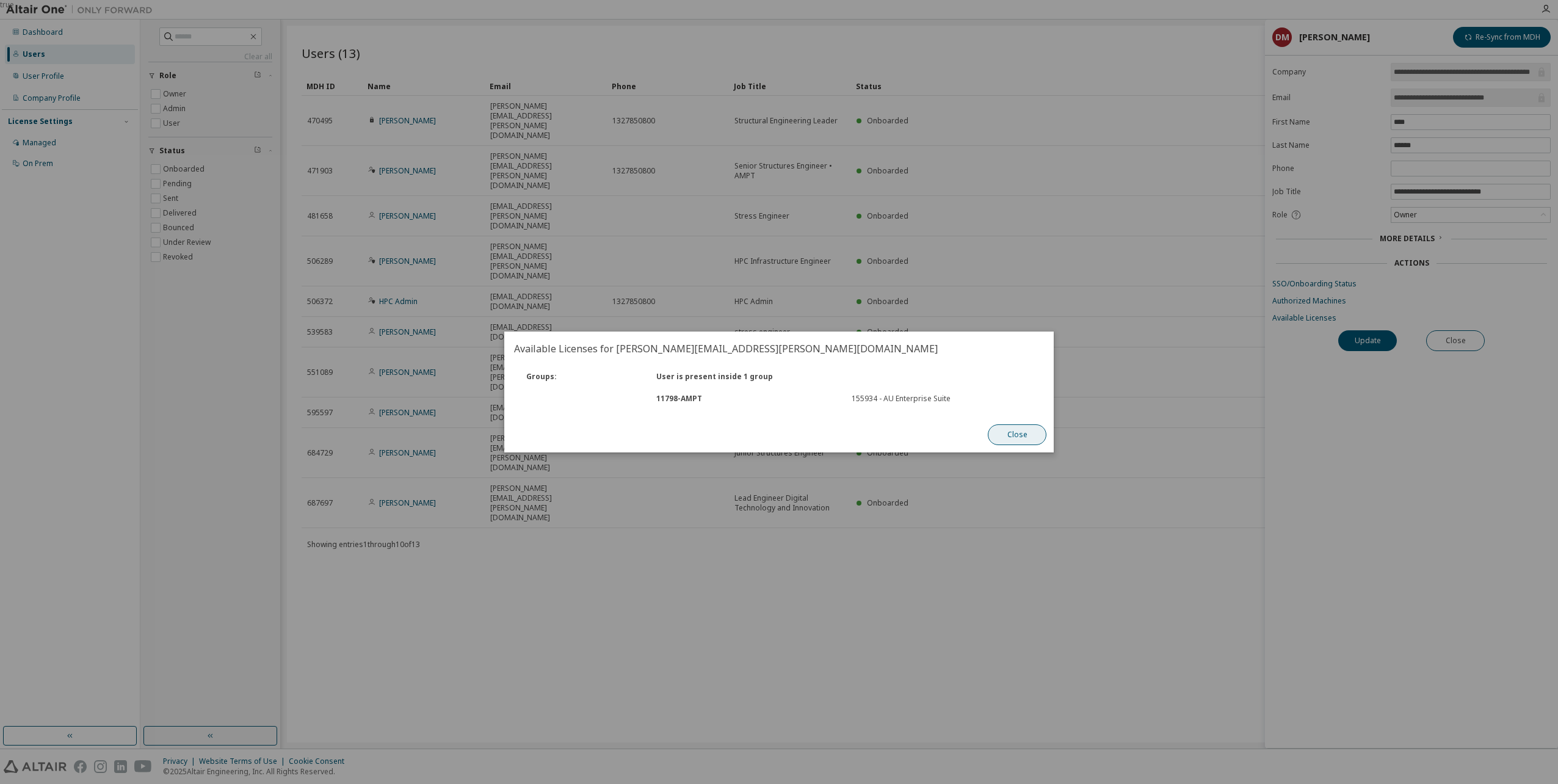
click at [1007, 430] on button "Close" at bounding box center [1017, 435] width 59 height 21
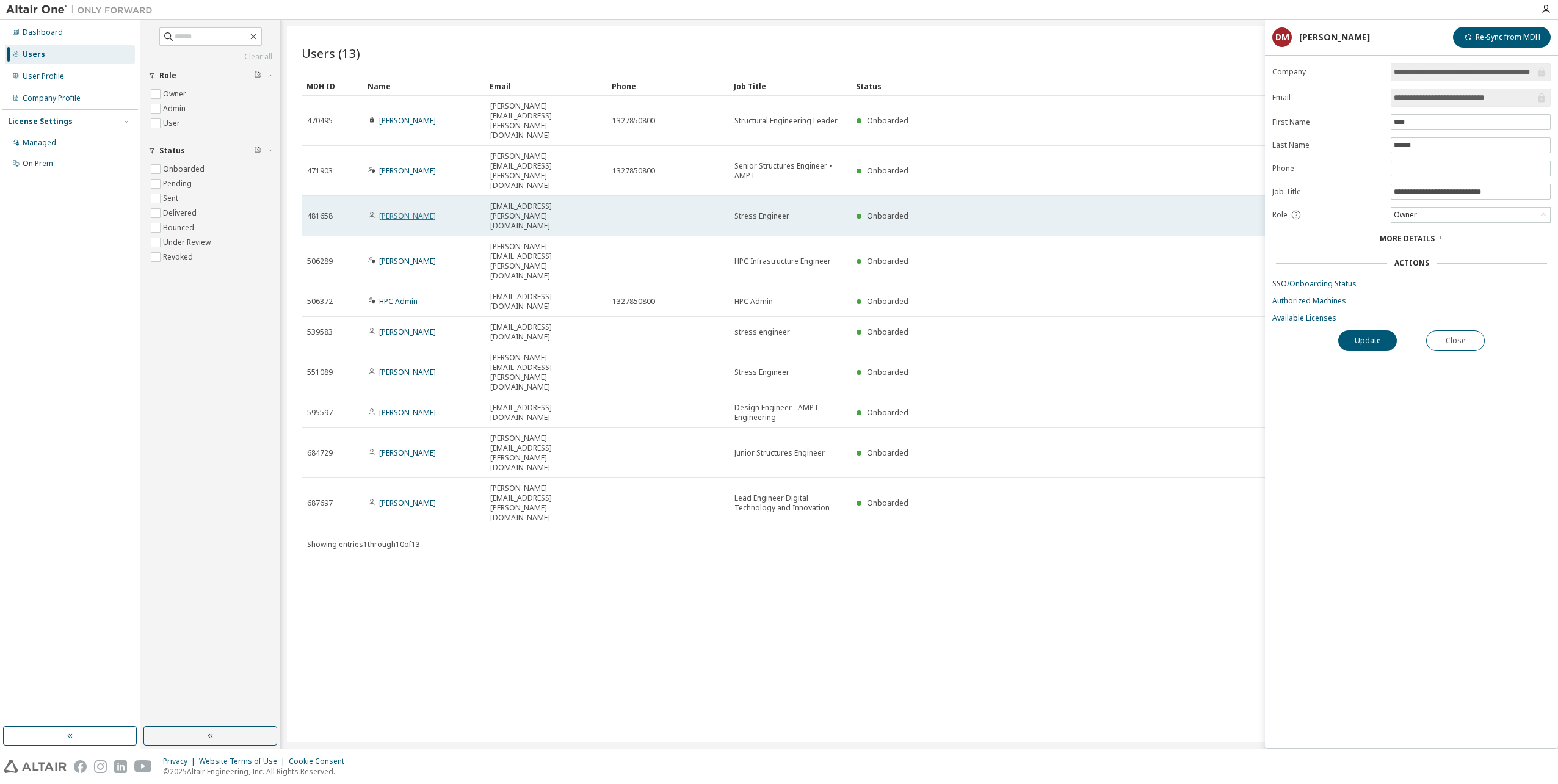
click at [412, 211] on link "Matthew Tomlin" at bounding box center [407, 216] width 57 height 10
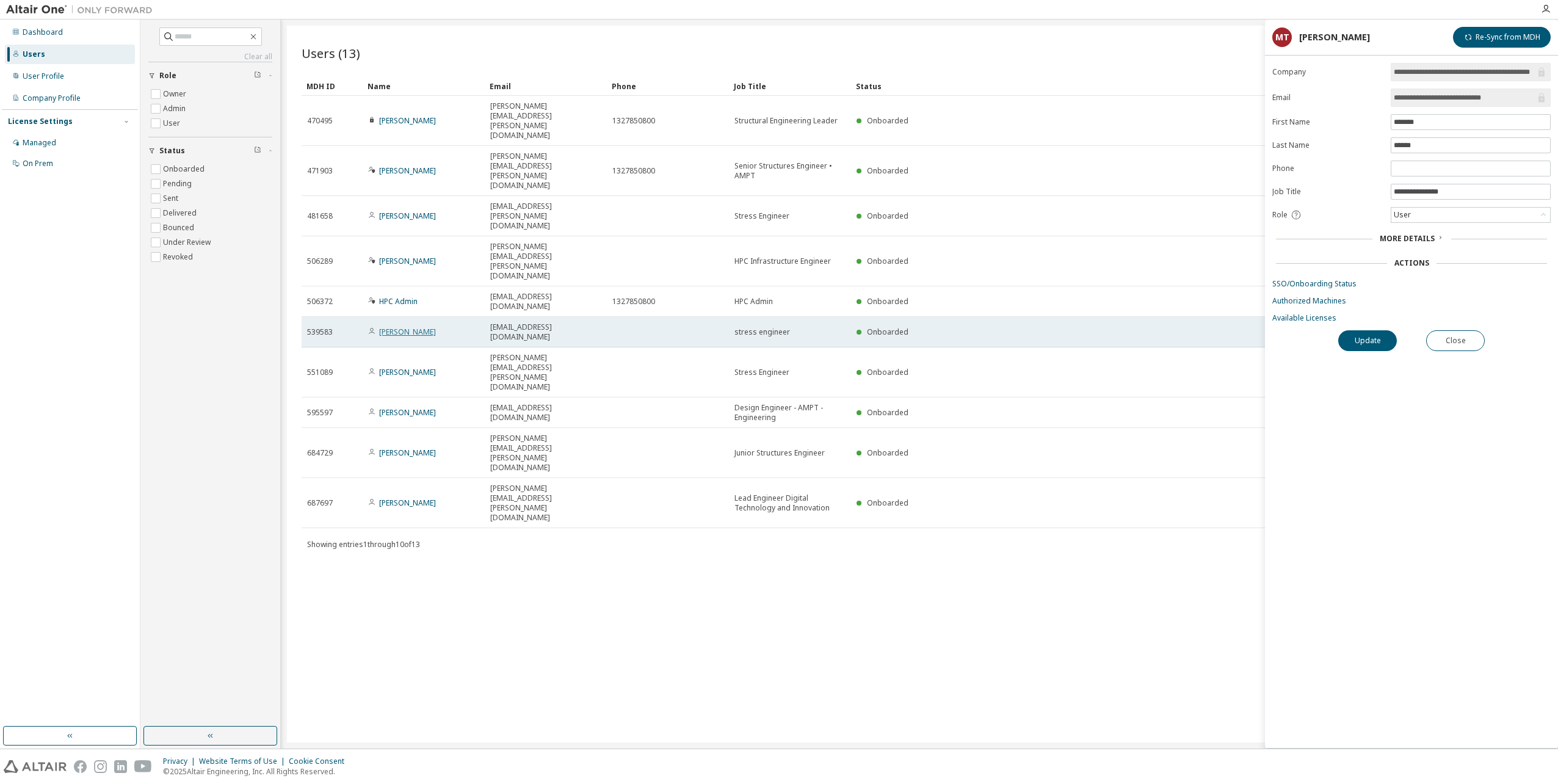
click at [410, 326] on link "faysal ahmed" at bounding box center [407, 331] width 57 height 10
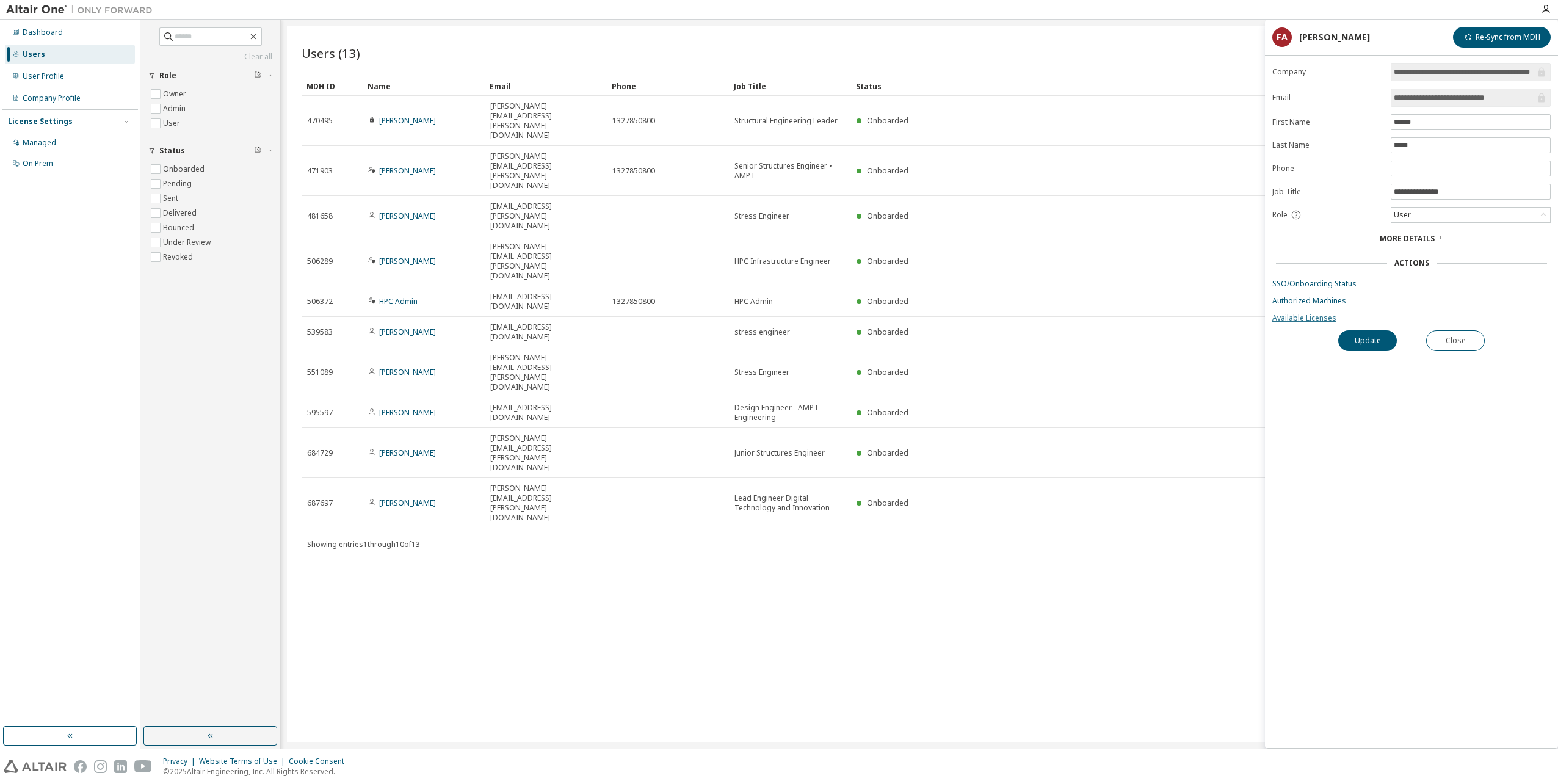
click at [1298, 315] on link "Available Licenses" at bounding box center [1411, 318] width 278 height 10
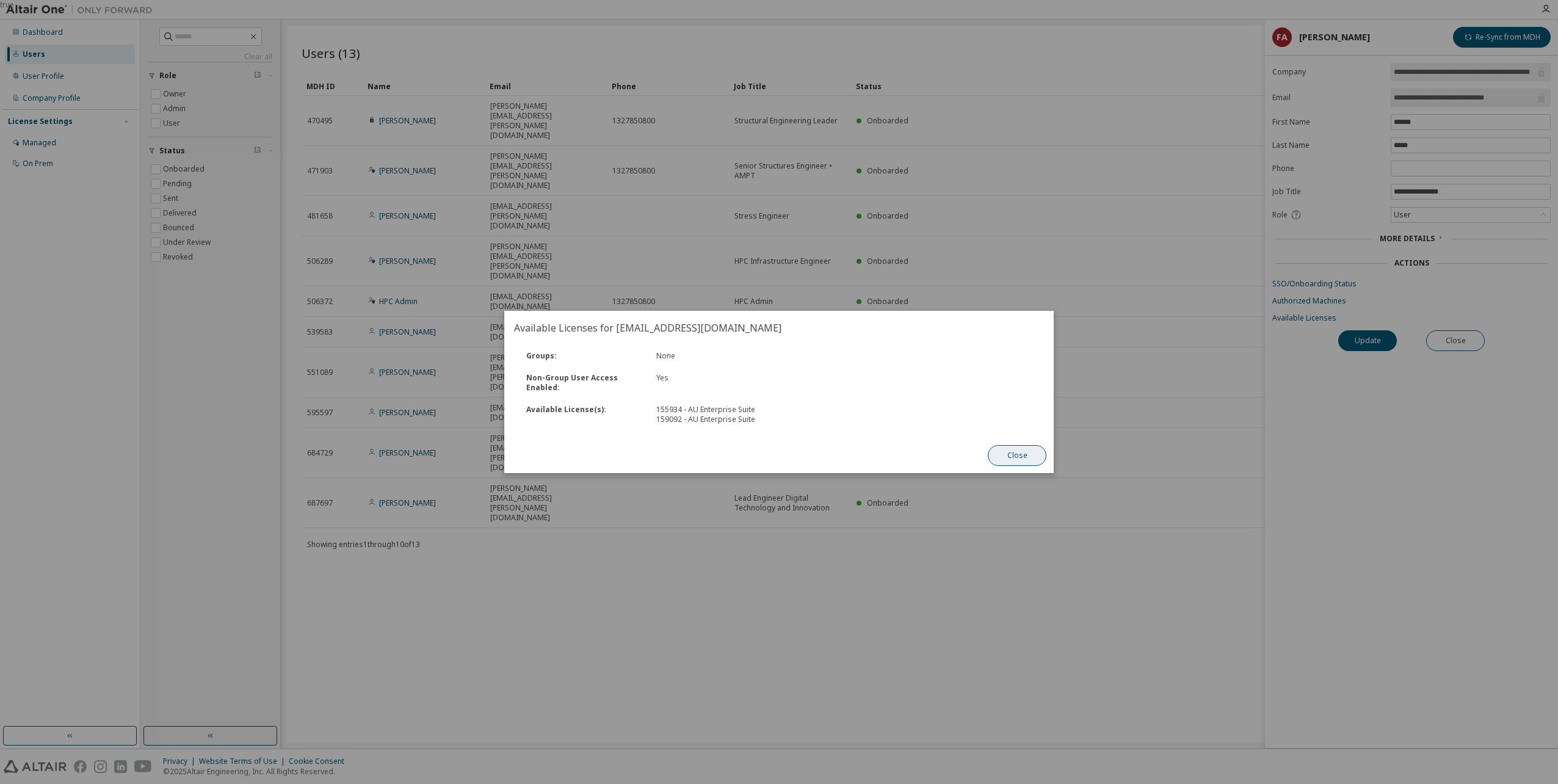
click at [1029, 449] on button "Close" at bounding box center [1017, 456] width 59 height 21
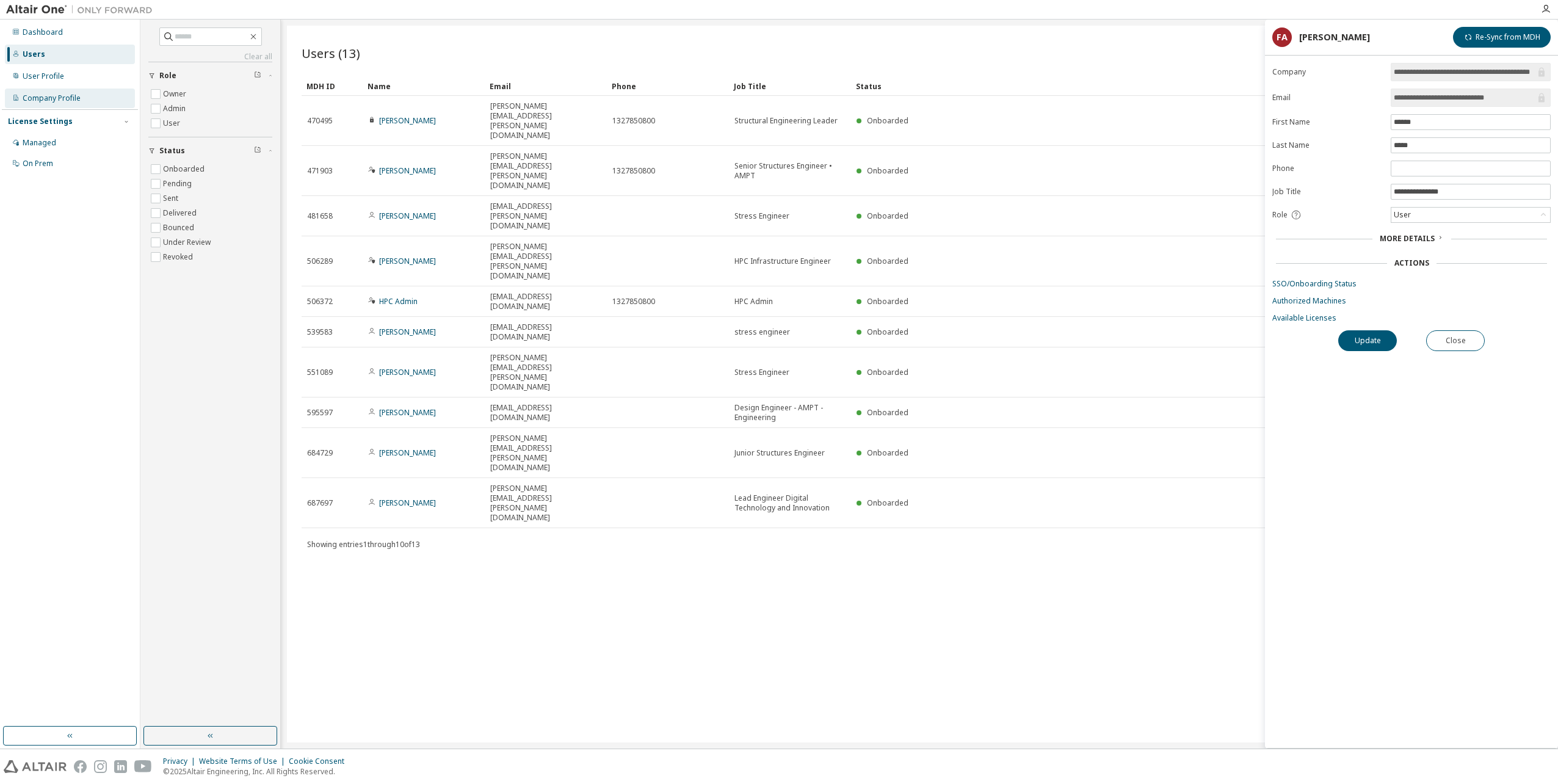
click at [47, 97] on div "Company Profile" at bounding box center [52, 99] width 58 height 10
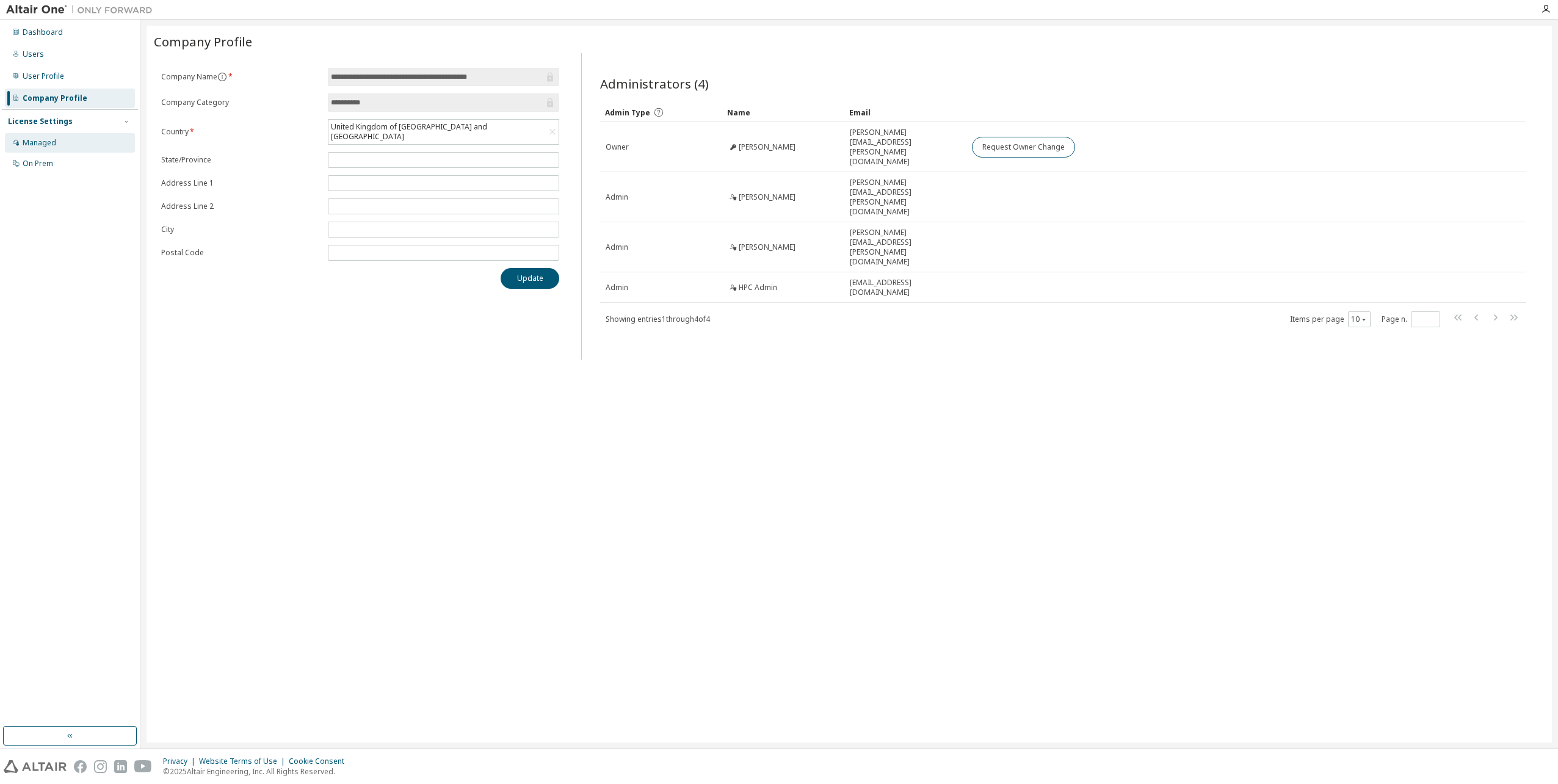
click at [44, 139] on div "Managed" at bounding box center [39, 143] width 34 height 10
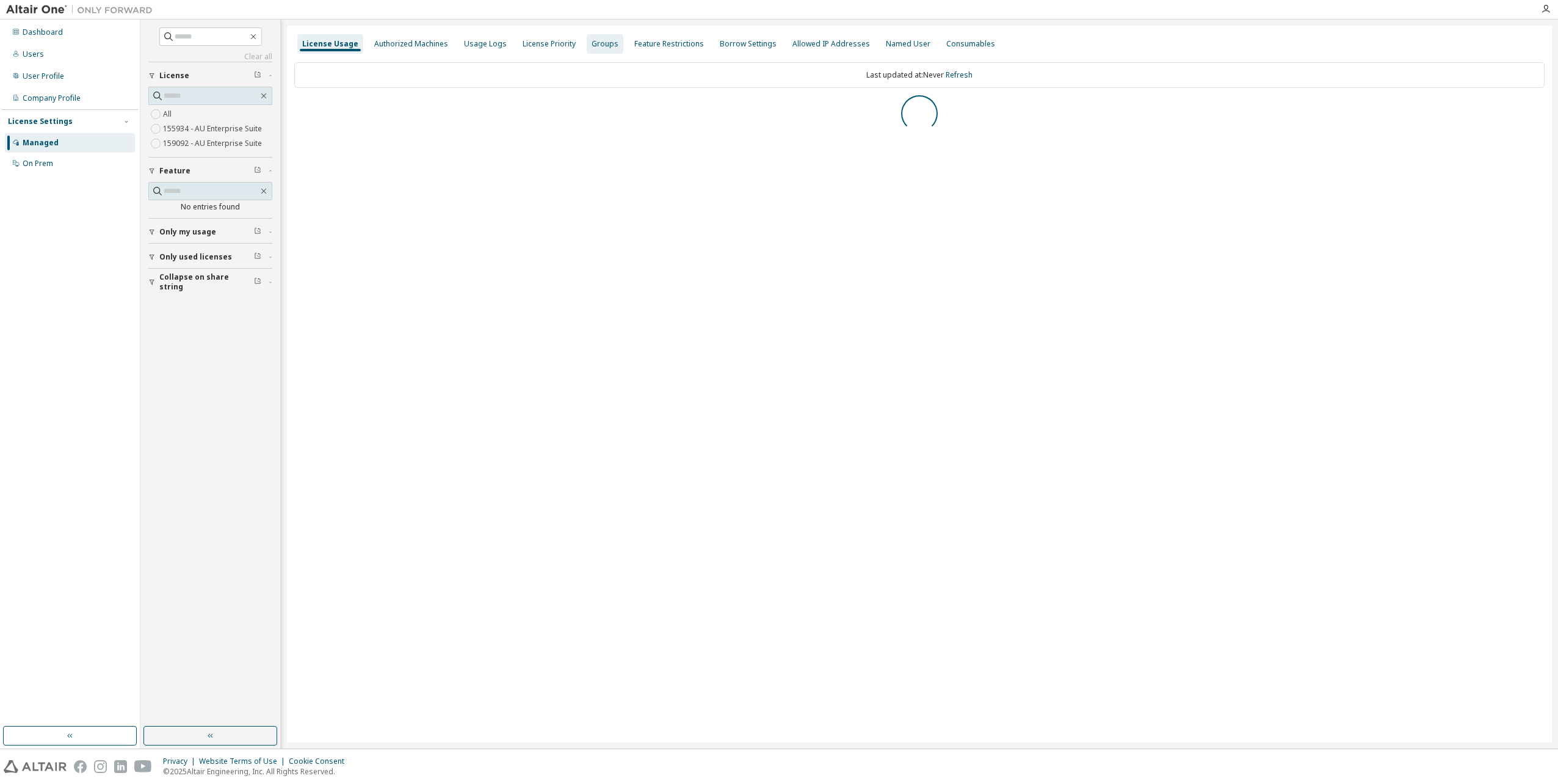
click at [603, 42] on div "Groups" at bounding box center [605, 44] width 27 height 10
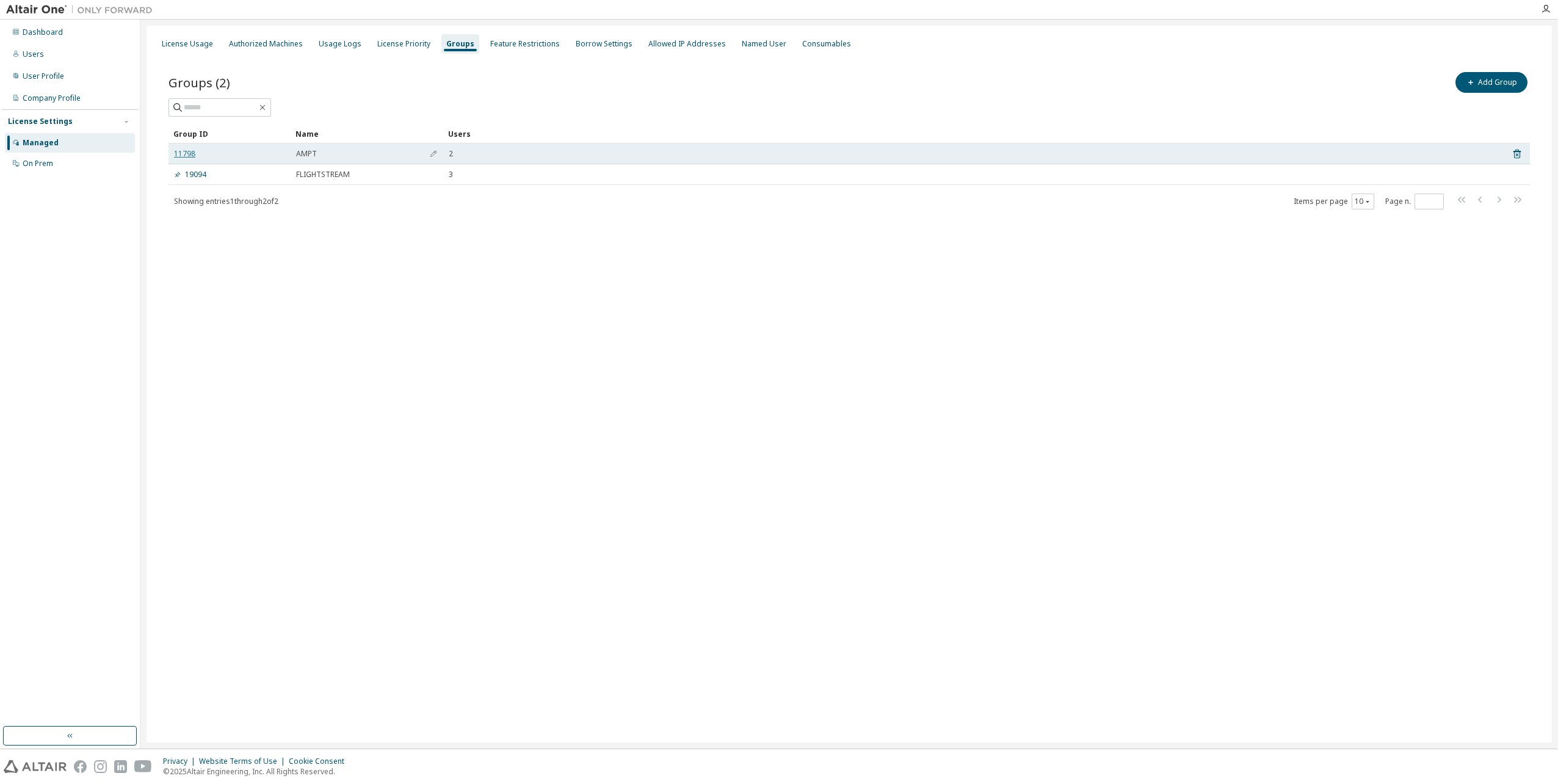
click at [183, 154] on link "11798" at bounding box center [184, 154] width 22 height 10
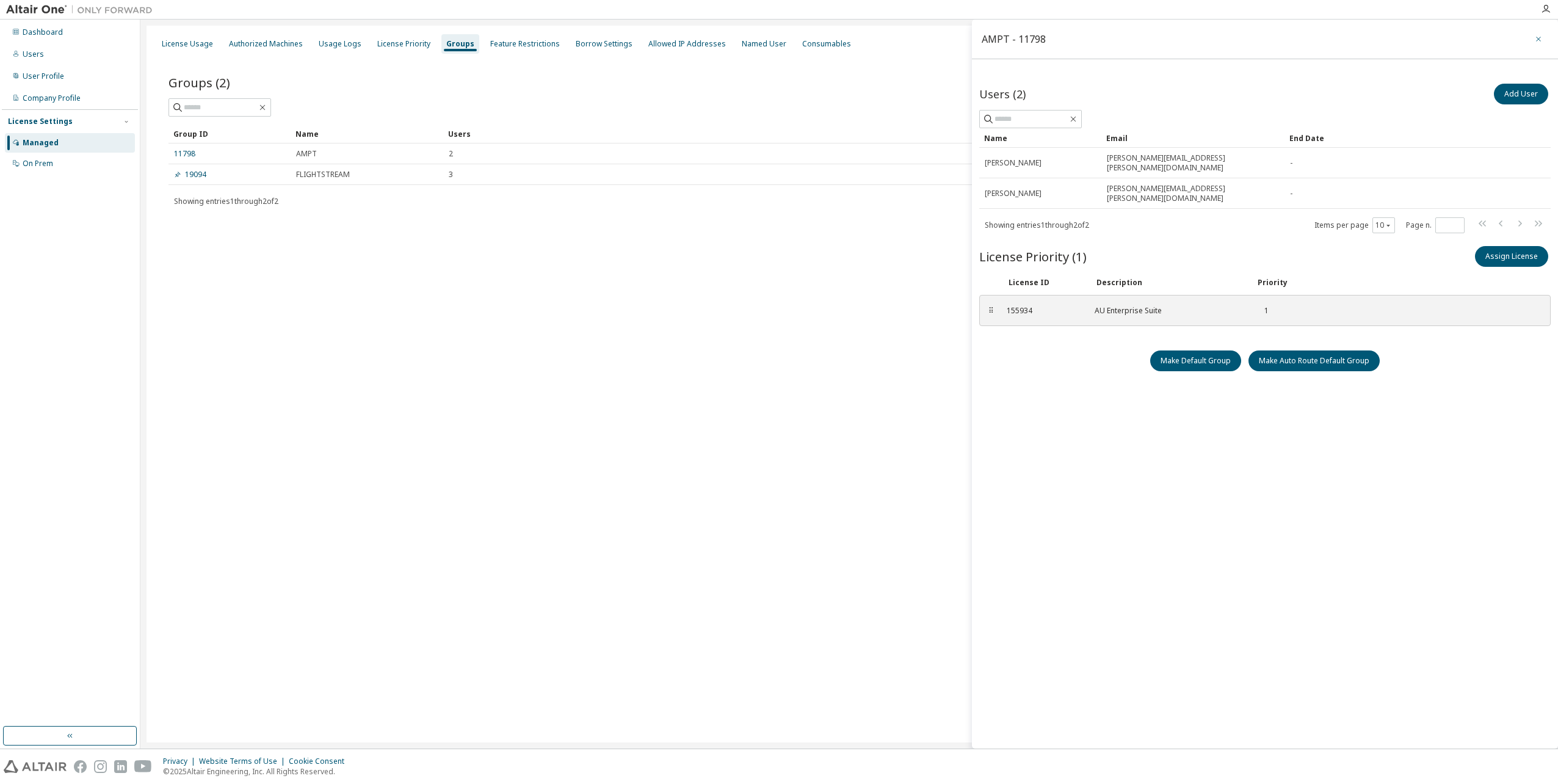
click at [1536, 39] on icon "button" at bounding box center [1539, 39] width 9 height 10
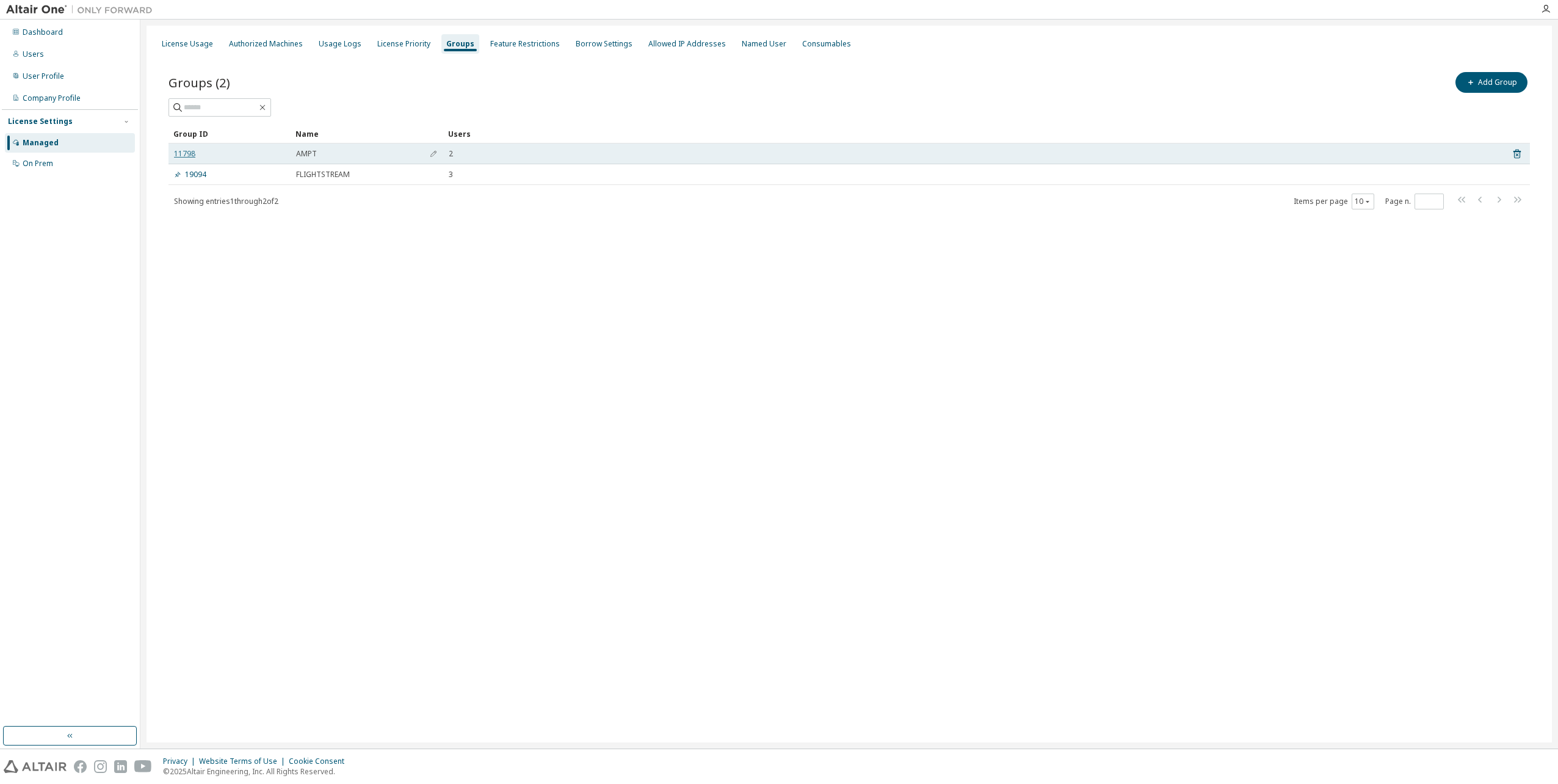
click at [187, 153] on link "11798" at bounding box center [184, 154] width 22 height 10
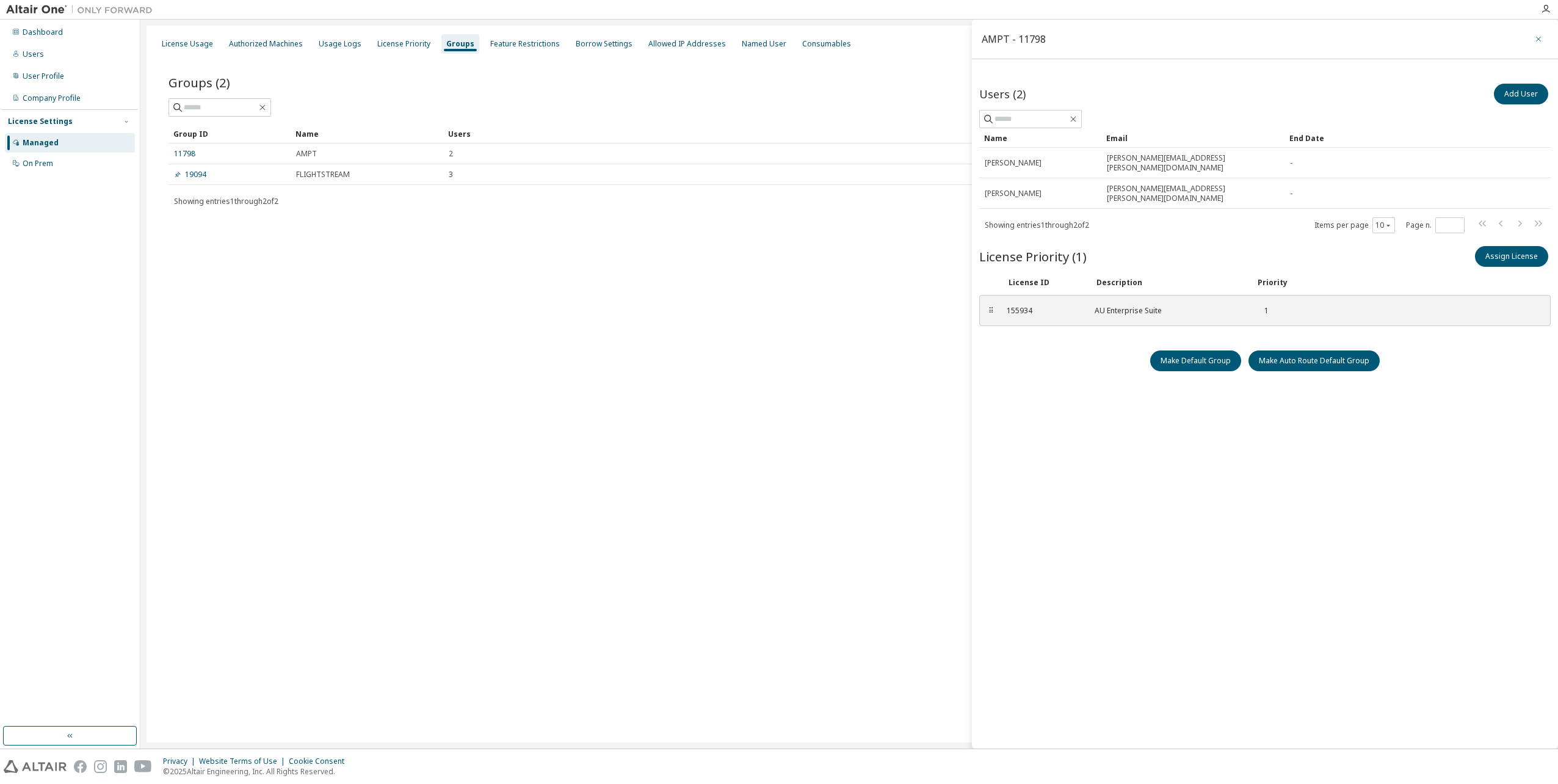
click at [1537, 43] on icon "button" at bounding box center [1539, 39] width 9 height 10
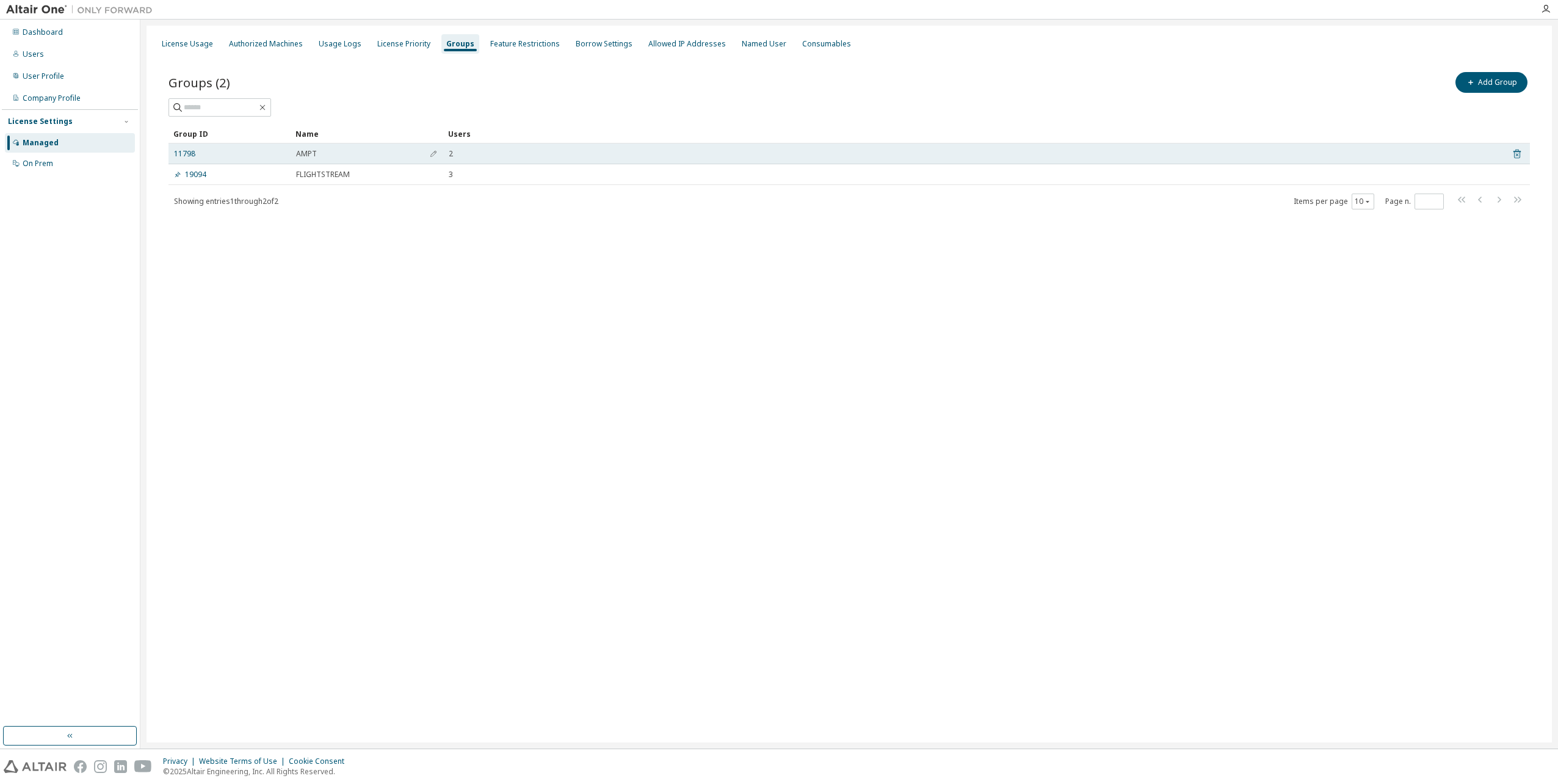
click at [1519, 153] on icon at bounding box center [1517, 154] width 11 height 15
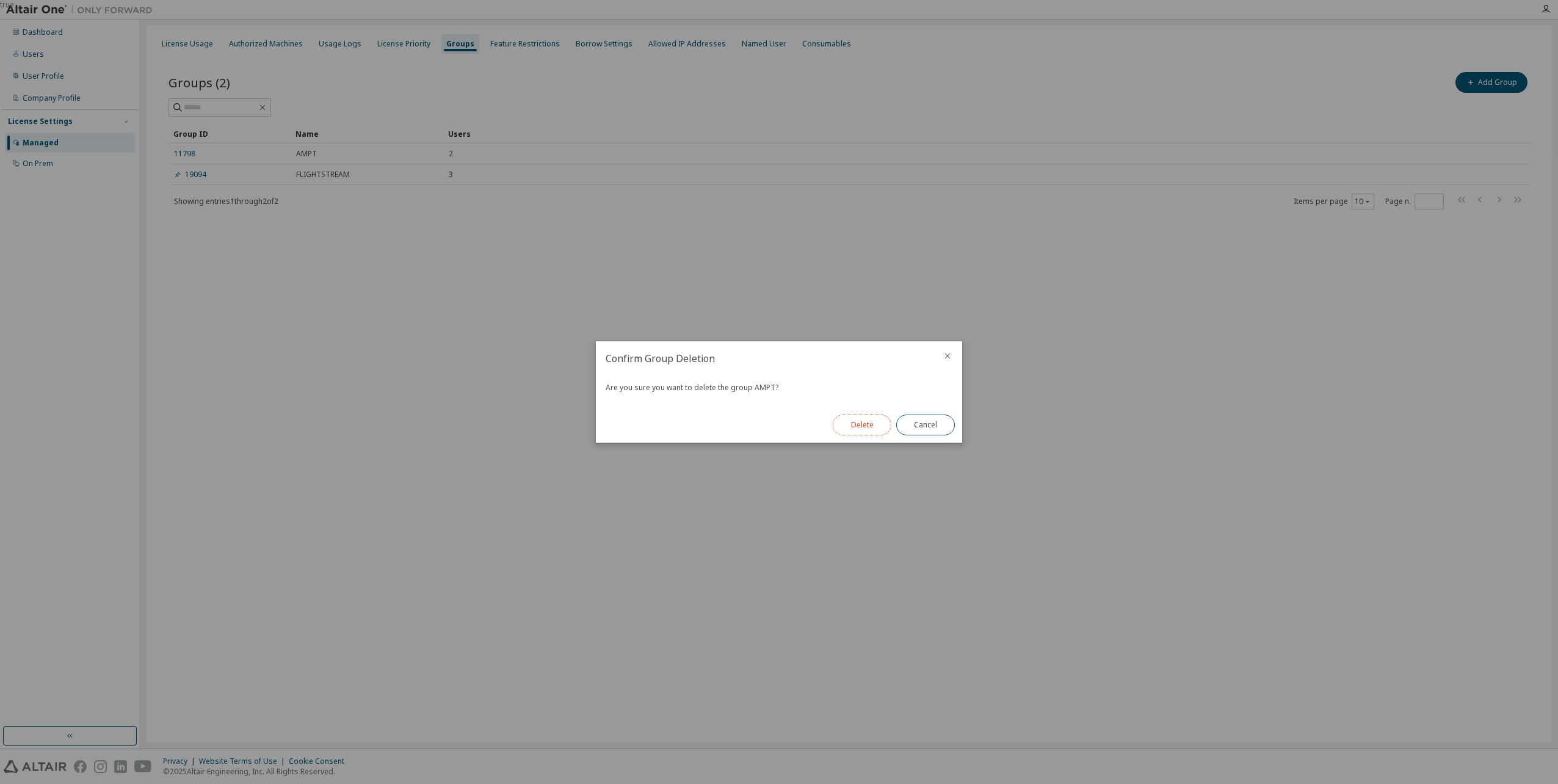
click at [866, 420] on button "Delete" at bounding box center [862, 425] width 59 height 21
click at [935, 431] on button "Close" at bounding box center [925, 425] width 59 height 21
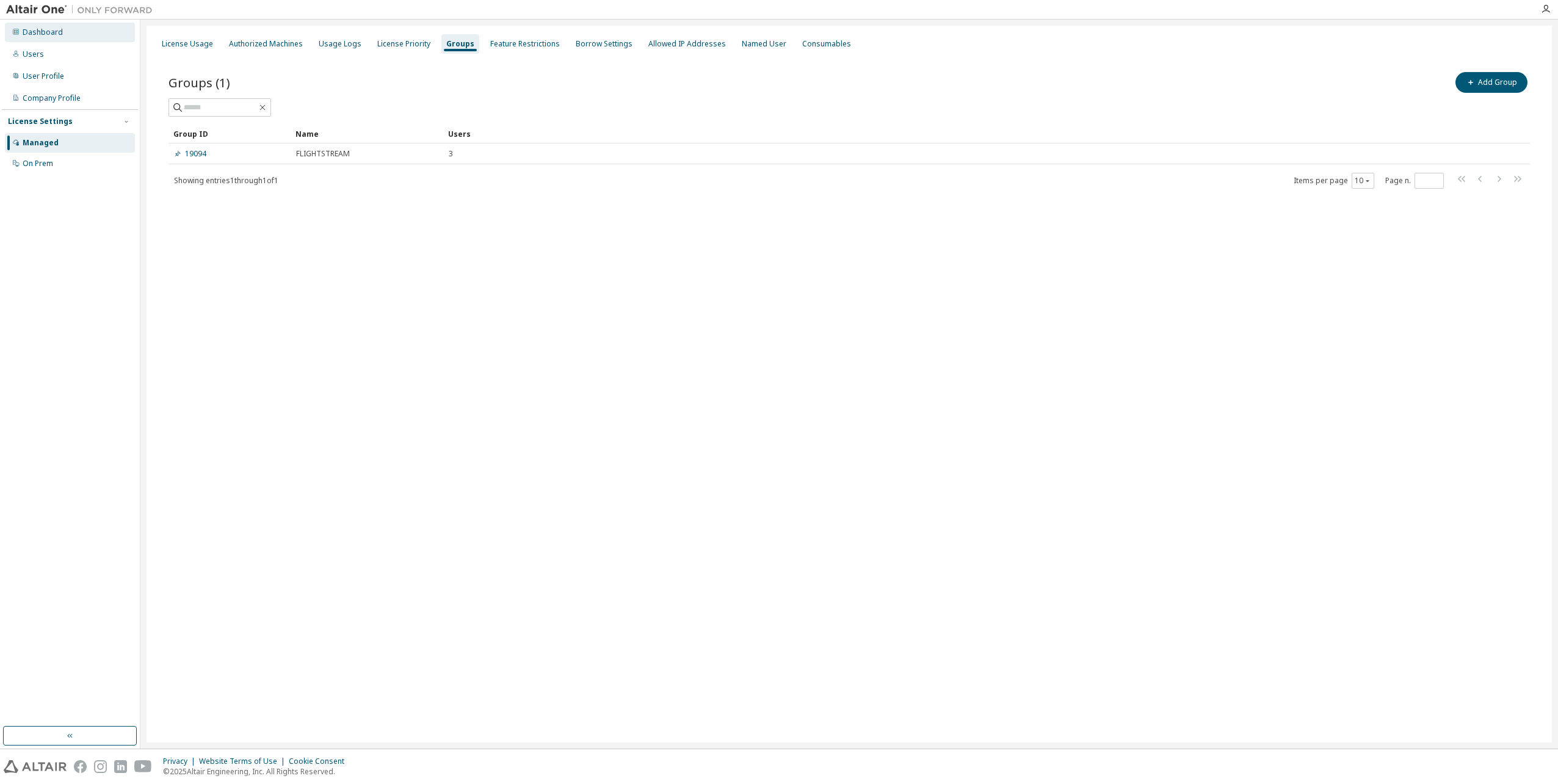
click at [43, 31] on div "Dashboard" at bounding box center [43, 33] width 40 height 10
